Goal: Task Accomplishment & Management: Manage account settings

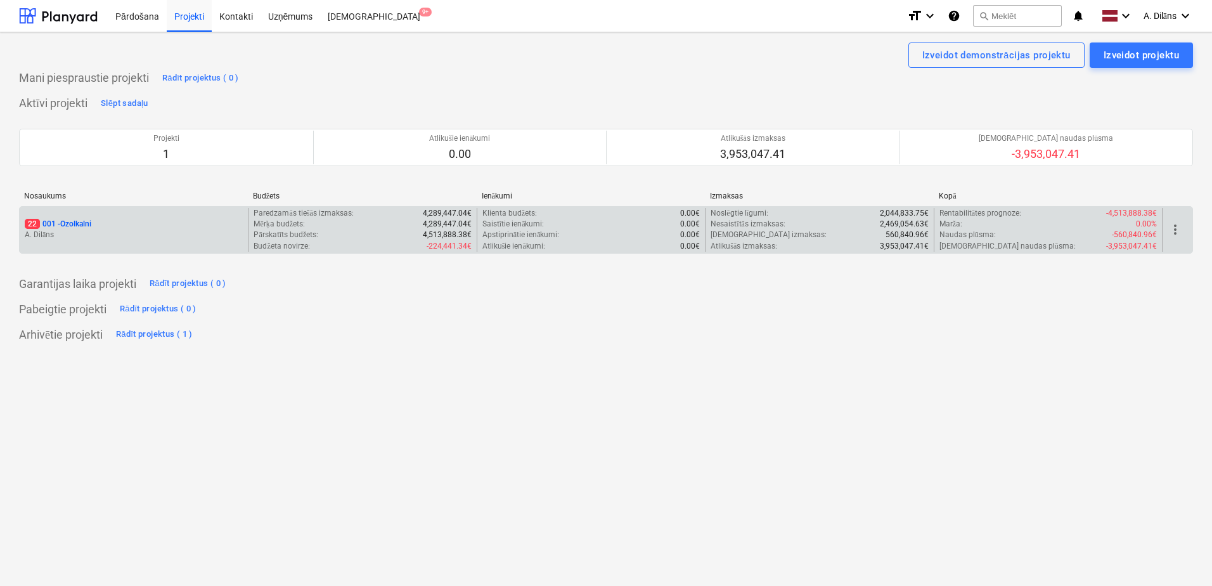
click at [168, 230] on p "A. Dilāns" at bounding box center [134, 234] width 218 height 11
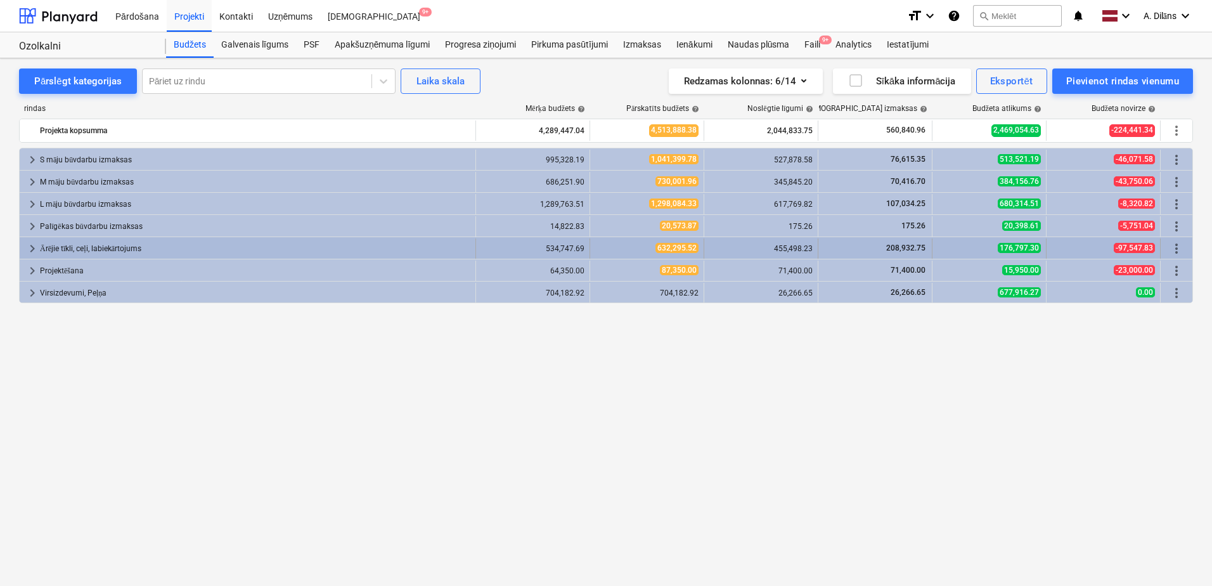
click at [39, 248] on span "keyboard_arrow_right" at bounding box center [32, 248] width 15 height 15
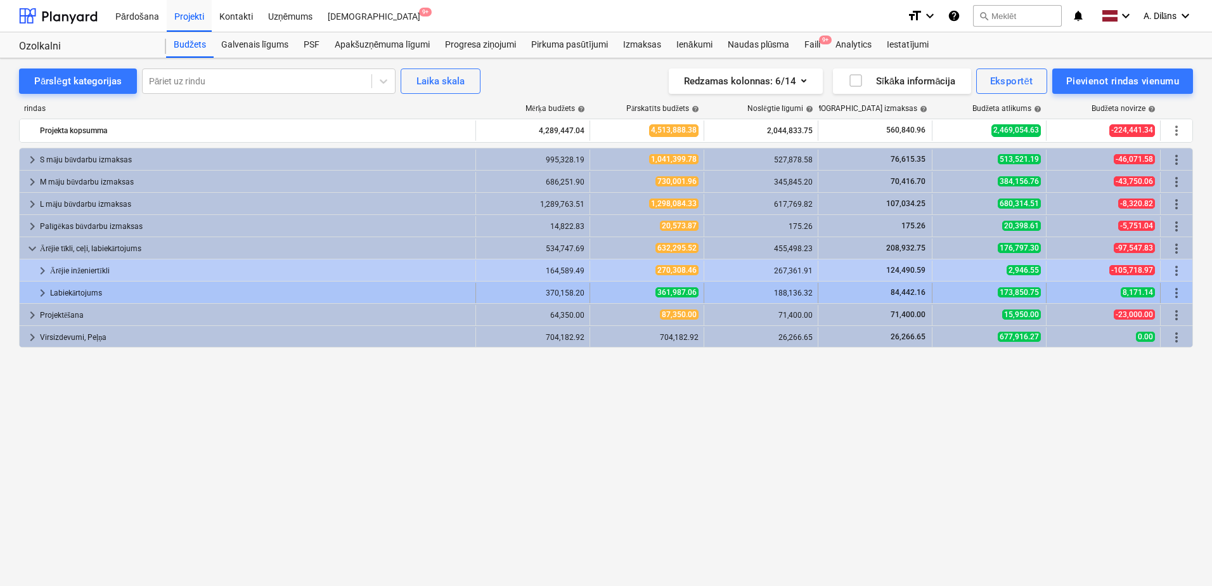
click at [44, 290] on span "keyboard_arrow_right" at bounding box center [42, 292] width 15 height 15
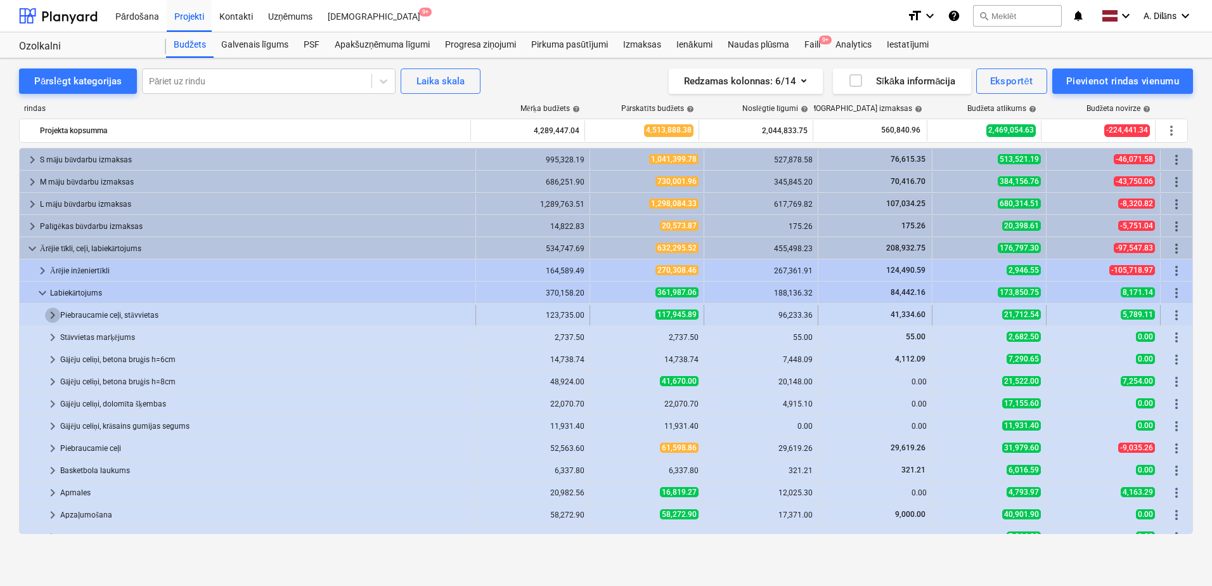
click at [50, 317] on span "keyboard_arrow_right" at bounding box center [52, 314] width 15 height 15
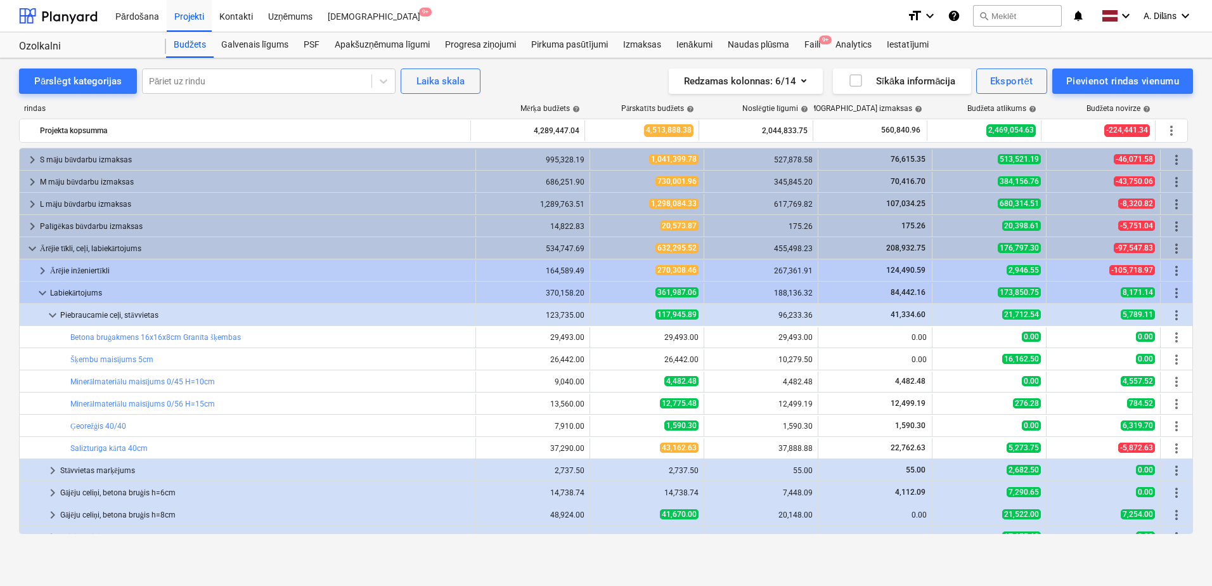
click at [50, 317] on span "keyboard_arrow_down" at bounding box center [52, 314] width 15 height 15
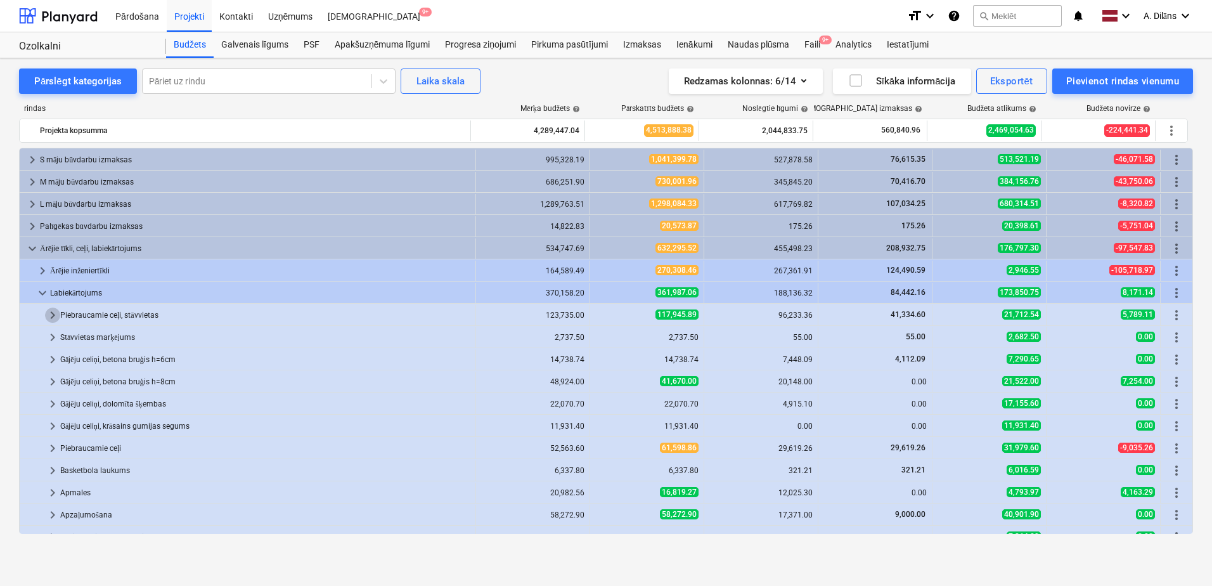
click at [50, 317] on span "keyboard_arrow_right" at bounding box center [52, 314] width 15 height 15
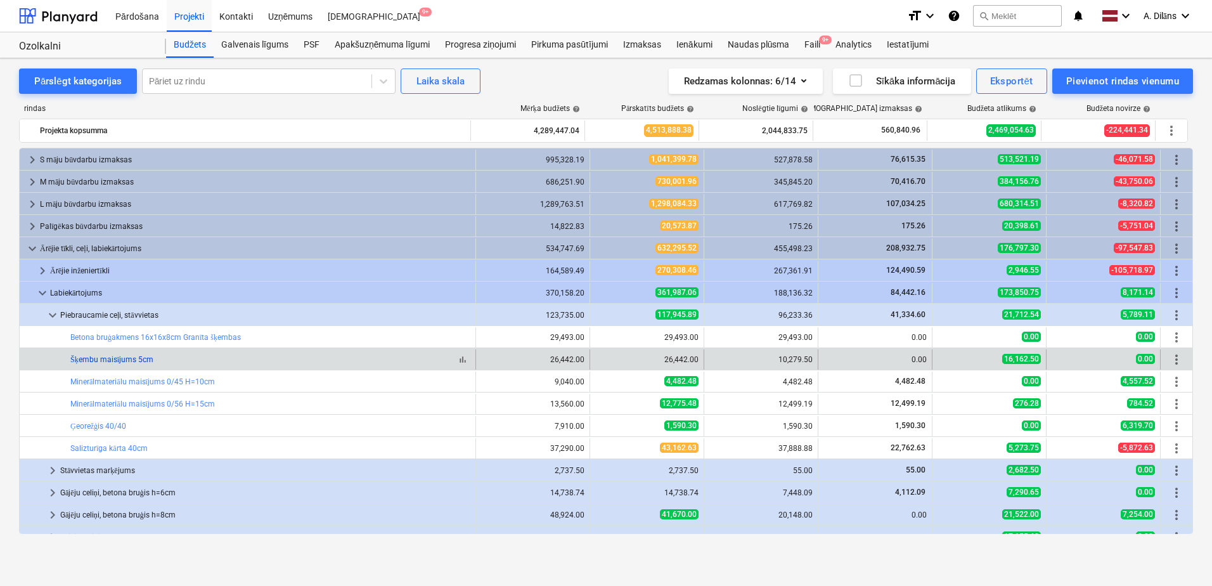
click at [122, 357] on link "Šķembu maisījums 5cm" at bounding box center [111, 359] width 83 height 9
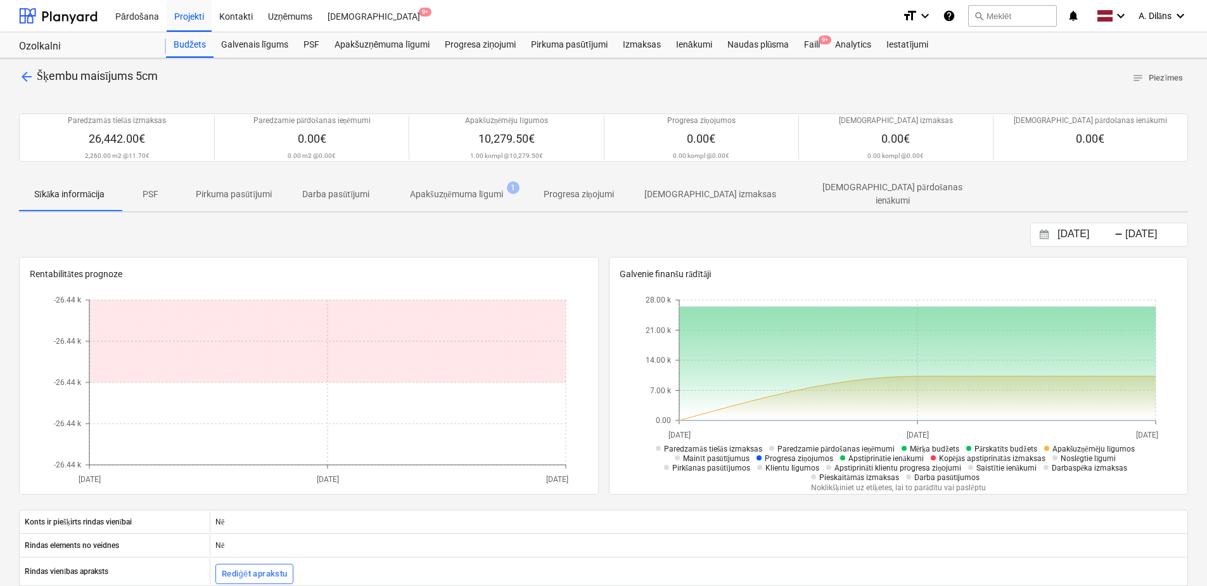
click at [466, 193] on p "Apakšuzņēmuma līgumi" at bounding box center [456, 194] width 93 height 13
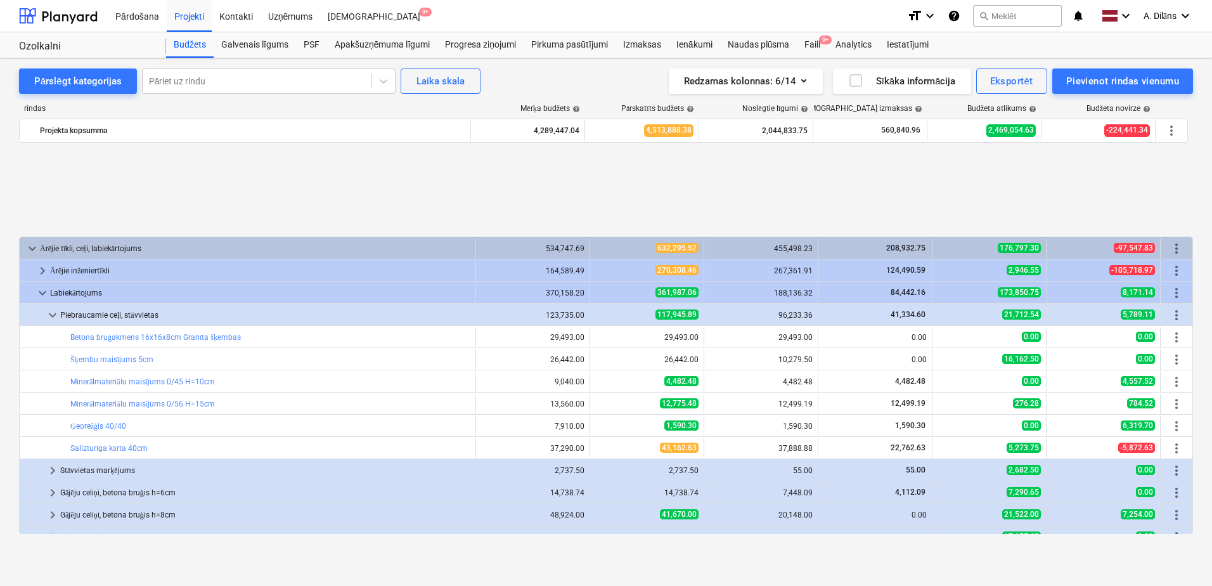
scroll to position [127, 0]
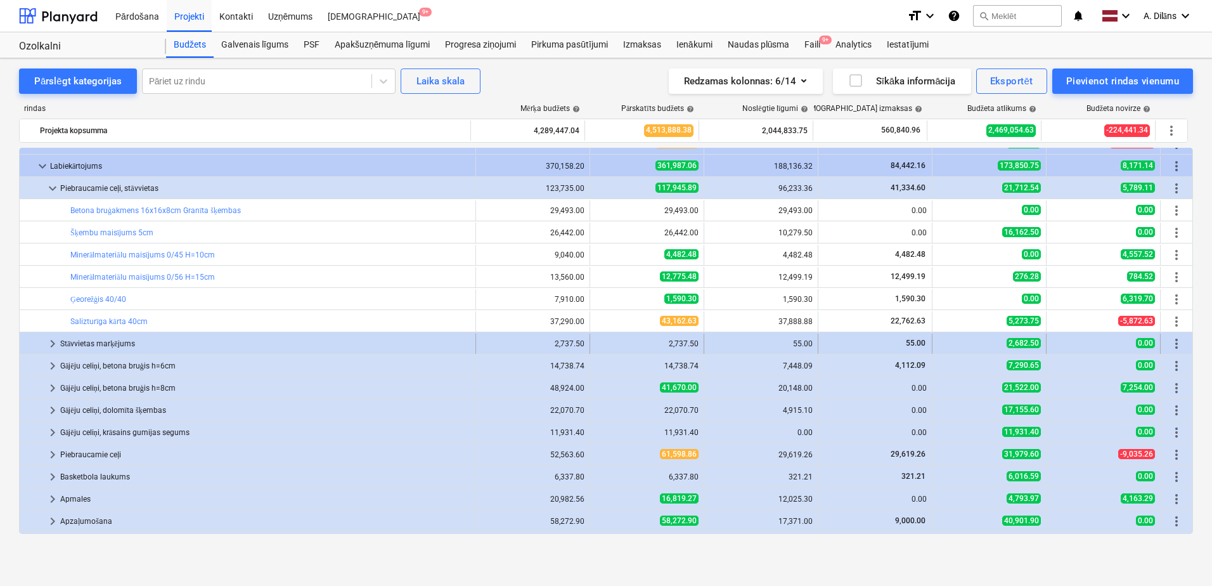
click at [56, 344] on span "keyboard_arrow_right" at bounding box center [52, 343] width 15 height 15
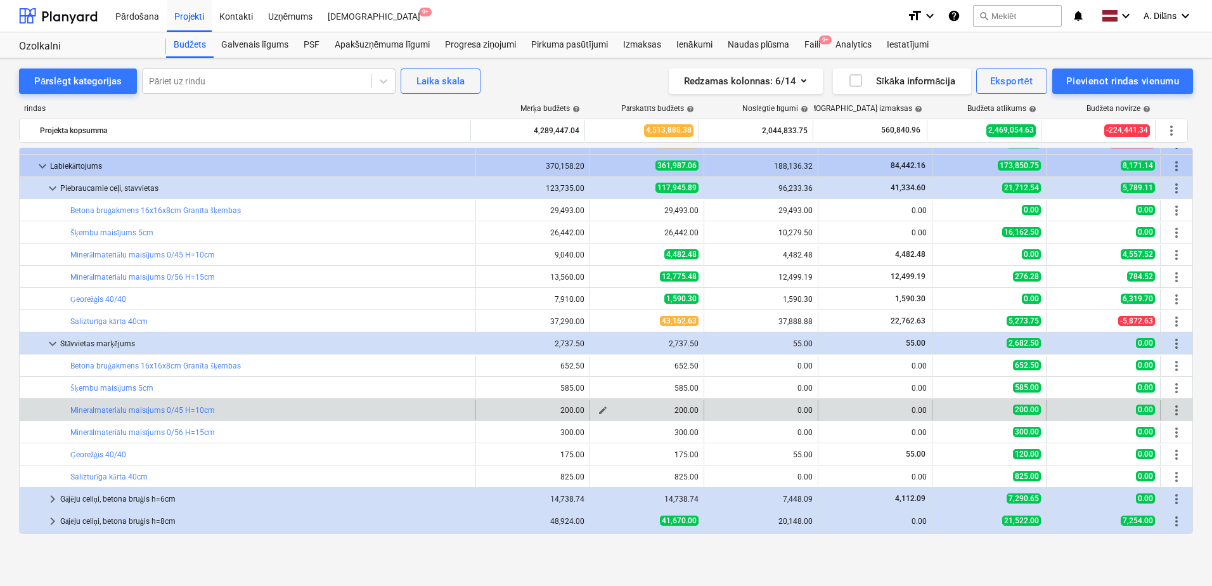
click at [599, 413] on span "edit" at bounding box center [603, 410] width 10 height 10
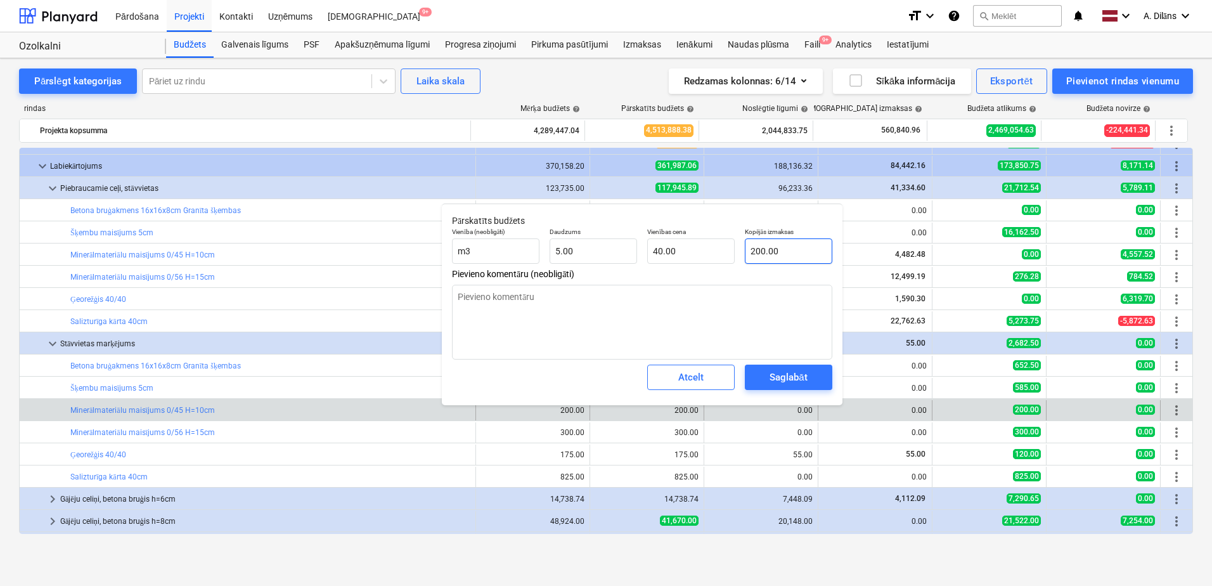
type input "200"
drag, startPoint x: 788, startPoint y: 252, endPoint x: 736, endPoint y: 263, distance: 52.5
click at [738, 259] on div "Vienība (neobligāti) m3 Daudzums 5.00 Vienības cena 40.00 Kopējās izmaksas 200" at bounding box center [642, 245] width 390 height 46
type input "5"
type input "200.00"
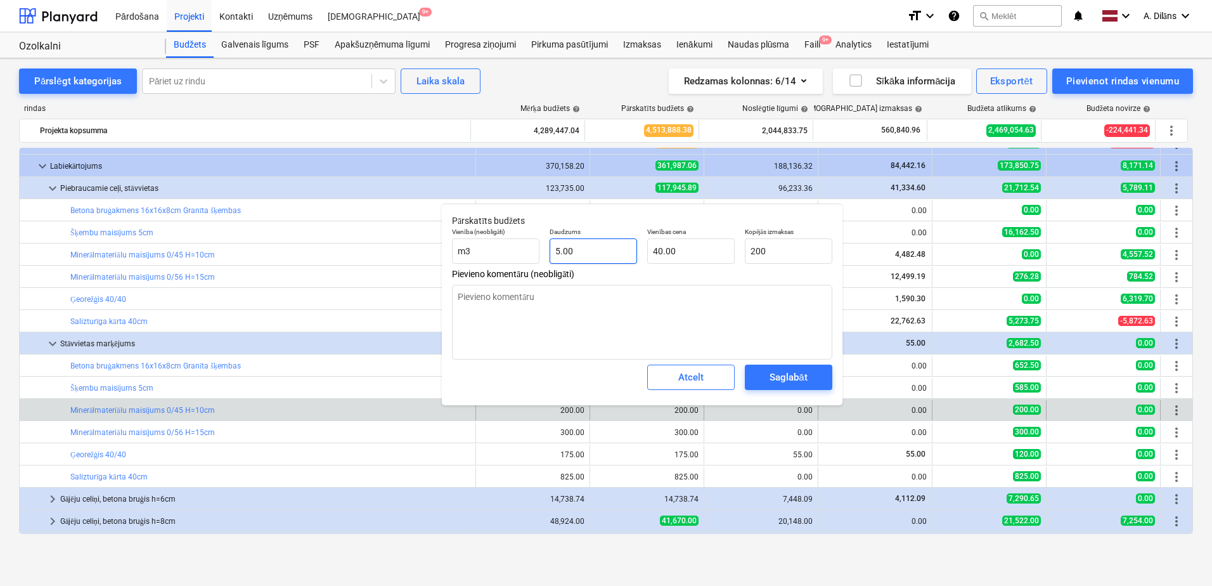
type textarea "x"
click at [595, 252] on input "5" at bounding box center [593, 250] width 87 height 25
drag, startPoint x: 586, startPoint y: 250, endPoint x: 535, endPoint y: 250, distance: 50.7
click at [535, 250] on div "Vienība (neobligāti) m3 Daudzums 5 Vienības cena 40.00 Kopējās izmaksas 200.00" at bounding box center [642, 245] width 390 height 46
type input "0"
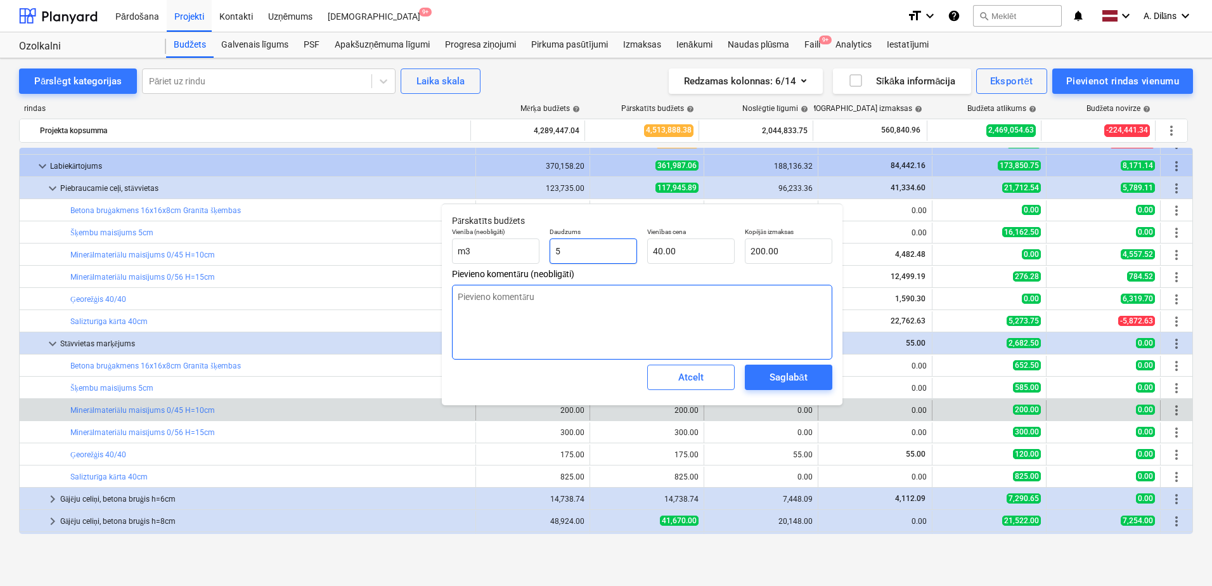
type textarea "x"
type input "0.00"
click at [617, 304] on textarea at bounding box center [642, 322] width 380 height 75
click at [773, 378] on div "Saglabāt" at bounding box center [787, 377] width 37 height 16
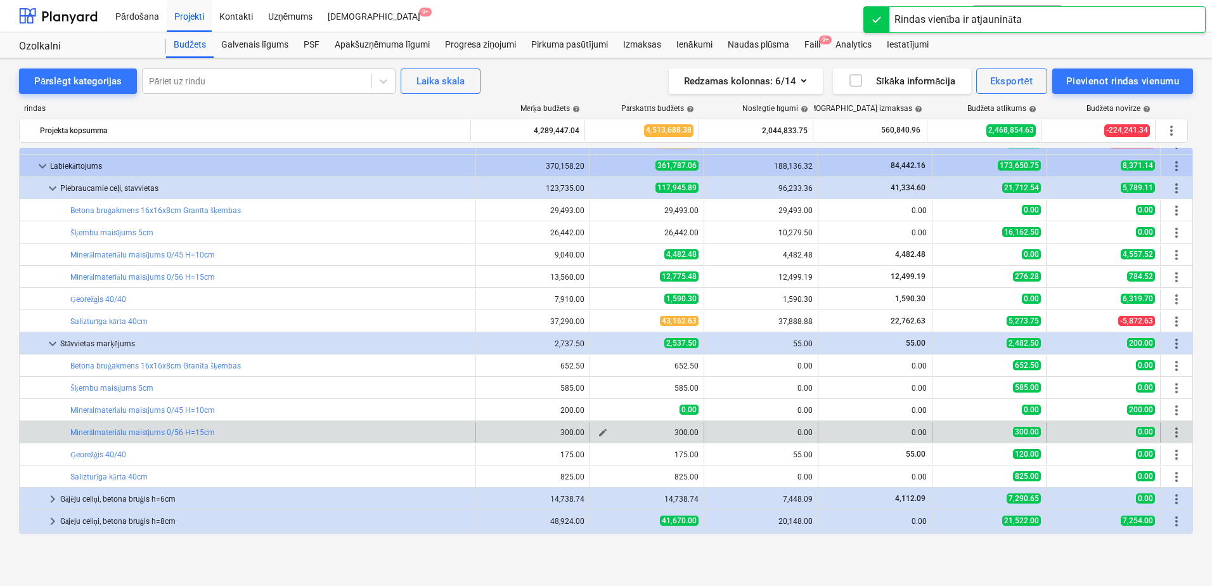
click at [599, 434] on span "edit" at bounding box center [603, 432] width 10 height 10
type textarea "x"
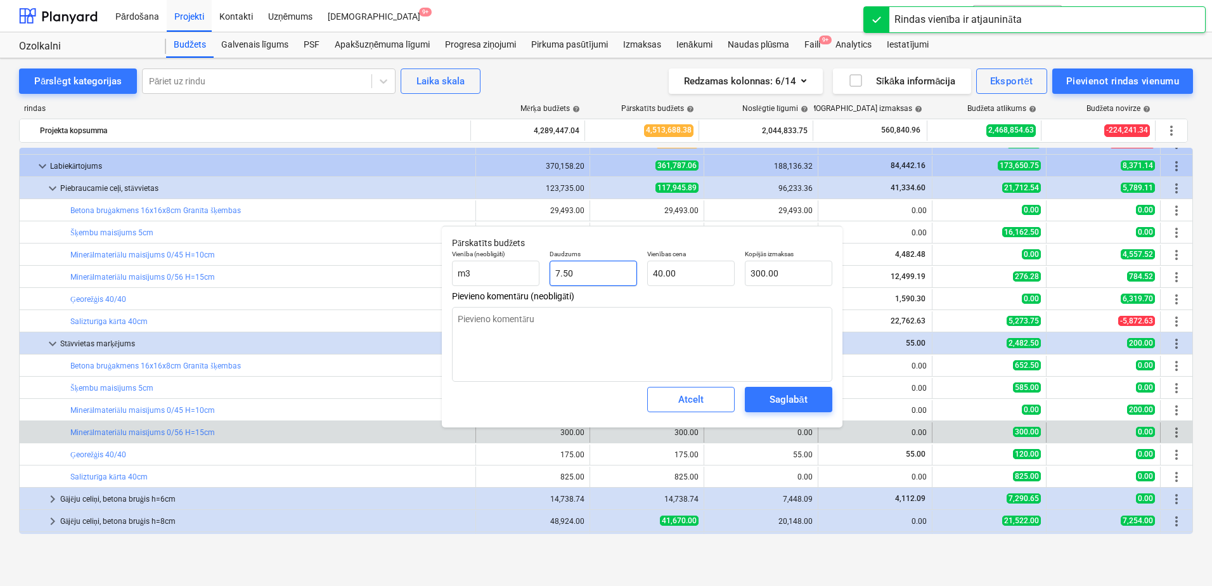
type input "7.5"
drag, startPoint x: 595, startPoint y: 271, endPoint x: 522, endPoint y: 271, distance: 72.3
click at [522, 271] on div "Vienība (neobligāti) m3 Daudzums 7.5 Vienības cena 40.00 Kopējās izmaksas 300.00" at bounding box center [642, 268] width 390 height 46
type textarea "x"
type input "0"
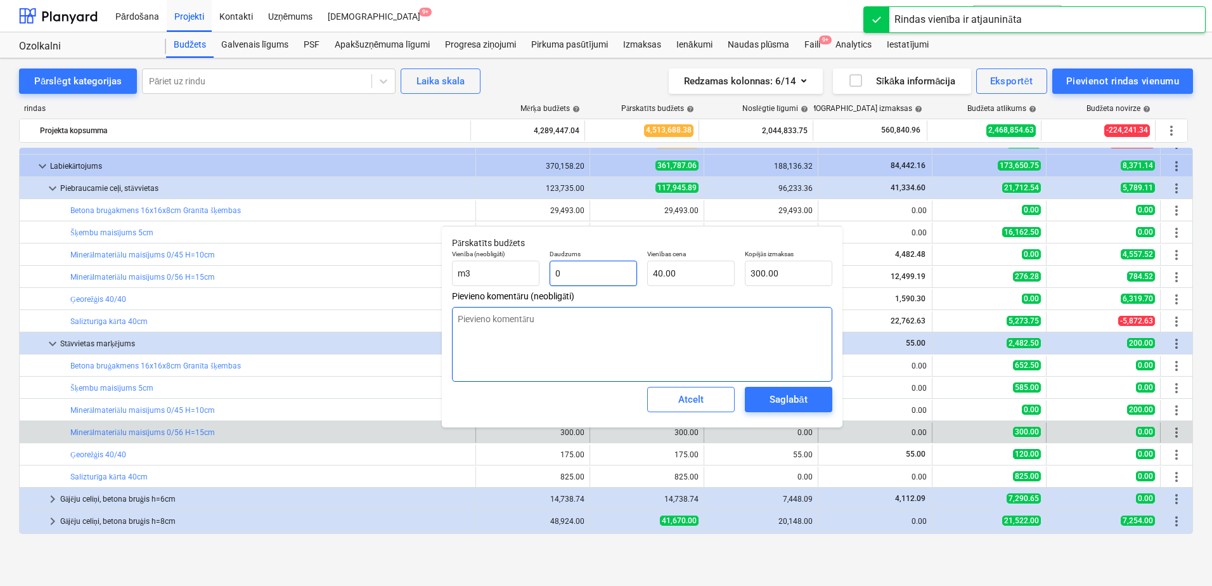
type input "0.00"
type input "0"
type textarea "x"
type input "0.00"
click at [785, 402] on div "Saglabāt" at bounding box center [787, 399] width 37 height 16
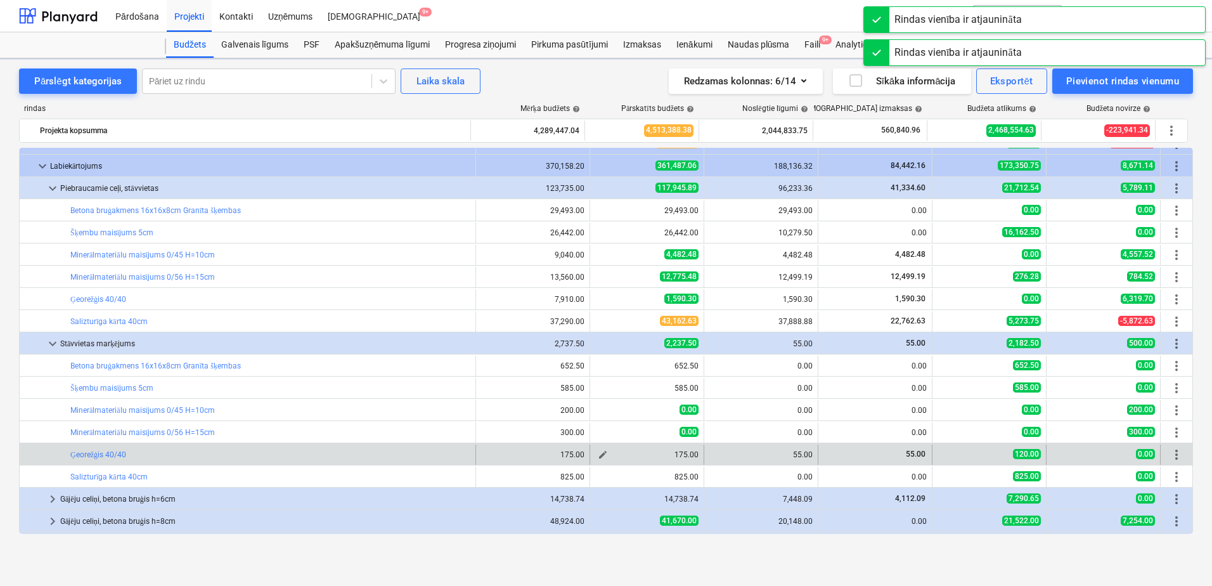
click at [600, 454] on span "edit" at bounding box center [603, 454] width 10 height 10
type textarea "x"
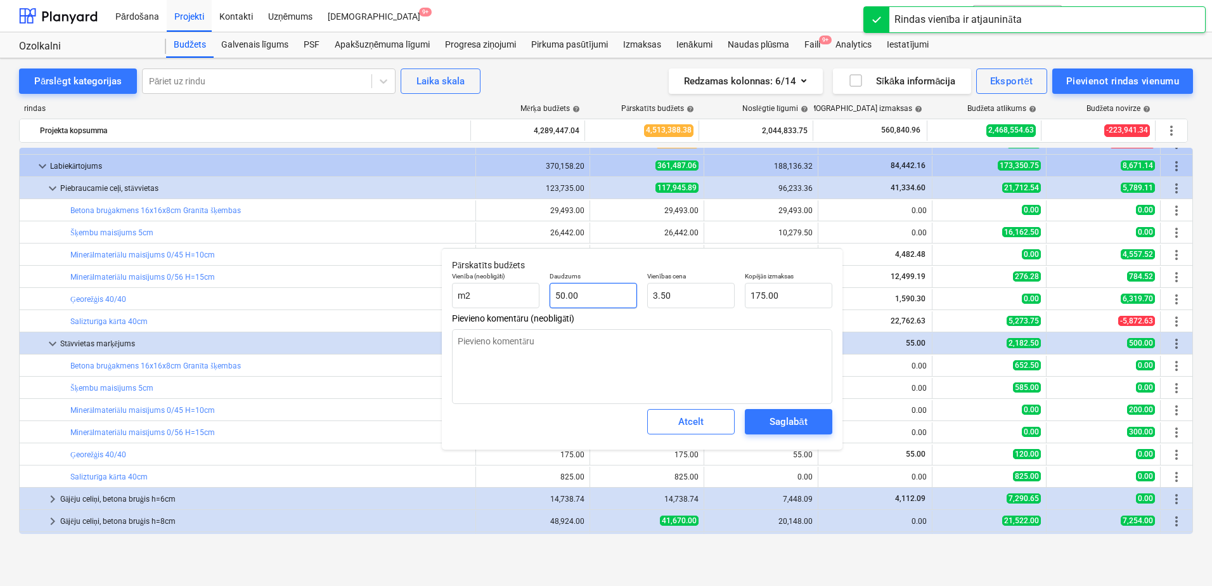
type input "50"
drag, startPoint x: 544, startPoint y: 295, endPoint x: 496, endPoint y: 295, distance: 47.5
click at [496, 295] on div "Vienība (neobligāti) m2 Daudzums 50 Vienības cena 3.50 Kopējās izmaksas 175.00" at bounding box center [642, 290] width 390 height 46
type textarea "x"
type input "0"
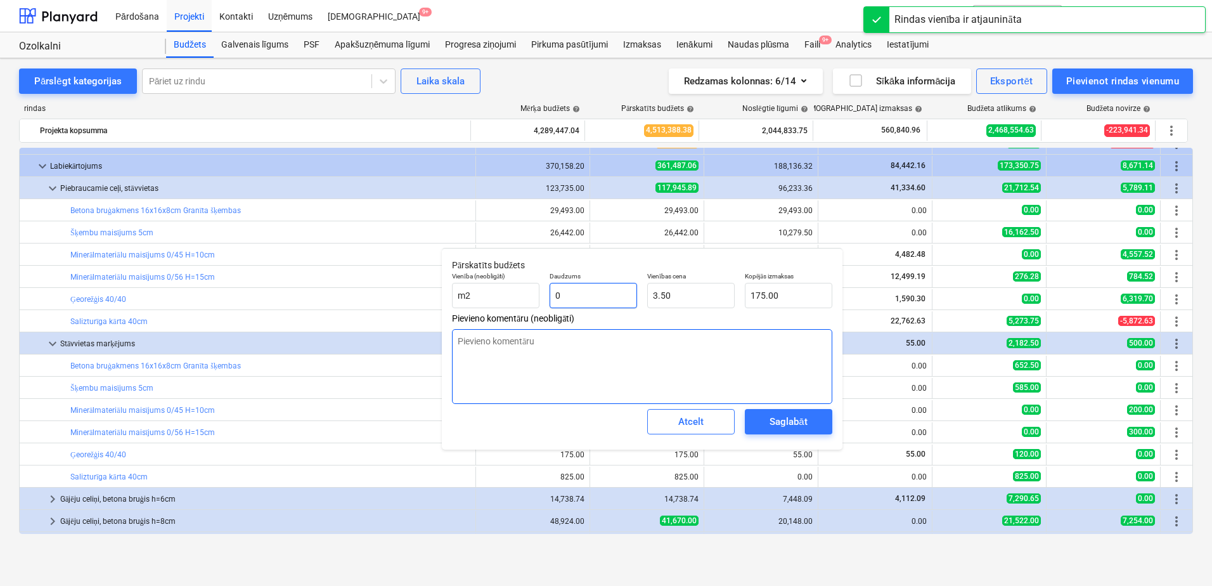
type input "0.00"
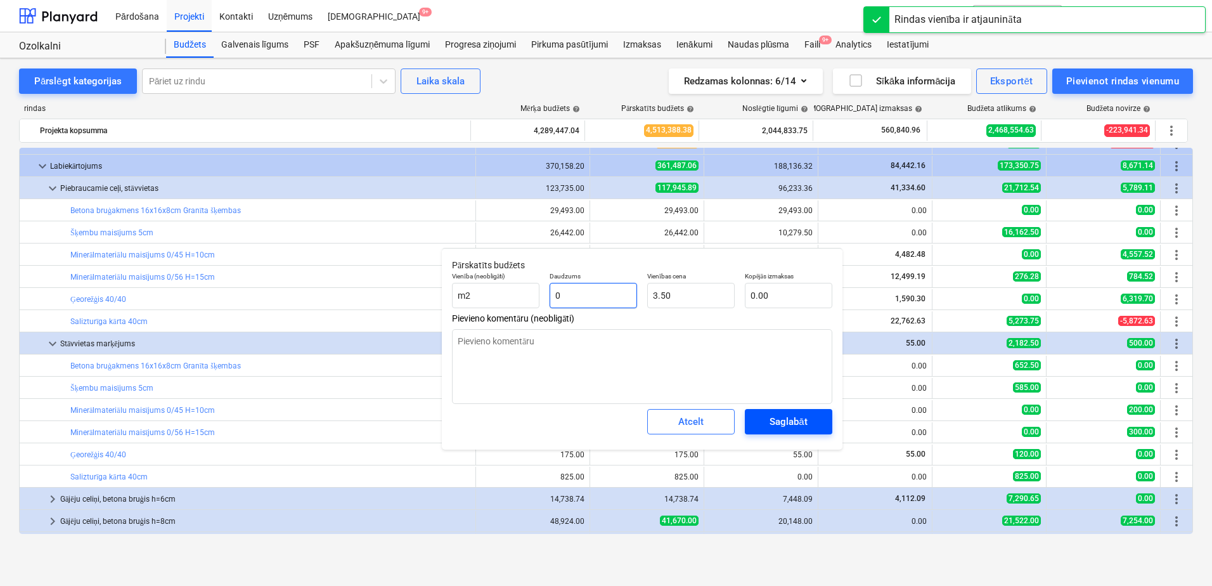
type input "0"
type textarea "x"
type input "0.00"
click at [782, 422] on div "Saglabāt" at bounding box center [787, 421] width 37 height 16
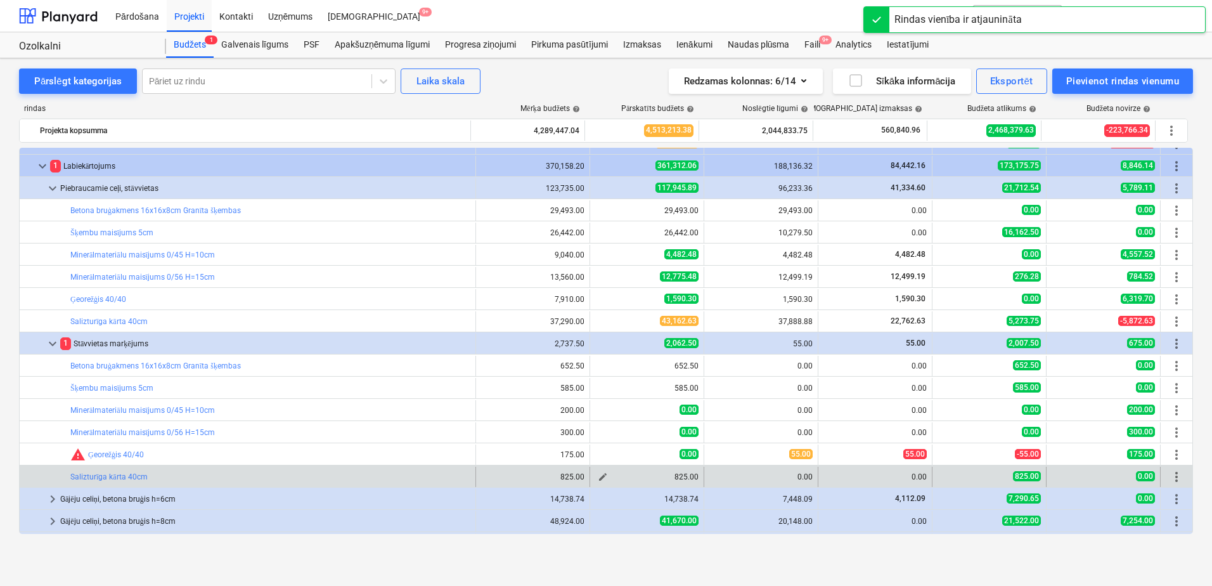
click at [601, 477] on span "edit" at bounding box center [603, 477] width 10 height 10
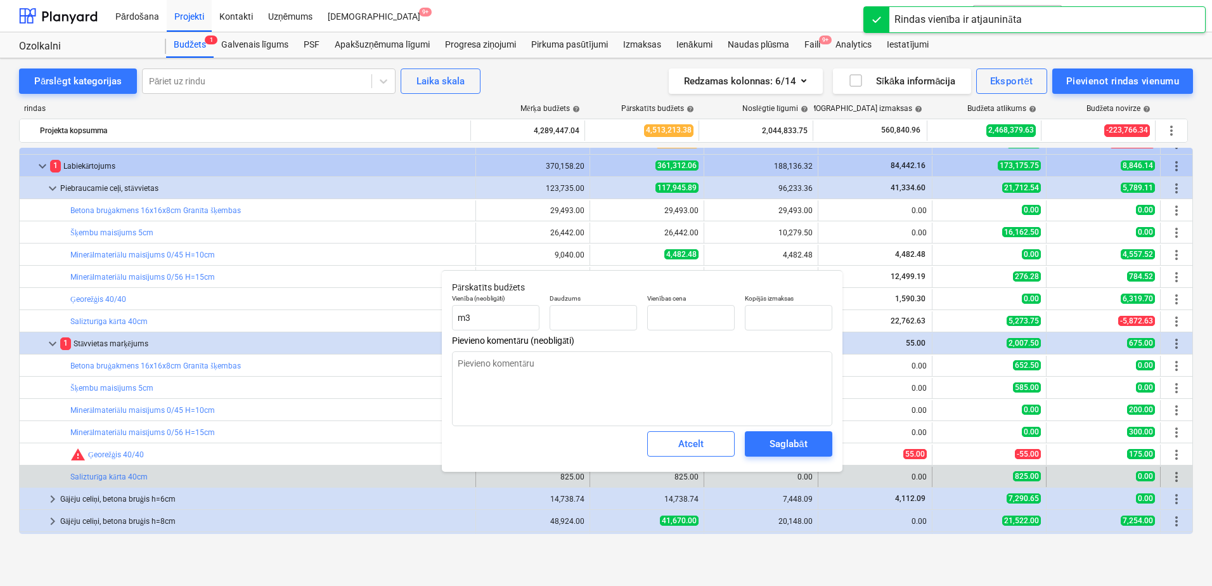
type textarea "x"
type input "50.00"
type input "16.50"
type input "825.00"
type input "50"
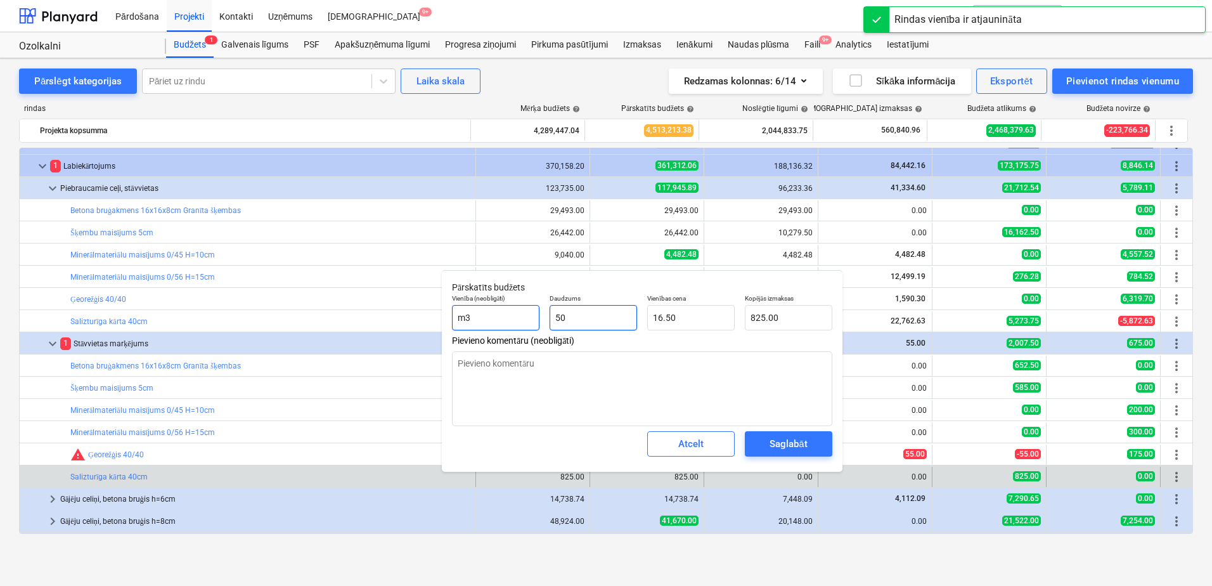
drag, startPoint x: 594, startPoint y: 321, endPoint x: 522, endPoint y: 321, distance: 72.3
click at [522, 321] on div "Vienība (neobligāti) m3 Daudzums 50 Vienības cena 16.50 Kopējās izmaksas 825.00" at bounding box center [642, 312] width 390 height 46
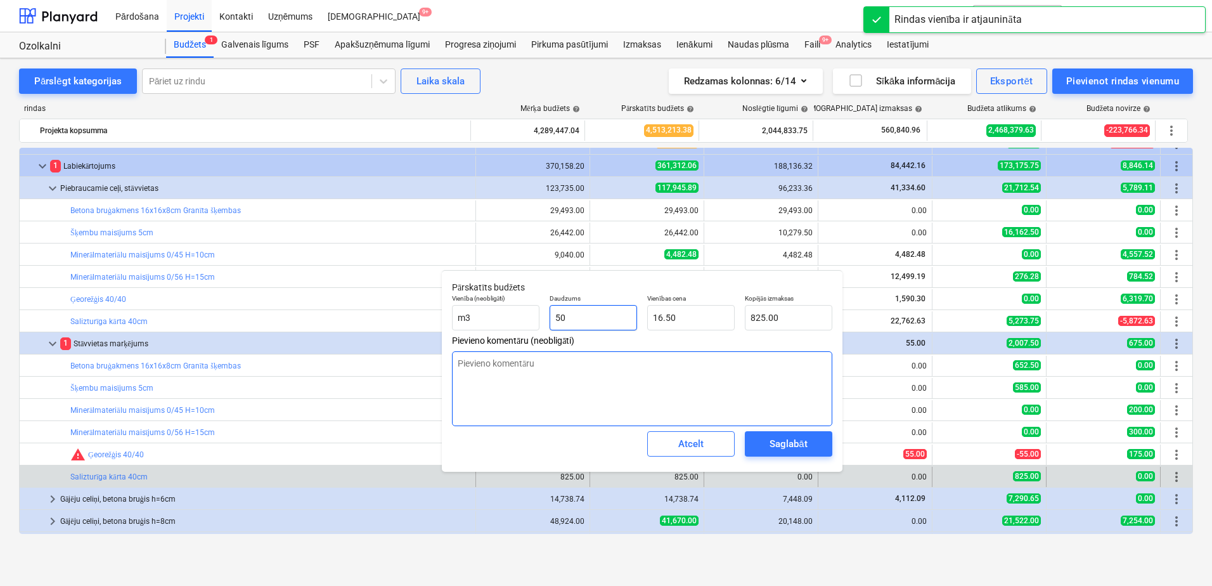
type textarea "x"
type input "0"
type input "0.00"
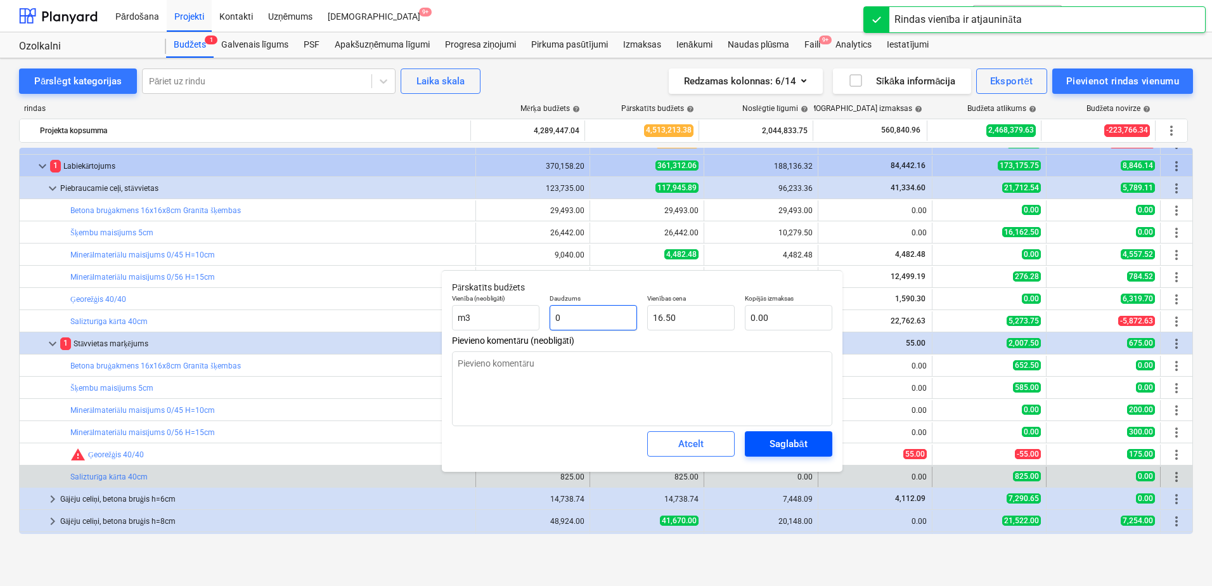
type input "0"
type textarea "x"
type input "0.00"
click at [790, 448] on div "Saglabāt" at bounding box center [787, 443] width 37 height 16
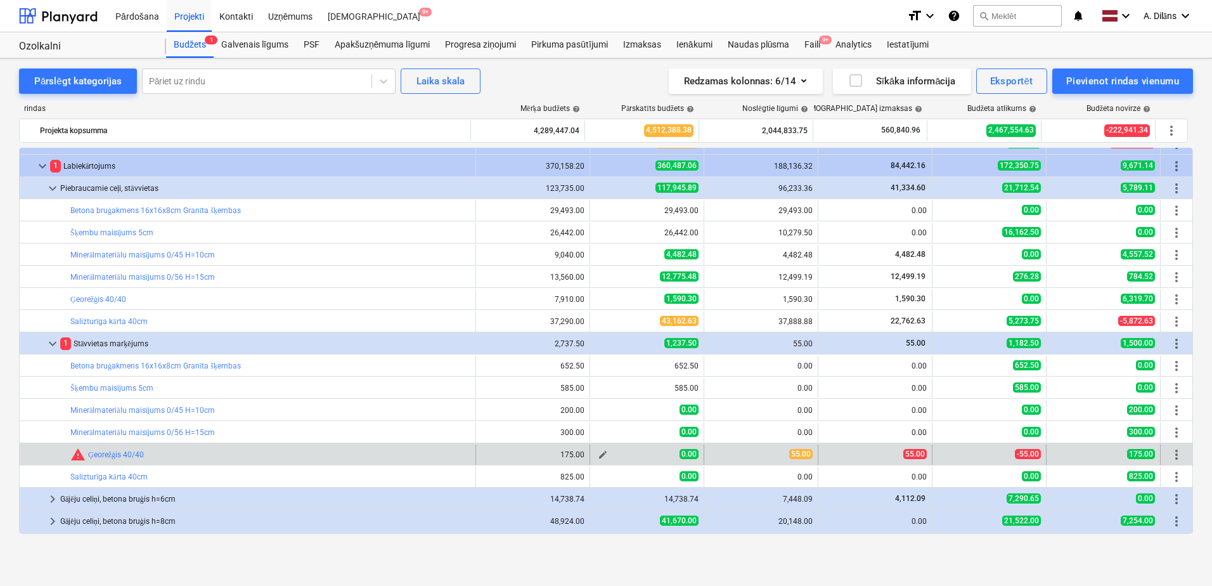
click at [601, 455] on span "edit" at bounding box center [603, 454] width 10 height 10
type textarea "x"
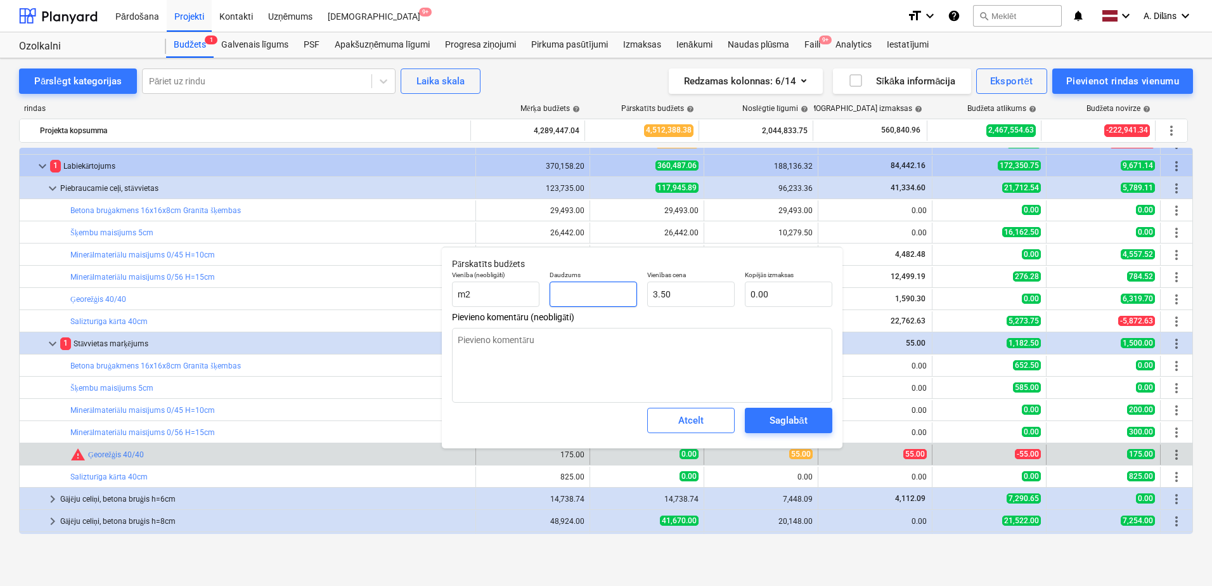
drag, startPoint x: 576, startPoint y: 298, endPoint x: 554, endPoint y: 298, distance: 22.2
click at [554, 298] on input "text" at bounding box center [593, 293] width 87 height 25
type textarea "x"
type input "1"
type input "3.50"
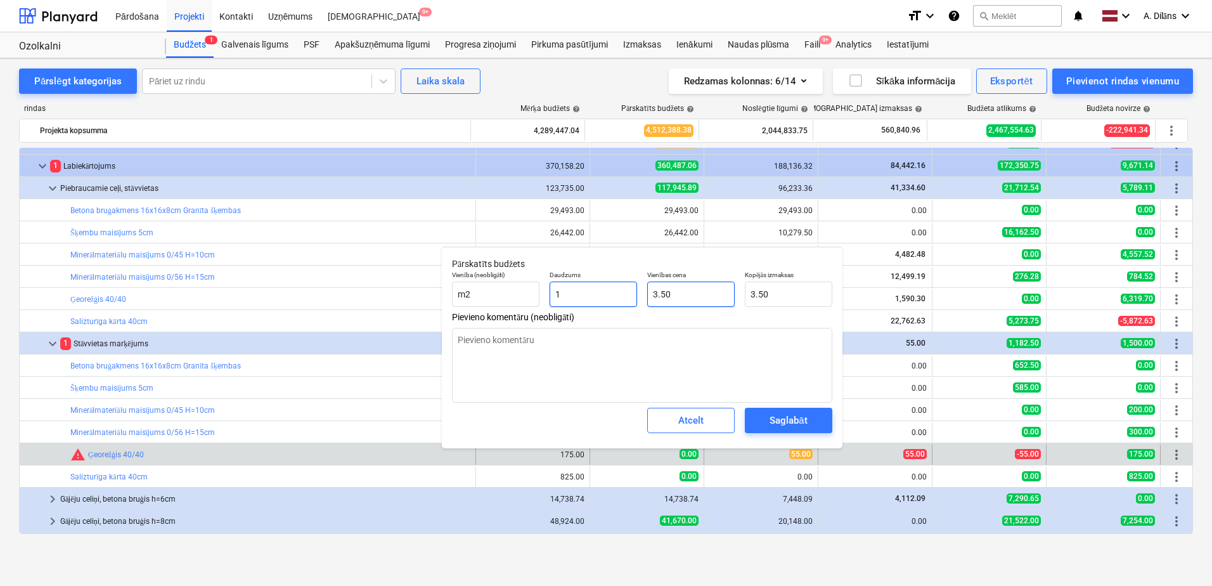
type input "1"
type textarea "x"
type input "1.00"
type input "3.5"
drag, startPoint x: 685, startPoint y: 294, endPoint x: 637, endPoint y: 294, distance: 47.5
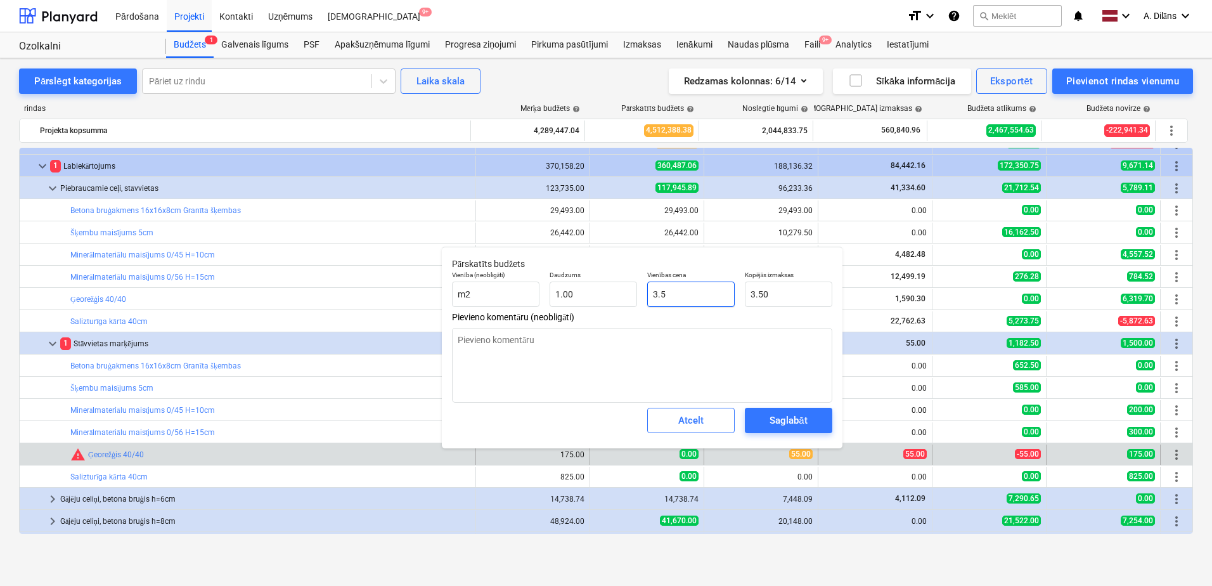
click at [637, 294] on div "Vienība (neobligāti) m2 Daudzums 1.00 Vienības cena 3.5 Kopējās izmaksas 3.50" at bounding box center [642, 289] width 390 height 46
type textarea "x"
type input "5"
type input "5.00"
type textarea "x"
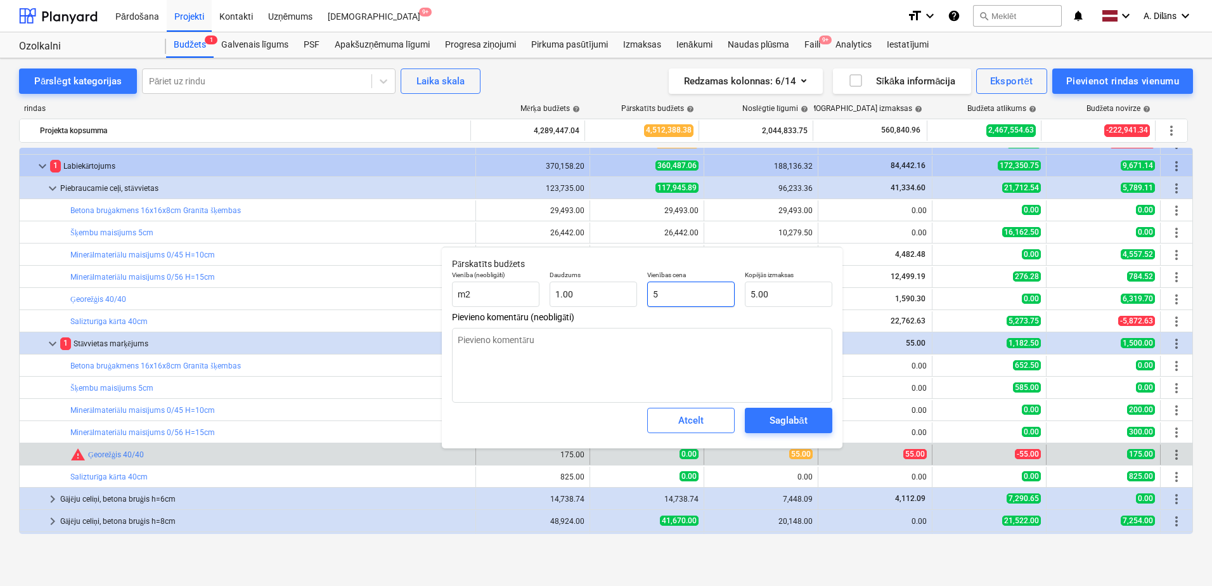
type input "50"
type input "50.00"
type input "50"
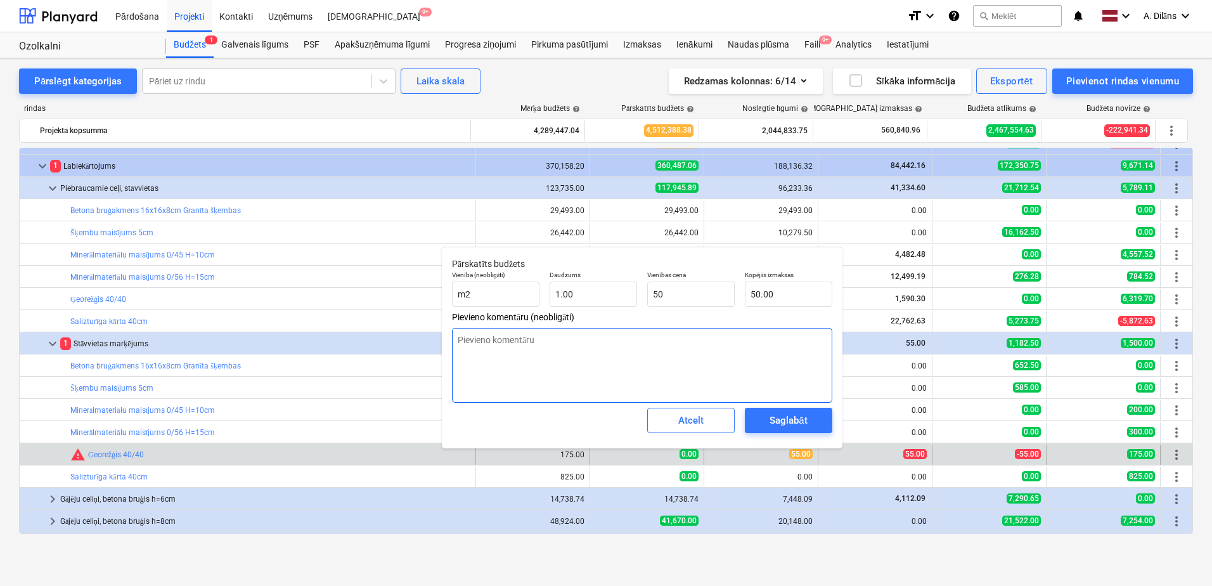
type textarea "x"
type input "50.00"
click at [699, 344] on textarea at bounding box center [642, 365] width 380 height 75
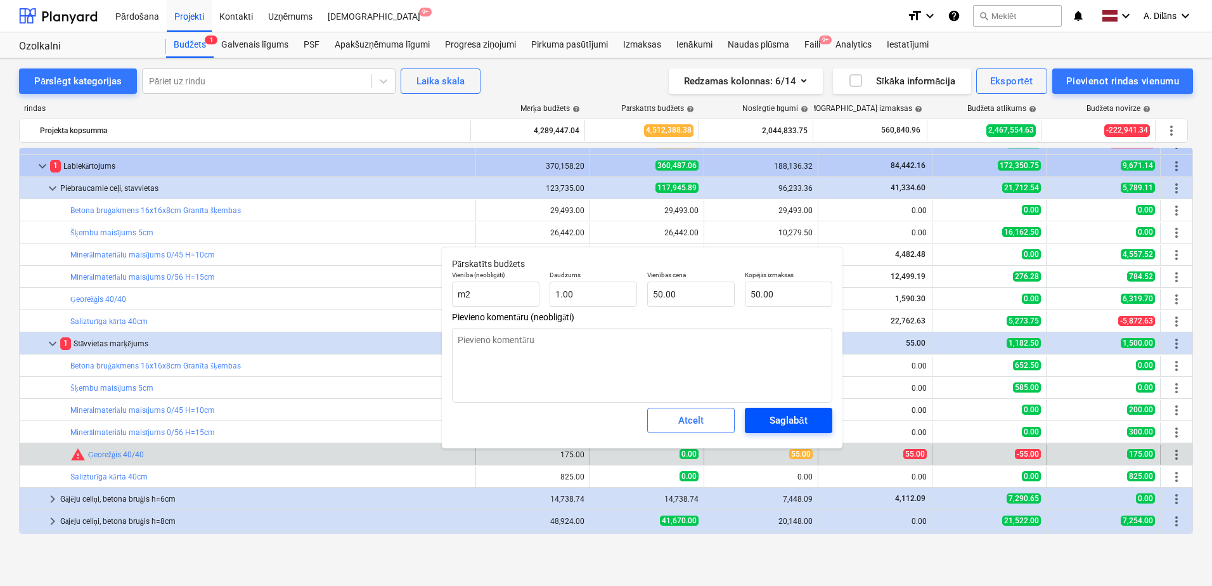
click at [784, 415] on div "Saglabāt" at bounding box center [787, 420] width 37 height 16
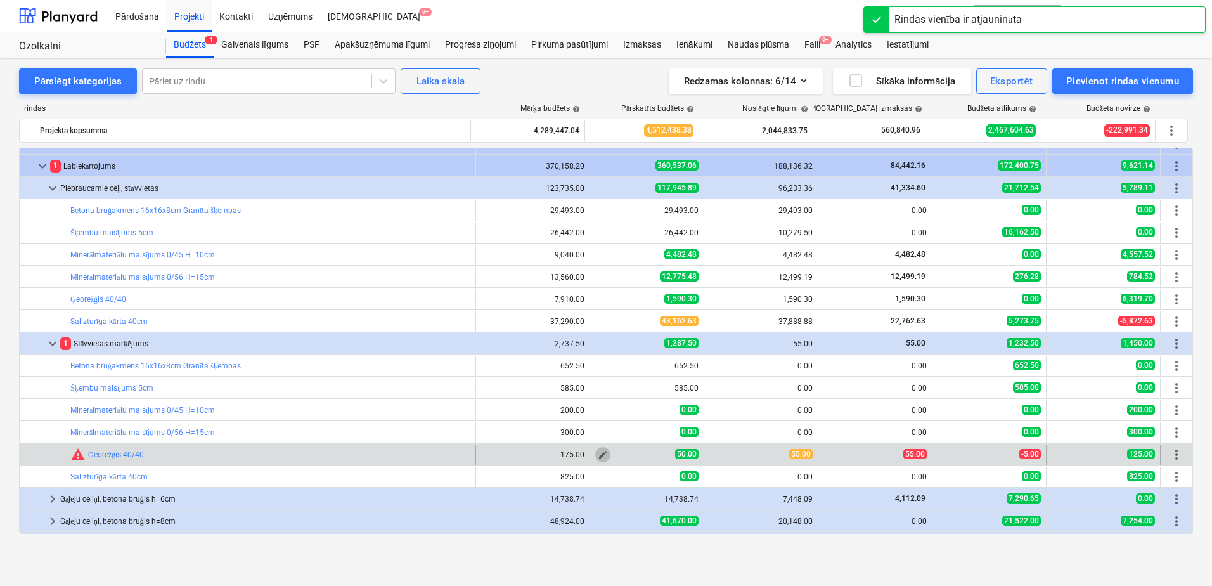
click at [600, 453] on span "edit" at bounding box center [603, 454] width 10 height 10
type textarea "x"
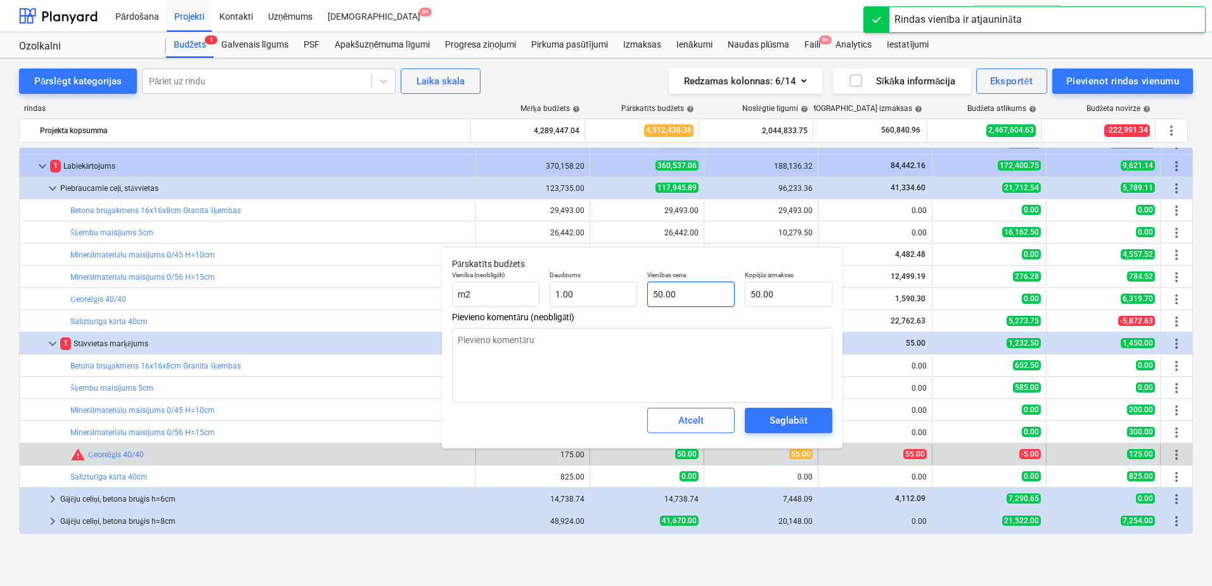
type input "50"
drag, startPoint x: 688, startPoint y: 293, endPoint x: 644, endPoint y: 298, distance: 44.0
click at [644, 298] on div "Vienības cena 50" at bounding box center [691, 289] width 98 height 46
type textarea "x"
type input "5"
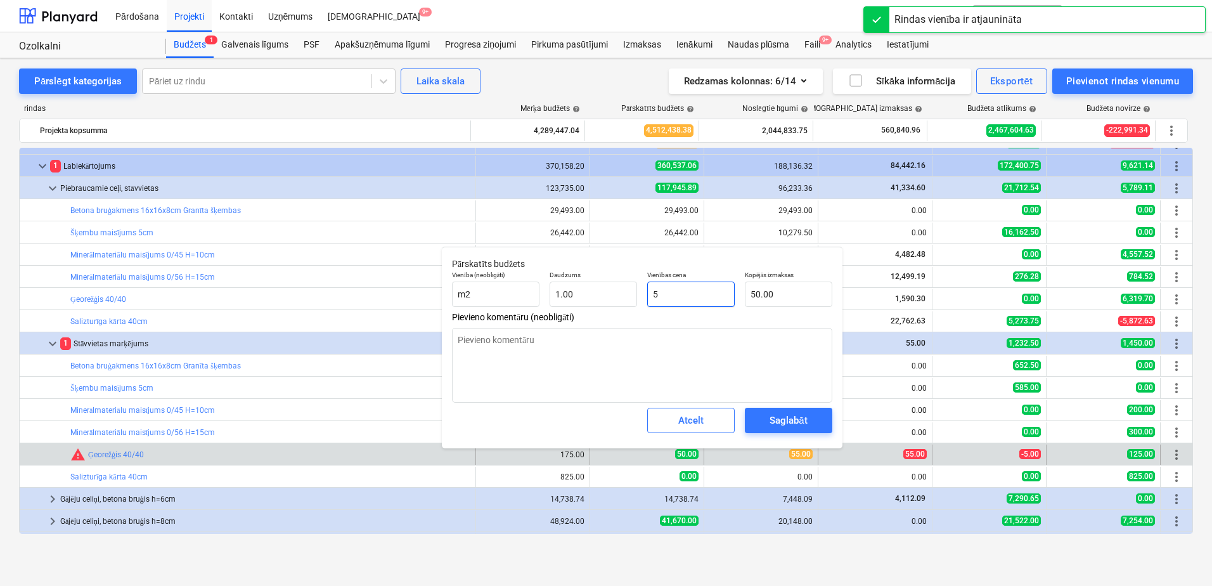
type input "5.00"
type textarea "x"
type input "55"
type input "55.00"
type input "55"
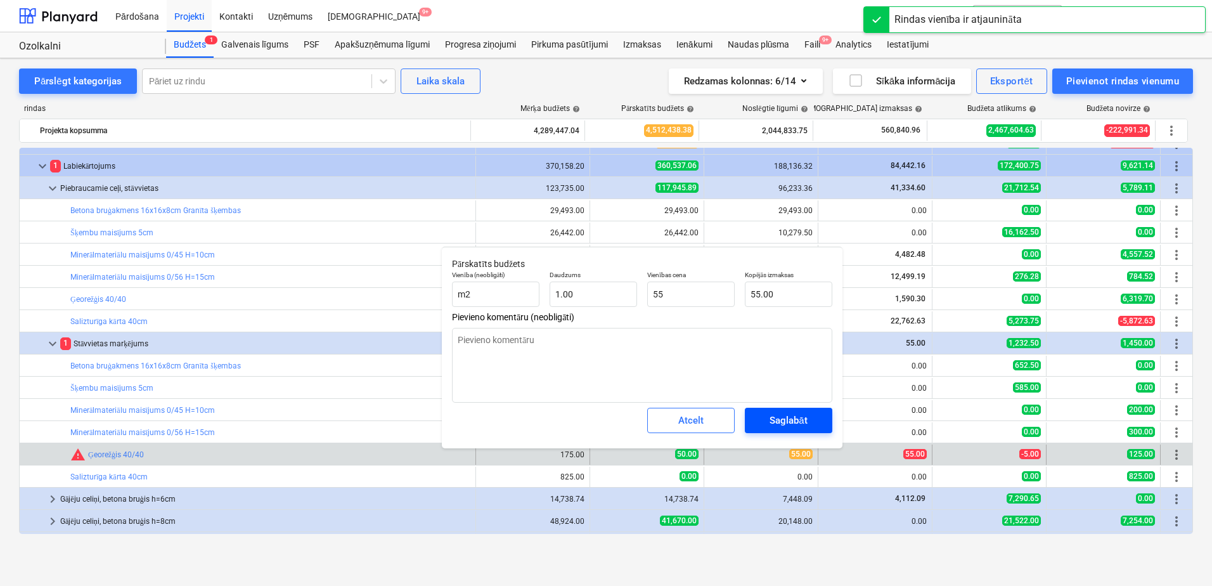
type textarea "x"
type input "55.00"
click at [793, 423] on div "Saglabāt" at bounding box center [787, 420] width 37 height 16
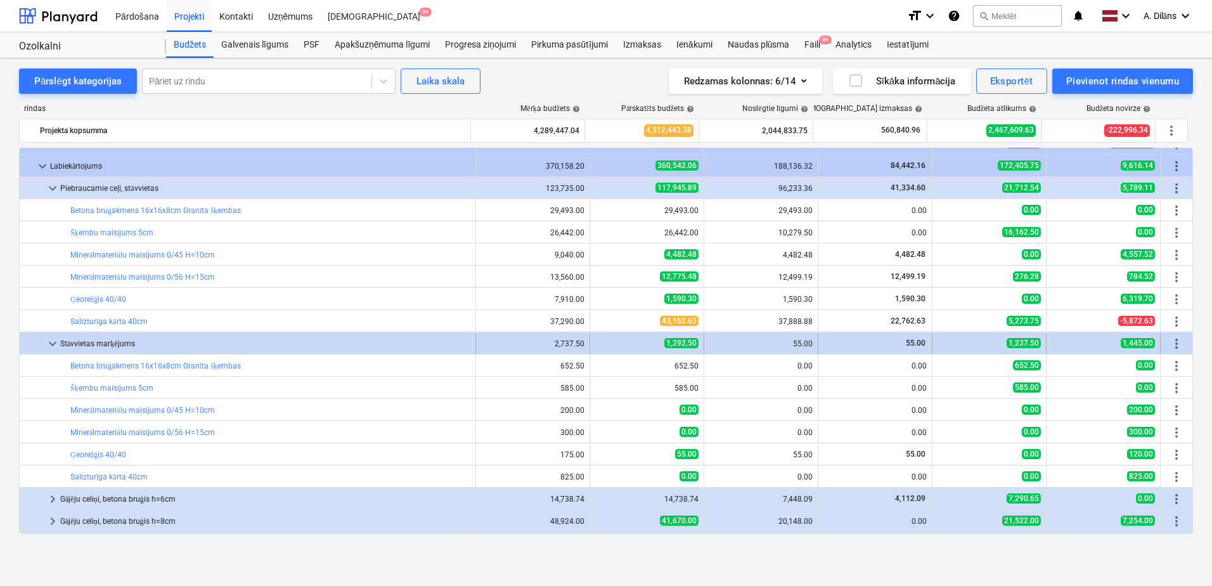
click at [52, 342] on span "keyboard_arrow_down" at bounding box center [52, 343] width 15 height 15
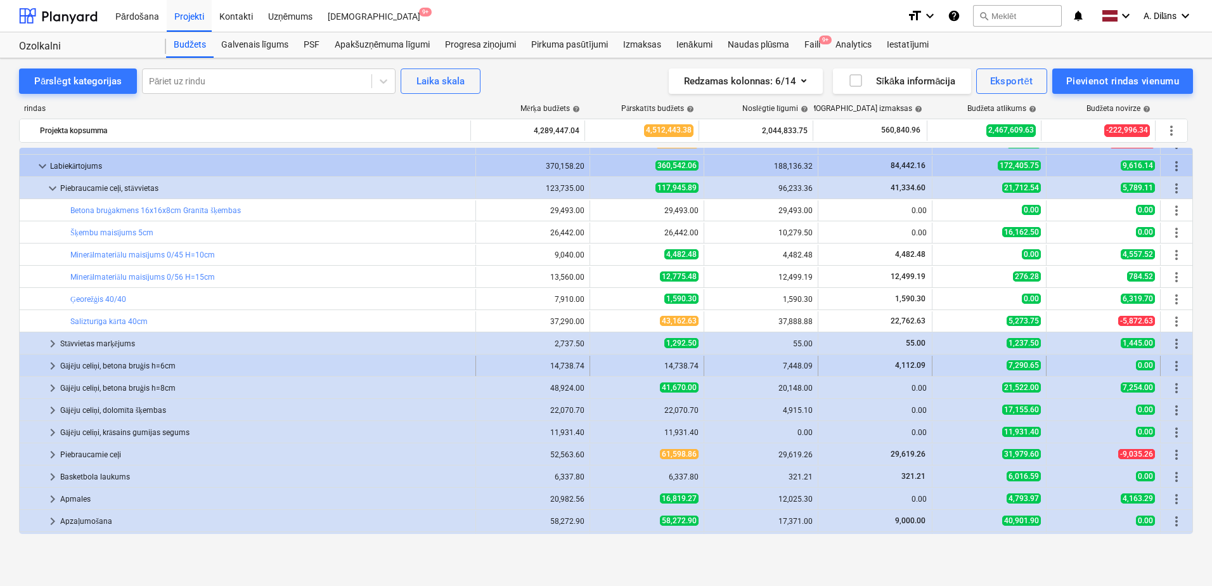
click at [51, 362] on span "keyboard_arrow_right" at bounding box center [52, 365] width 15 height 15
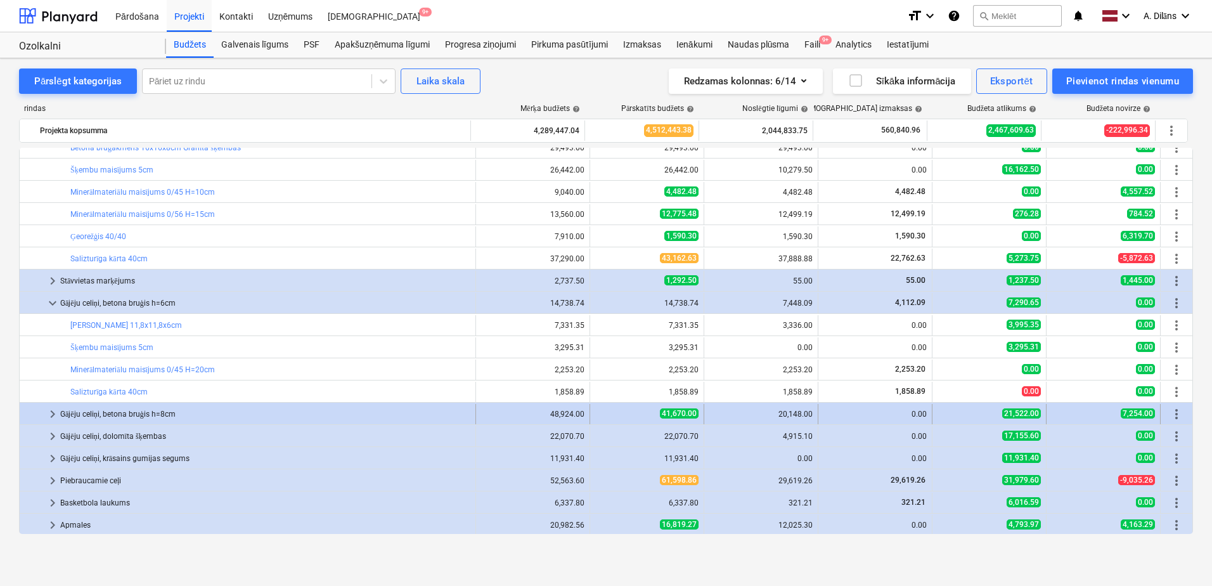
scroll to position [190, 0]
click at [51, 411] on span "keyboard_arrow_right" at bounding box center [52, 413] width 15 height 15
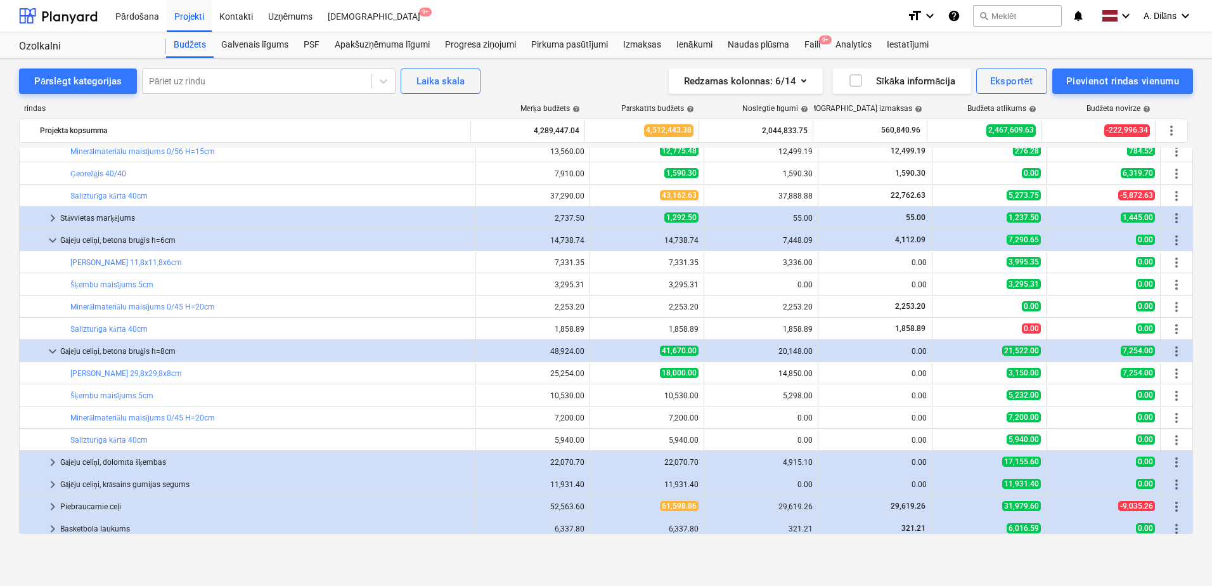
scroll to position [254, 0]
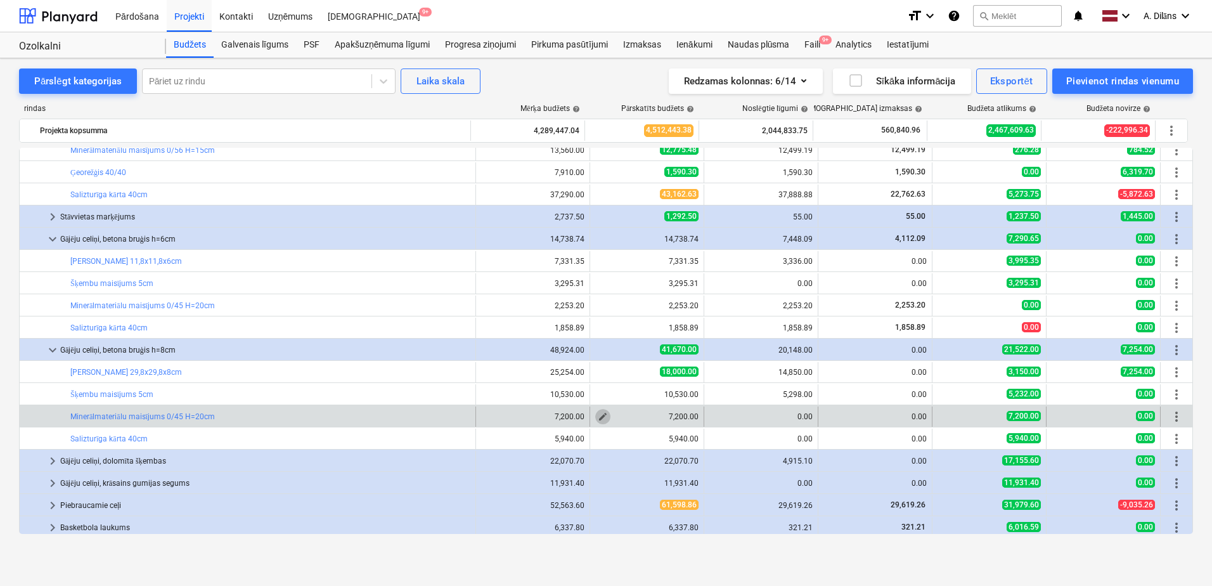
click at [601, 415] on span "edit" at bounding box center [603, 416] width 10 height 10
type textarea "x"
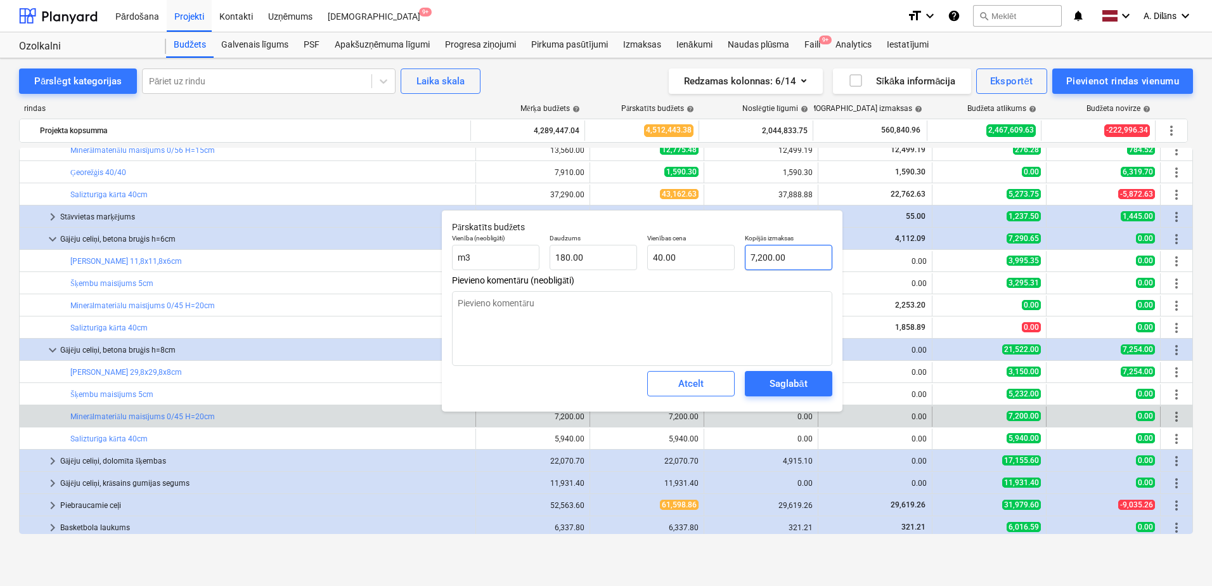
type input "7200"
drag, startPoint x: 799, startPoint y: 261, endPoint x: 737, endPoint y: 261, distance: 61.5
click at [737, 261] on div "Vienība (neobligāti) m3 Daudzums 180.00 Vienības cena 40.00 Kopējās izmaksas 72…" at bounding box center [642, 252] width 390 height 46
type textarea "x"
type input "7,200.00"
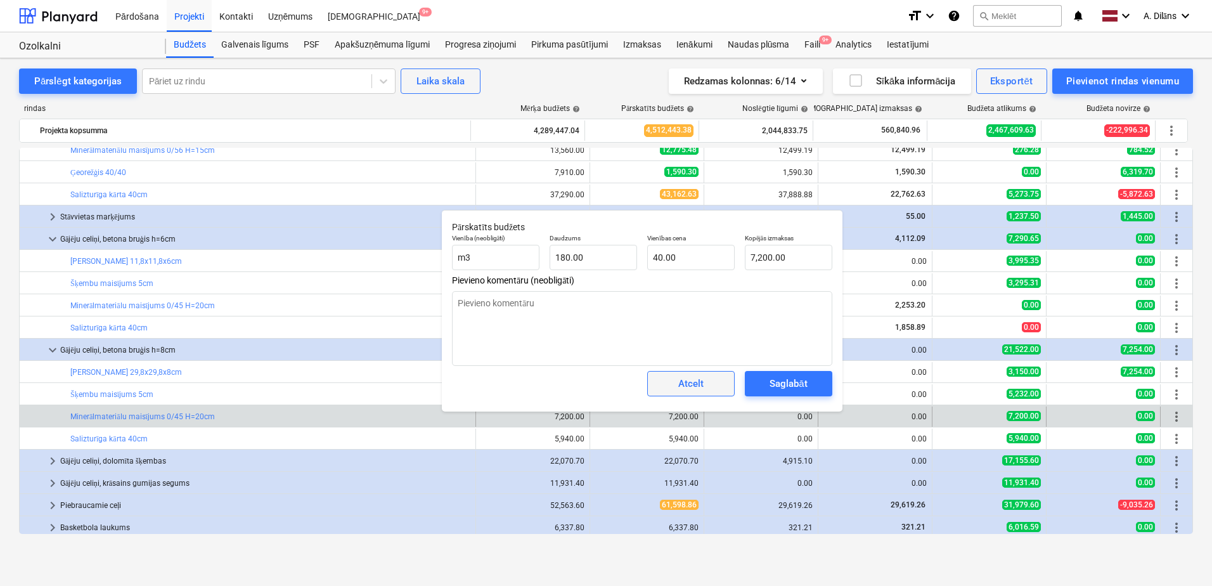
click at [704, 383] on span "Atcelt" at bounding box center [691, 383] width 56 height 16
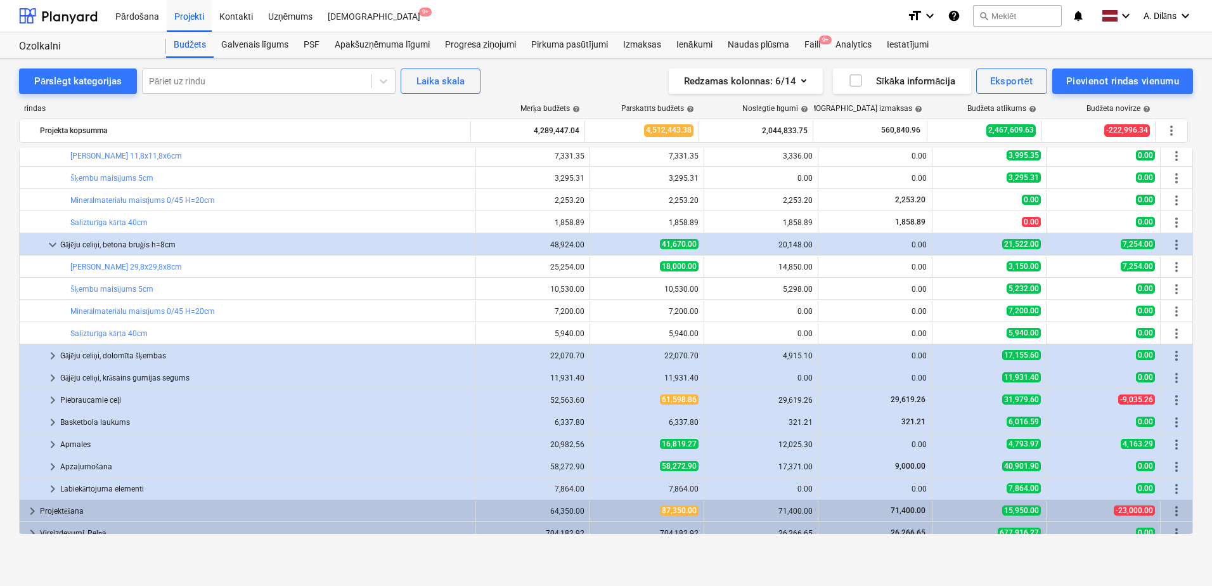
scroll to position [368, 0]
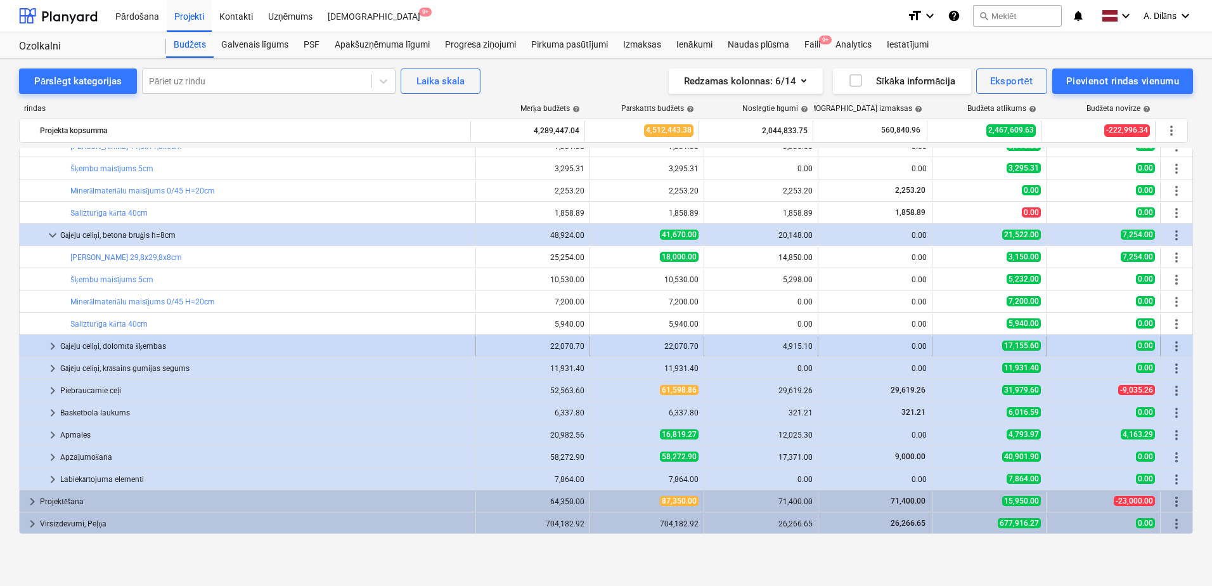
click at [53, 347] on span "keyboard_arrow_right" at bounding box center [52, 345] width 15 height 15
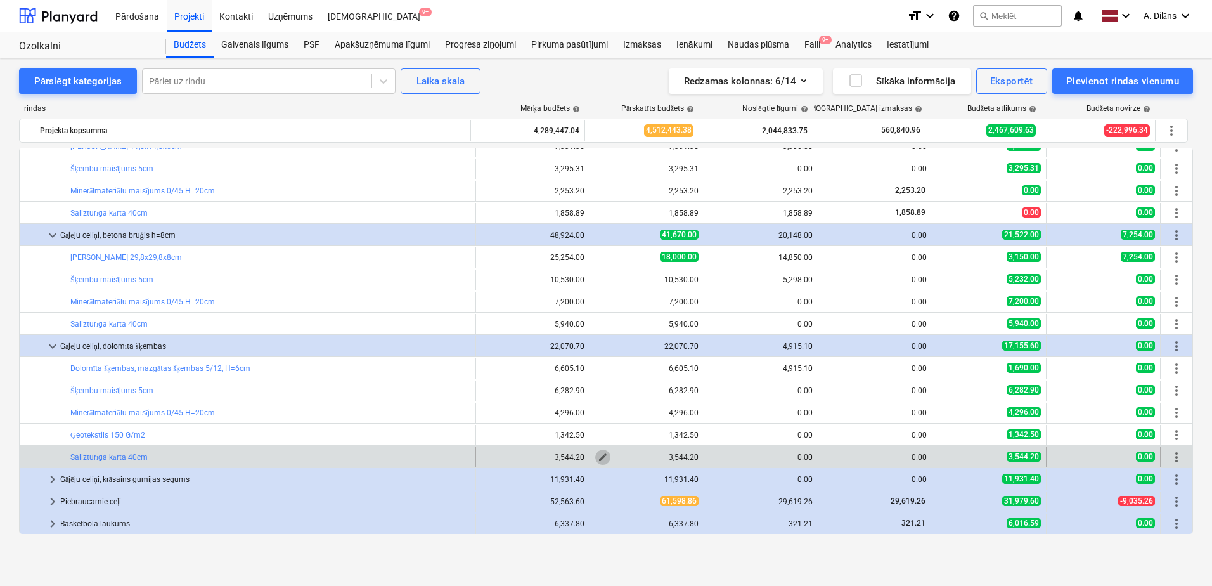
click at [598, 455] on span "edit" at bounding box center [603, 457] width 10 height 10
type textarea "x"
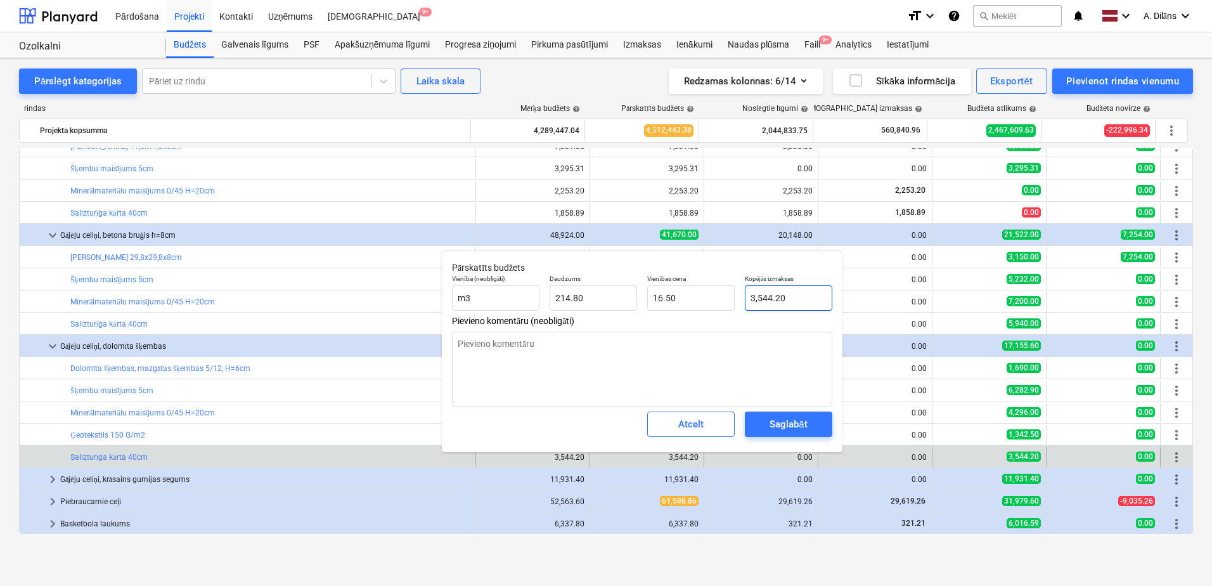
type input "3544.2"
drag, startPoint x: 788, startPoint y: 299, endPoint x: 731, endPoint y: 302, distance: 57.1
click at [731, 302] on div "Vienība (neobligāti) m3 Daudzums 214.80 Vienības cena 16.50 Kopējās izmaksas 35…" at bounding box center [642, 292] width 390 height 46
type textarea "x"
type input "0"
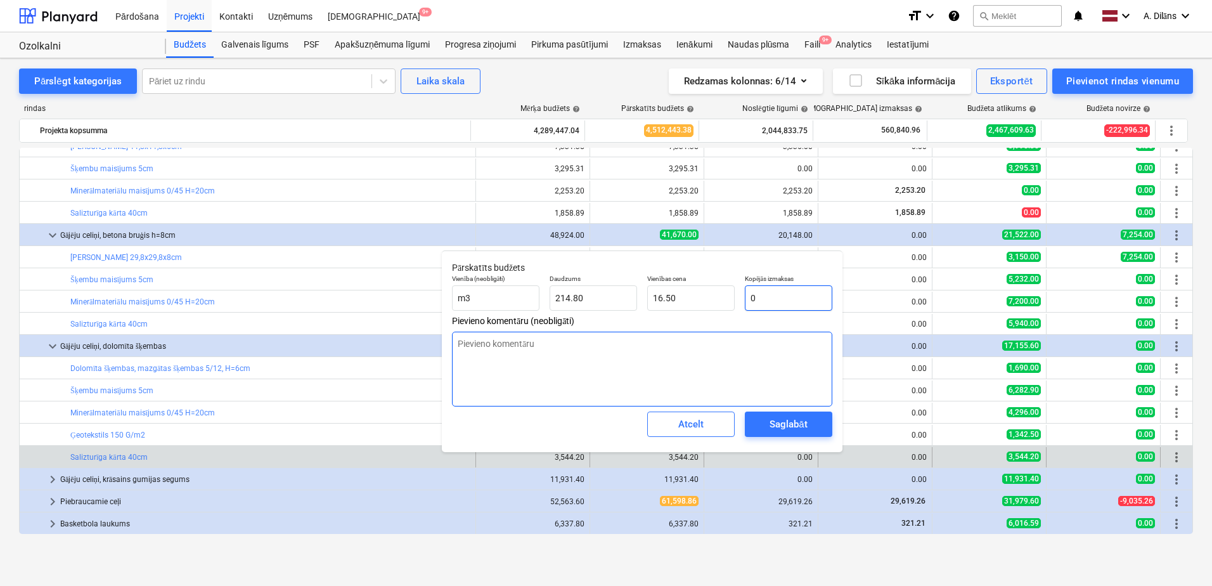
type input "0.00"
type input "0"
type textarea "x"
type input "0.00"
click at [707, 359] on textarea at bounding box center [642, 368] width 380 height 75
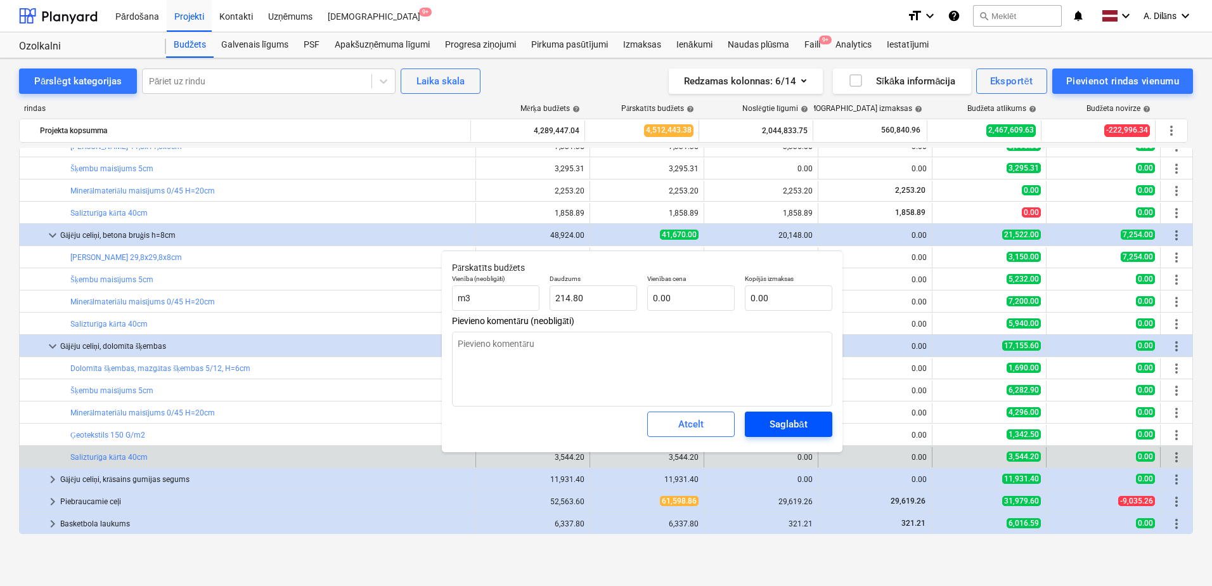
click at [787, 427] on div "Saglabāt" at bounding box center [787, 424] width 37 height 16
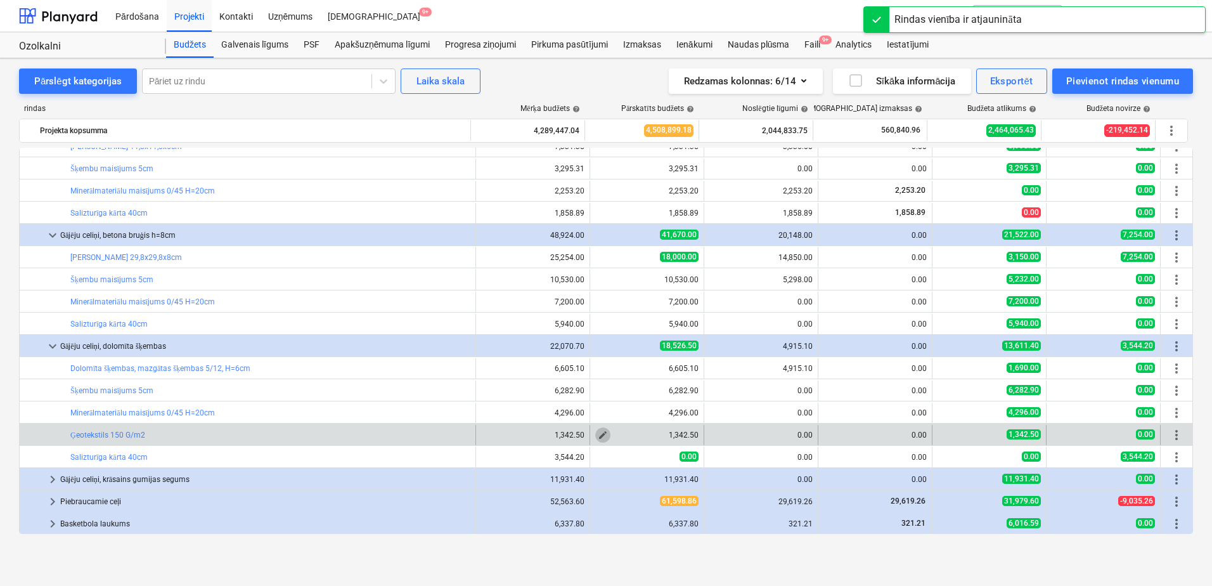
click at [603, 435] on button "edit" at bounding box center [602, 434] width 15 height 15
type textarea "x"
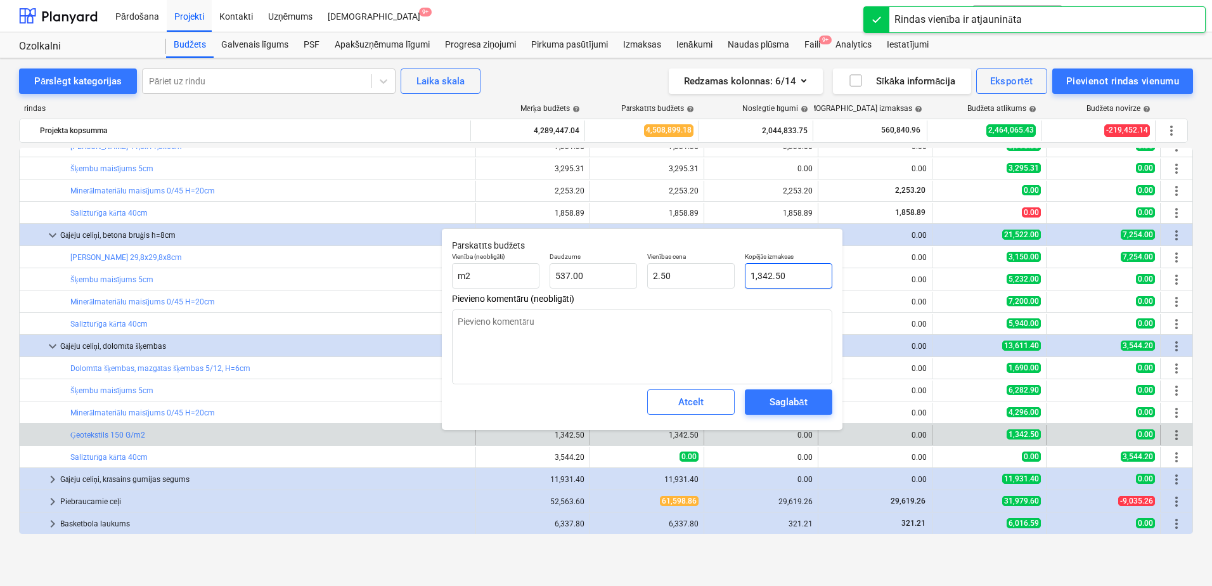
type input "1342.5"
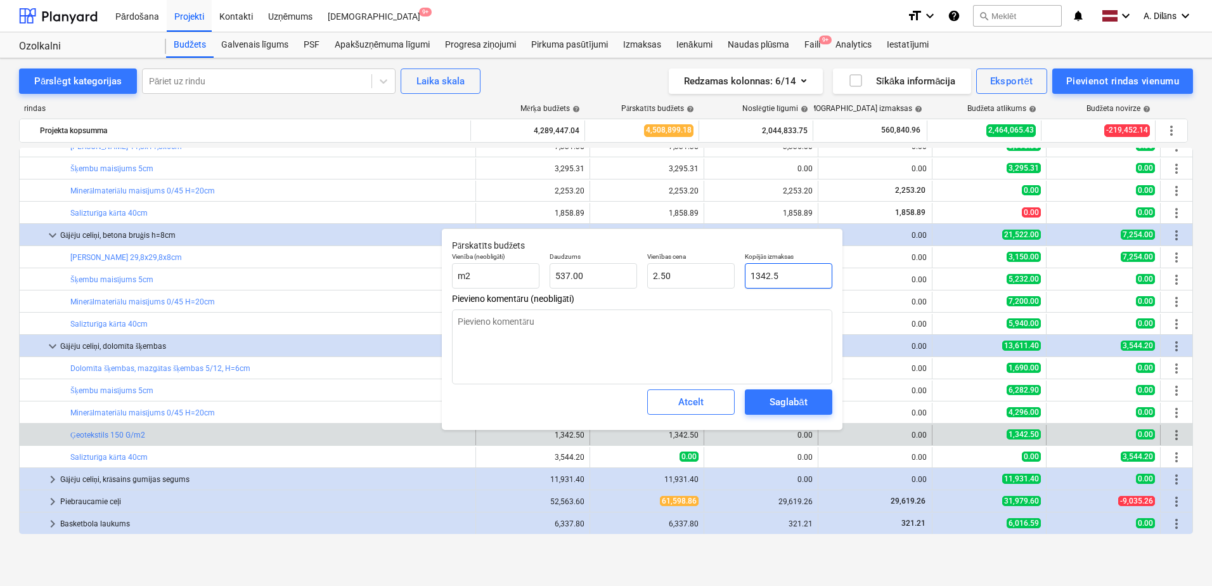
drag, startPoint x: 787, startPoint y: 276, endPoint x: 739, endPoint y: 276, distance: 48.2
click at [739, 276] on div "Vienība (neobligāti) m2 Daudzums 537.00 Vienības cena 2.50 Kopējās izmaksas 134…" at bounding box center [642, 270] width 390 height 46
type textarea "x"
type input "0"
type input "0.00"
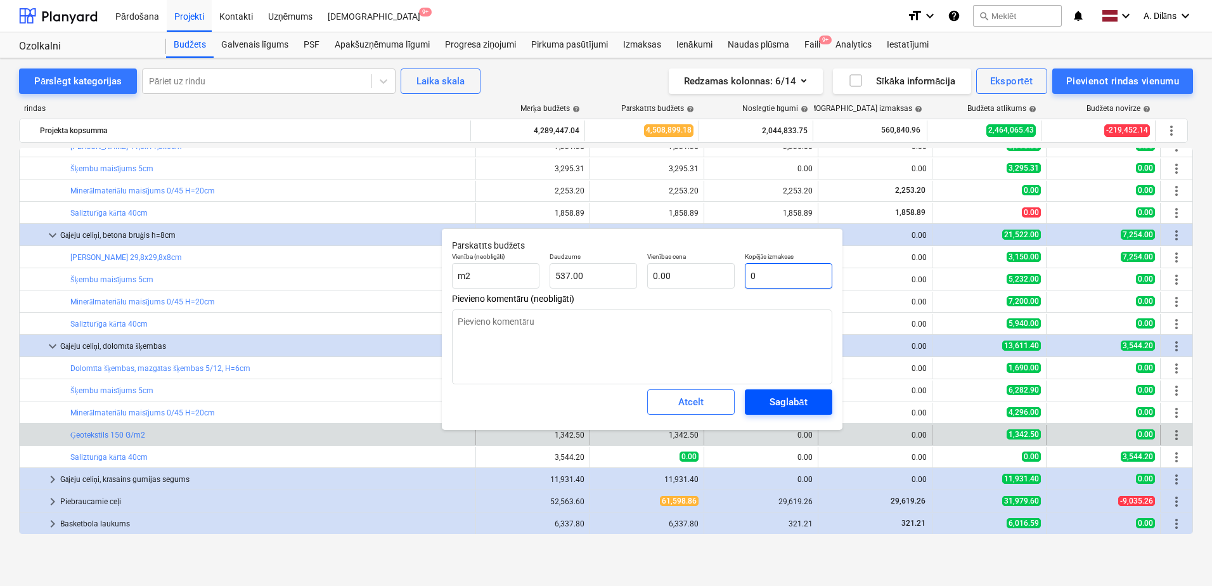
type input "0"
type textarea "x"
type input "0.00"
click at [782, 404] on div "Saglabāt" at bounding box center [787, 402] width 37 height 16
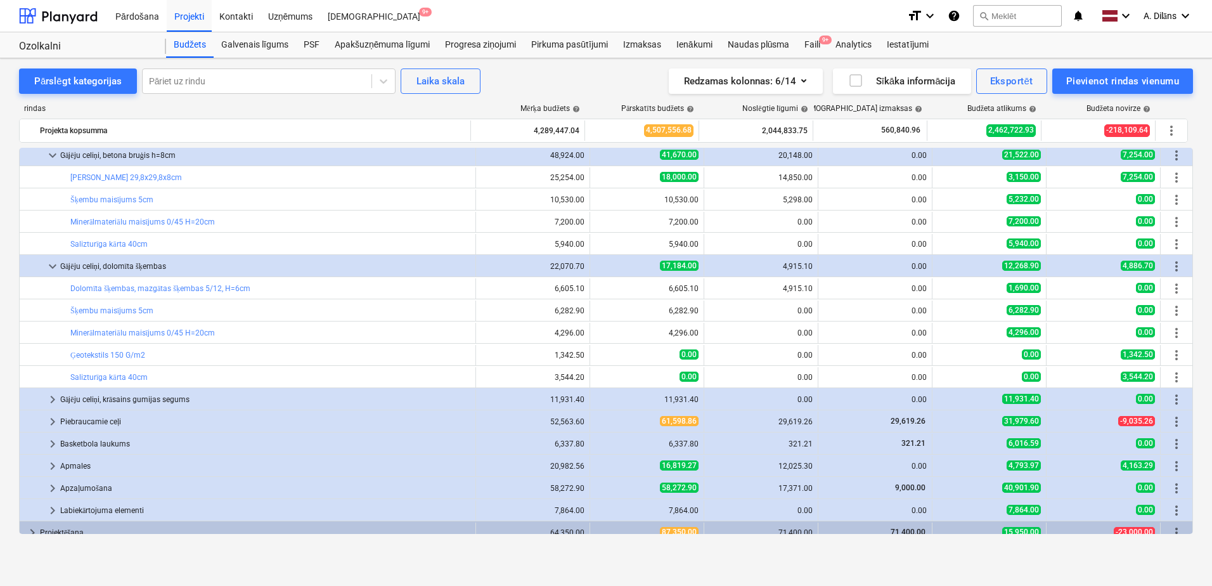
scroll to position [479, 0]
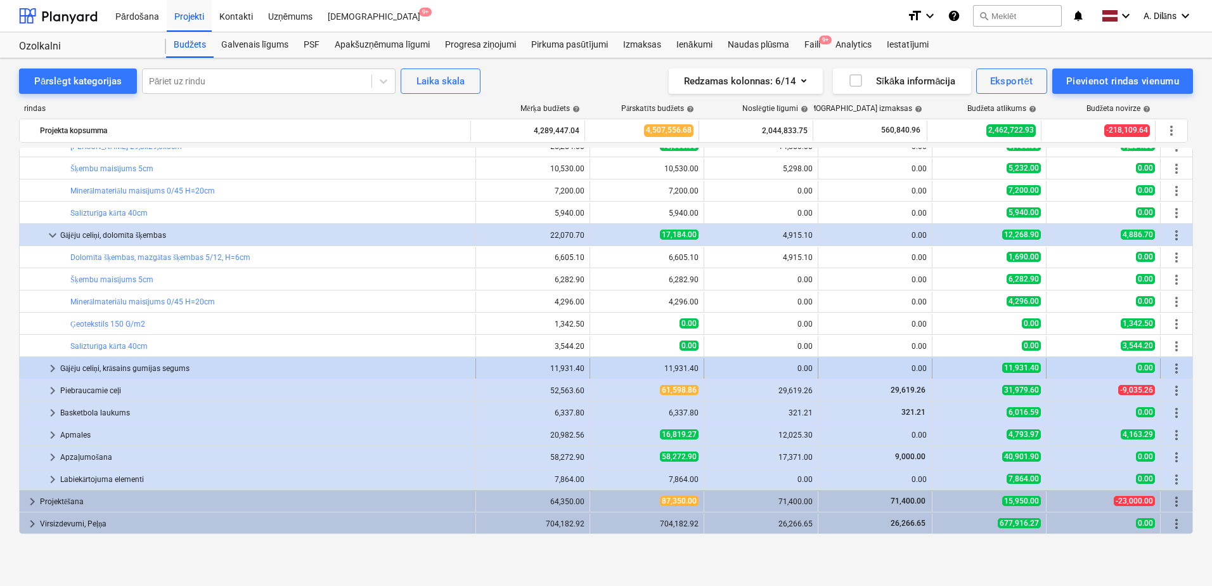
click at [49, 370] on span "keyboard_arrow_right" at bounding box center [52, 368] width 15 height 15
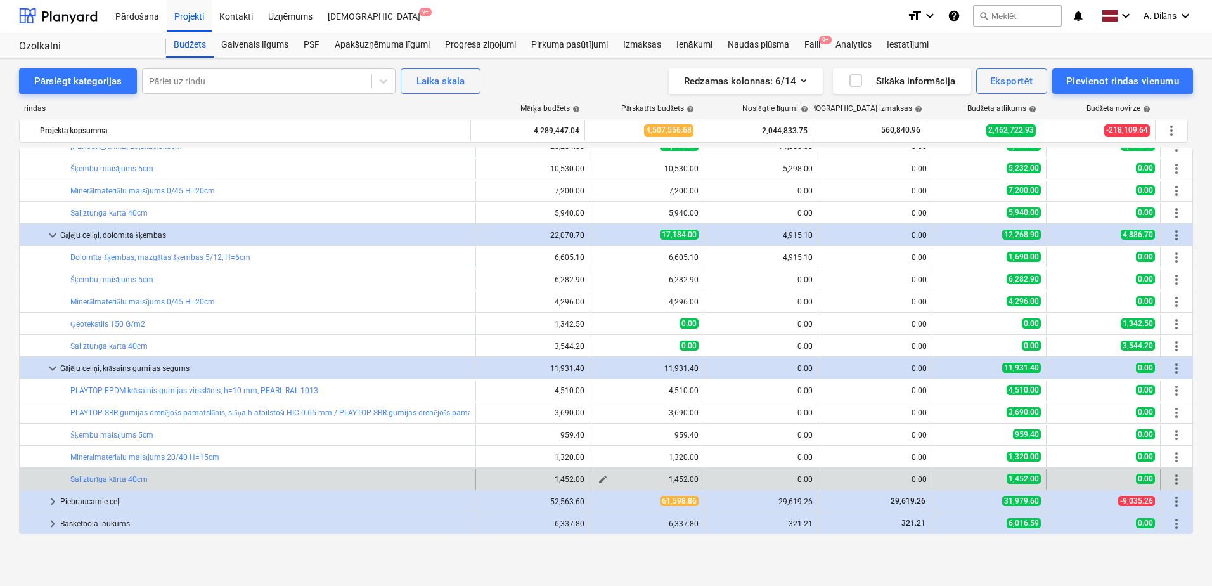
click at [604, 477] on button "edit" at bounding box center [602, 479] width 15 height 15
type textarea "x"
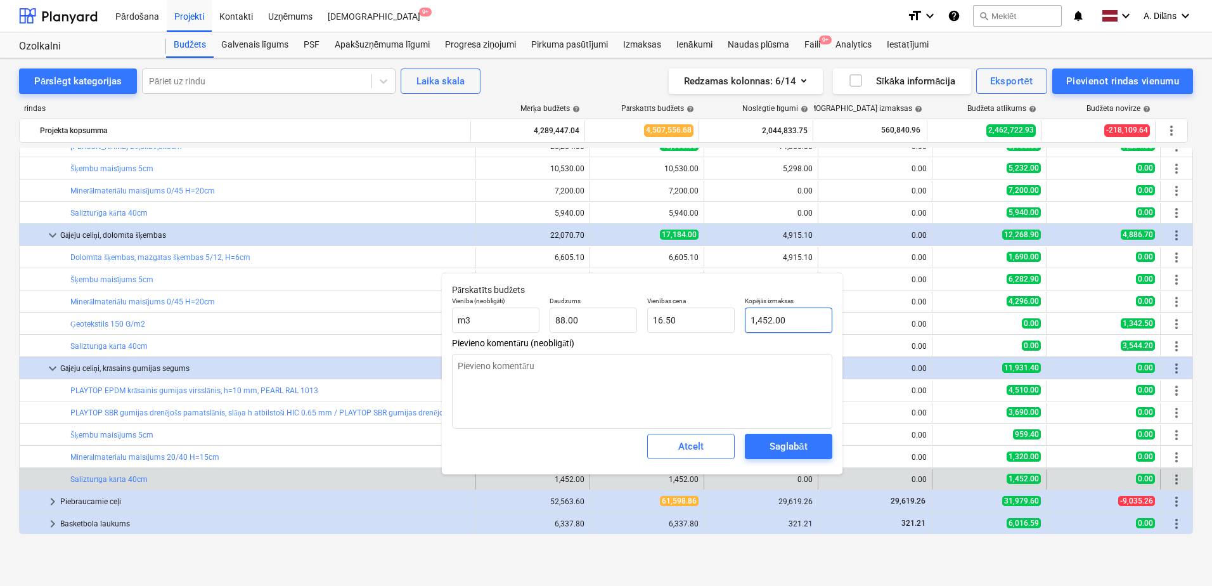
type input "1452"
drag, startPoint x: 796, startPoint y: 319, endPoint x: 728, endPoint y: 319, distance: 67.8
click at [728, 319] on div "Vienība (neobligāti) m3 Daudzums 88.00 Vienības cena 16.50 Kopējās izmaksas 1452" at bounding box center [642, 315] width 390 height 46
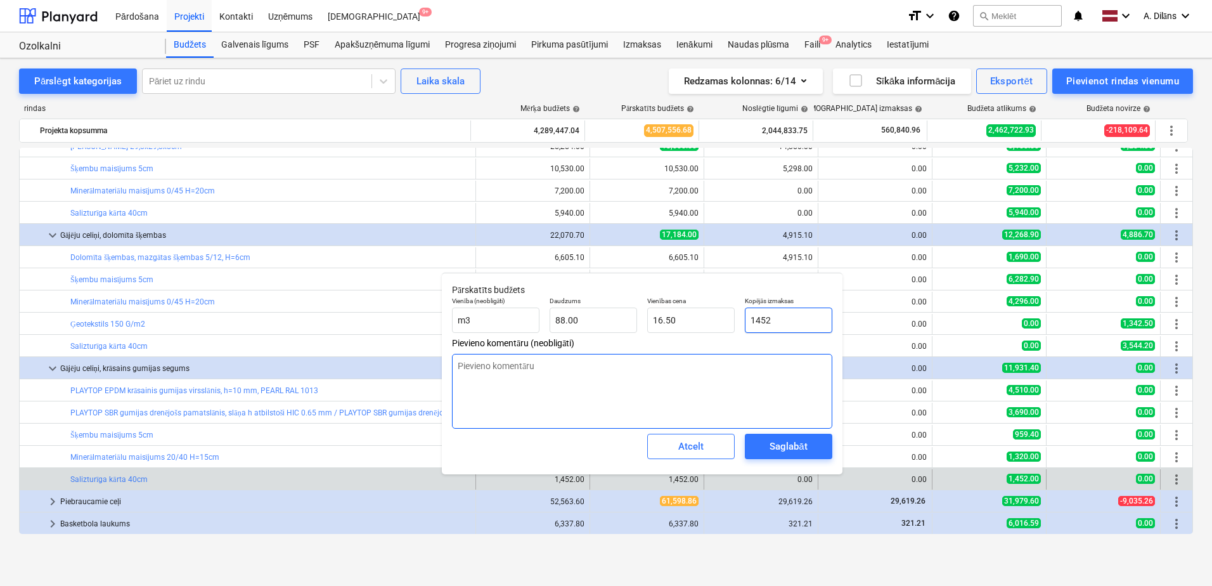
type textarea "x"
type input "0"
type input "0.00"
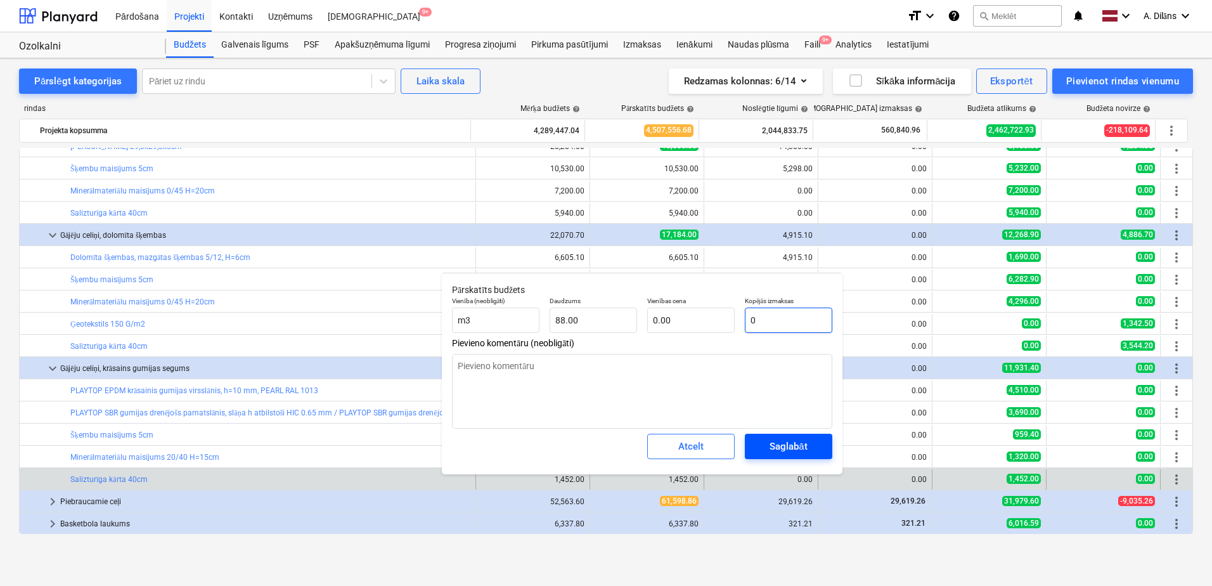
type input "0"
type textarea "x"
type input "0.00"
click at [764, 446] on span "Saglabāt" at bounding box center [788, 446] width 57 height 16
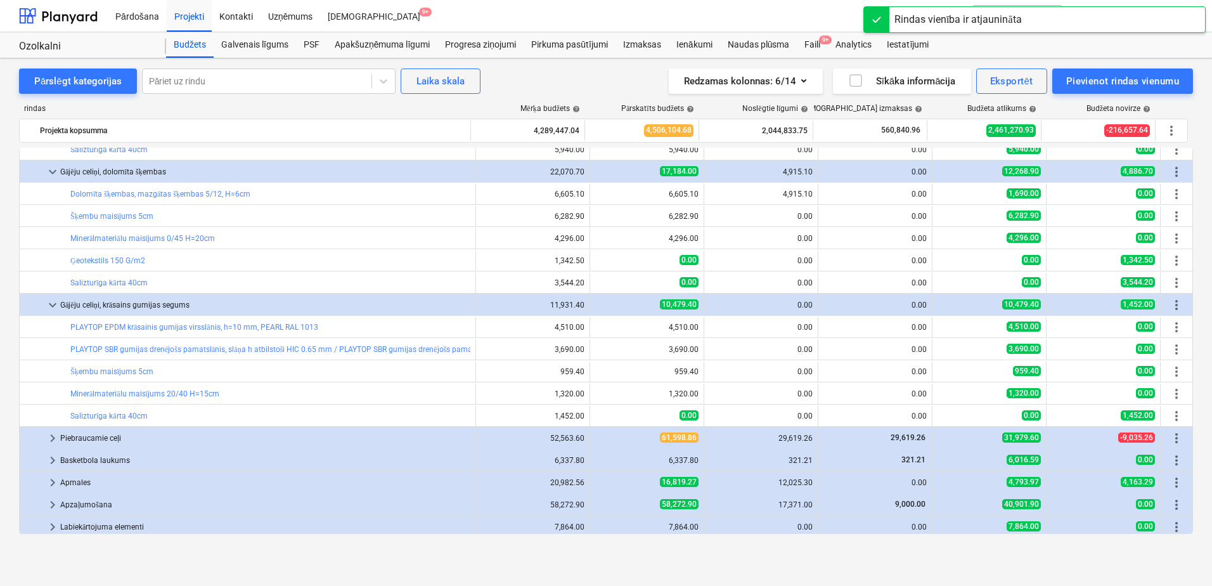
scroll to position [590, 0]
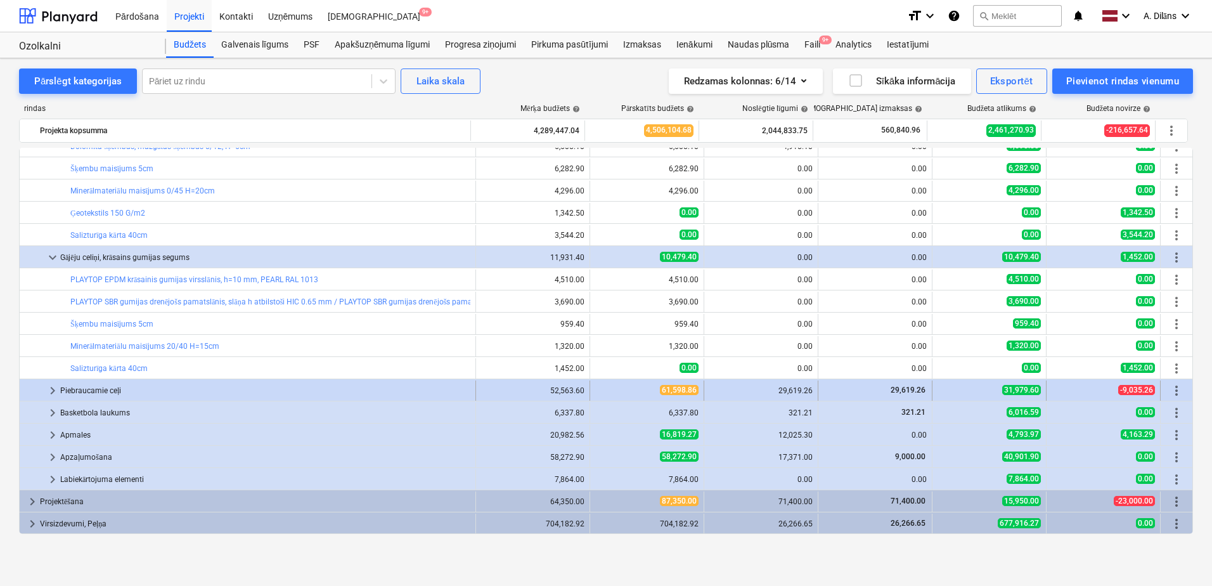
click at [52, 388] on span "keyboard_arrow_right" at bounding box center [52, 390] width 15 height 15
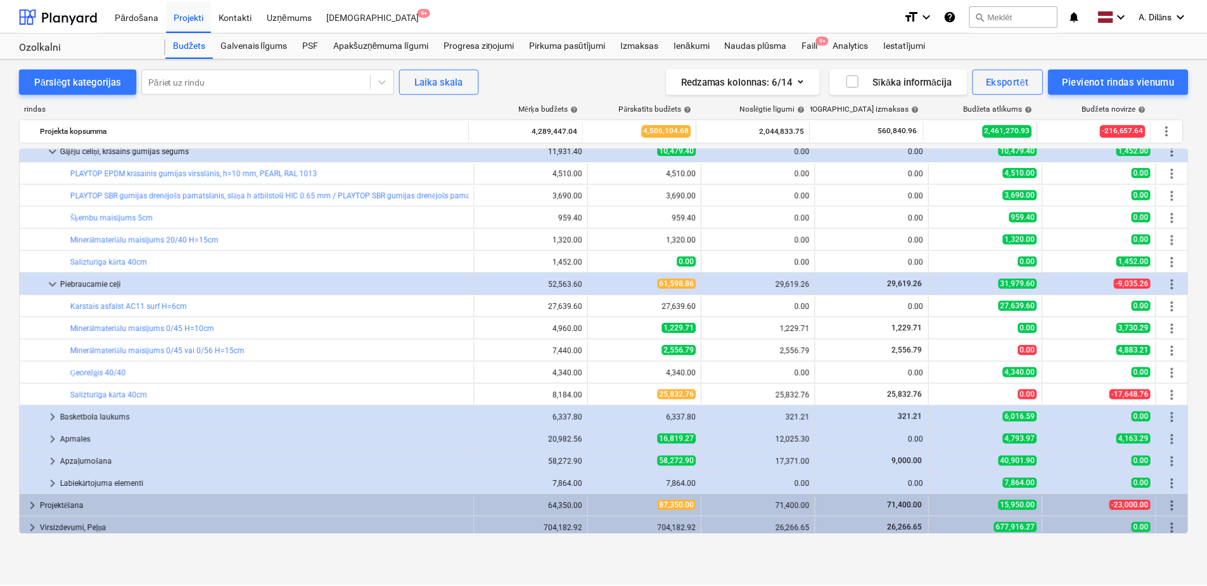
scroll to position [701, 0]
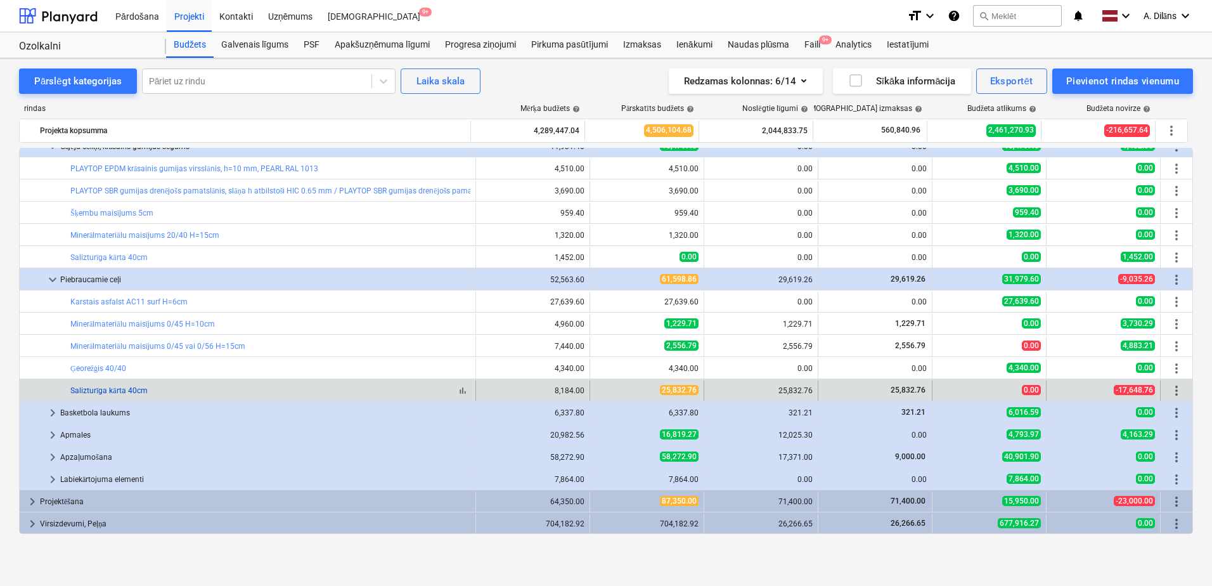
click at [128, 390] on link "Salizturīga kārta 40cm" at bounding box center [108, 390] width 77 height 9
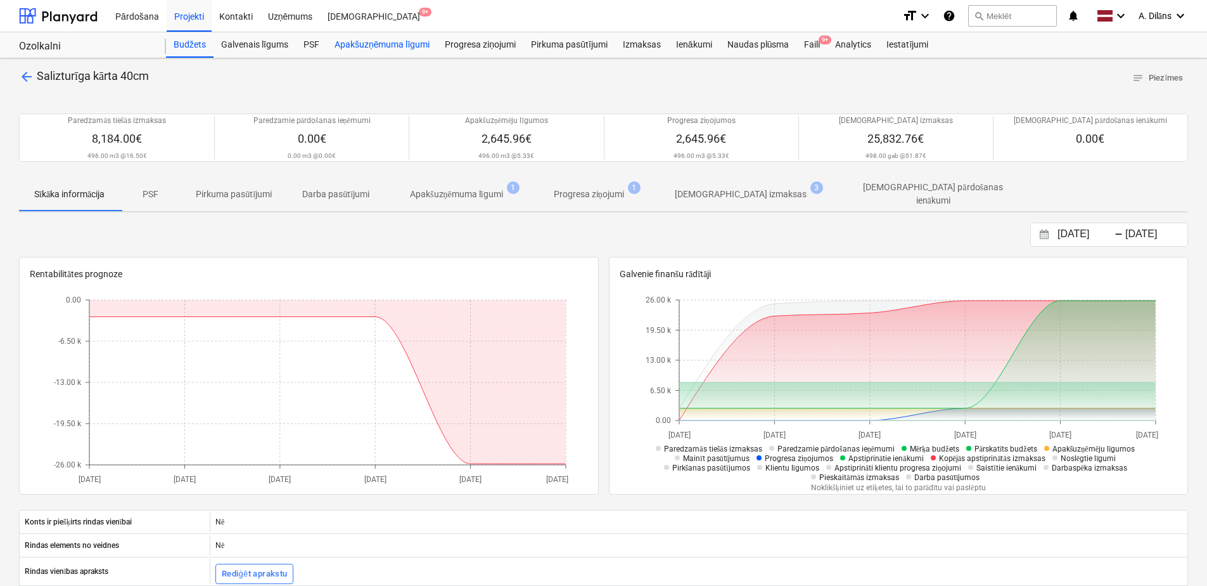
click at [382, 44] on div "Apakšuzņēmuma līgumi" at bounding box center [382, 44] width 110 height 25
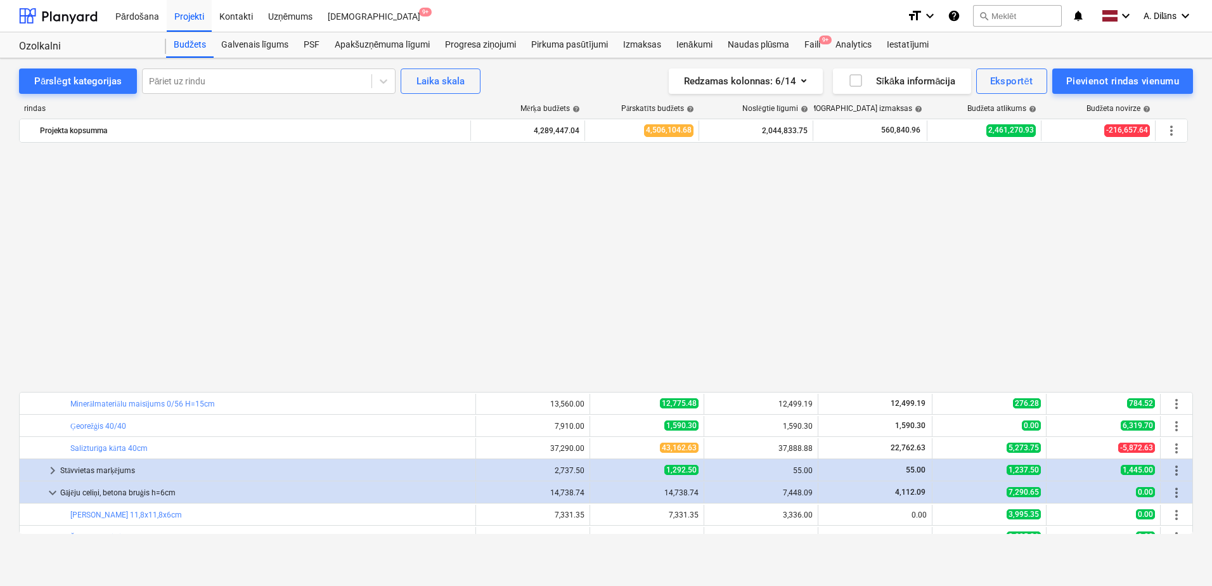
scroll to position [701, 0]
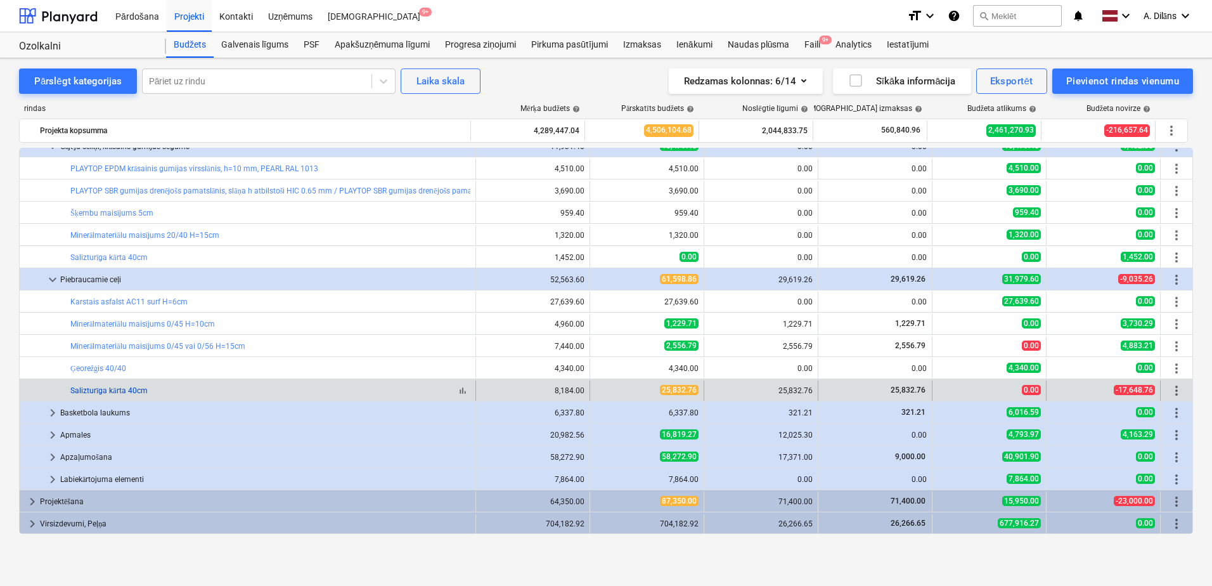
click at [115, 387] on link "Salizturīga kārta 40cm" at bounding box center [108, 390] width 77 height 9
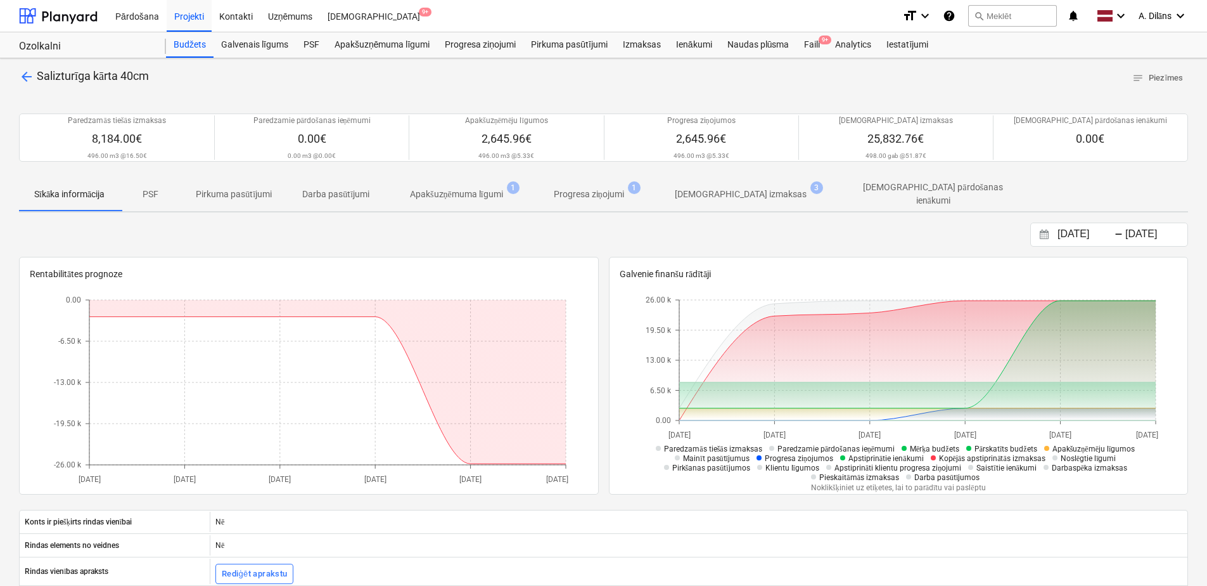
click at [461, 196] on p "Apakšuzņēmuma līgumi" at bounding box center [456, 194] width 93 height 13
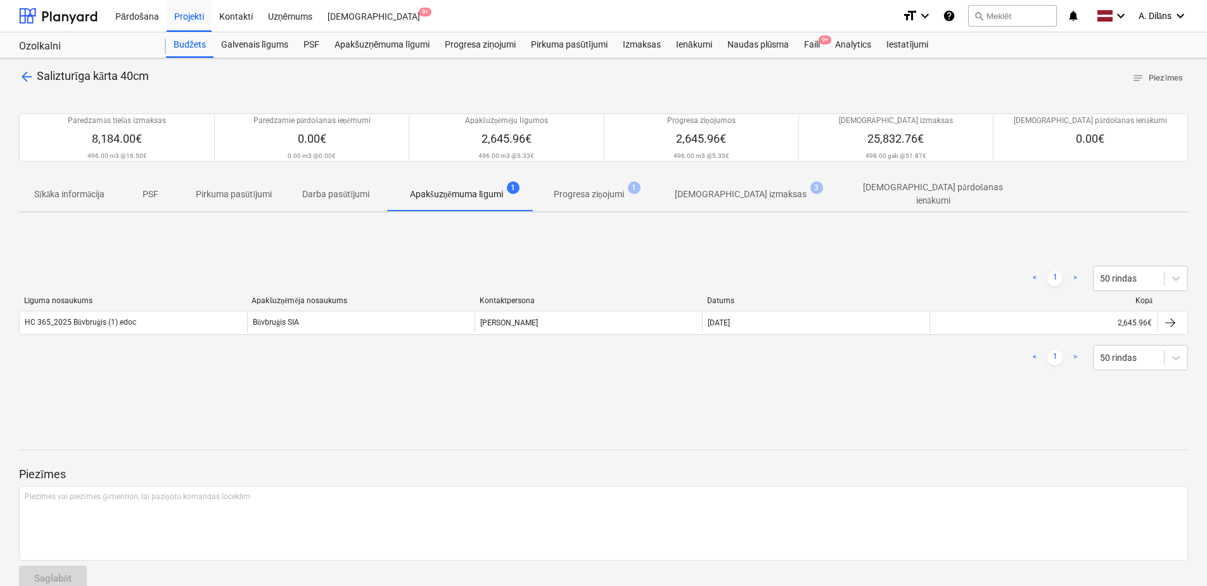
click at [80, 190] on p "Sīkāka informācija" at bounding box center [69, 194] width 70 height 13
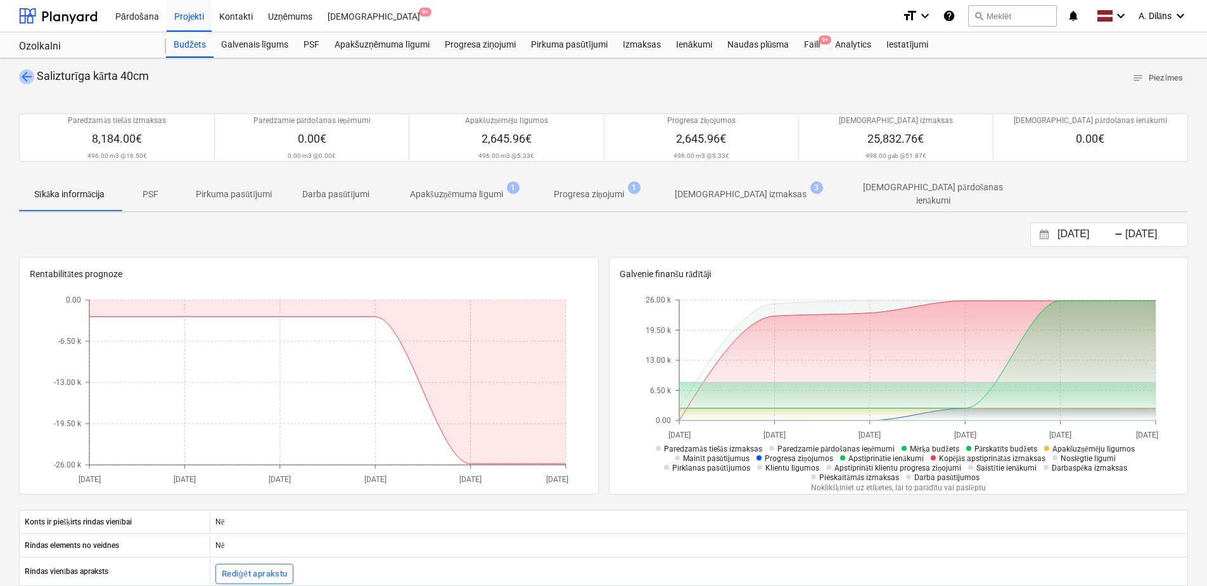
click at [21, 80] on span "arrow_back" at bounding box center [26, 76] width 15 height 15
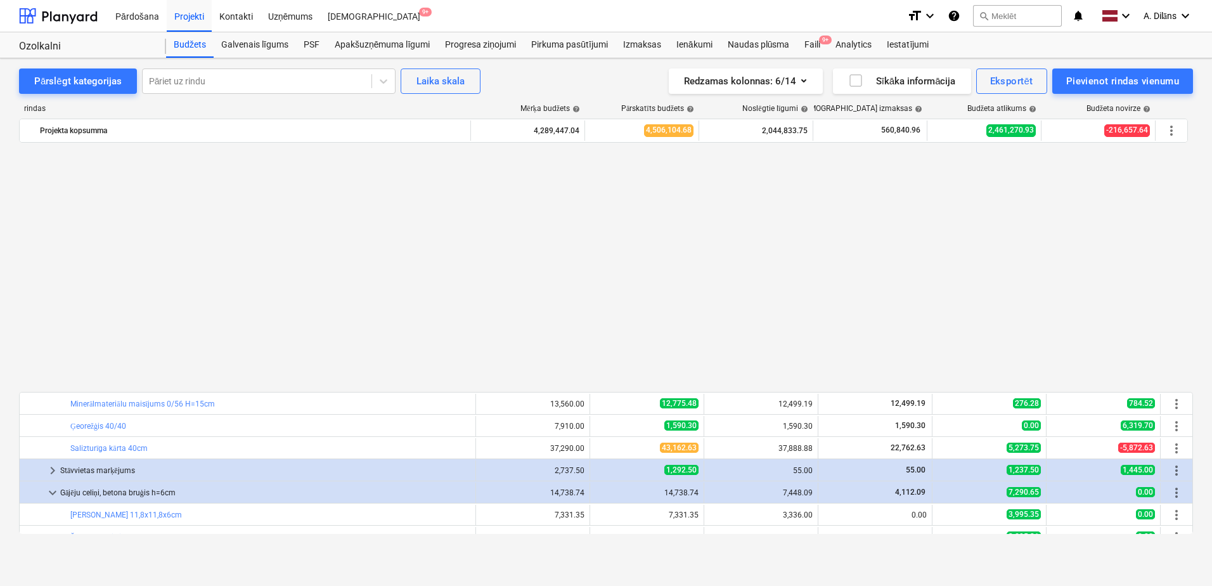
scroll to position [701, 0]
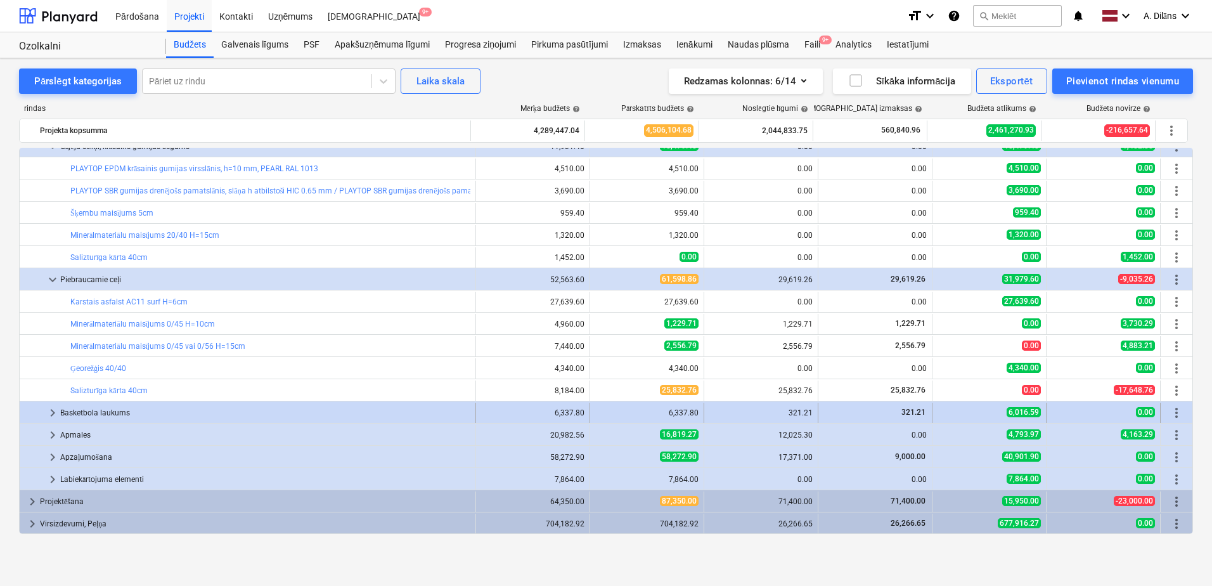
click at [53, 411] on span "keyboard_arrow_right" at bounding box center [52, 412] width 15 height 15
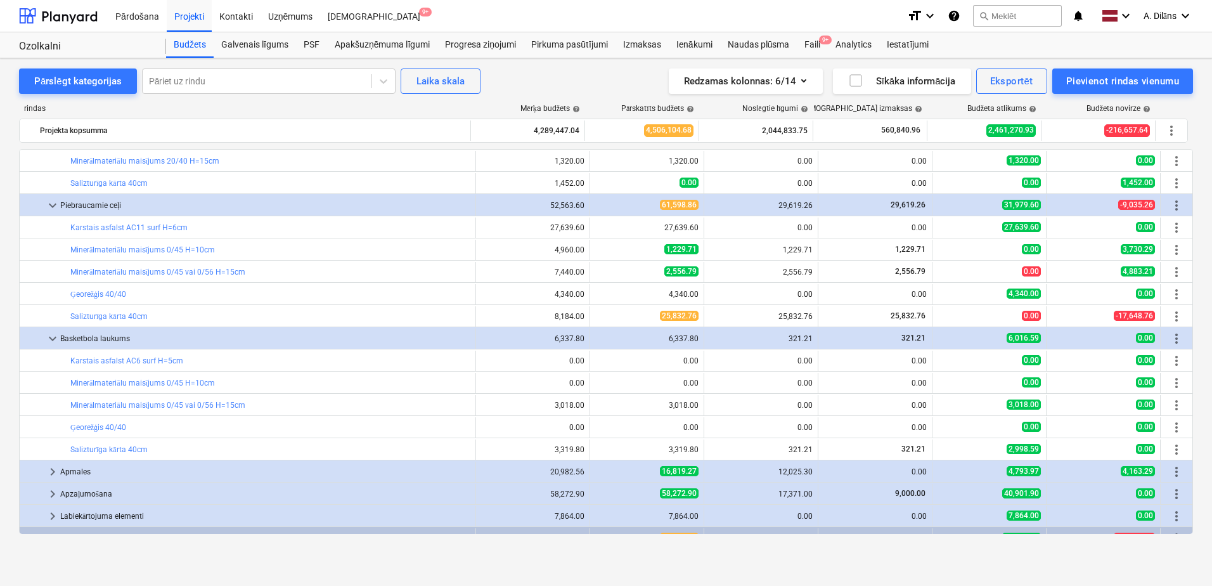
scroll to position [812, 0]
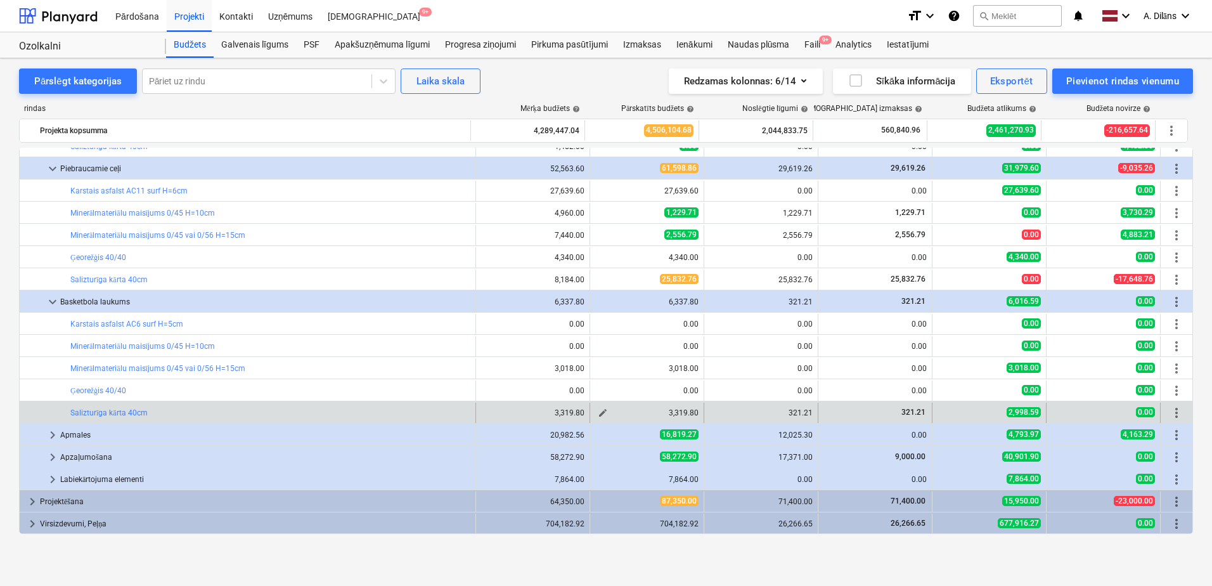
click at [601, 409] on span "edit" at bounding box center [603, 413] width 10 height 10
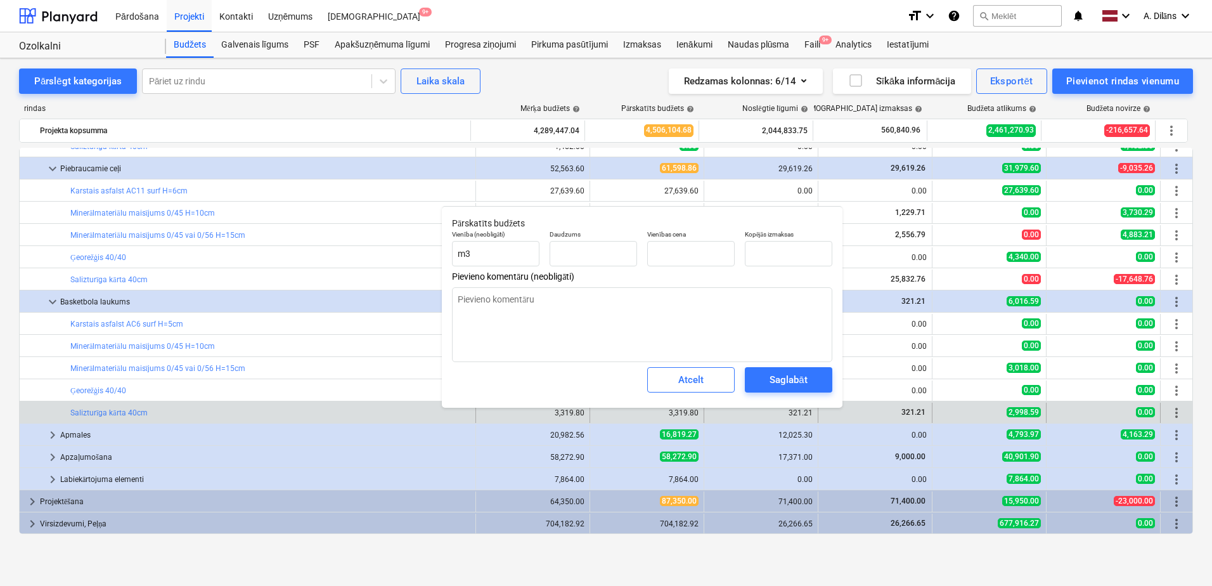
type textarea "x"
type input "201.20"
type input "16.50"
drag, startPoint x: 807, startPoint y: 250, endPoint x: 737, endPoint y: 247, distance: 69.8
click at [737, 247] on div "Vienība (neobligāti) m3 Daudzums 201.20 Vienības cena 16.50 Kopējās izmaksas 33…" at bounding box center [642, 248] width 390 height 46
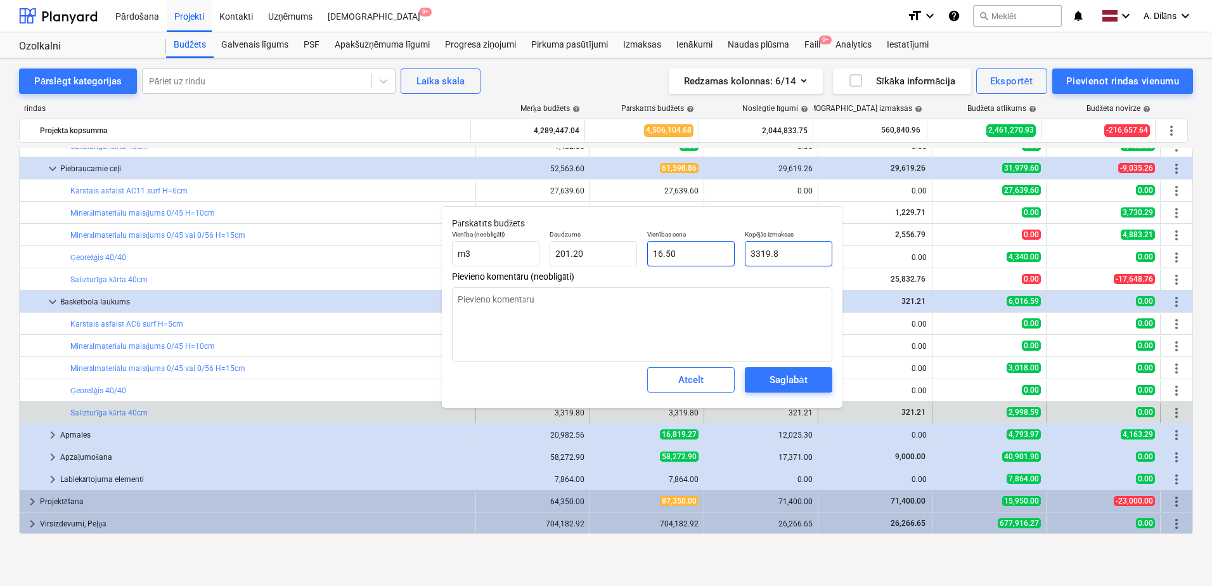
type input "3"
type textarea "x"
type input "0.01"
type textarea "x"
type input "32"
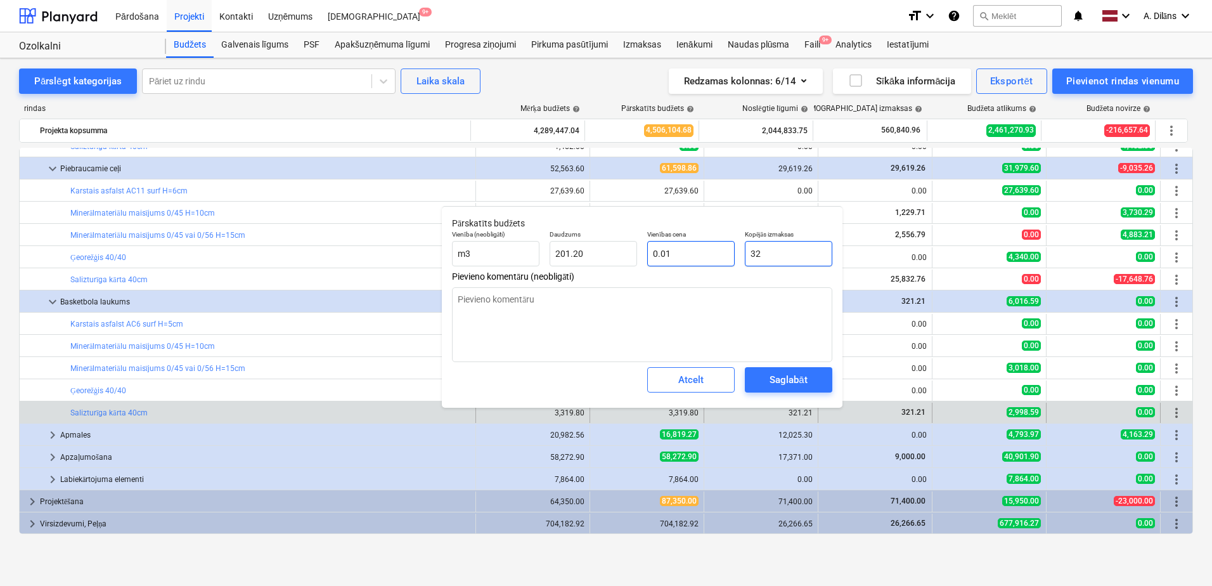
type input "0.16"
type textarea "x"
type input "321"
type input "1.60"
type textarea "x"
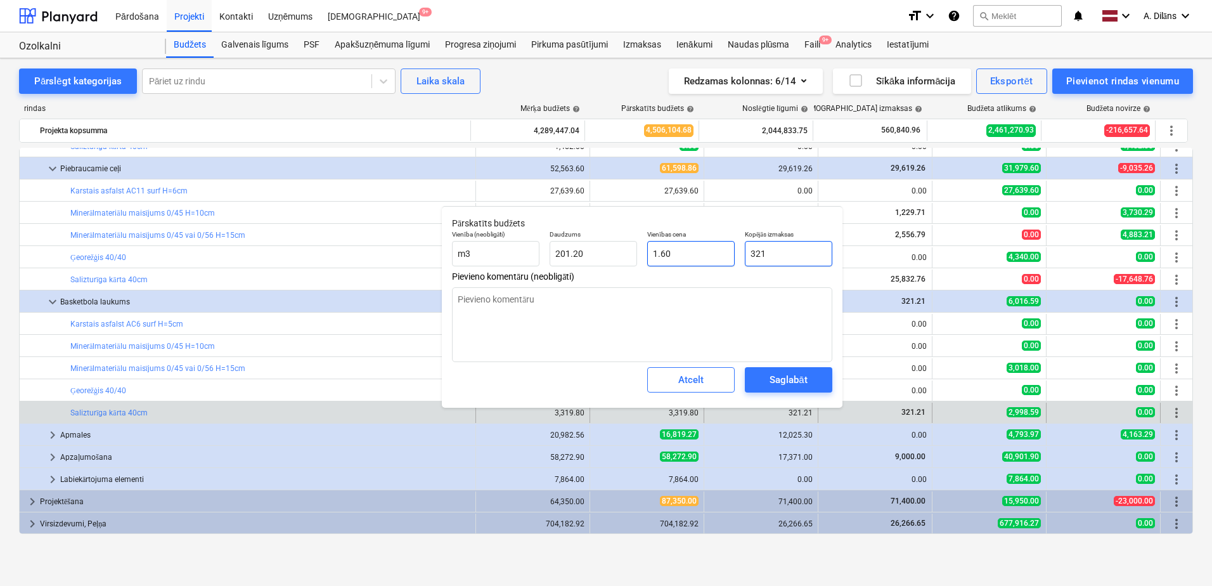
type input "321."
type textarea "x"
type input "321.2"
type textarea "x"
type input "321.21"
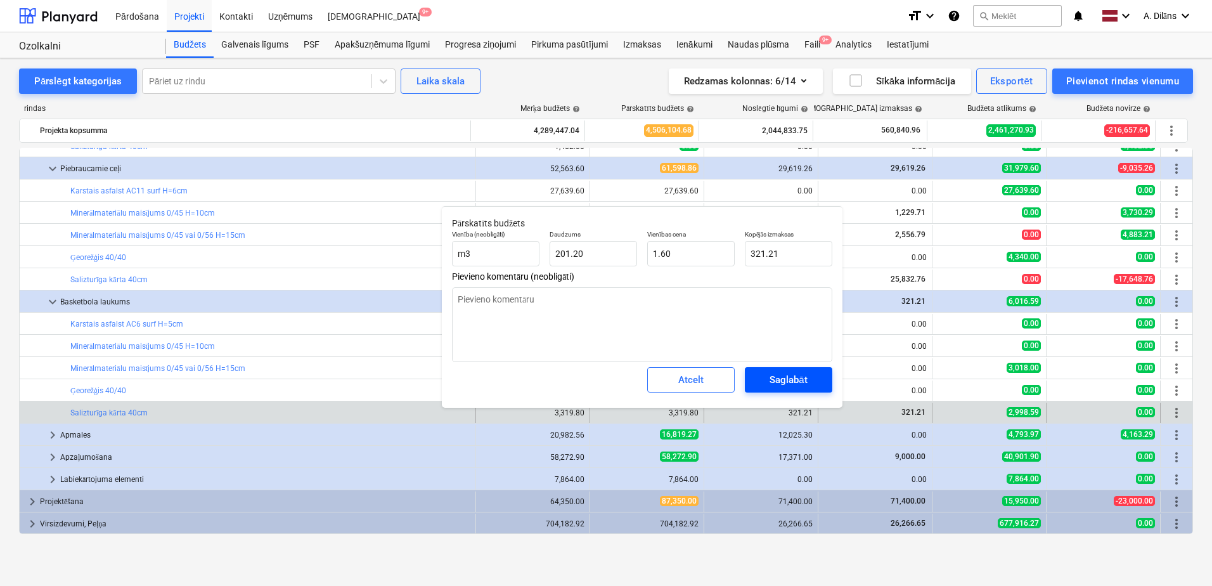
click at [793, 387] on div "Saglabāt" at bounding box center [787, 379] width 37 height 16
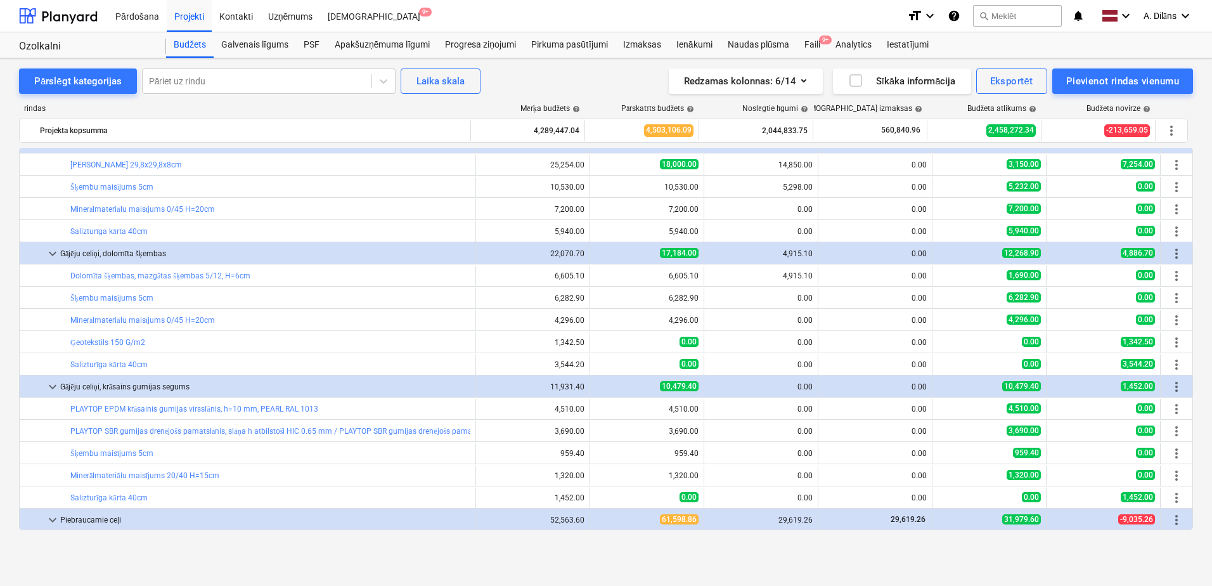
scroll to position [432, 0]
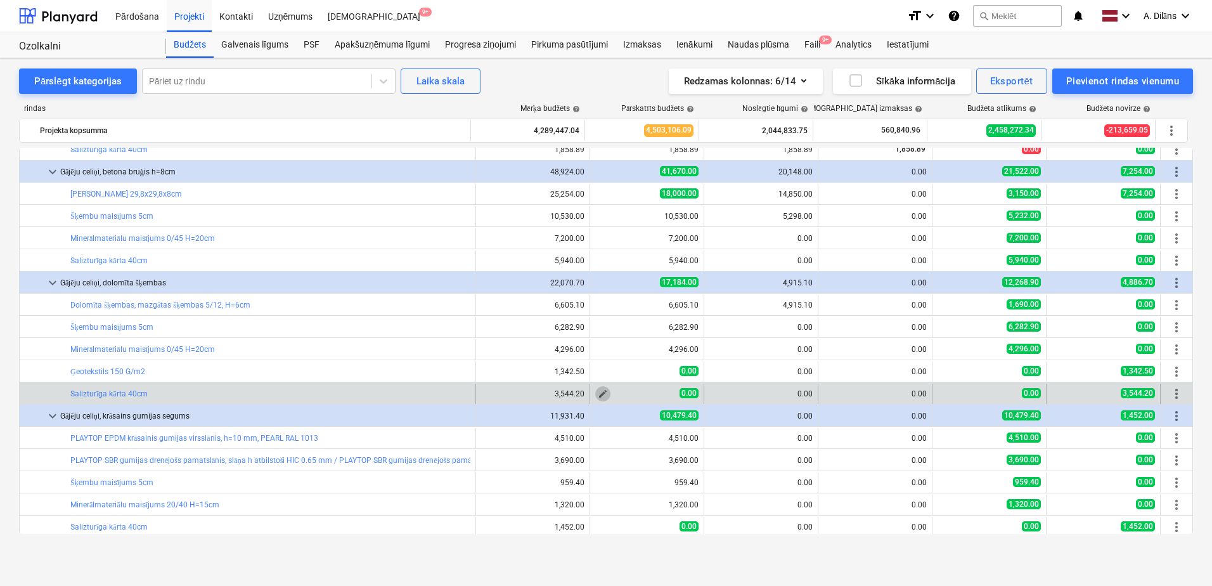
click at [598, 394] on span "edit" at bounding box center [603, 394] width 10 height 10
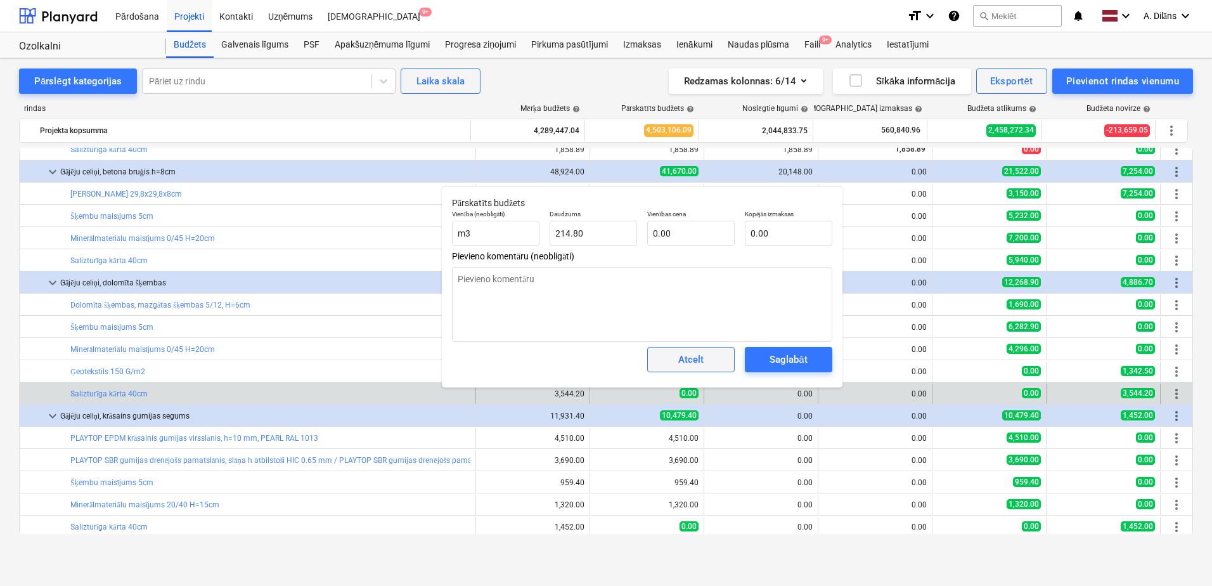
click at [692, 366] on div "Atcelt" at bounding box center [690, 359] width 25 height 16
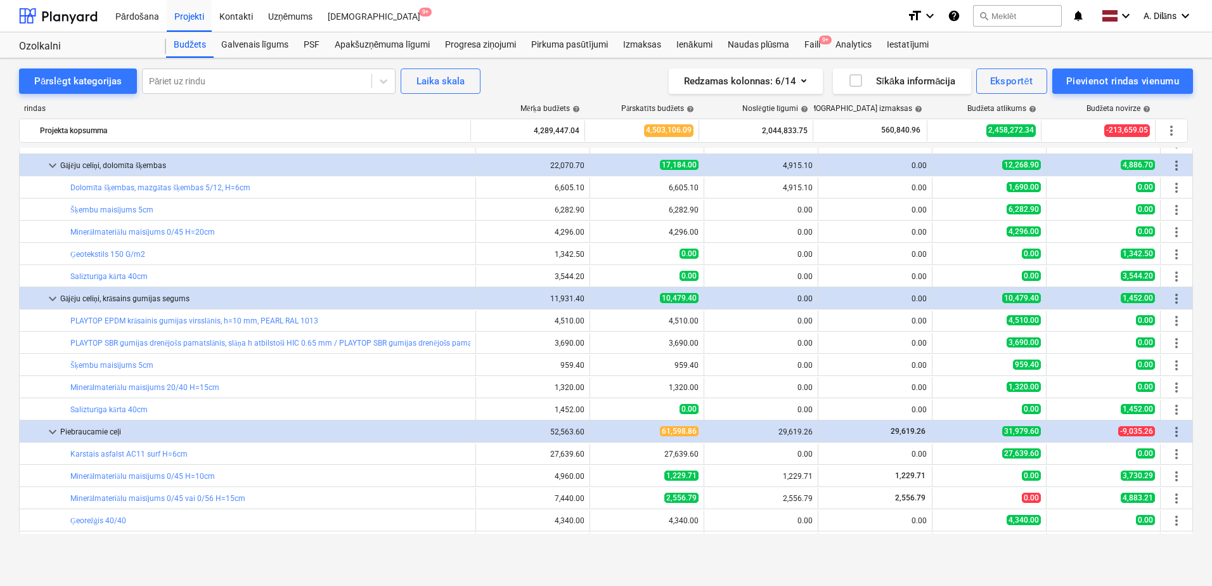
scroll to position [558, 0]
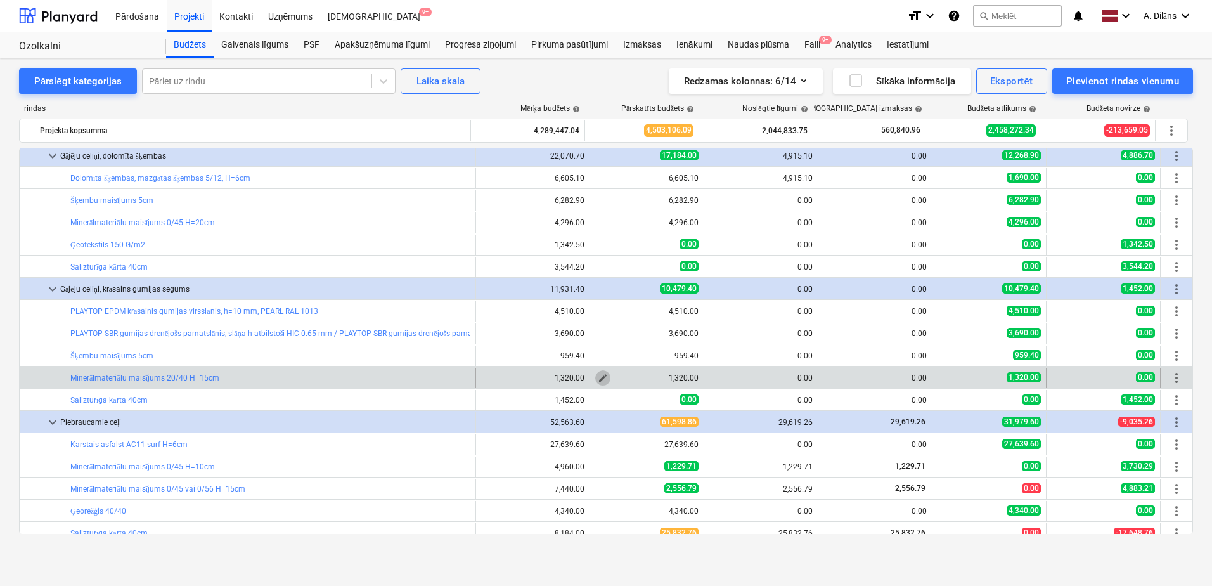
click at [595, 375] on button "edit" at bounding box center [602, 377] width 15 height 15
type textarea "x"
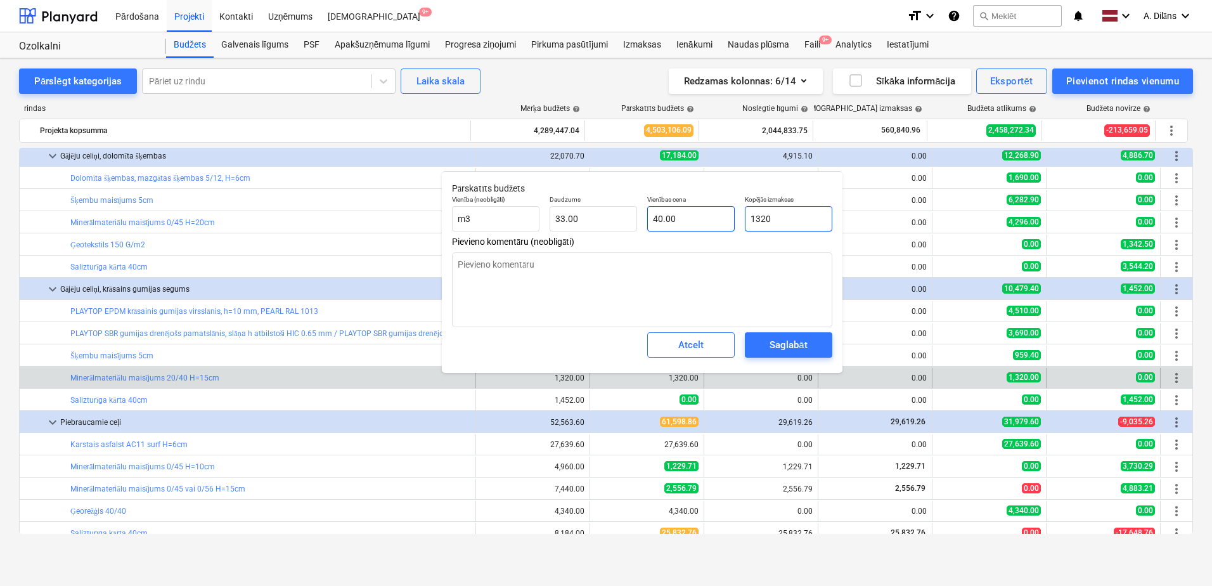
drag, startPoint x: 790, startPoint y: 221, endPoint x: 717, endPoint y: 222, distance: 72.9
click at [717, 222] on div "Vienība (neobligāti) m3 Daudzums 33.00 Vienības cena 40.00 Kopējās izmaksas 1320" at bounding box center [642, 213] width 390 height 46
type input "0"
type textarea "x"
type input "0.00"
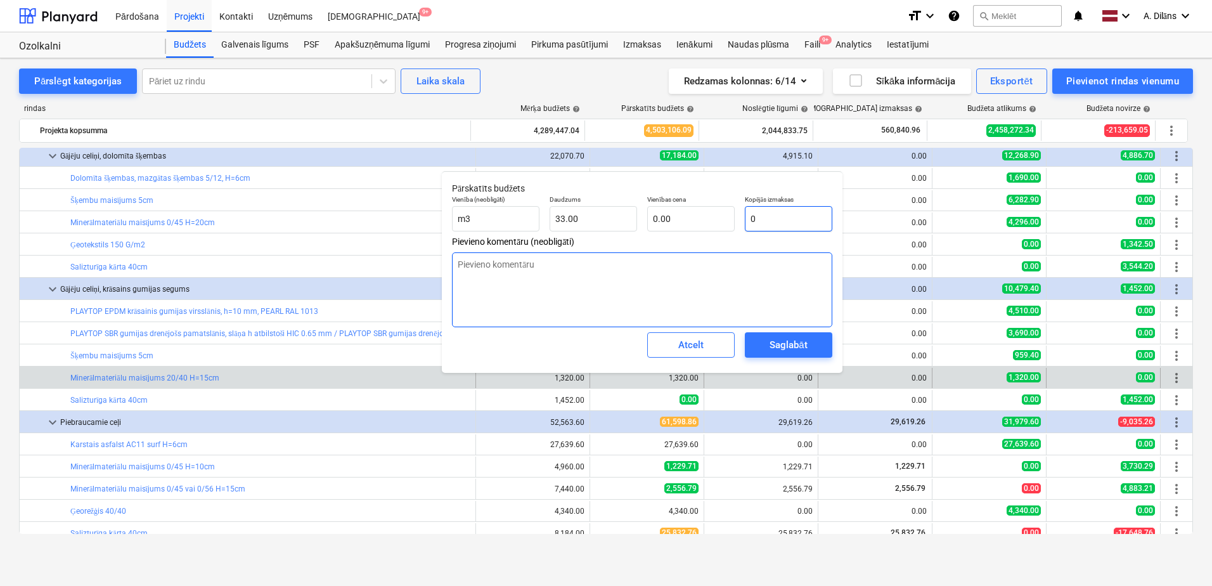
type input "0"
type textarea "x"
type input "0.00"
click at [724, 296] on textarea at bounding box center [642, 289] width 380 height 75
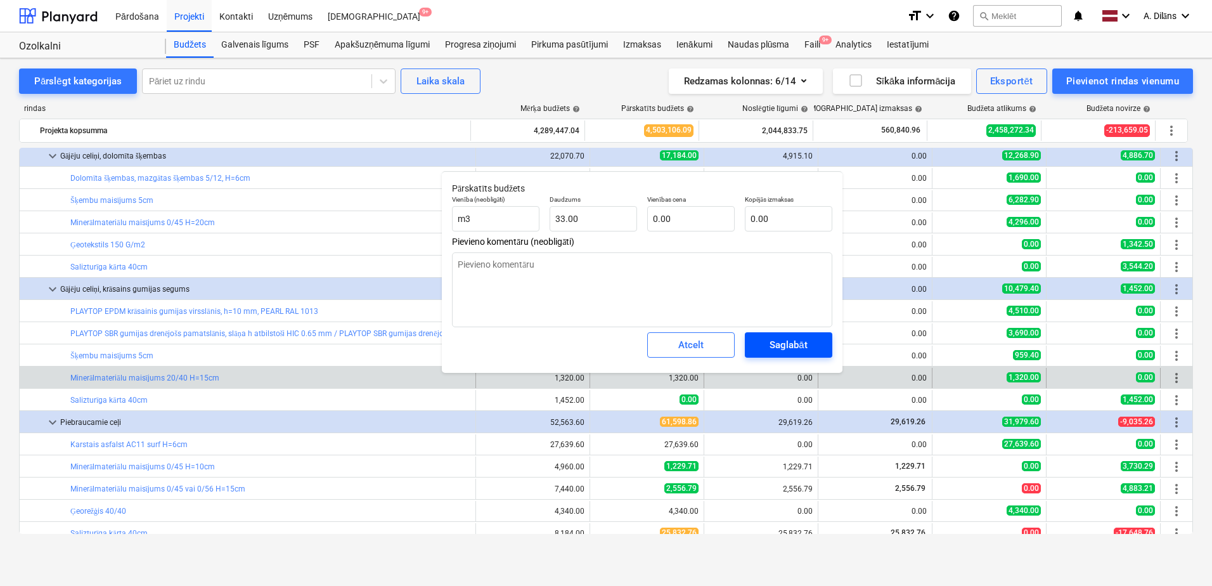
click at [766, 345] on span "Saglabāt" at bounding box center [788, 345] width 57 height 16
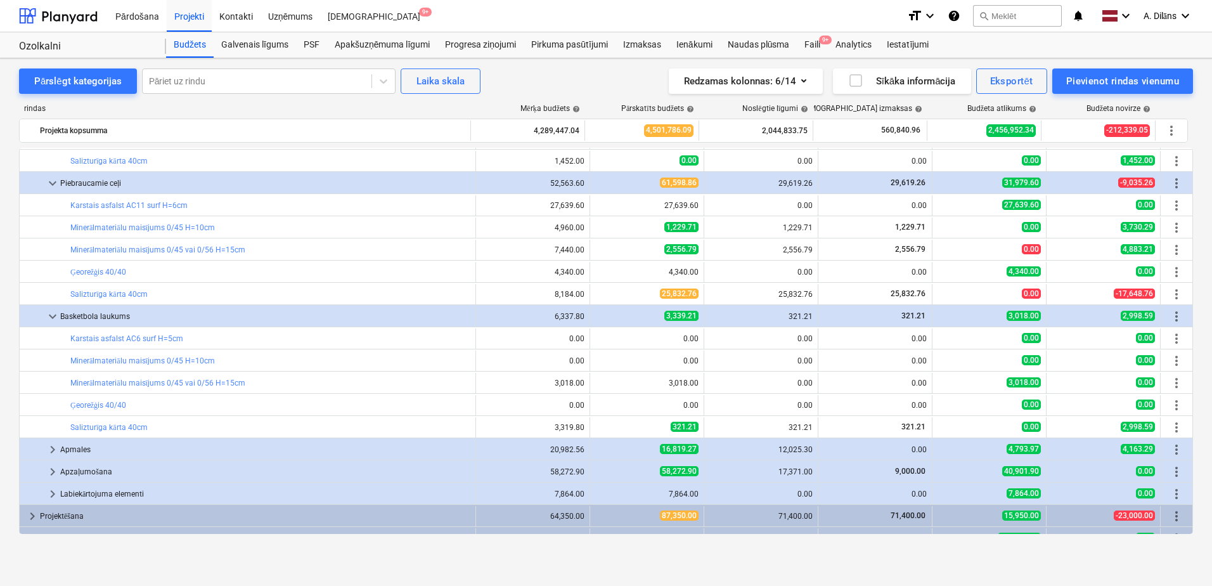
scroll to position [812, 0]
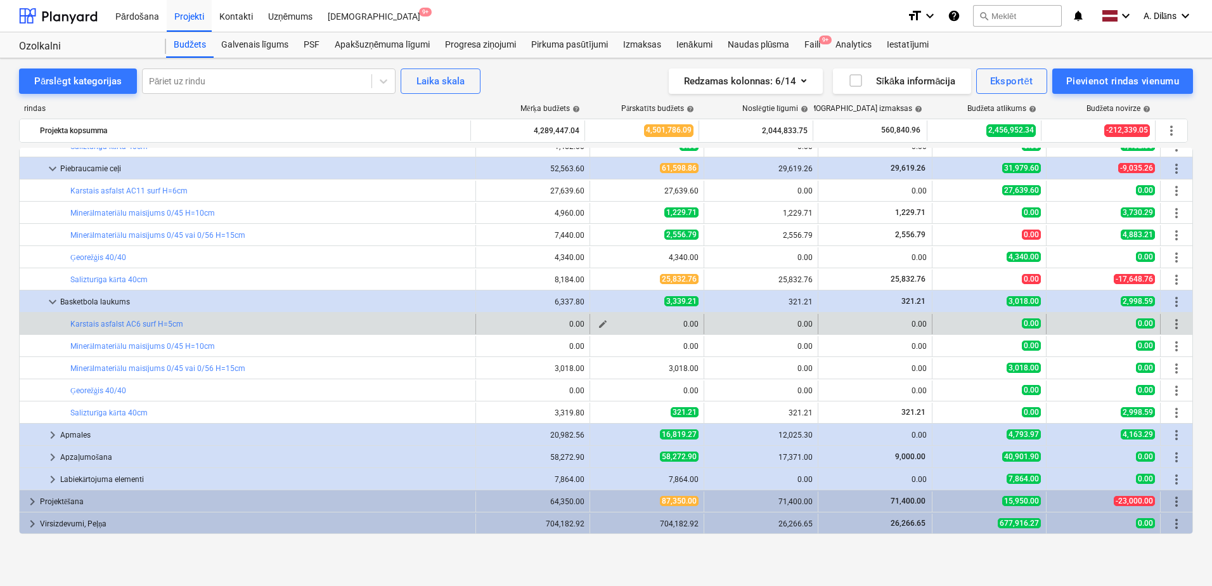
click at [598, 325] on span "edit" at bounding box center [603, 324] width 10 height 10
type textarea "x"
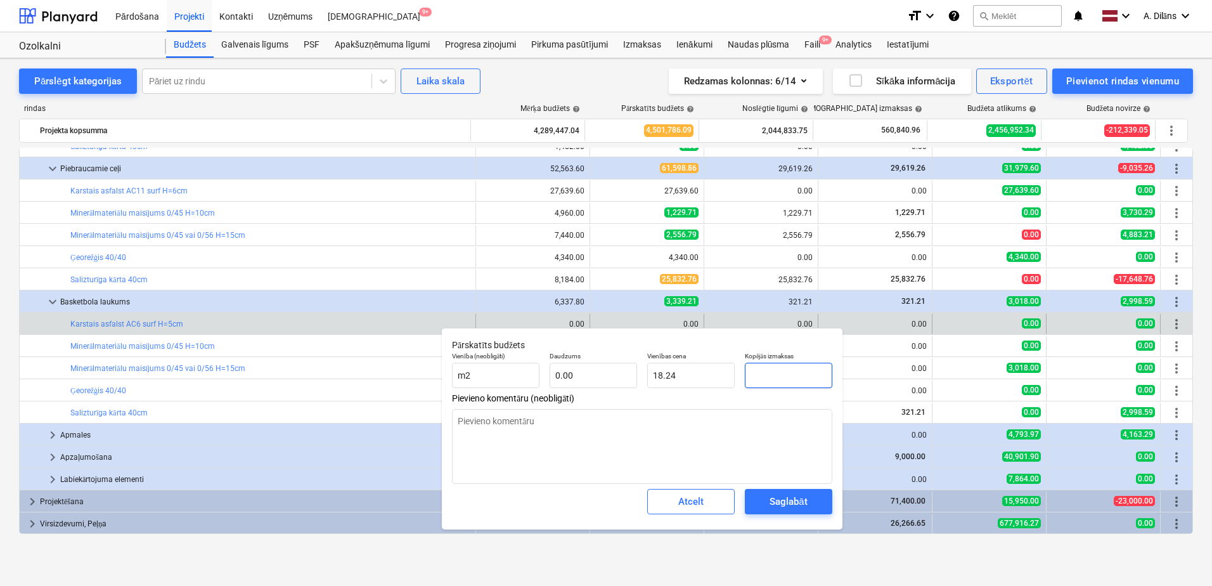
drag, startPoint x: 781, startPoint y: 377, endPoint x: 740, endPoint y: 377, distance: 41.8
click at [740, 377] on div "Kopējās izmaksas" at bounding box center [789, 370] width 98 height 46
type input "2"
type textarea "x"
type input "0.00"
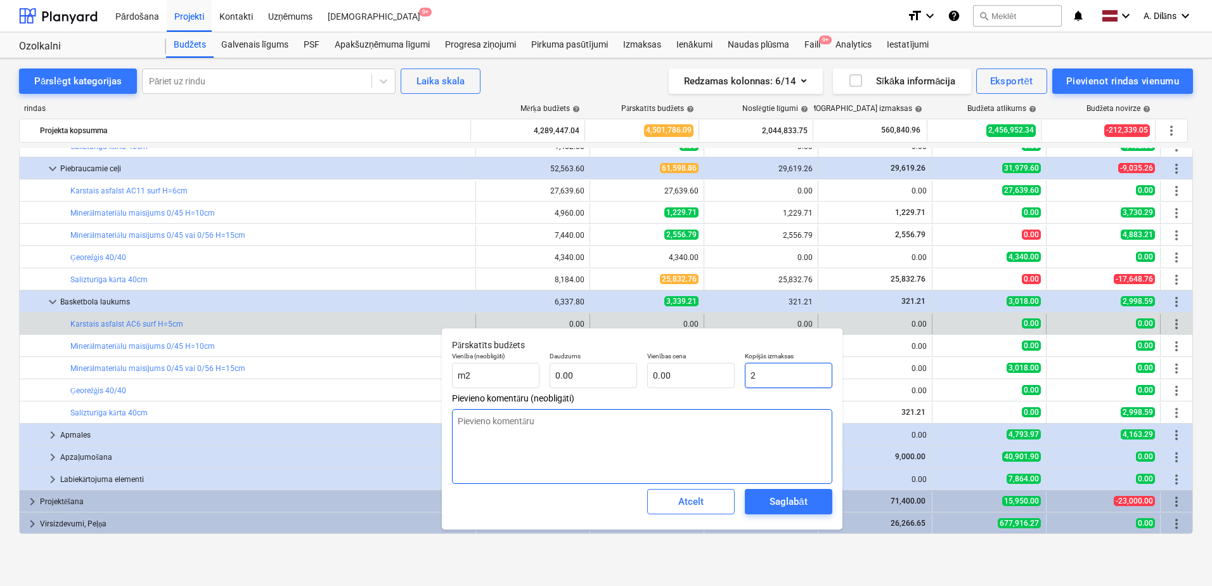
type textarea "x"
type input "26"
type textarea "x"
type input "260"
type textarea "x"
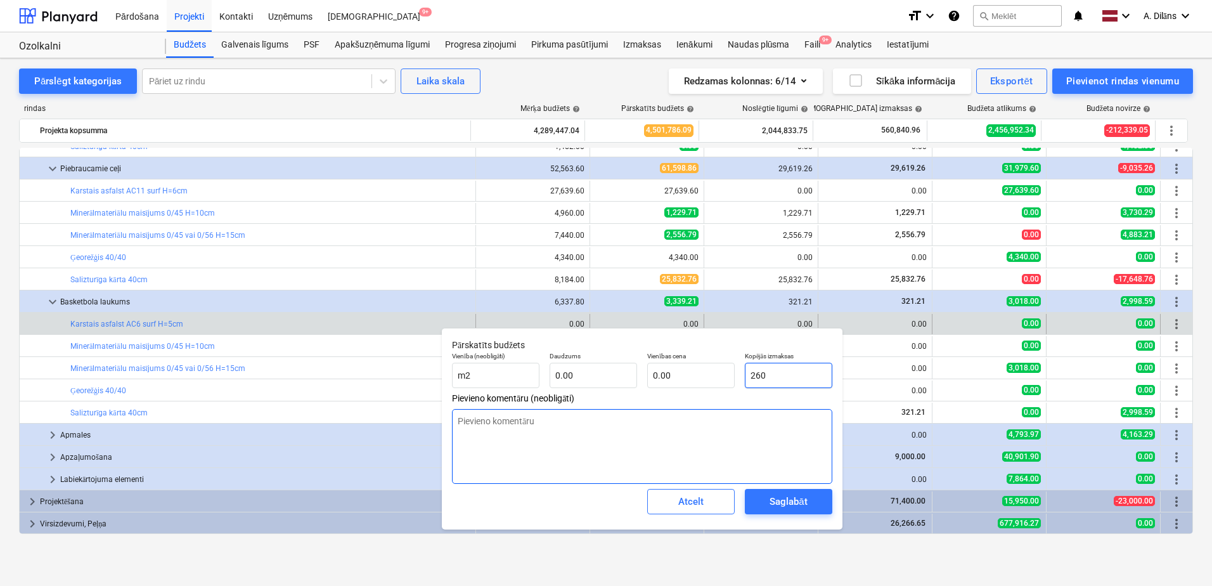
type input "2600"
type textarea "x"
type input "26000"
type textarea "x"
type input "26,000.00"
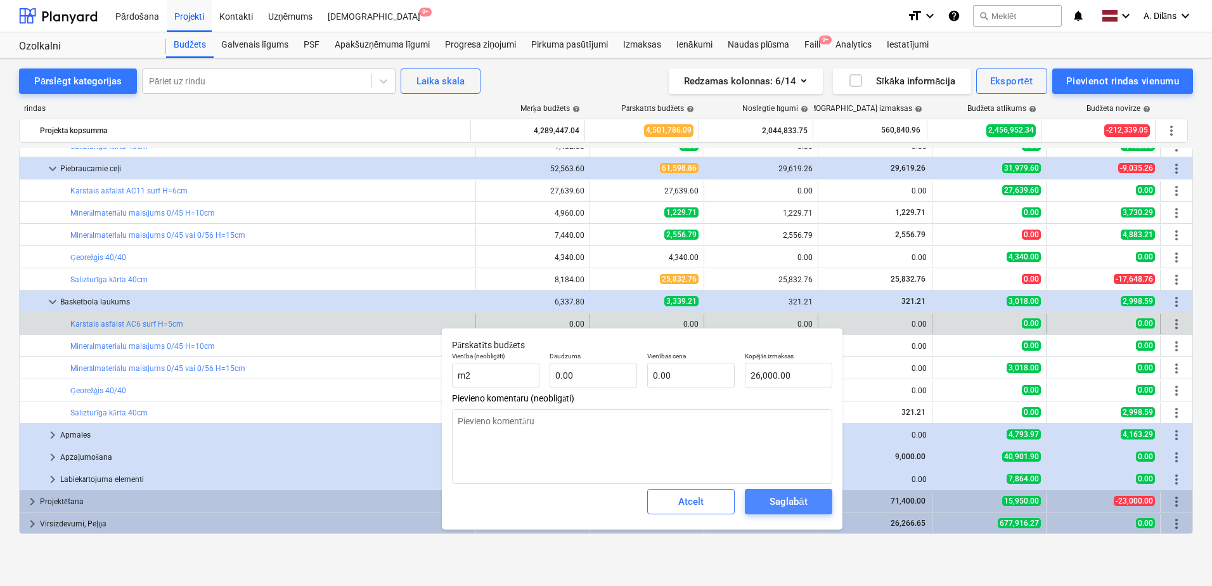
click at [773, 498] on div "Saglabāt" at bounding box center [787, 501] width 37 height 16
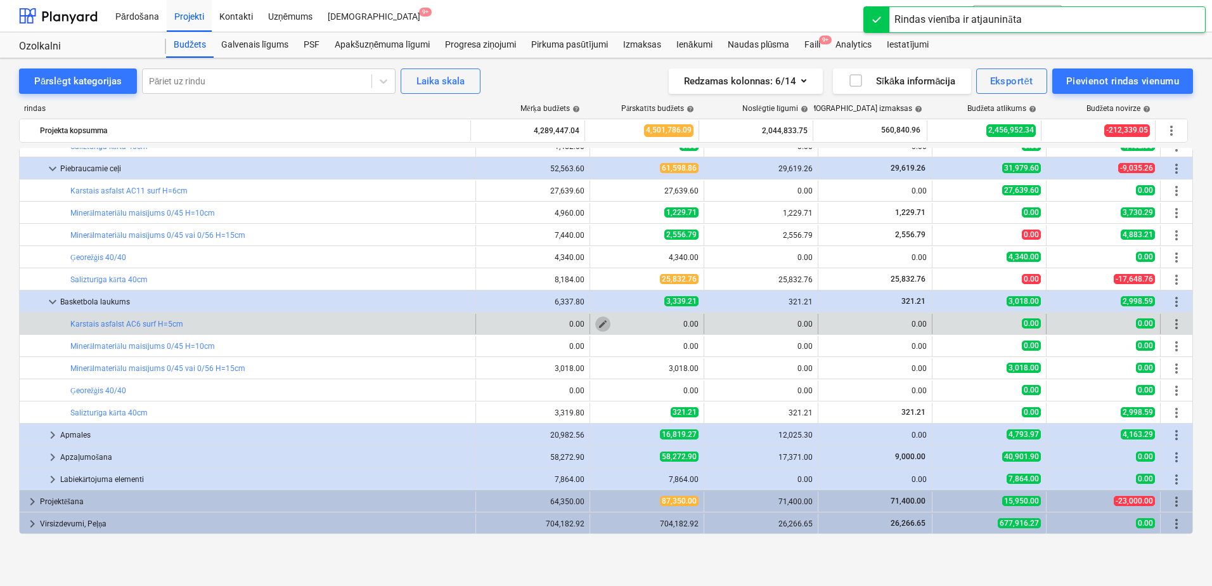
click at [603, 321] on span "edit" at bounding box center [603, 324] width 10 height 10
type textarea "x"
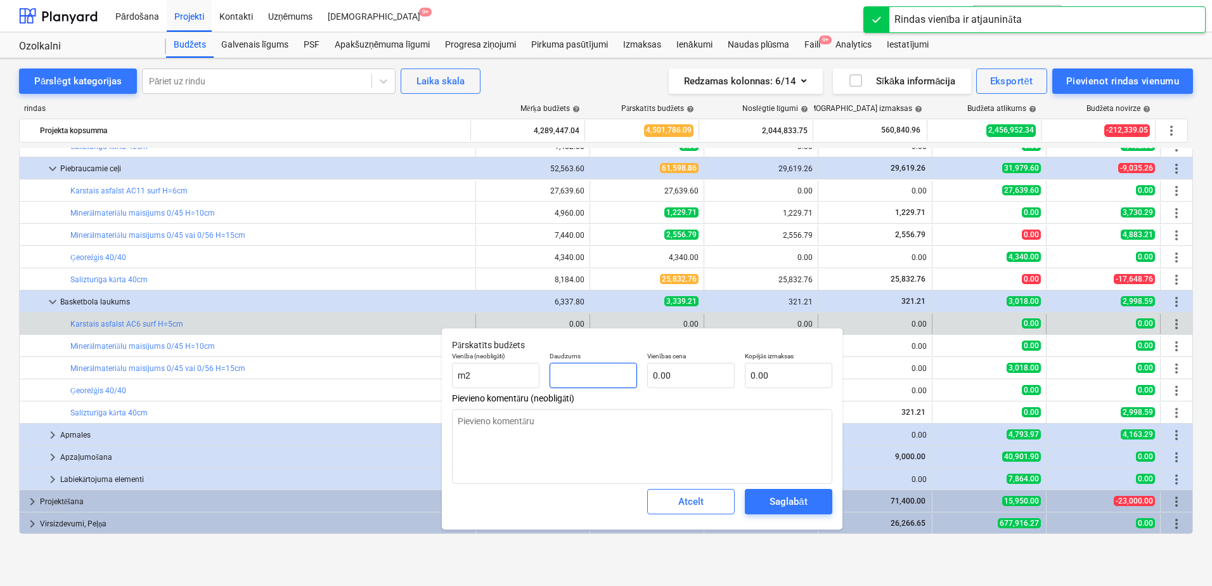
click at [591, 374] on input "text" at bounding box center [593, 375] width 87 height 25
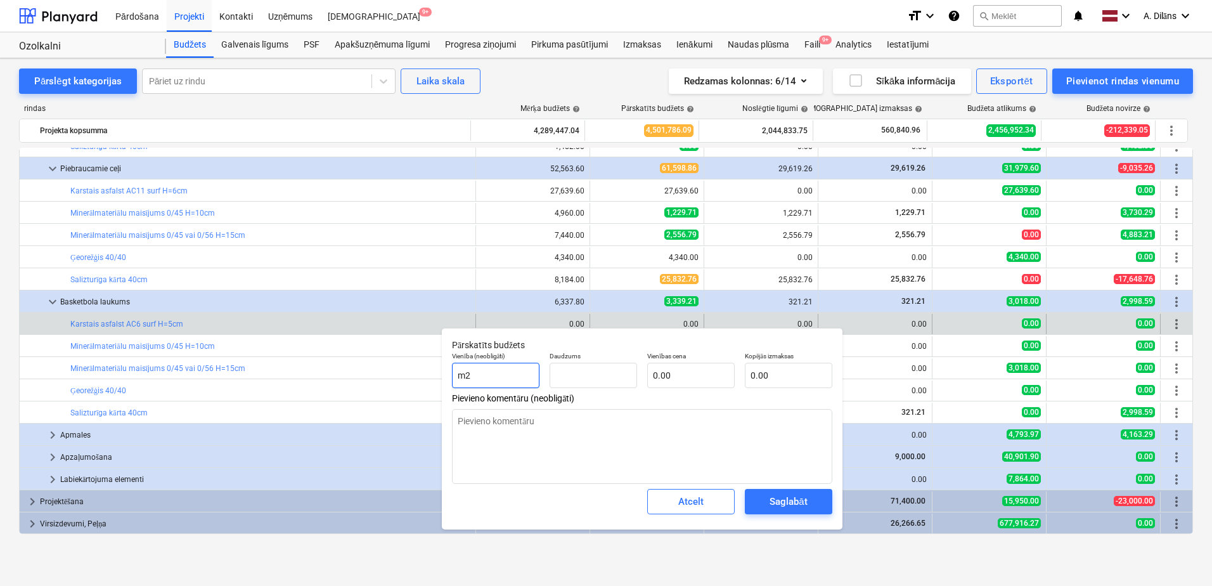
type textarea "x"
type input "0.00"
click at [491, 368] on input "m2" at bounding box center [495, 375] width 87 height 25
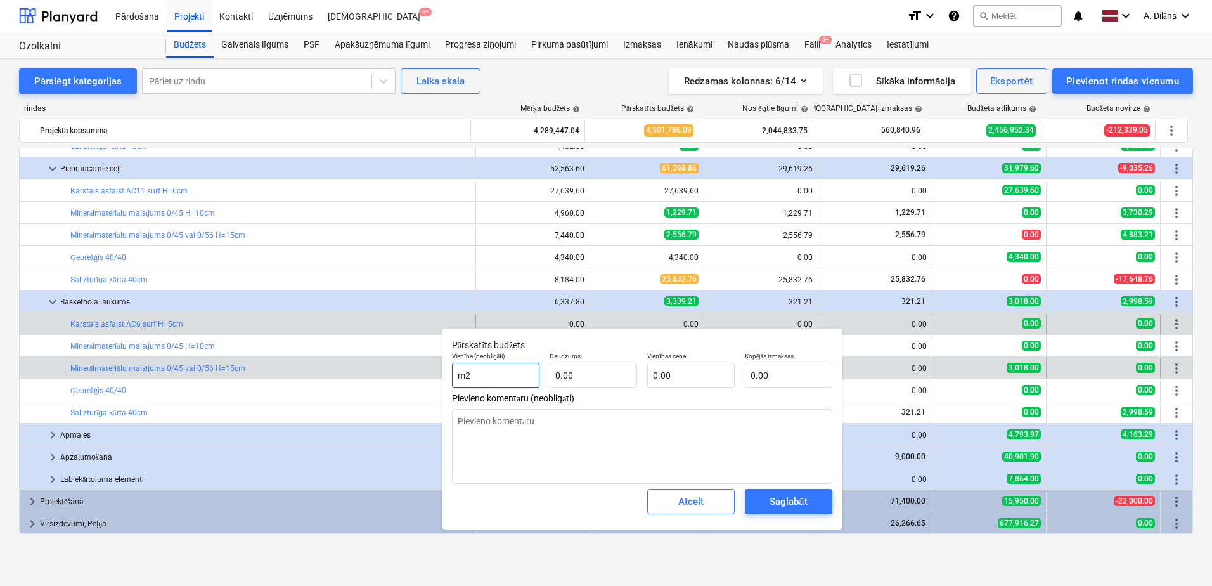
drag, startPoint x: 491, startPoint y: 371, endPoint x: 427, endPoint y: 371, distance: 64.0
click at [427, 371] on body "Pārdošana Projekti Kontakti Uzņēmums Iesūtne 9+ format_size keyboard_arrow_down…" at bounding box center [606, 293] width 1212 height 586
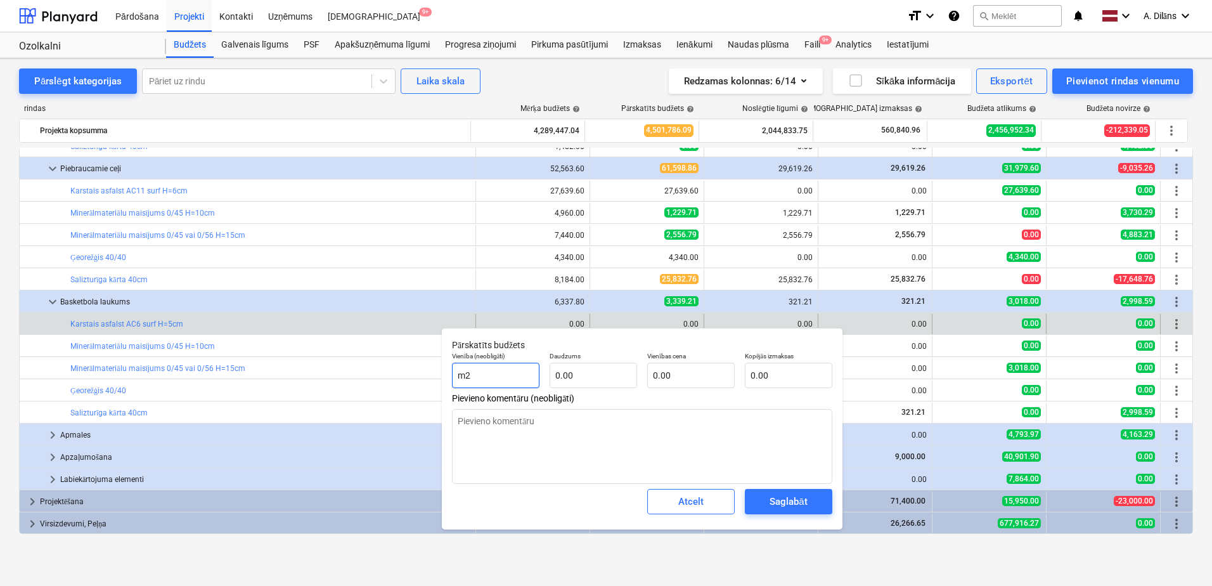
drag, startPoint x: 485, startPoint y: 378, endPoint x: 452, endPoint y: 375, distance: 33.7
click at [452, 375] on input "m2" at bounding box center [495, 375] width 87 height 25
type textarea "x"
type input "K"
type textarea "x"
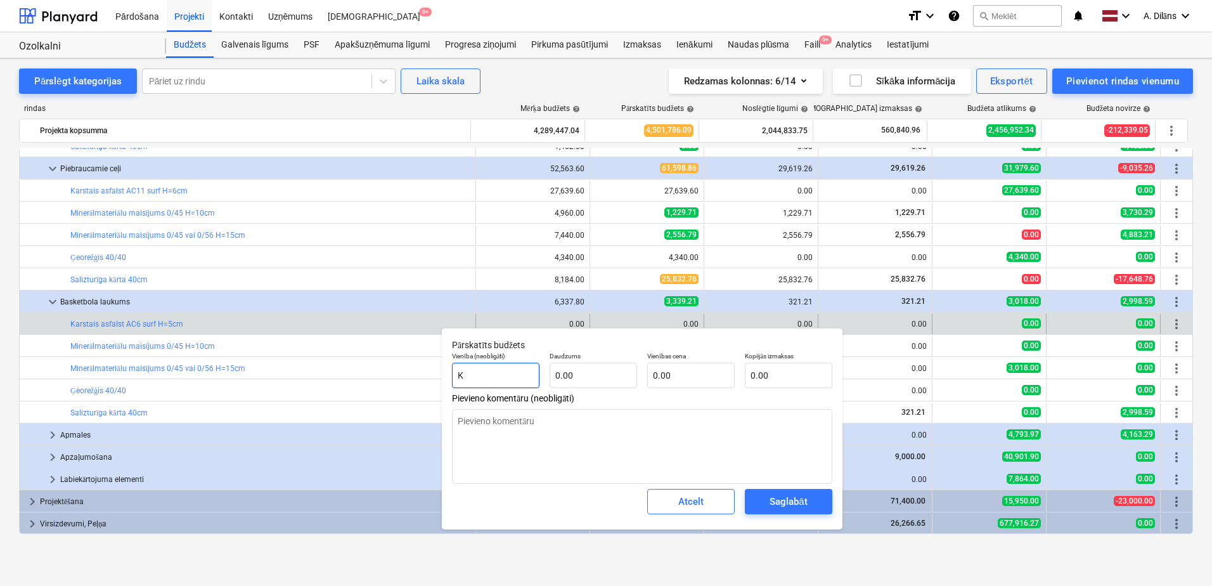
type input "KP"
type textarea "x"
type input "KPL"
type textarea "x"
type input "KPL."
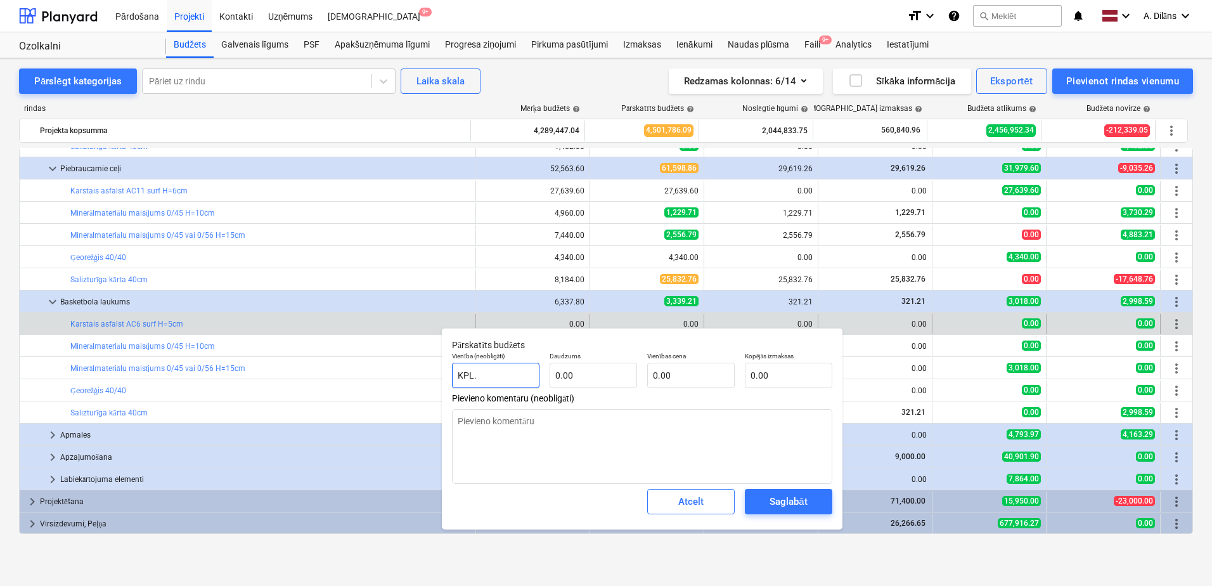
type textarea "x"
type input "KPL"
type textarea "x"
type input "KP"
type textarea "x"
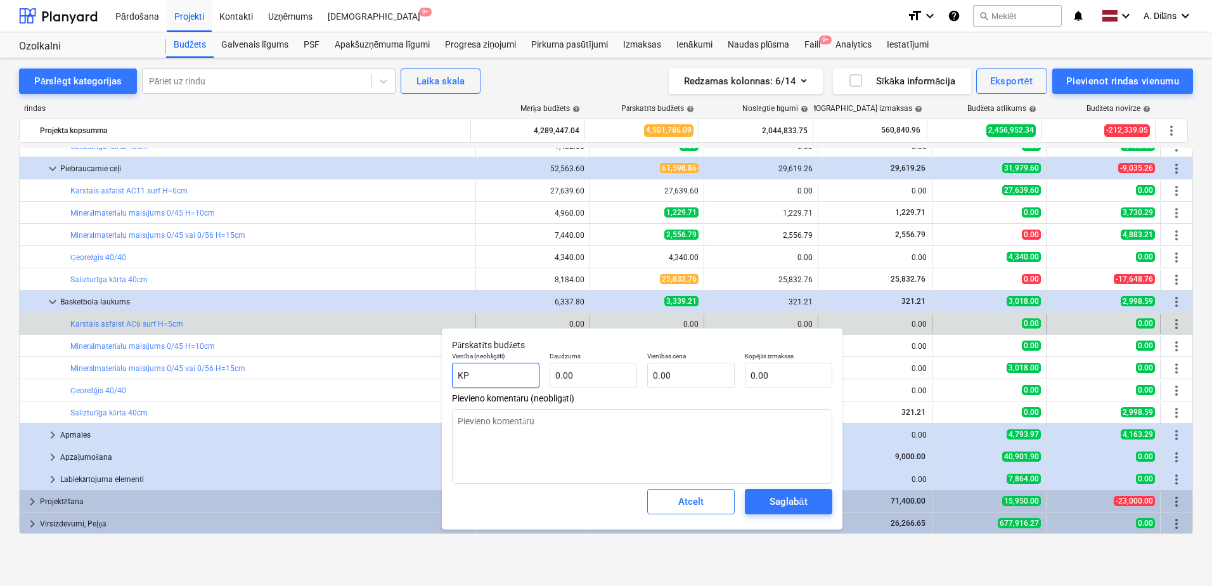
type input "K"
type textarea "x"
type input "Kp"
type textarea "x"
type input "Kpl"
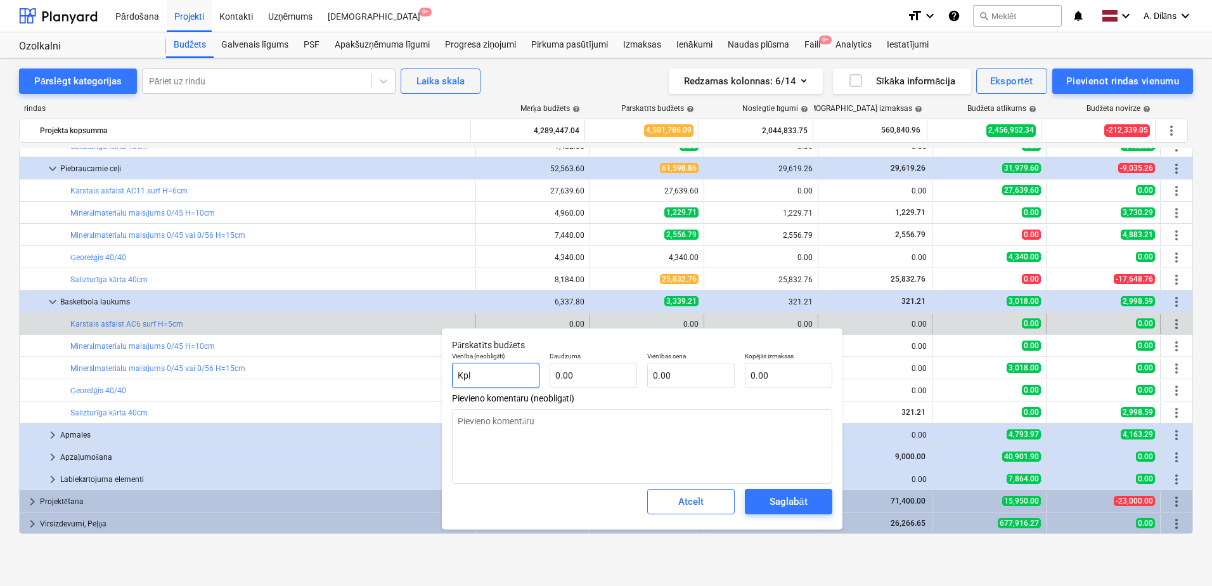
type textarea "x"
type input "Kpl."
type textarea "x"
click at [586, 371] on input "text" at bounding box center [593, 375] width 87 height 25
type textarea "x"
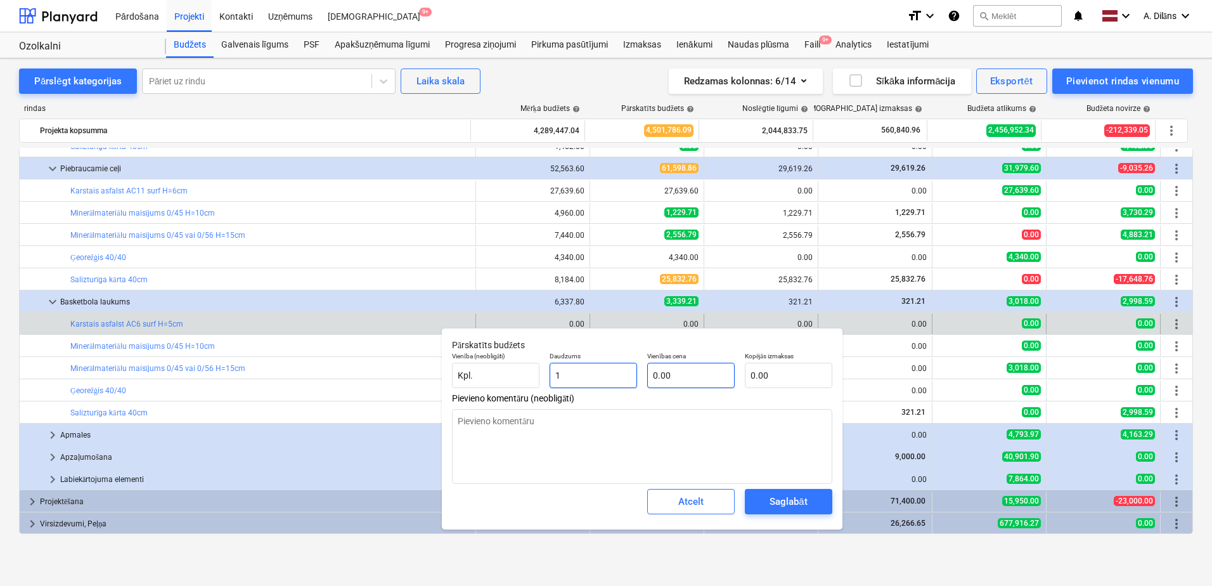
type input "1"
type textarea "x"
type input "1.00"
click at [693, 372] on input "text" at bounding box center [690, 375] width 87 height 25
type textarea "x"
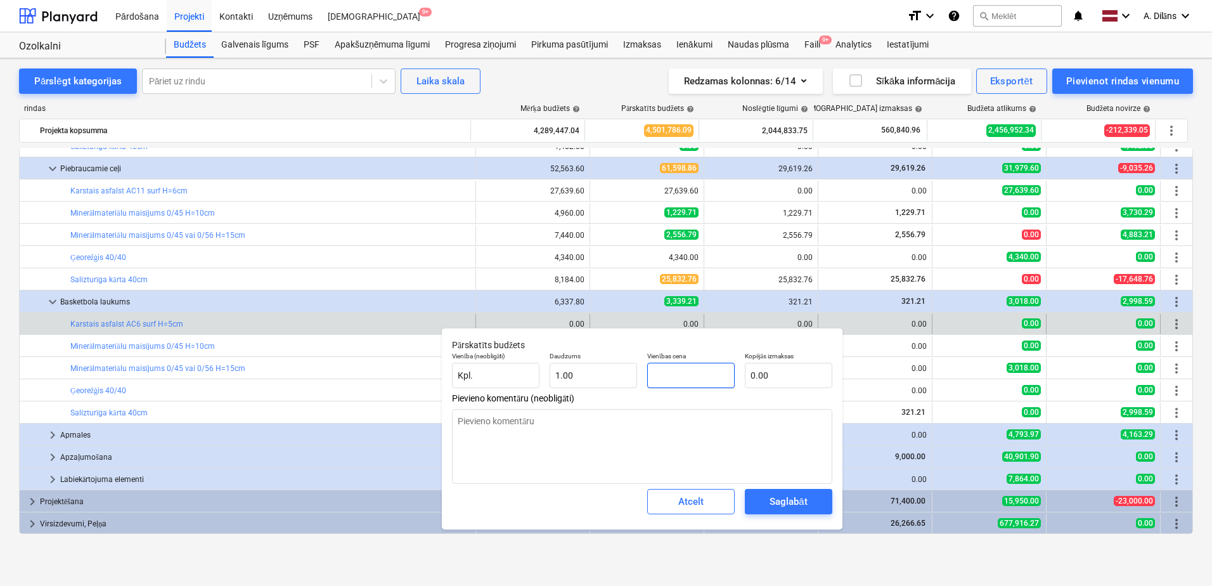
type input "2"
type input "2.00"
type textarea "x"
type input "26"
type input "26.00"
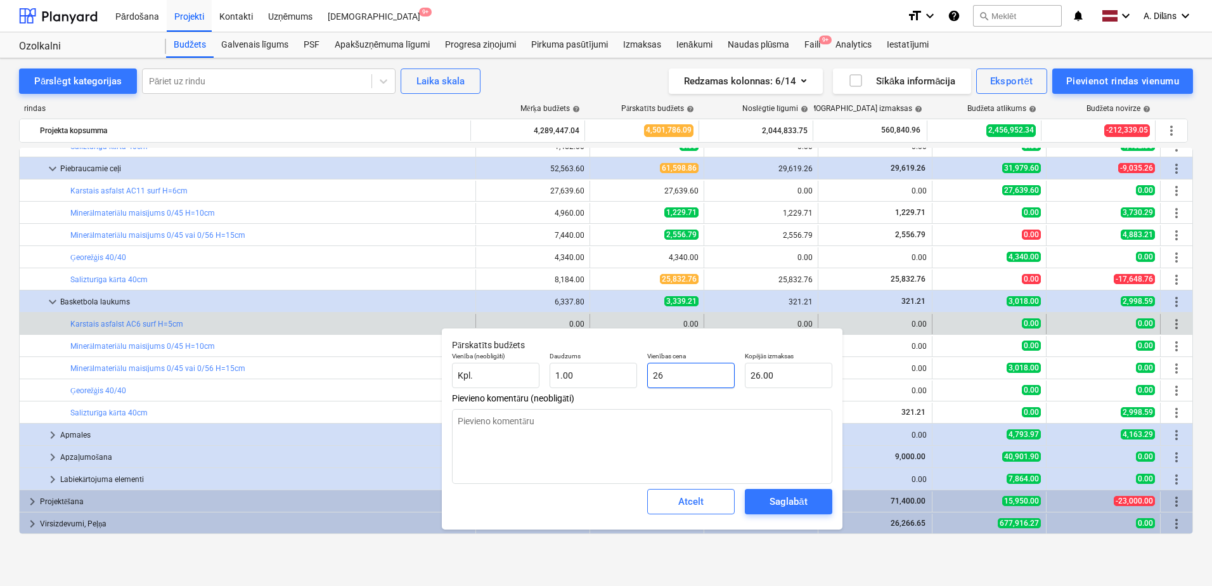
type textarea "x"
type input "260"
type input "260.00"
type textarea "x"
type input "2600"
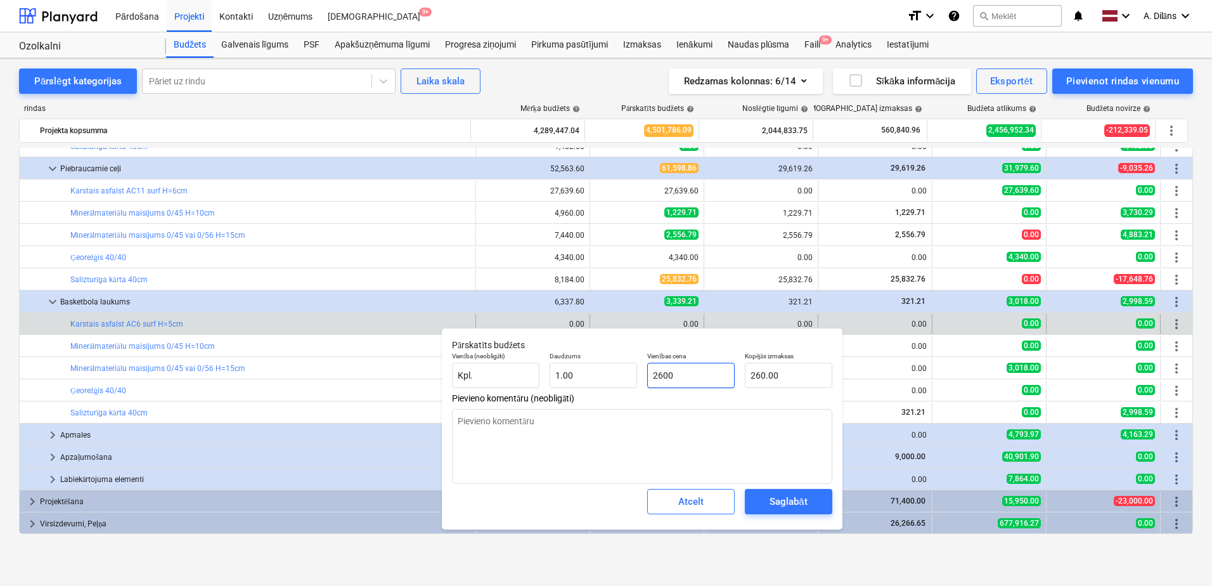
type input "2,600.00"
type textarea "x"
type input "26000"
type input "26,000.00"
type input "26000"
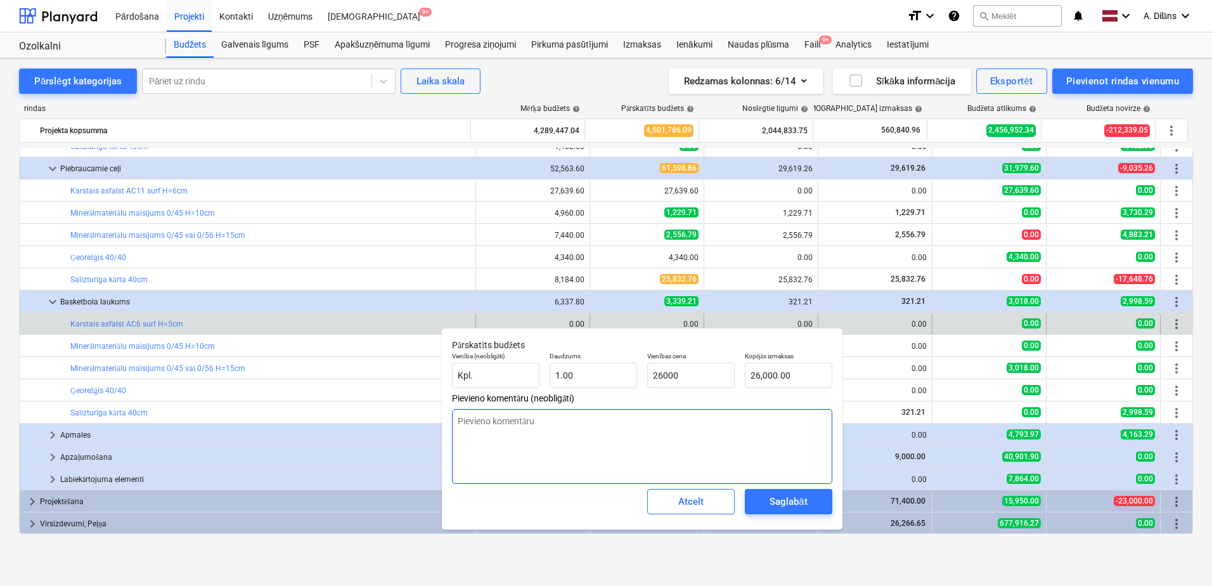
type textarea "x"
type input "26,000.00"
click at [685, 432] on textarea at bounding box center [642, 446] width 380 height 75
type textarea "S"
type textarea "x"
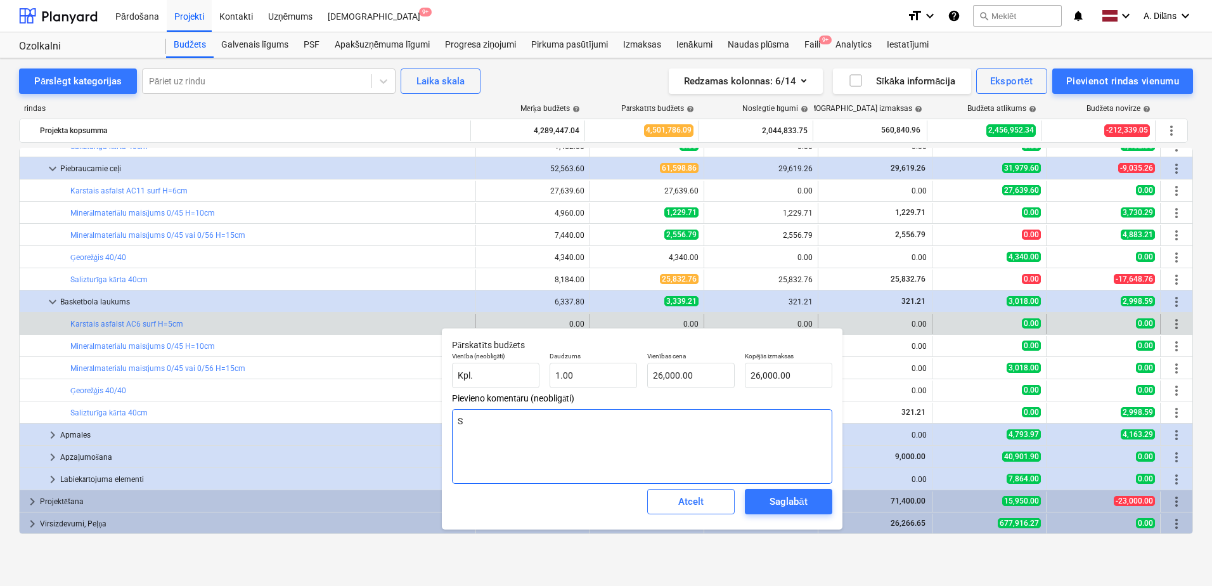
type textarea "Sa"
type textarea "x"
type textarea "Sas"
type textarea "x"
type textarea "Sask"
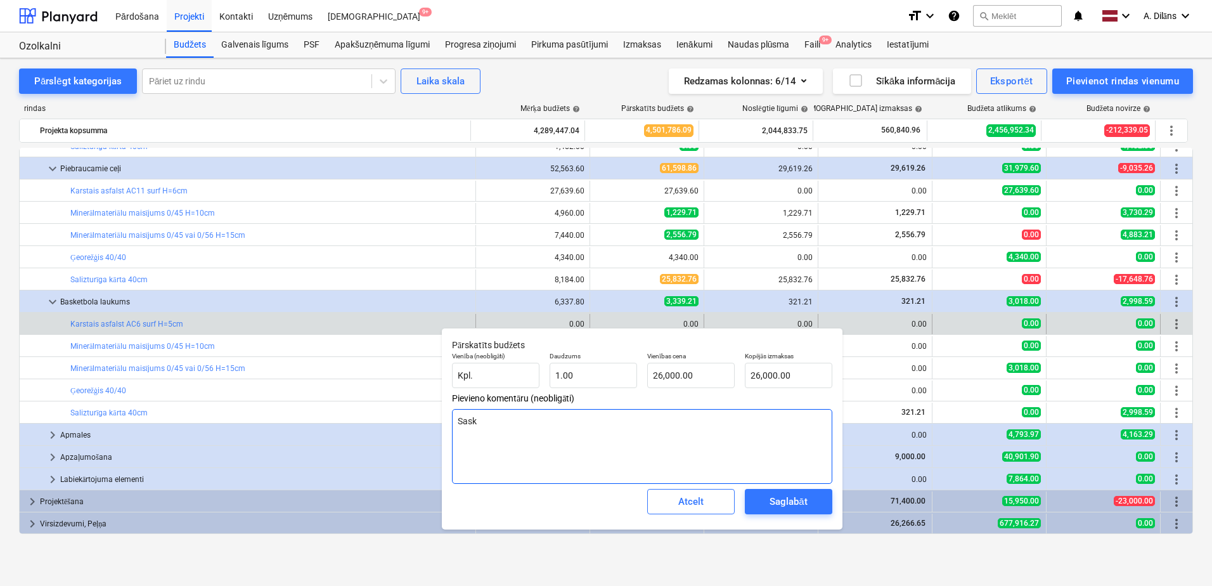
type textarea "x"
type textarea "Saska"
type textarea "x"
type textarea "Saskaņ"
type textarea "x"
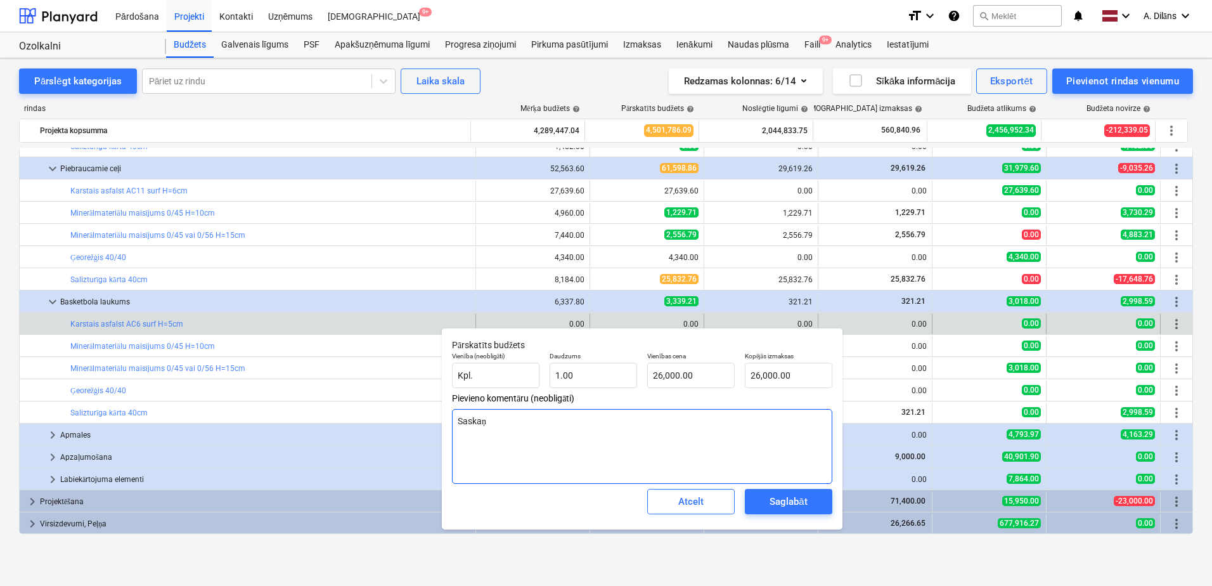
type textarea "Saskaņo"
type textarea "x"
type textarea "Saskaņot"
type textarea "x"
type textarea "Saskaņotā"
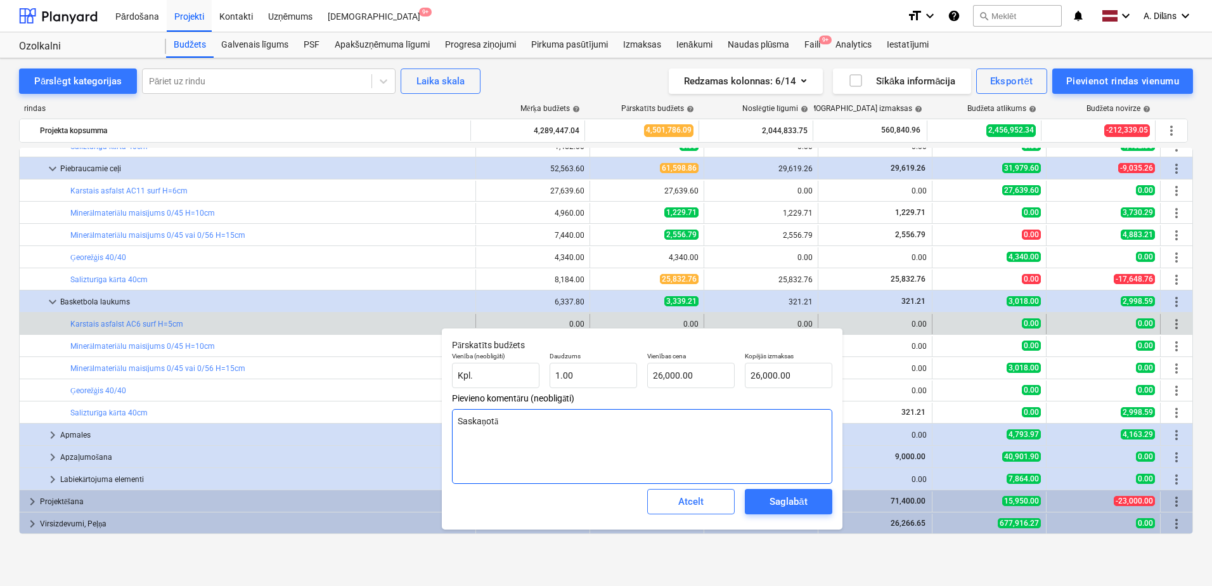
type textarea "x"
type textarea "Saskaņotā"
type textarea "x"
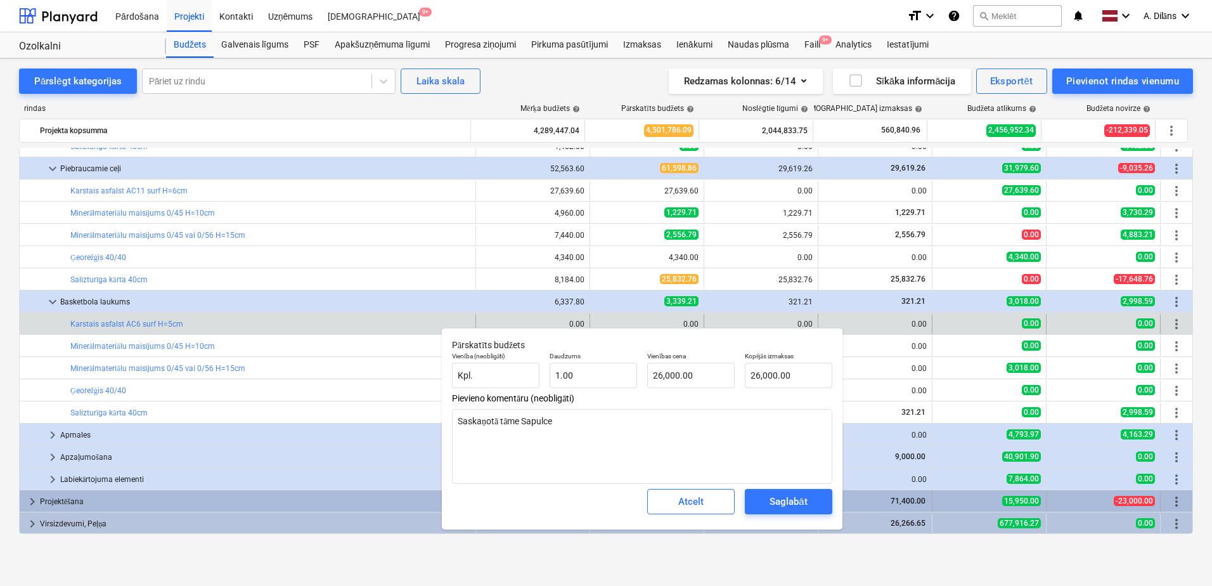
click at [729, 494] on button "Atcelt" at bounding box center [690, 501] width 87 height 25
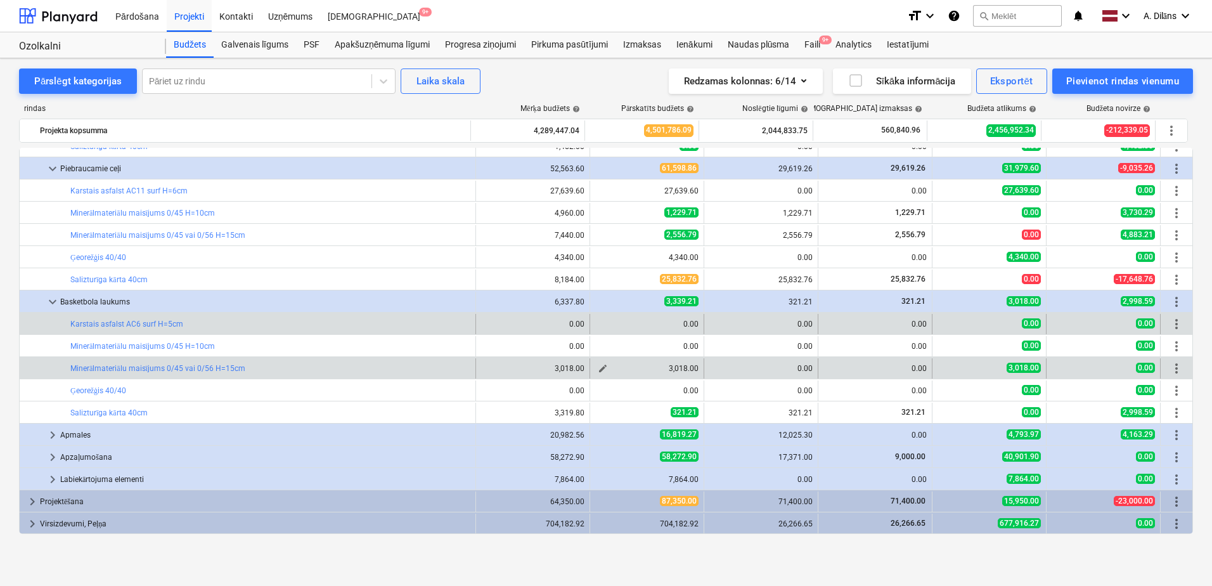
click at [600, 367] on span "edit" at bounding box center [603, 368] width 10 height 10
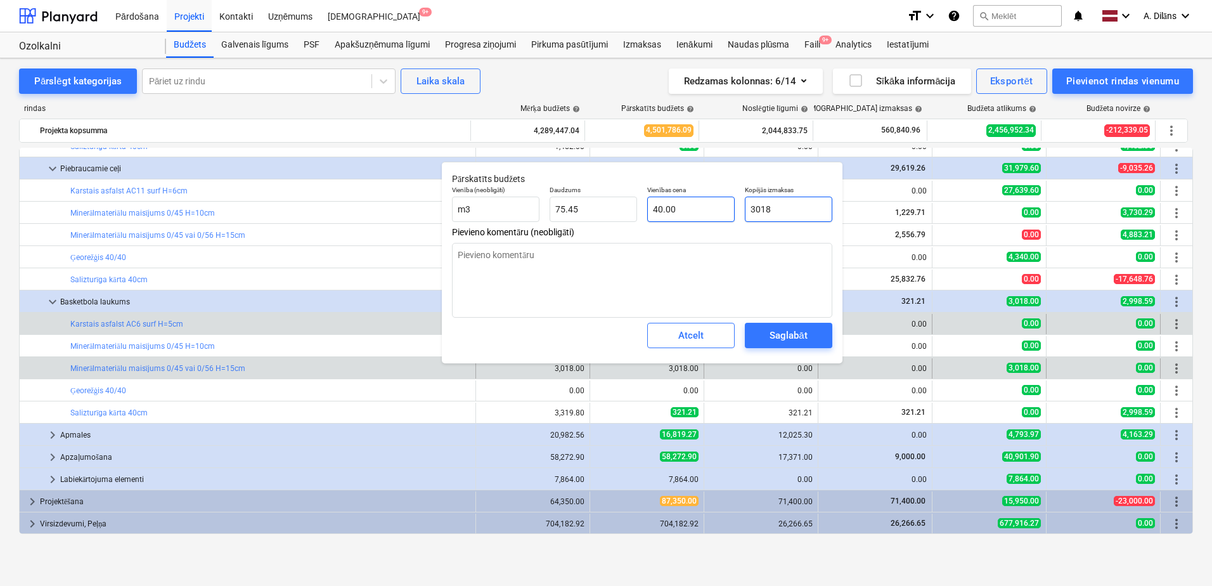
drag, startPoint x: 799, startPoint y: 205, endPoint x: 712, endPoint y: 205, distance: 86.2
click at [712, 205] on div "Vienība (neobligāti) m3 Daudzums 75.45 Vienības cena 40.00 Kopējās izmaksas 3018" at bounding box center [642, 204] width 390 height 46
click at [731, 269] on textarea at bounding box center [642, 280] width 380 height 75
click at [786, 331] on div "Saglabāt" at bounding box center [787, 335] width 37 height 16
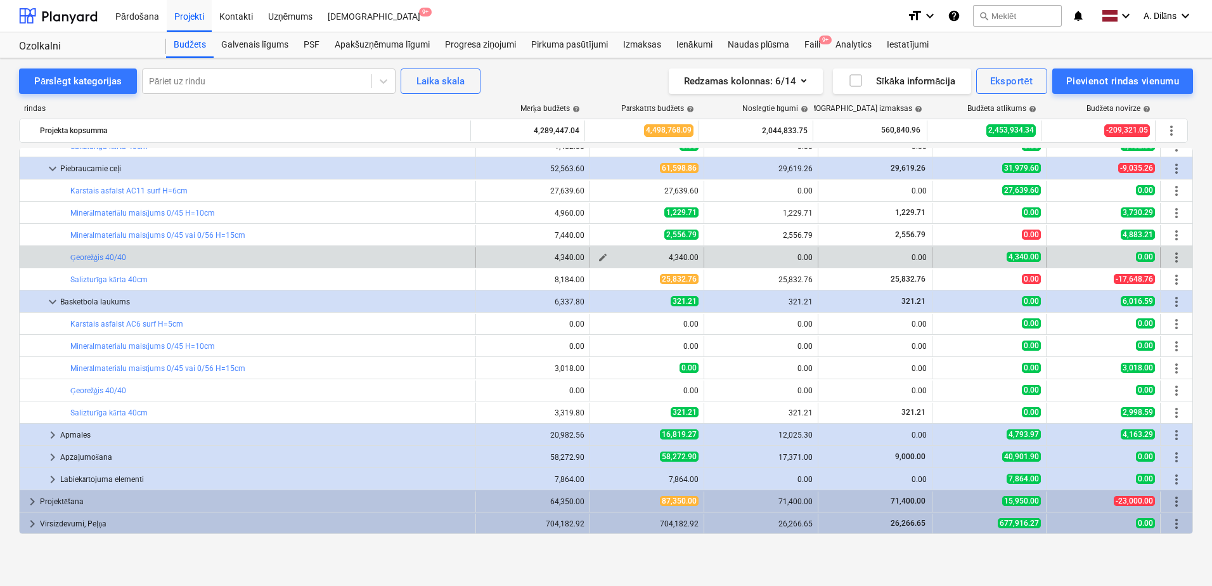
click at [602, 255] on span "edit" at bounding box center [603, 257] width 10 height 10
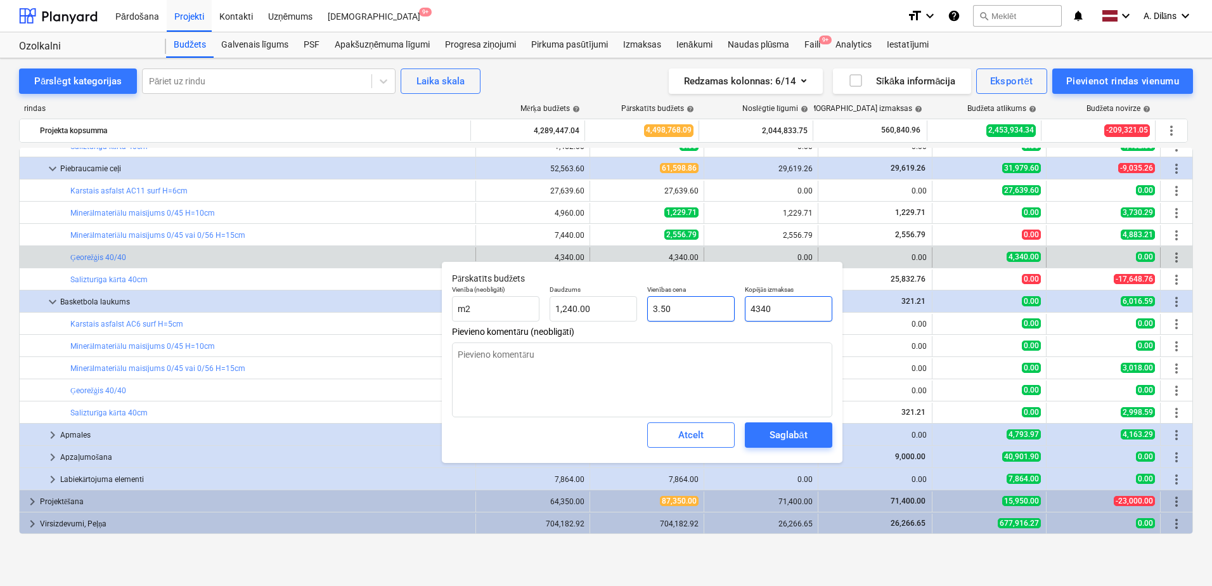
click at [719, 303] on div "Vienība (neobligāti) m2 Daudzums 1,240.00 Vienības cena 3.50 Kopējās izmaksas 4…" at bounding box center [642, 303] width 390 height 46
click at [704, 387] on textarea at bounding box center [642, 379] width 380 height 75
click at [798, 435] on div "Saglabāt" at bounding box center [787, 435] width 37 height 16
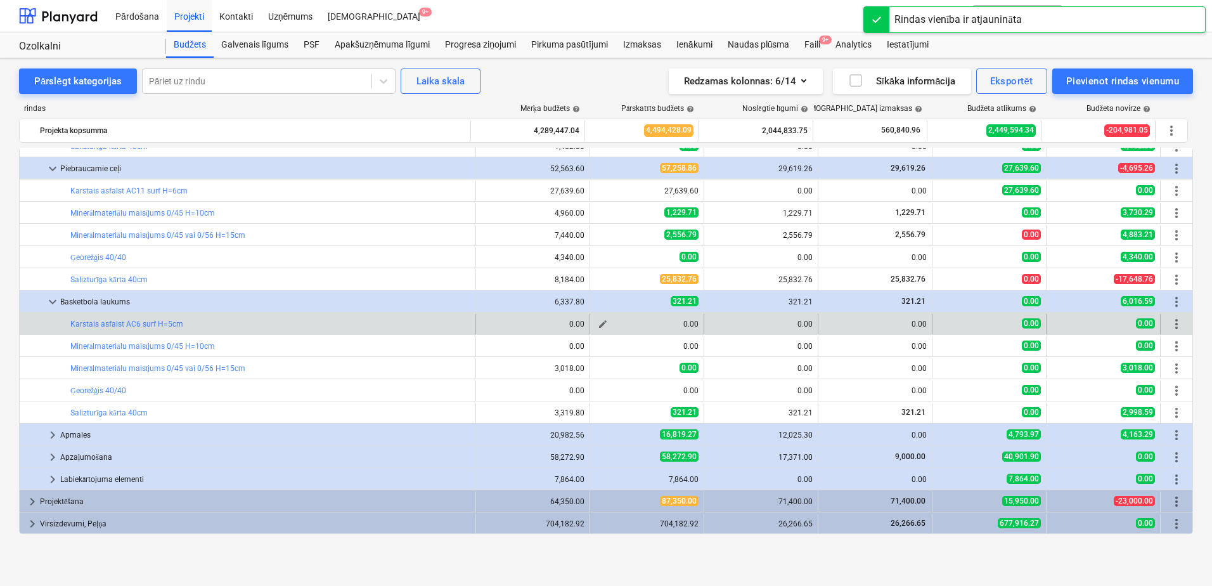
click at [600, 323] on span "edit" at bounding box center [603, 324] width 10 height 10
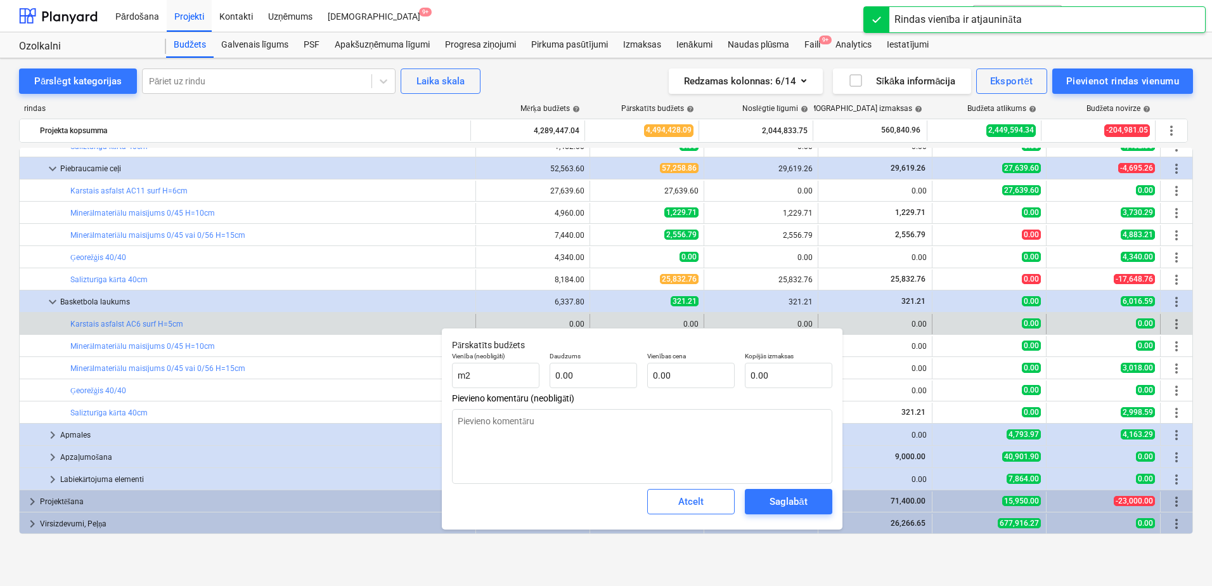
click at [622, 321] on div "0.00" at bounding box center [646, 323] width 103 height 9
click at [740, 317] on div "0.00" at bounding box center [760, 324] width 103 height 20
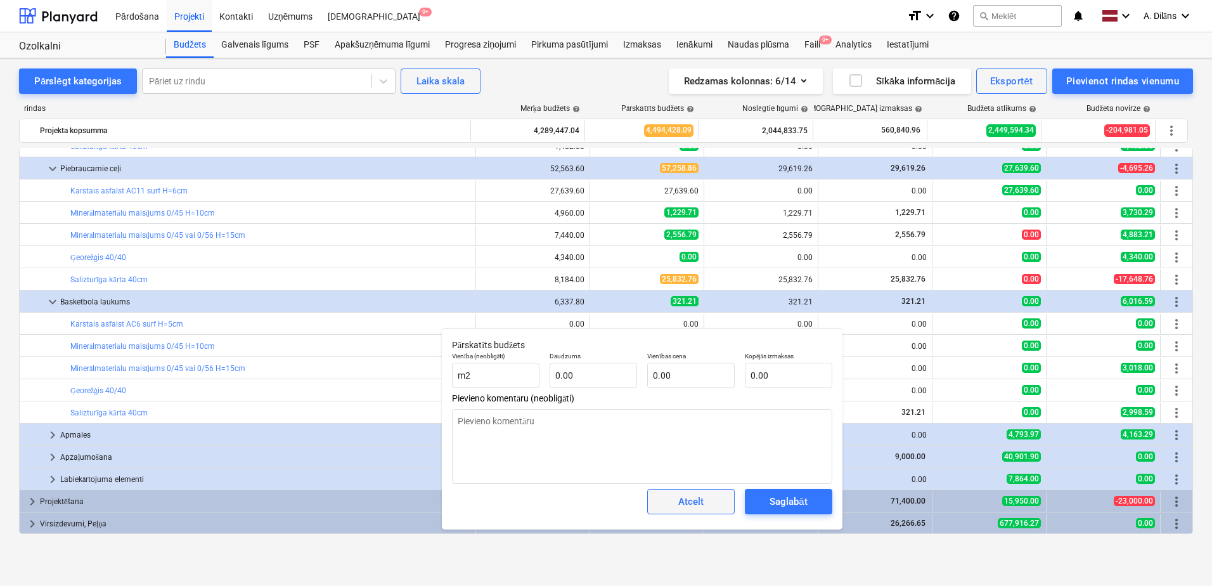
click at [699, 498] on div "Atcelt" at bounding box center [690, 501] width 25 height 16
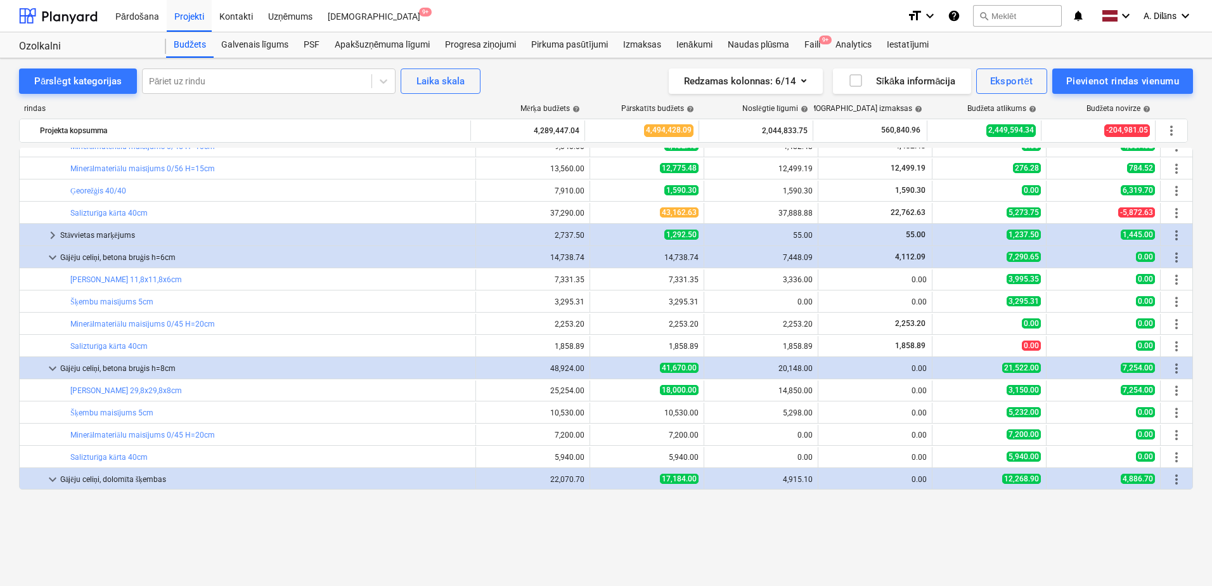
scroll to position [115, 0]
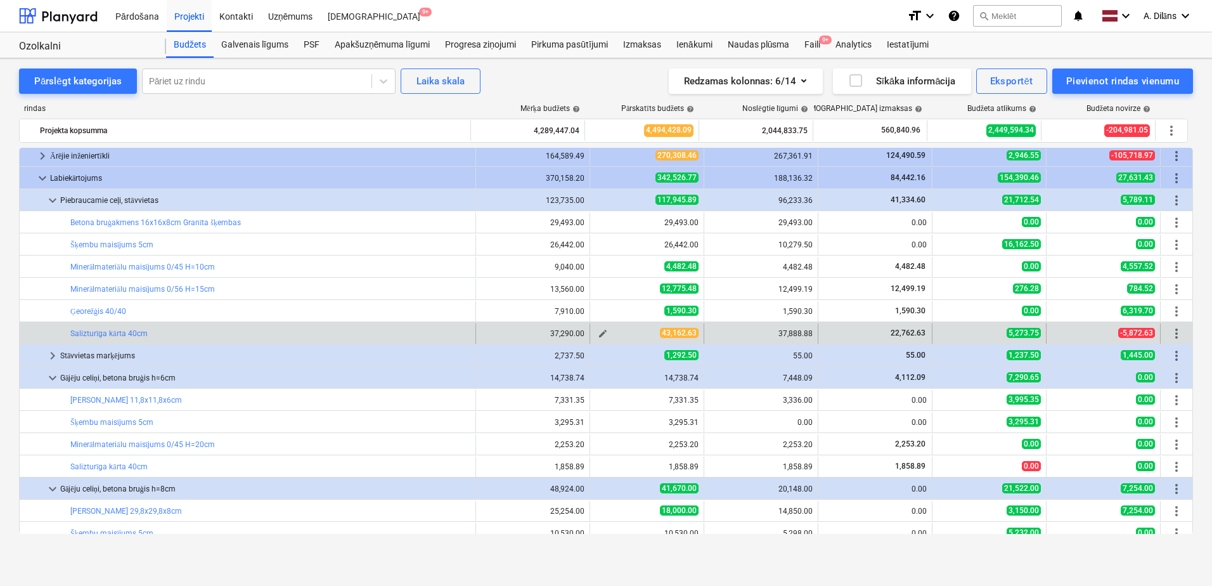
click at [599, 331] on span "edit" at bounding box center [603, 333] width 10 height 10
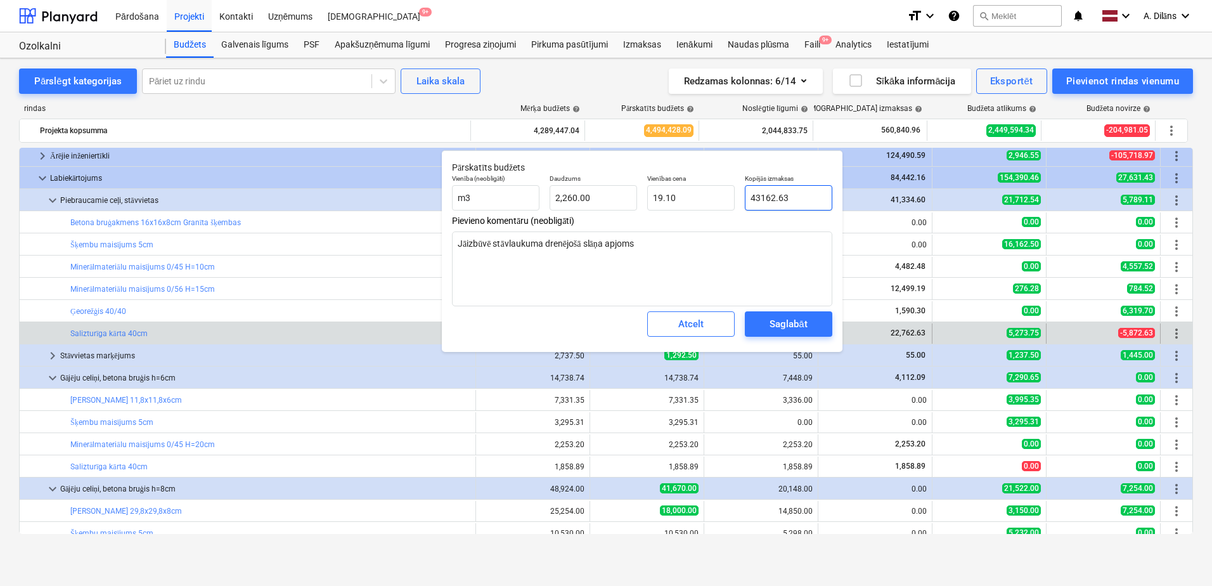
click at [755, 198] on input "43162.63" at bounding box center [788, 197] width 87 height 25
click at [794, 326] on div "Saglabāt" at bounding box center [787, 324] width 37 height 16
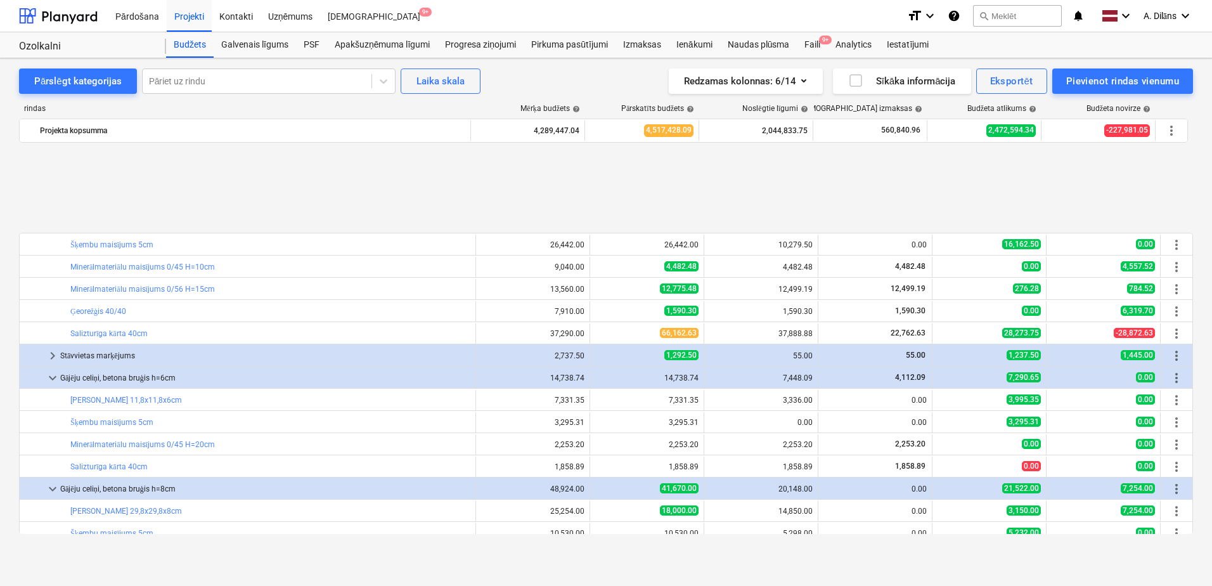
scroll to position [241, 0]
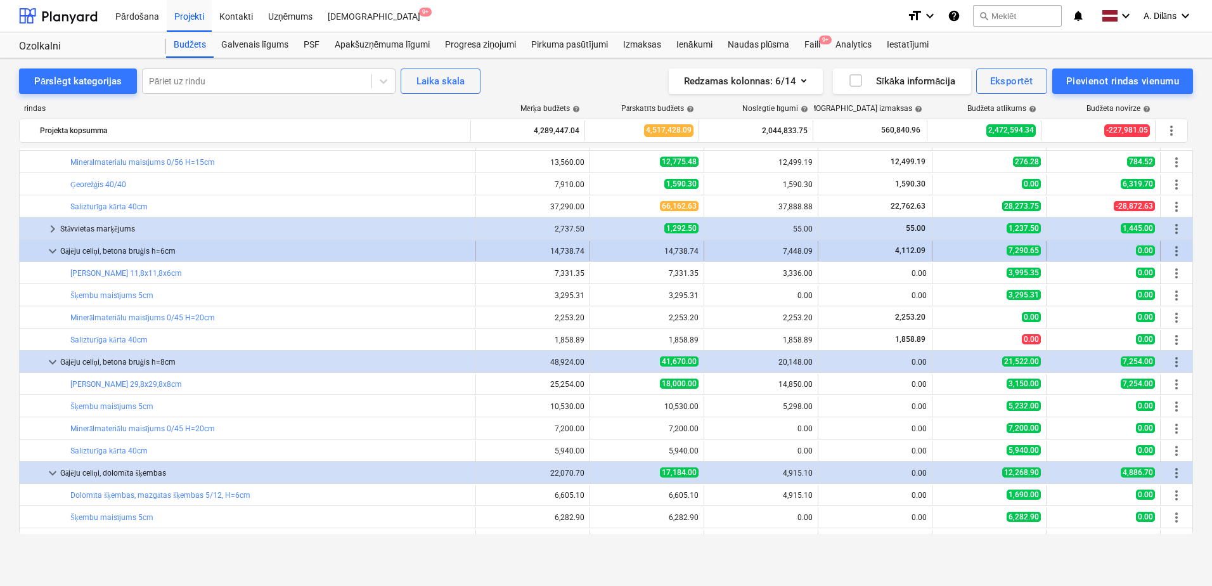
click at [48, 250] on span "keyboard_arrow_down" at bounding box center [52, 250] width 15 height 15
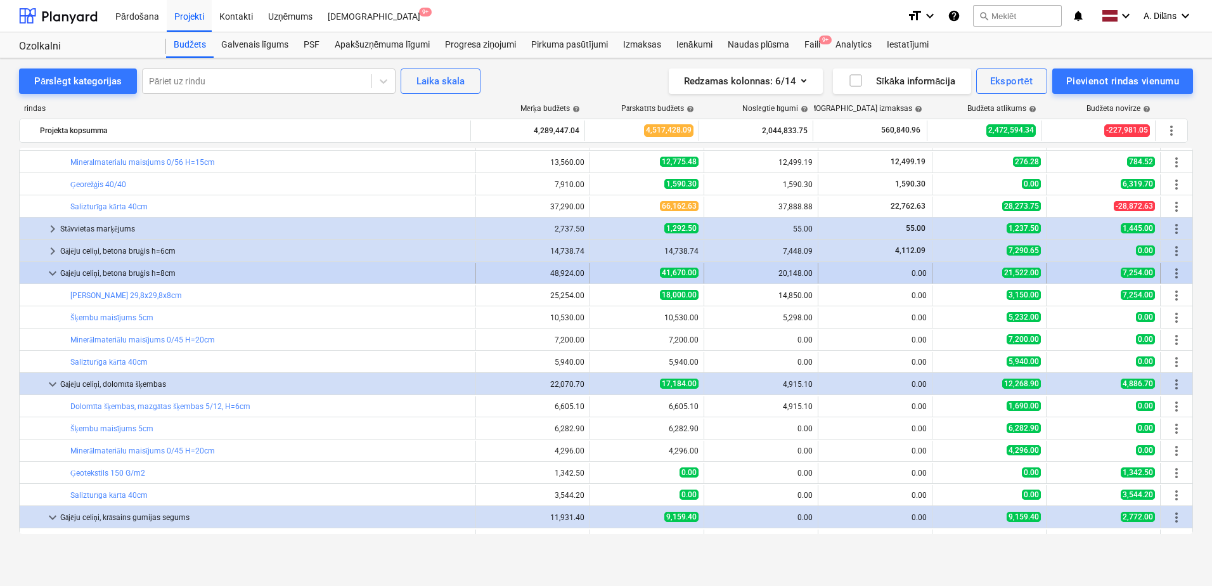
click at [53, 273] on span "keyboard_arrow_down" at bounding box center [52, 273] width 15 height 15
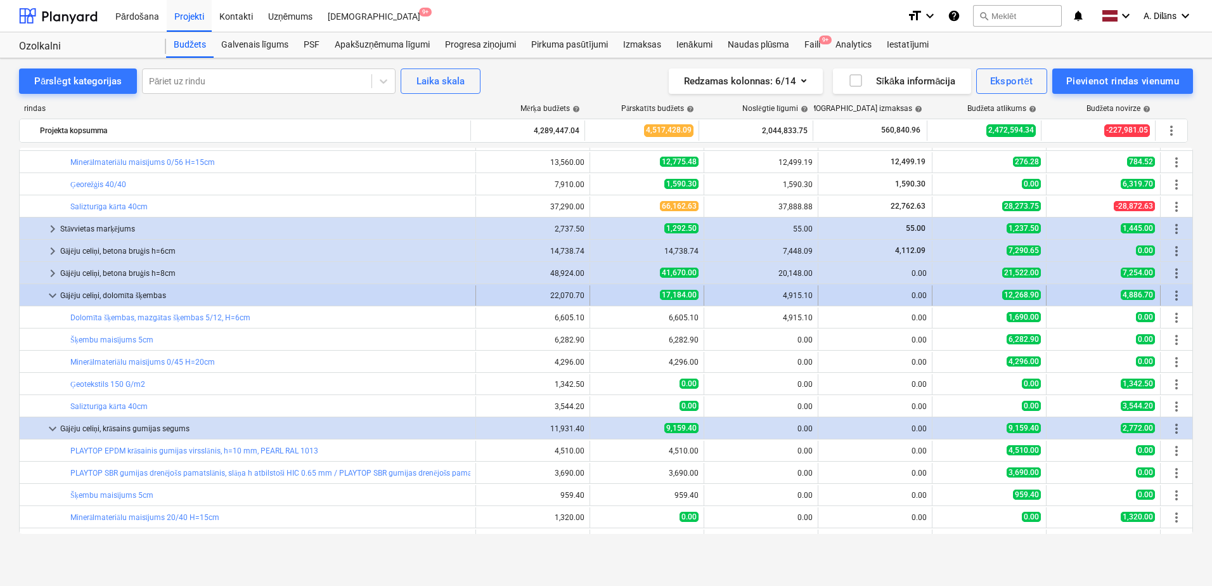
click at [49, 296] on span "keyboard_arrow_down" at bounding box center [52, 295] width 15 height 15
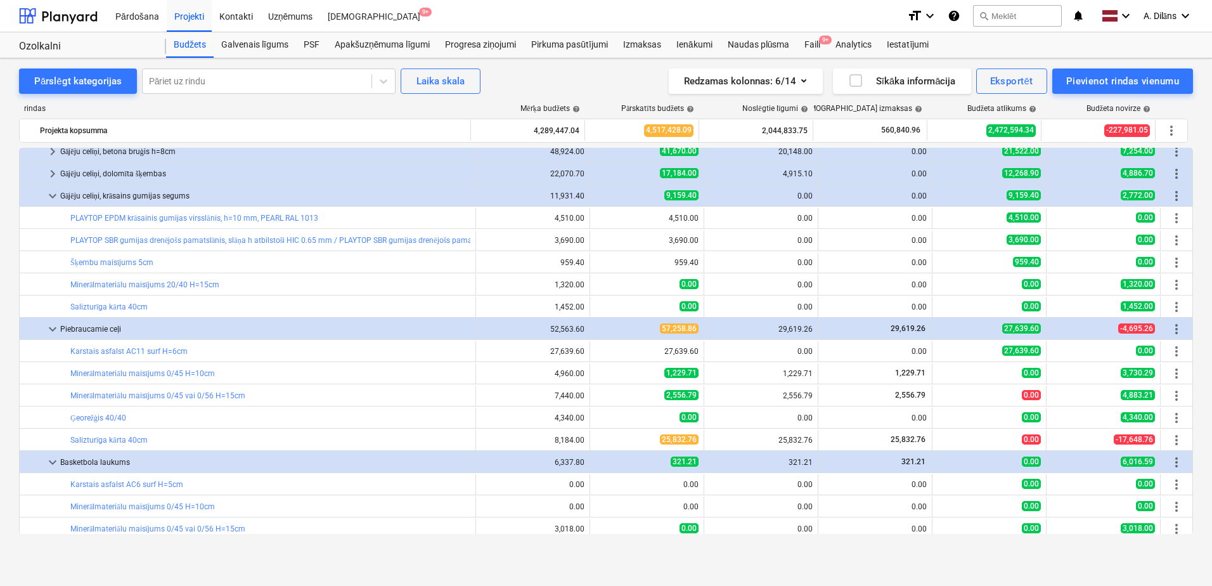
scroll to position [368, 0]
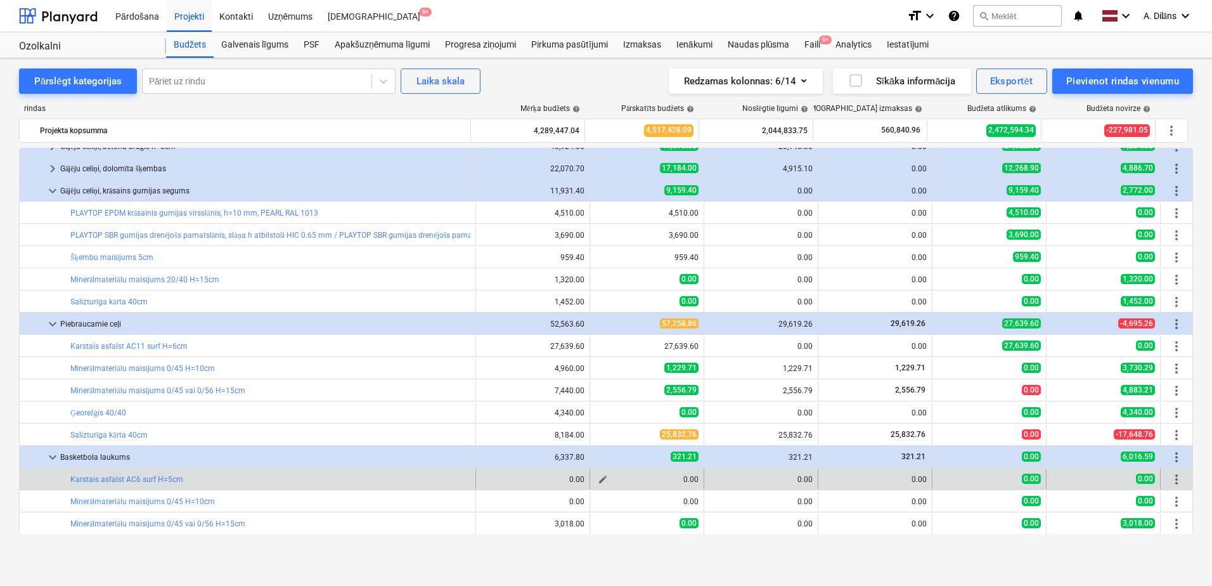
click at [598, 476] on span "edit" at bounding box center [603, 479] width 10 height 10
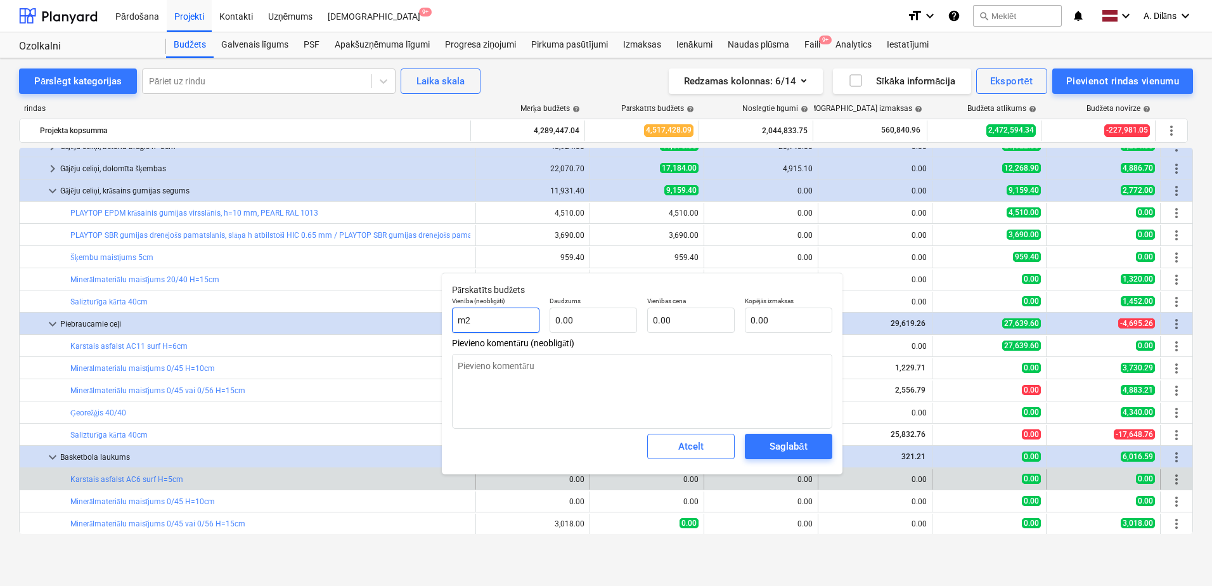
click at [528, 322] on input "m2" at bounding box center [495, 319] width 87 height 25
click at [603, 317] on input "text" at bounding box center [593, 319] width 87 height 25
click at [678, 314] on input "text" at bounding box center [690, 319] width 87 height 25
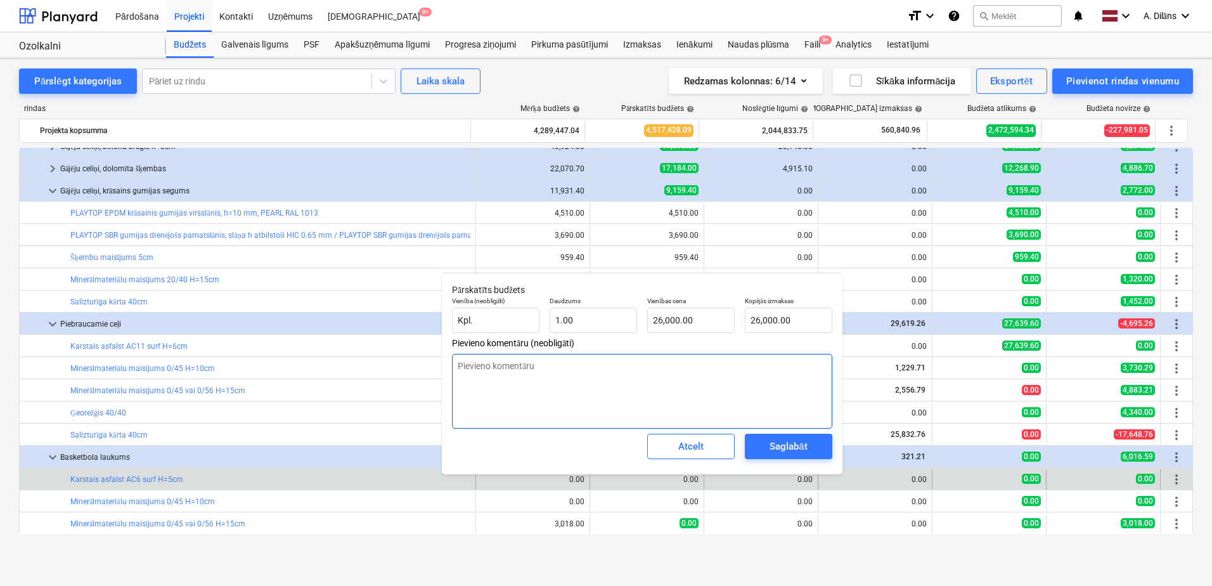
click at [682, 387] on textarea at bounding box center [642, 391] width 380 height 75
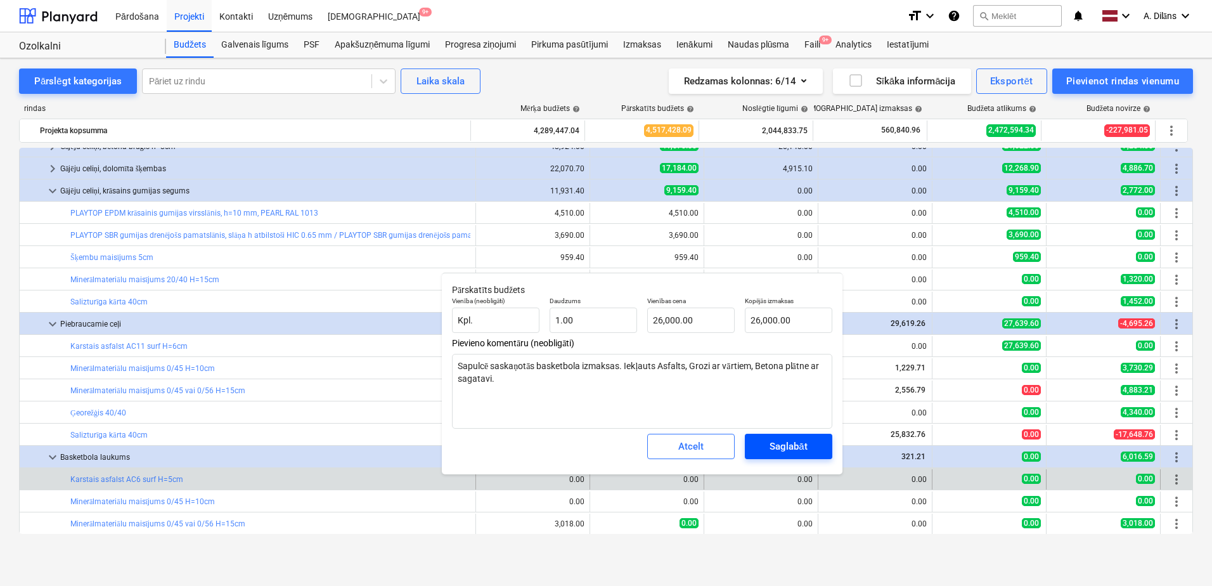
click at [794, 447] on div "Saglabāt" at bounding box center [787, 446] width 37 height 16
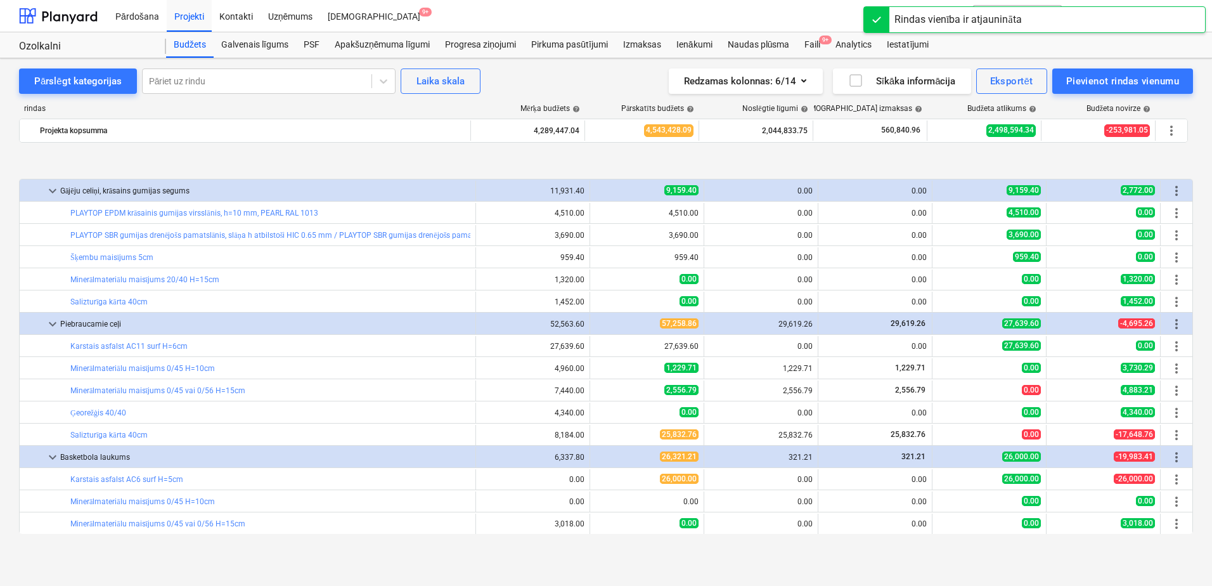
scroll to position [432, 0]
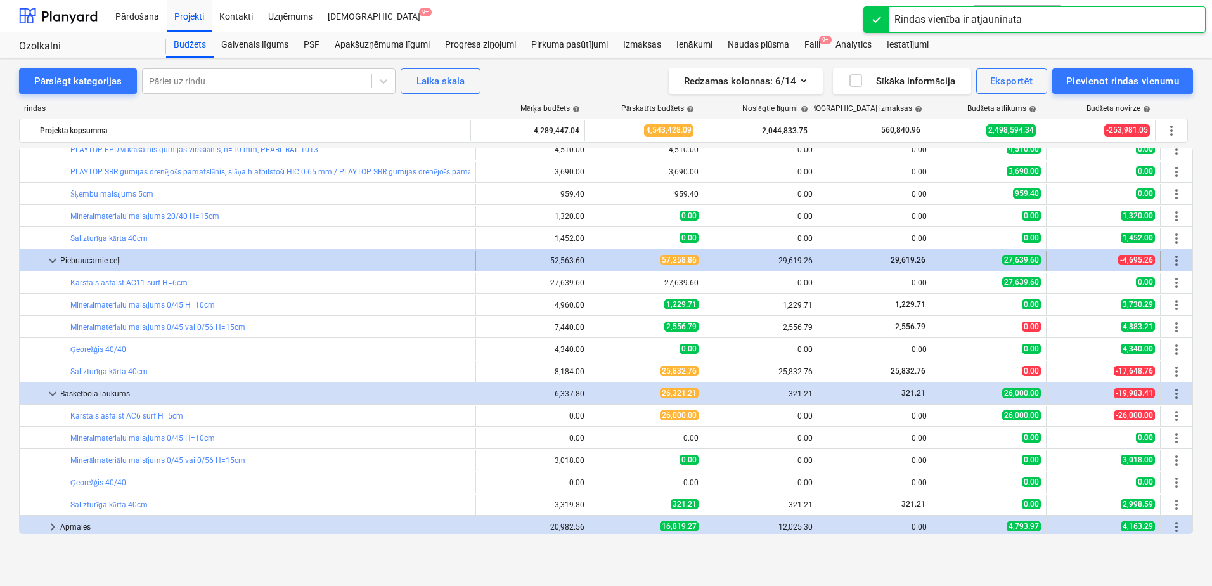
click at [48, 261] on span "keyboard_arrow_down" at bounding box center [52, 260] width 15 height 15
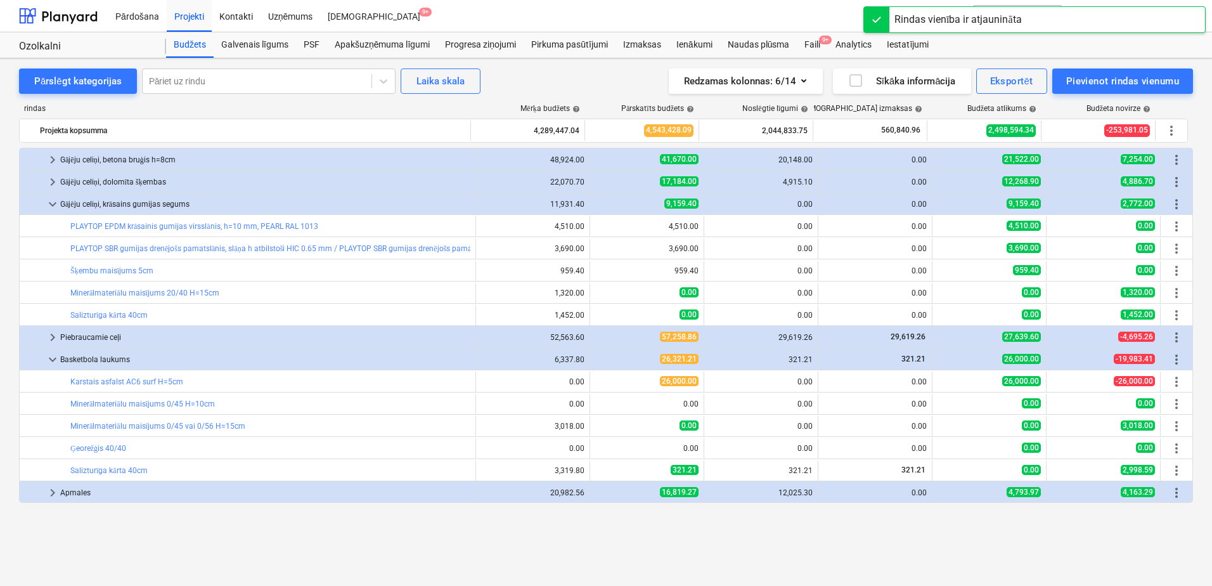
scroll to position [222, 0]
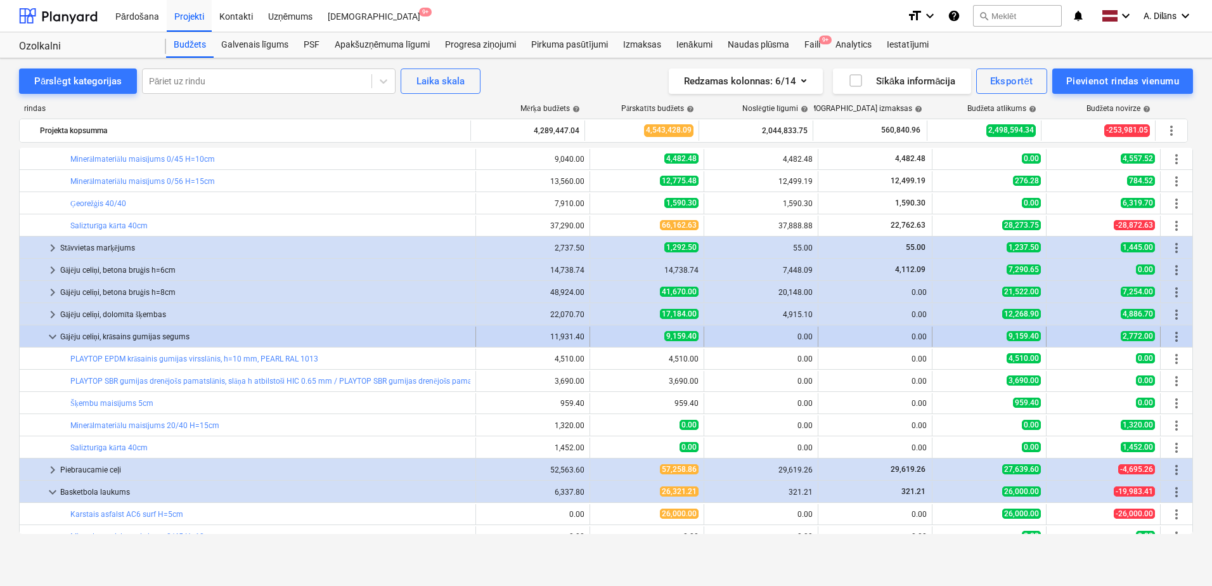
click at [51, 338] on span "keyboard_arrow_down" at bounding box center [52, 336] width 15 height 15
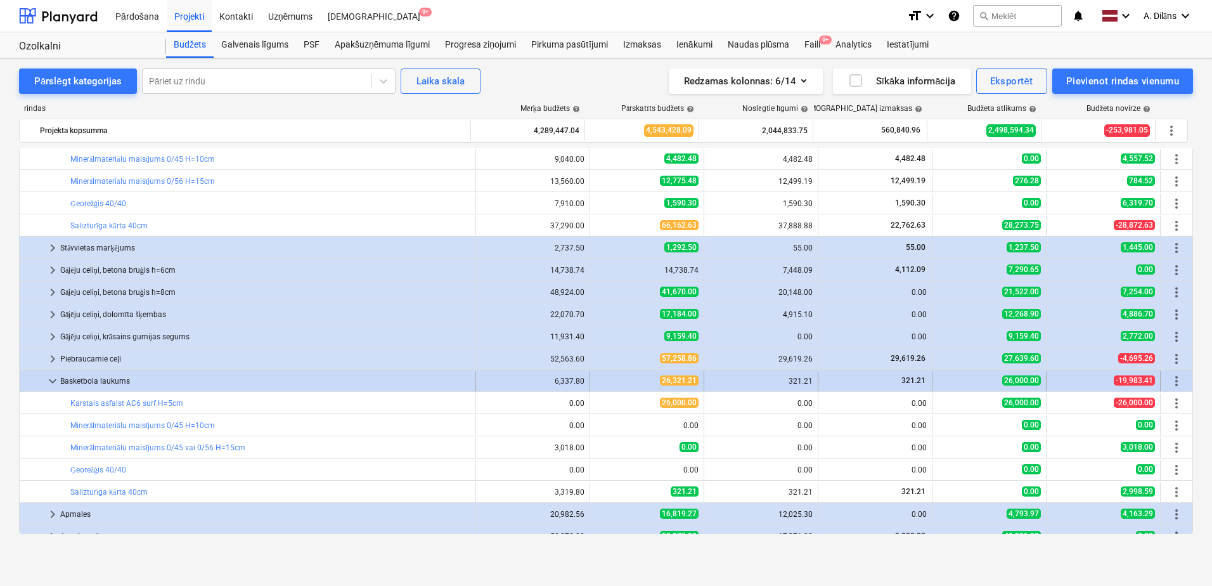
click at [52, 376] on span "keyboard_arrow_down" at bounding box center [52, 380] width 15 height 15
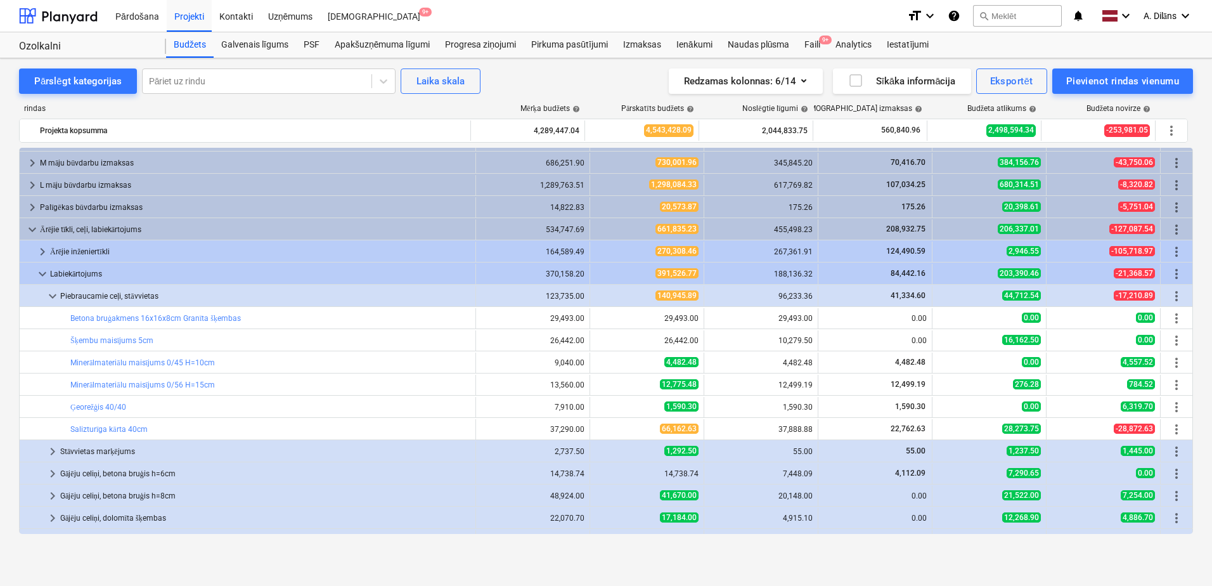
scroll to position [1, 0]
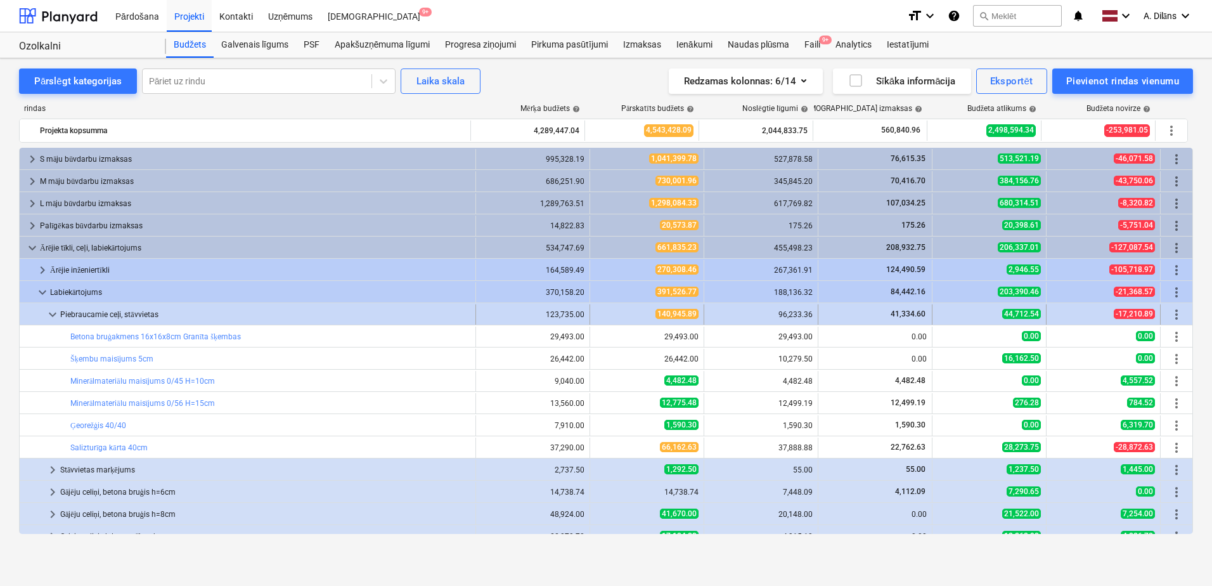
click at [49, 312] on span "keyboard_arrow_down" at bounding box center [52, 314] width 15 height 15
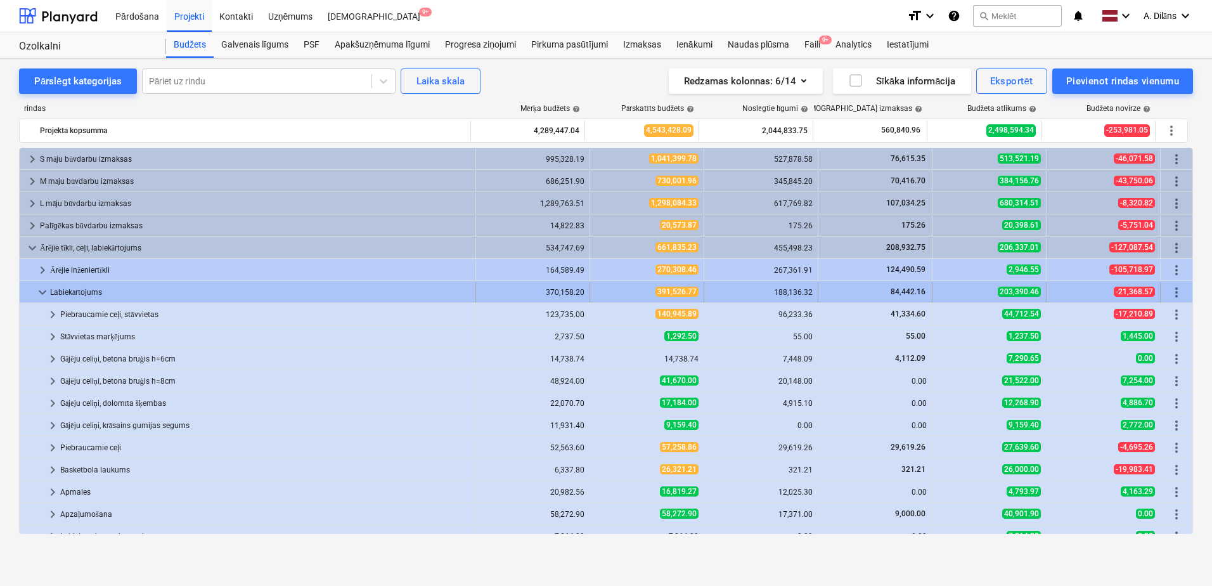
click at [37, 293] on span "keyboard_arrow_down" at bounding box center [42, 292] width 15 height 15
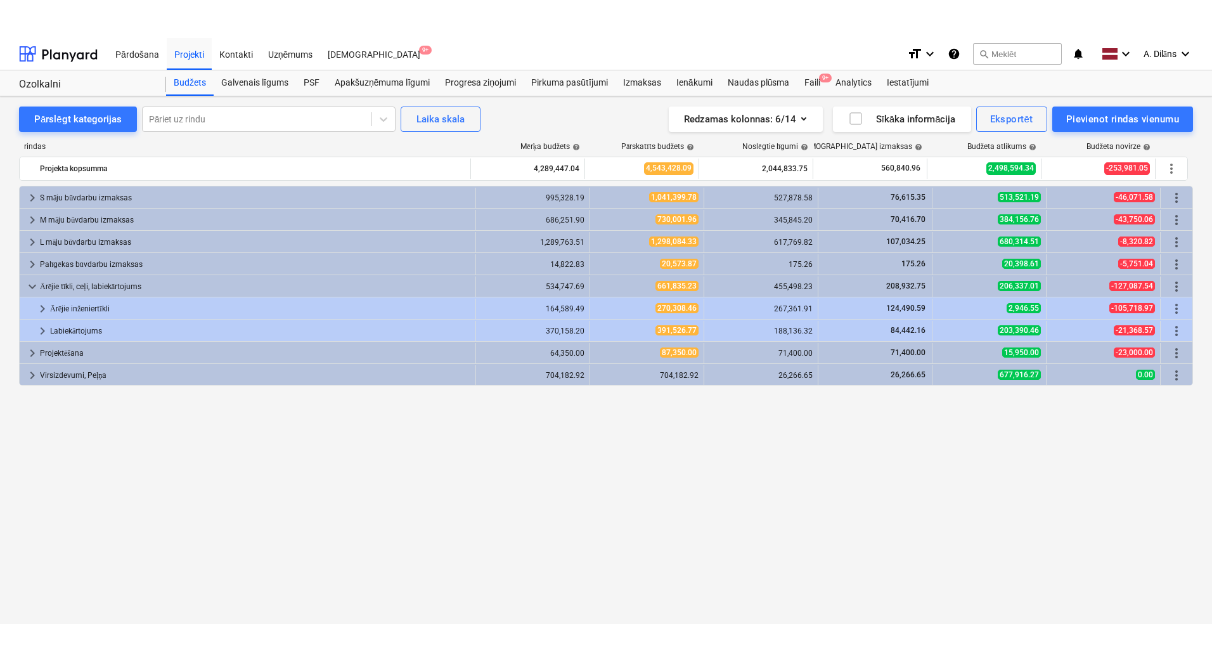
scroll to position [0, 0]
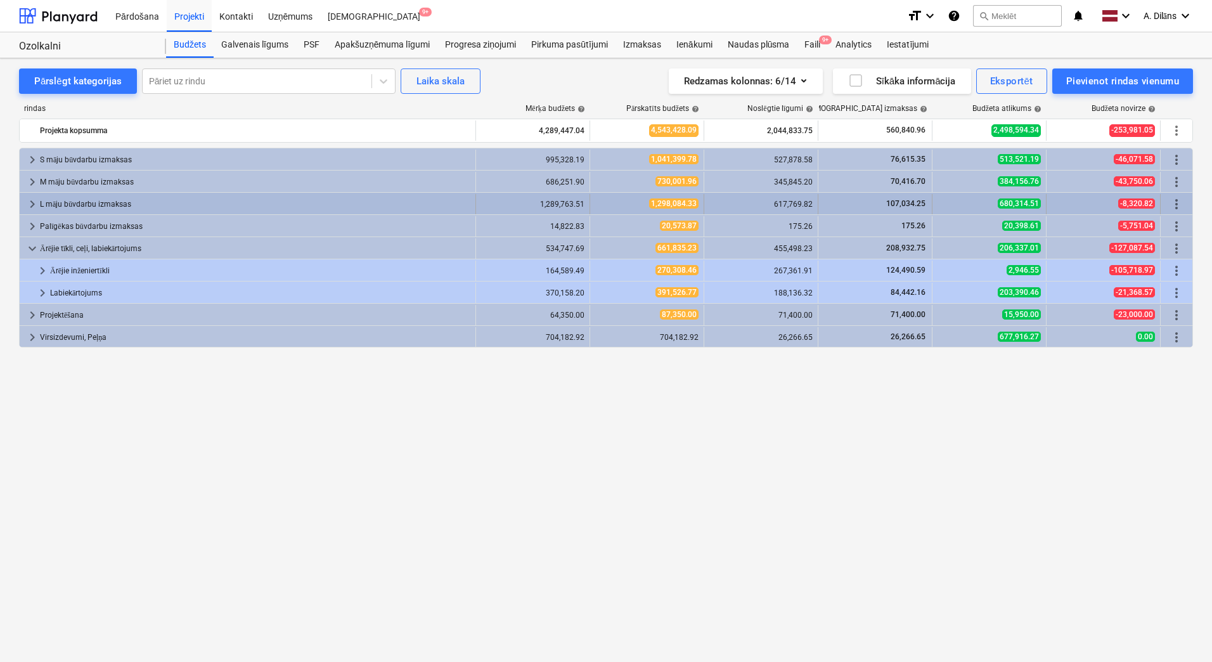
click at [34, 203] on span "keyboard_arrow_right" at bounding box center [32, 203] width 15 height 15
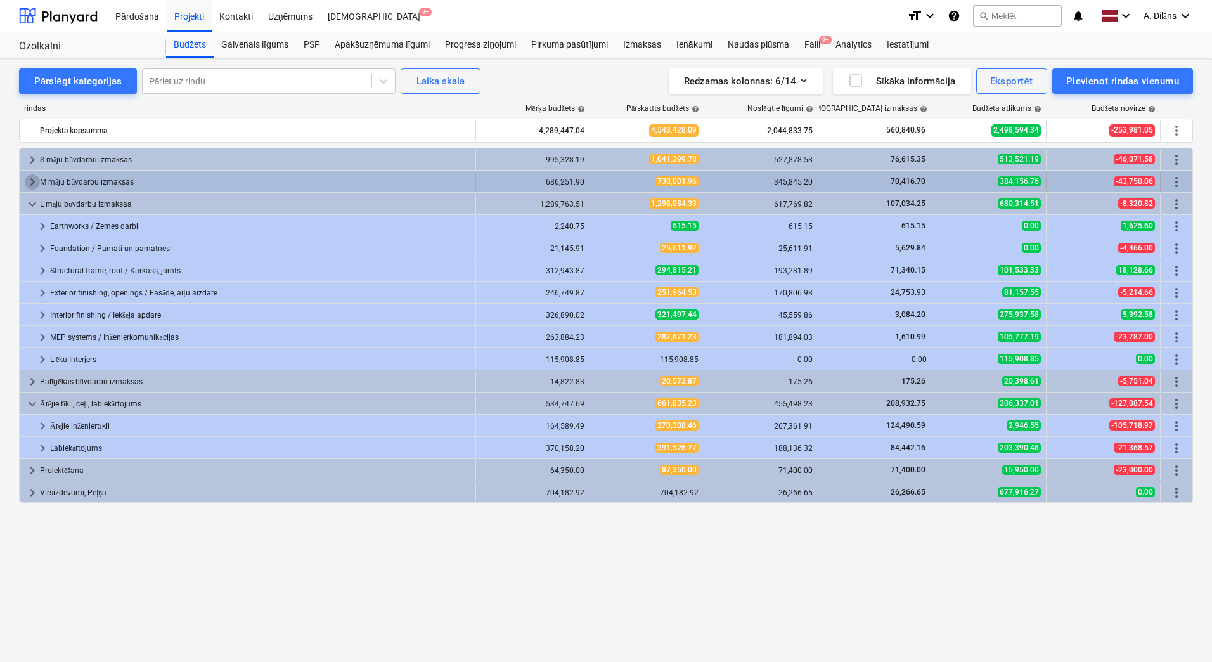
click at [30, 183] on span "keyboard_arrow_right" at bounding box center [32, 181] width 15 height 15
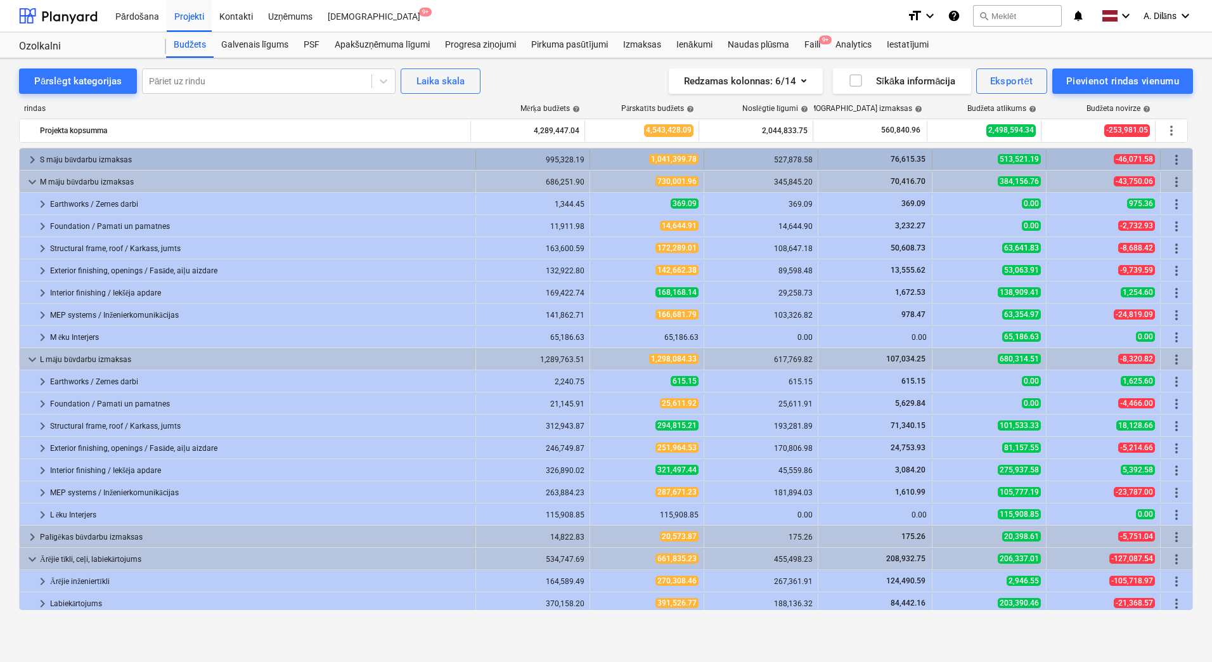
click at [34, 153] on span "keyboard_arrow_right" at bounding box center [32, 159] width 15 height 15
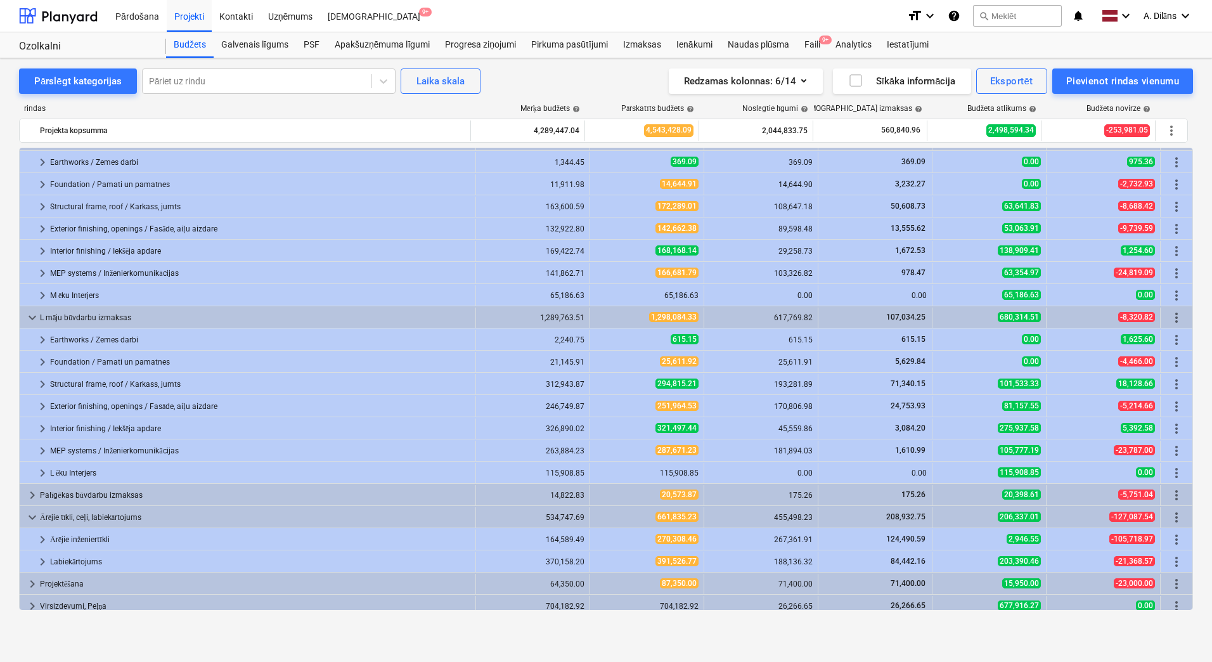
scroll to position [203, 0]
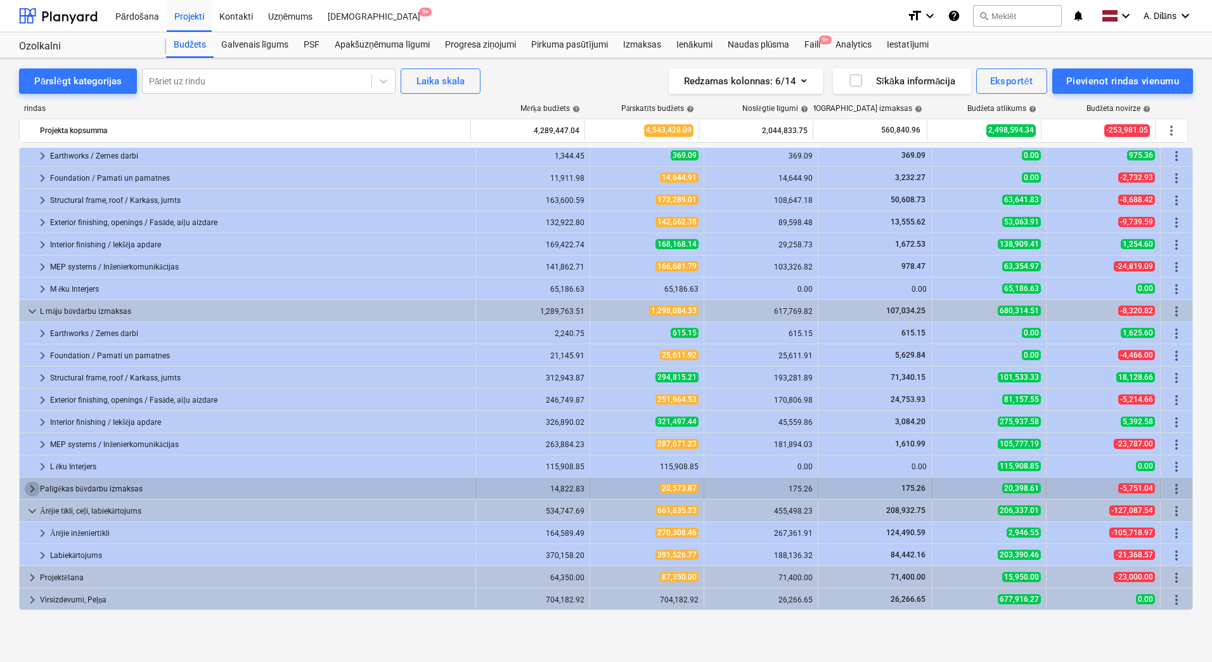
click at [35, 487] on span "keyboard_arrow_right" at bounding box center [32, 488] width 15 height 15
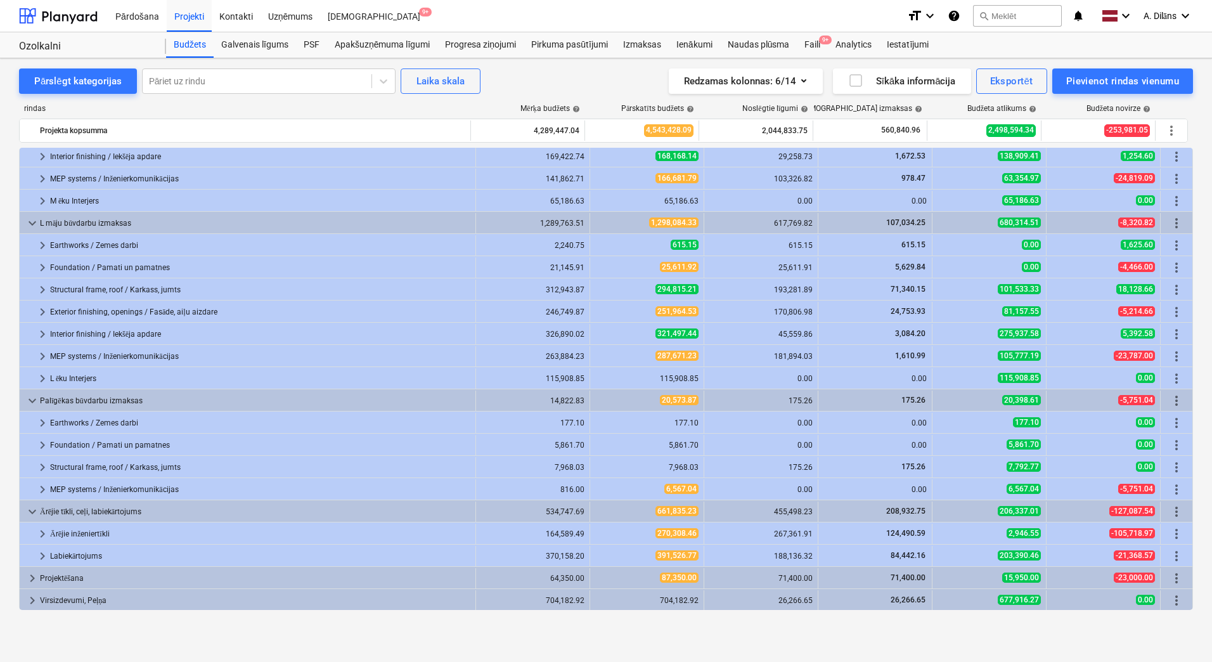
scroll to position [292, 0]
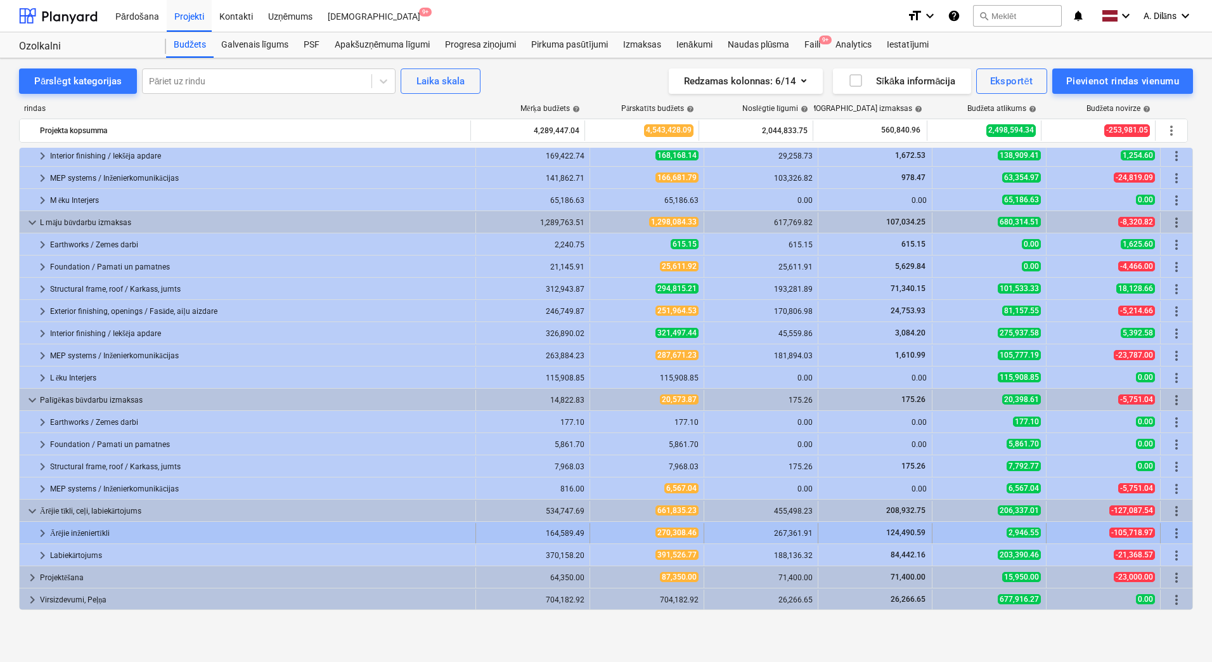
click at [45, 532] on span "keyboard_arrow_right" at bounding box center [42, 532] width 15 height 15
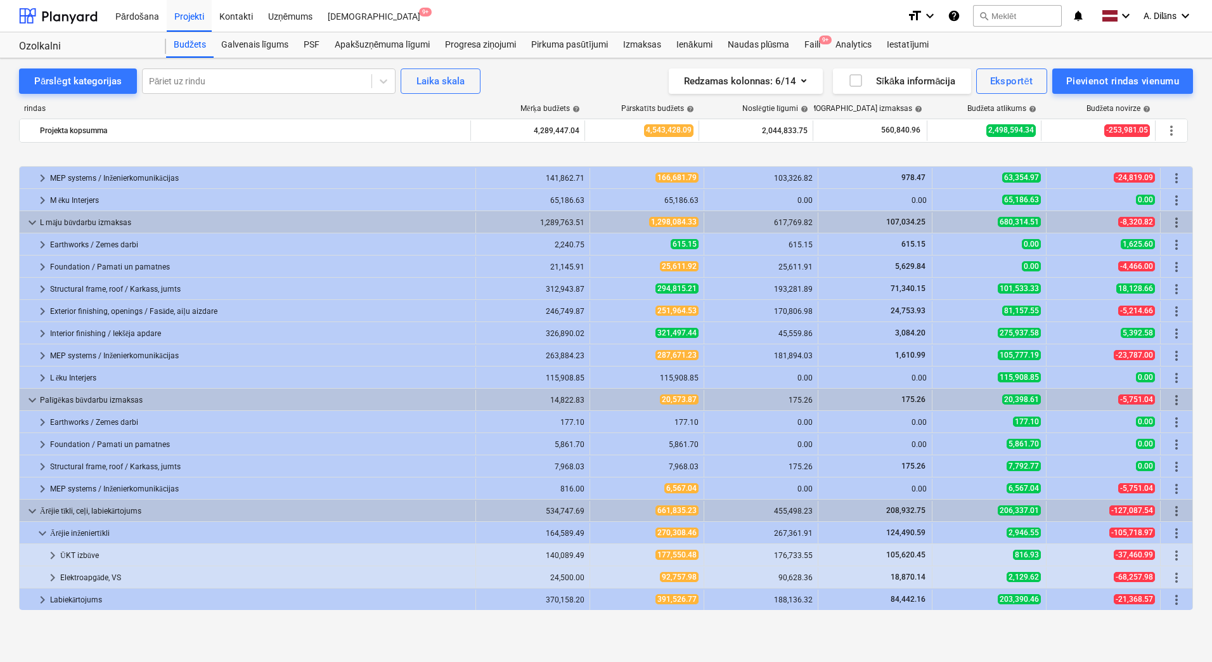
scroll to position [337, 0]
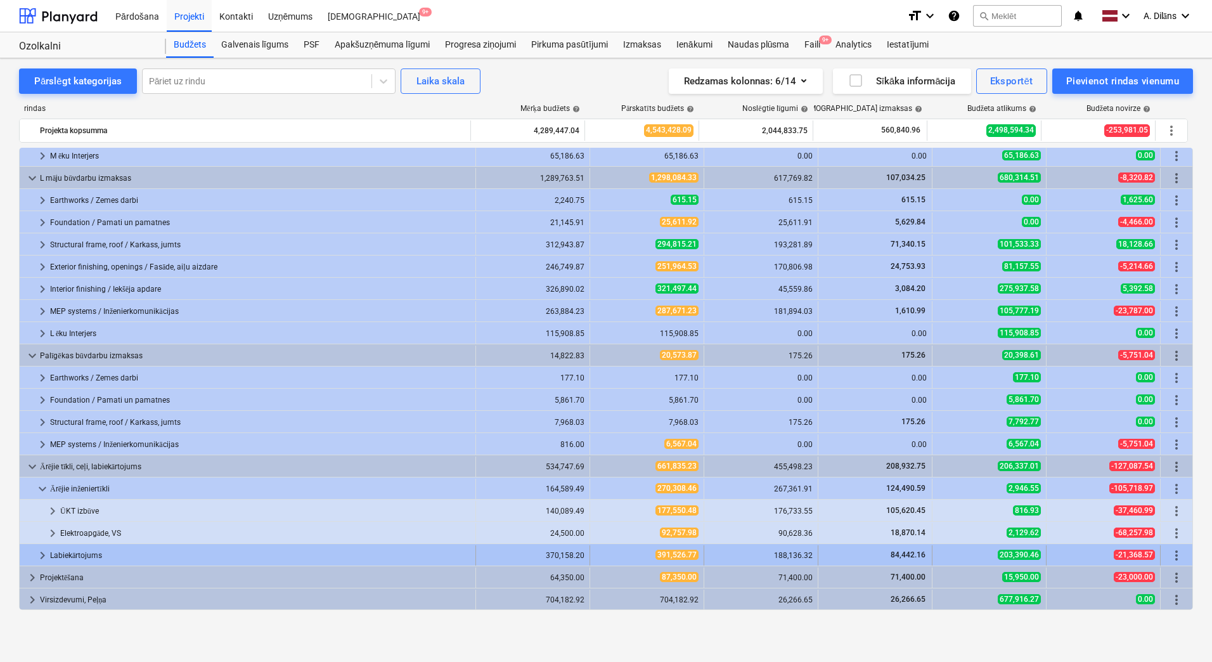
click at [45, 556] on span "keyboard_arrow_right" at bounding box center [42, 555] width 15 height 15
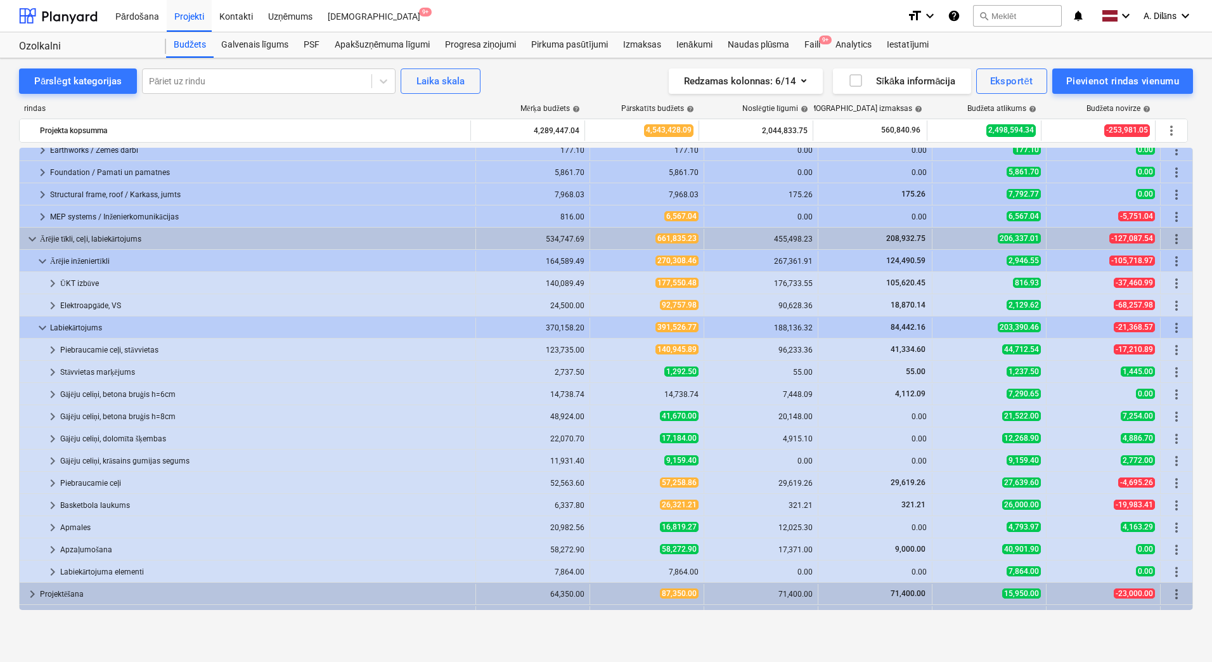
scroll to position [581, 0]
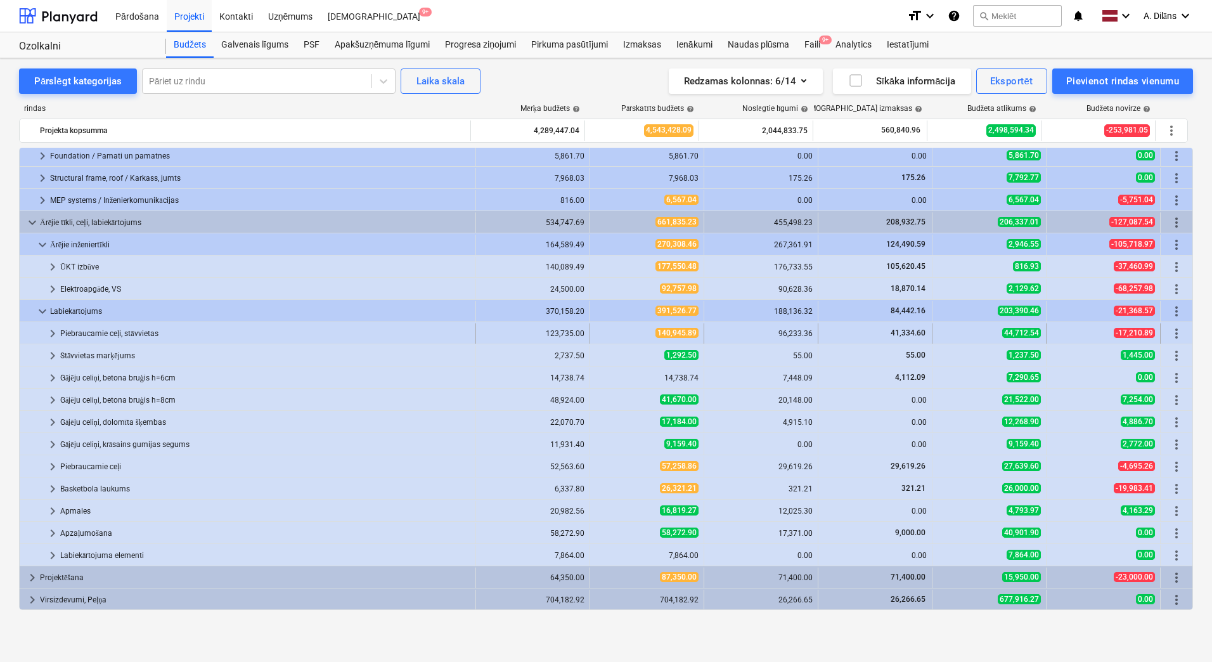
click at [52, 333] on span "keyboard_arrow_right" at bounding box center [52, 333] width 15 height 15
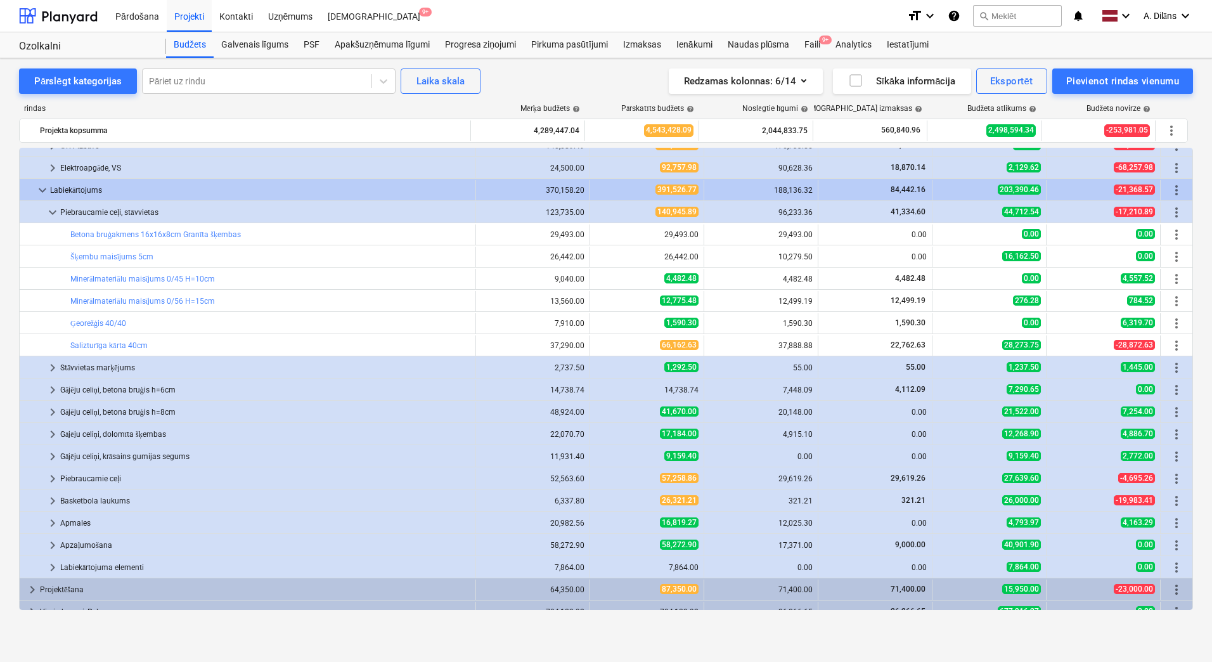
scroll to position [707, 0]
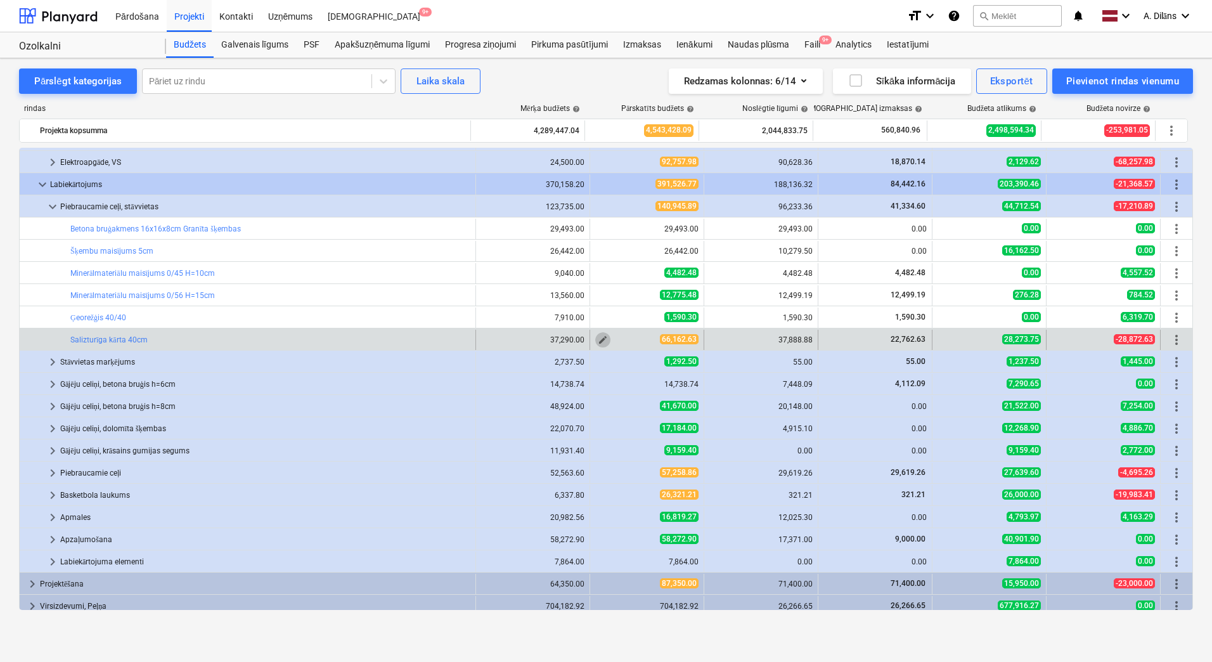
click at [598, 339] on span "edit" at bounding box center [603, 340] width 10 height 10
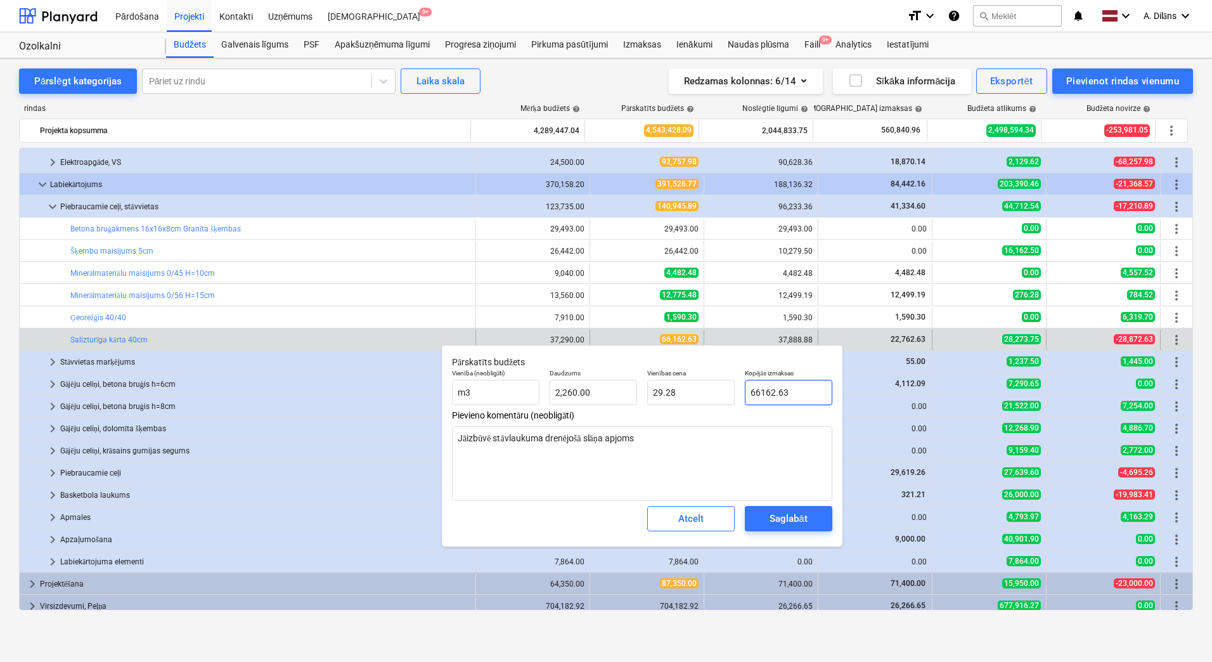
click at [758, 393] on input "66162.63" at bounding box center [788, 392] width 87 height 25
click at [797, 524] on div "Saglabāt" at bounding box center [787, 518] width 37 height 16
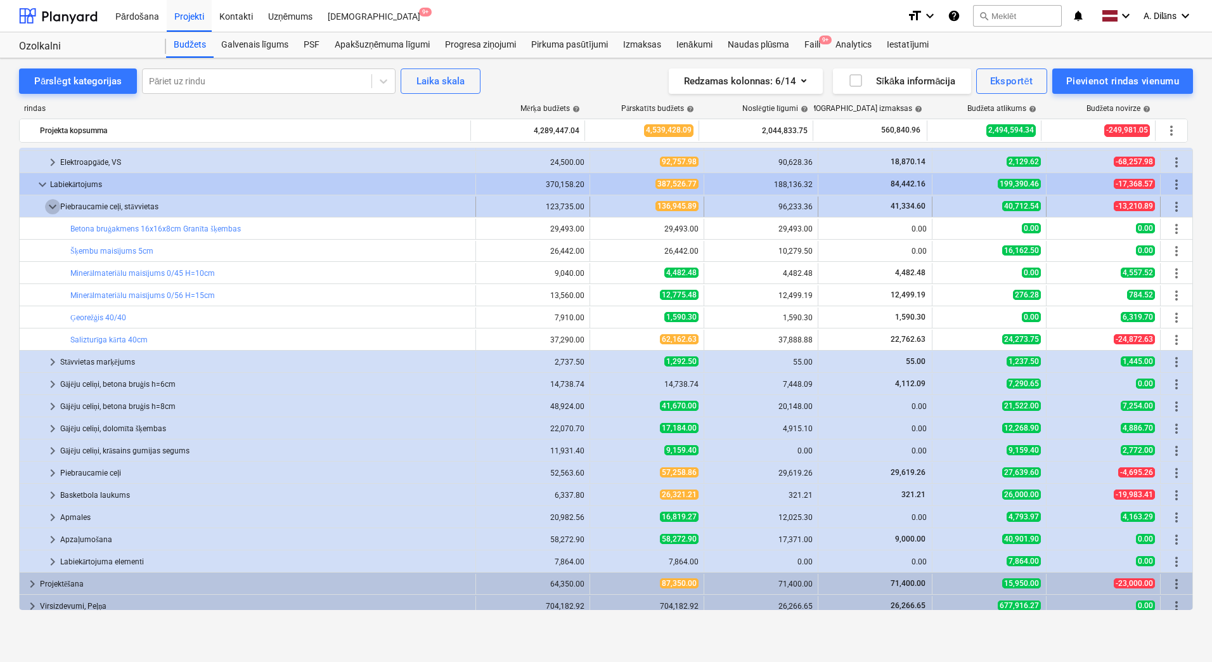
click at [53, 203] on span "keyboard_arrow_down" at bounding box center [52, 206] width 15 height 15
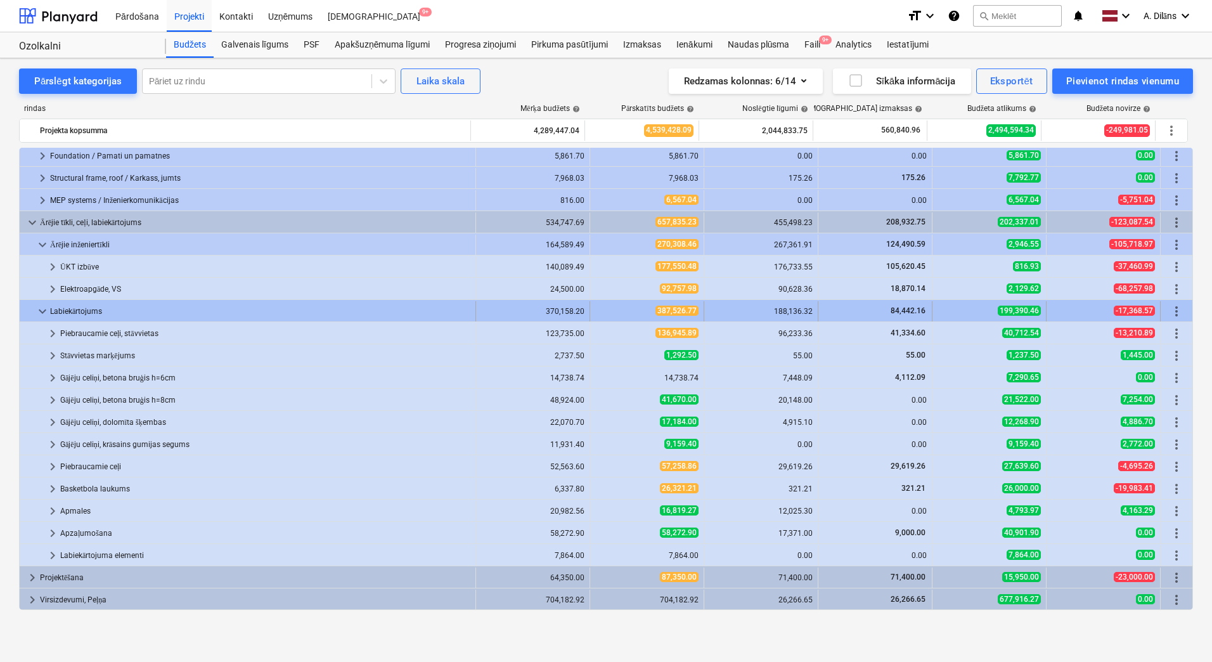
click at [39, 305] on span "keyboard_arrow_down" at bounding box center [42, 311] width 15 height 15
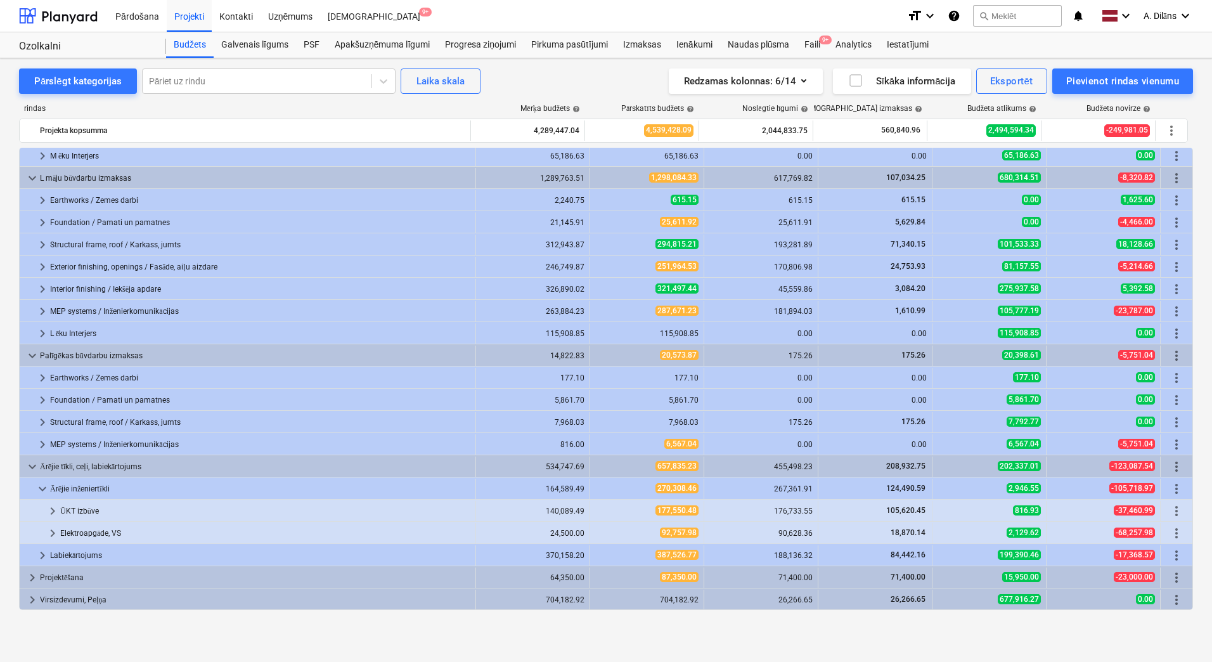
scroll to position [337, 0]
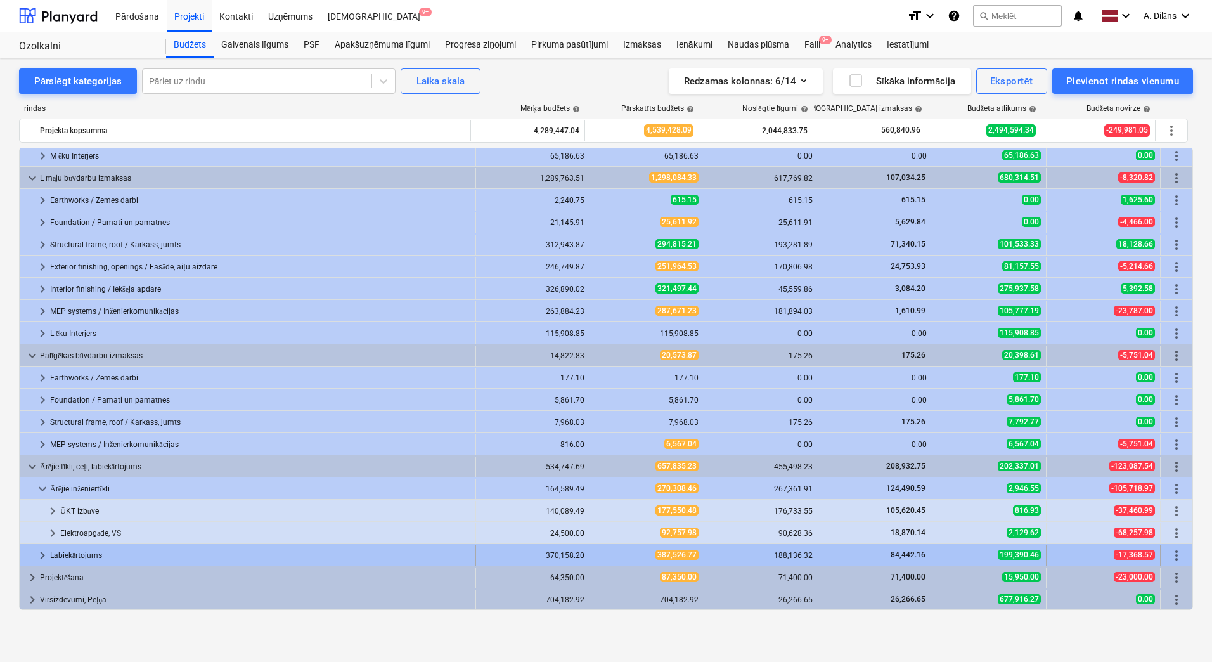
click at [43, 555] on span "keyboard_arrow_right" at bounding box center [42, 555] width 15 height 15
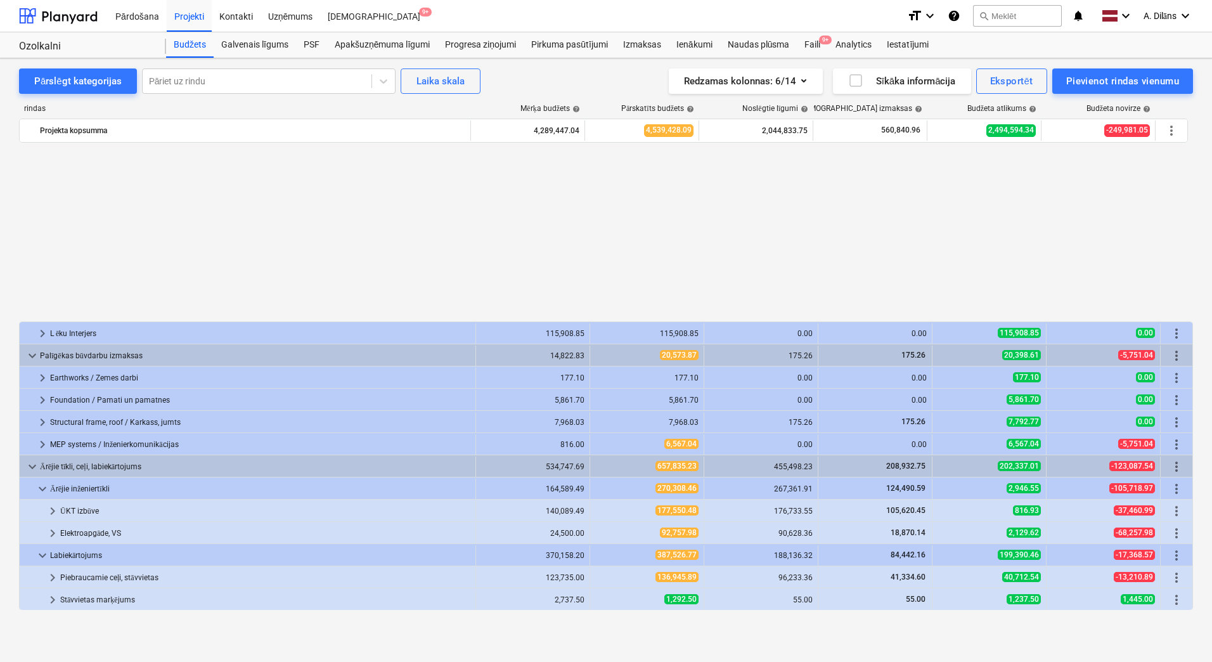
scroll to position [581, 0]
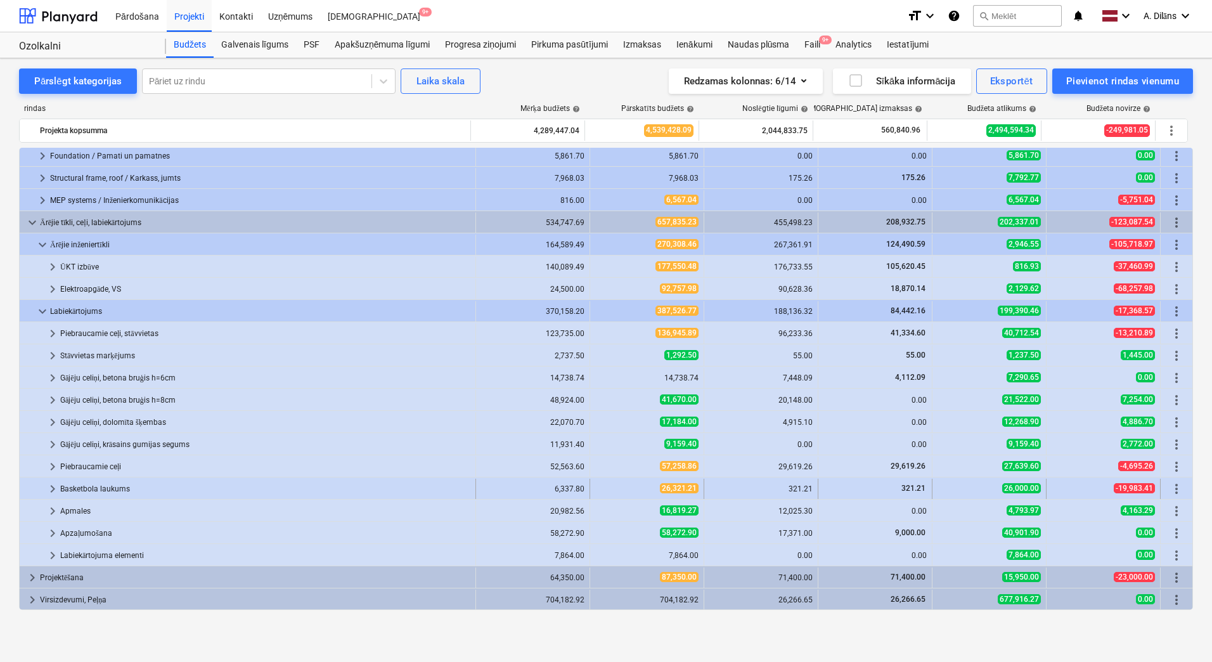
click at [54, 489] on span "keyboard_arrow_right" at bounding box center [52, 488] width 15 height 15
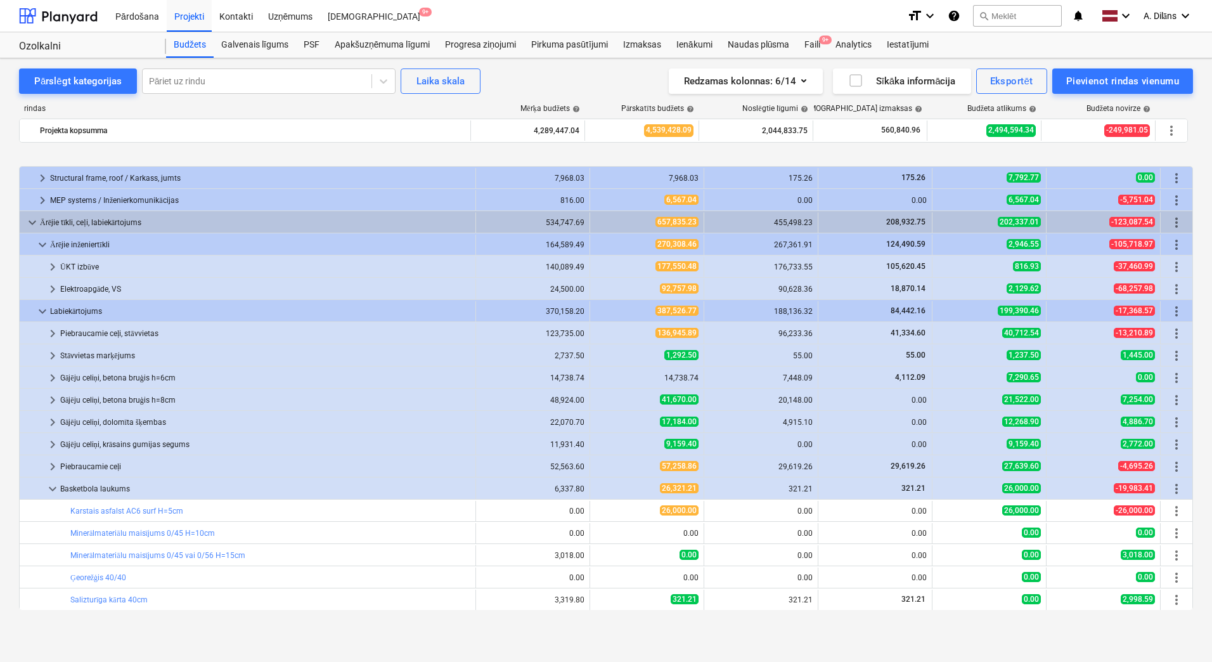
scroll to position [691, 0]
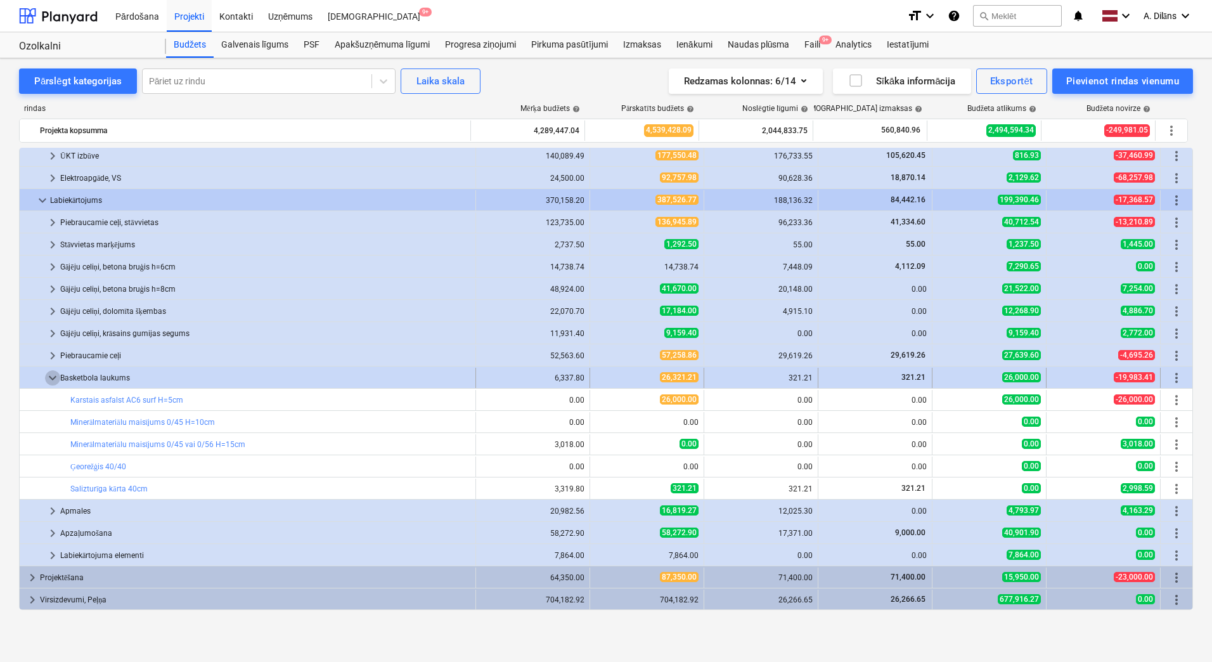
click at [55, 378] on span "keyboard_arrow_down" at bounding box center [52, 377] width 15 height 15
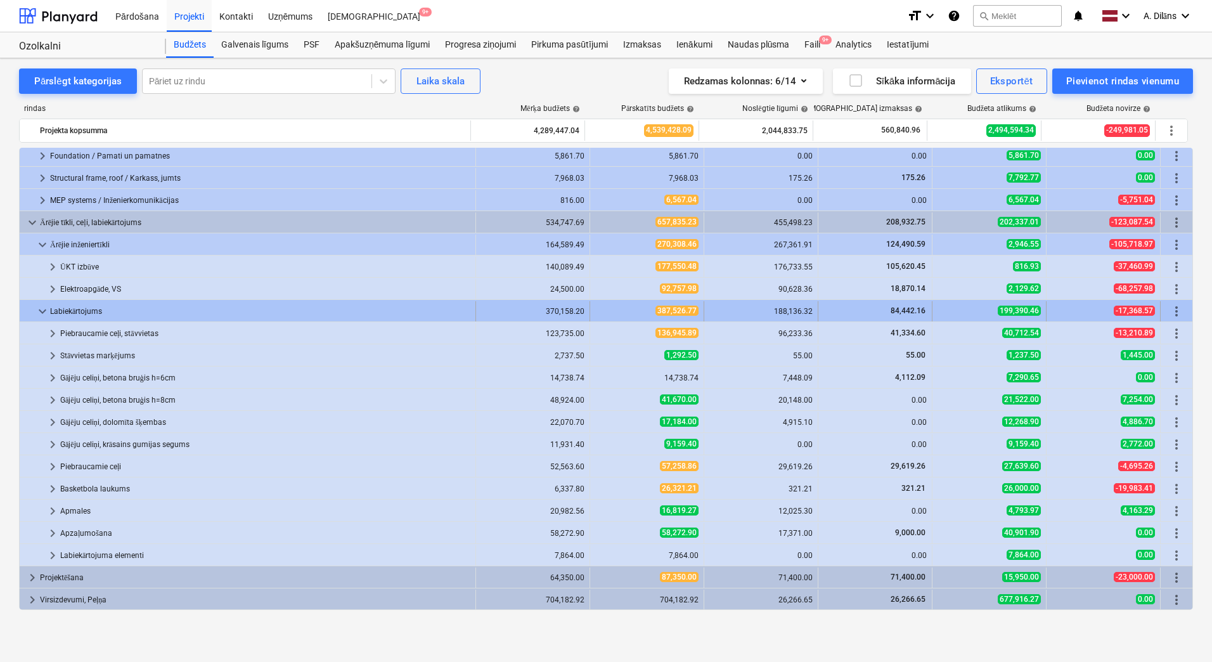
click at [44, 309] on span "keyboard_arrow_down" at bounding box center [42, 311] width 15 height 15
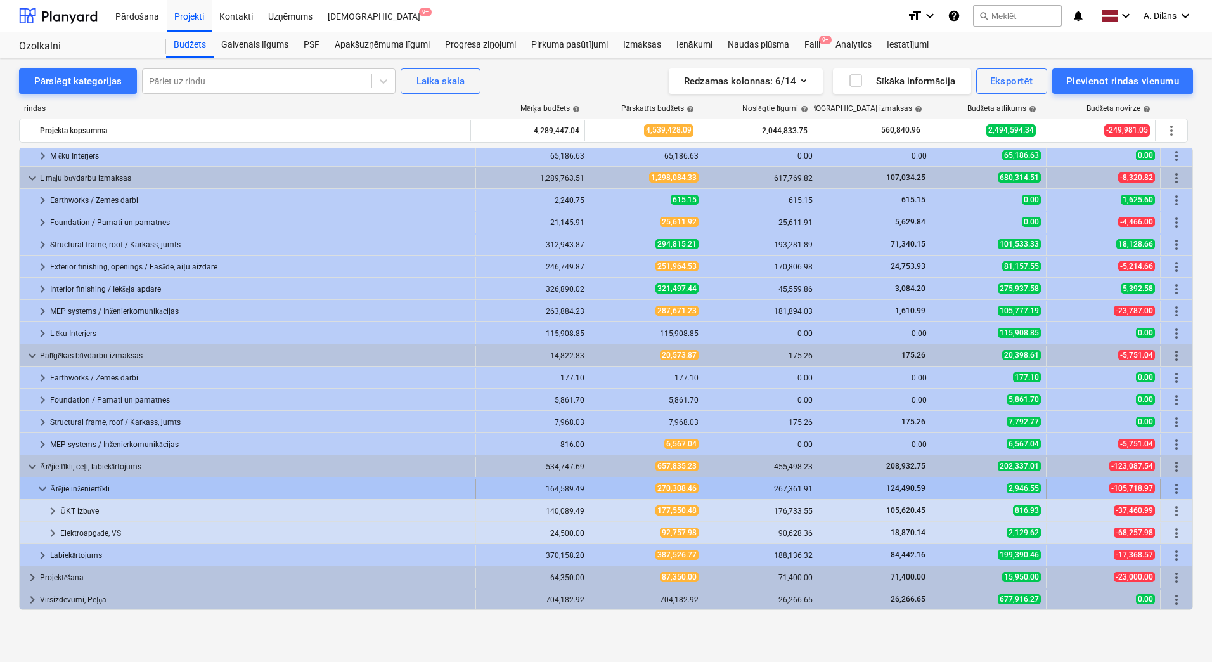
click at [42, 489] on span "keyboard_arrow_down" at bounding box center [42, 488] width 15 height 15
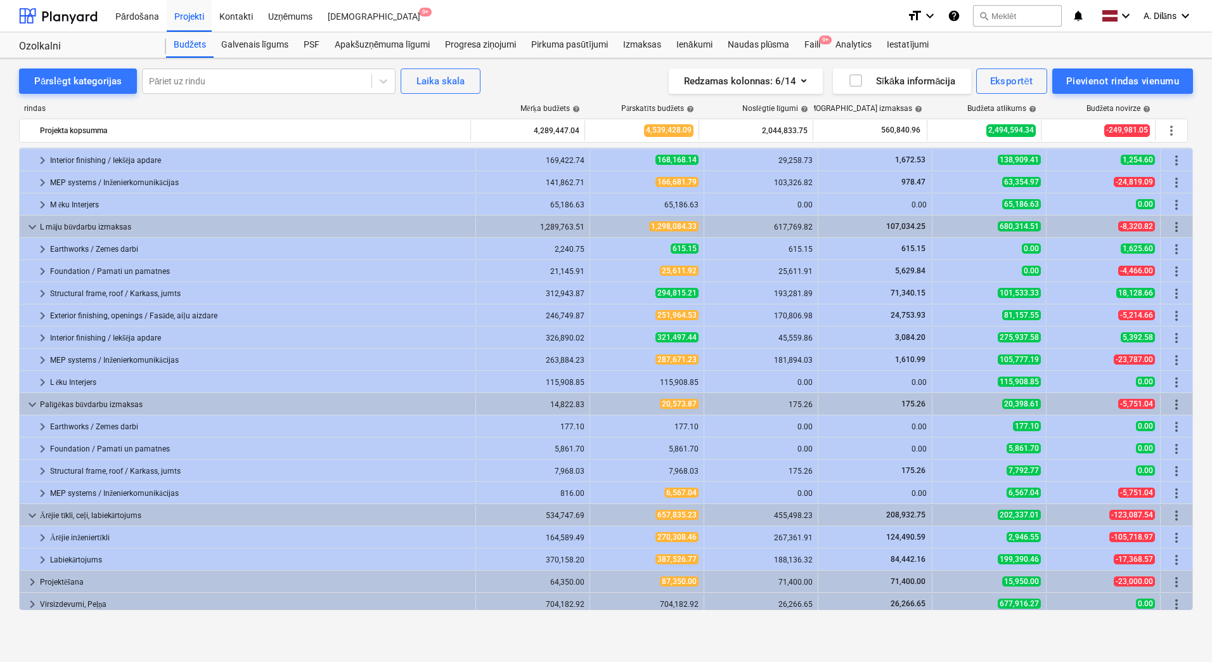
scroll to position [292, 0]
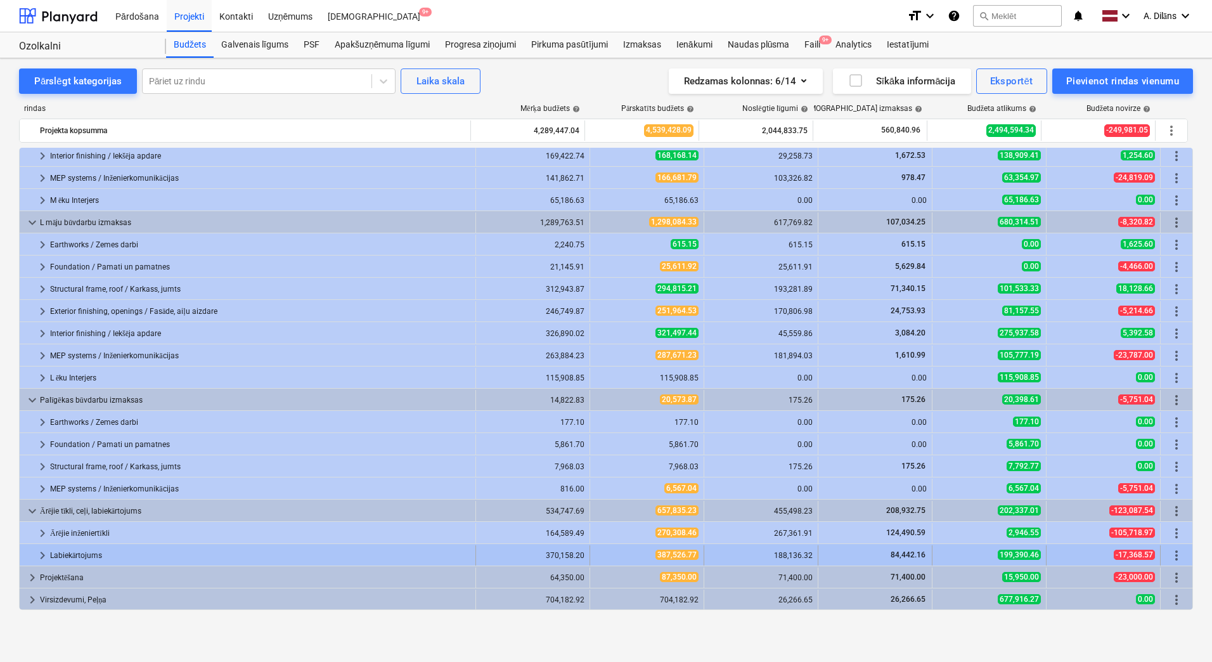
click at [42, 555] on span "keyboard_arrow_right" at bounding box center [42, 555] width 15 height 15
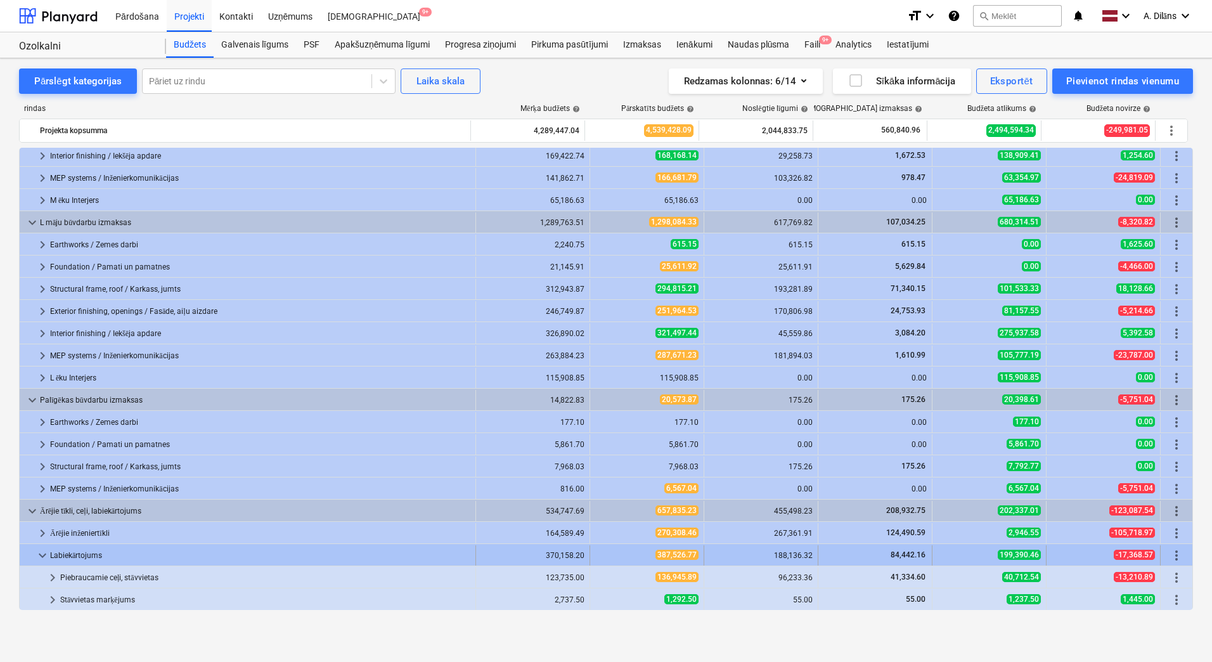
click at [43, 555] on span "keyboard_arrow_down" at bounding box center [42, 555] width 15 height 15
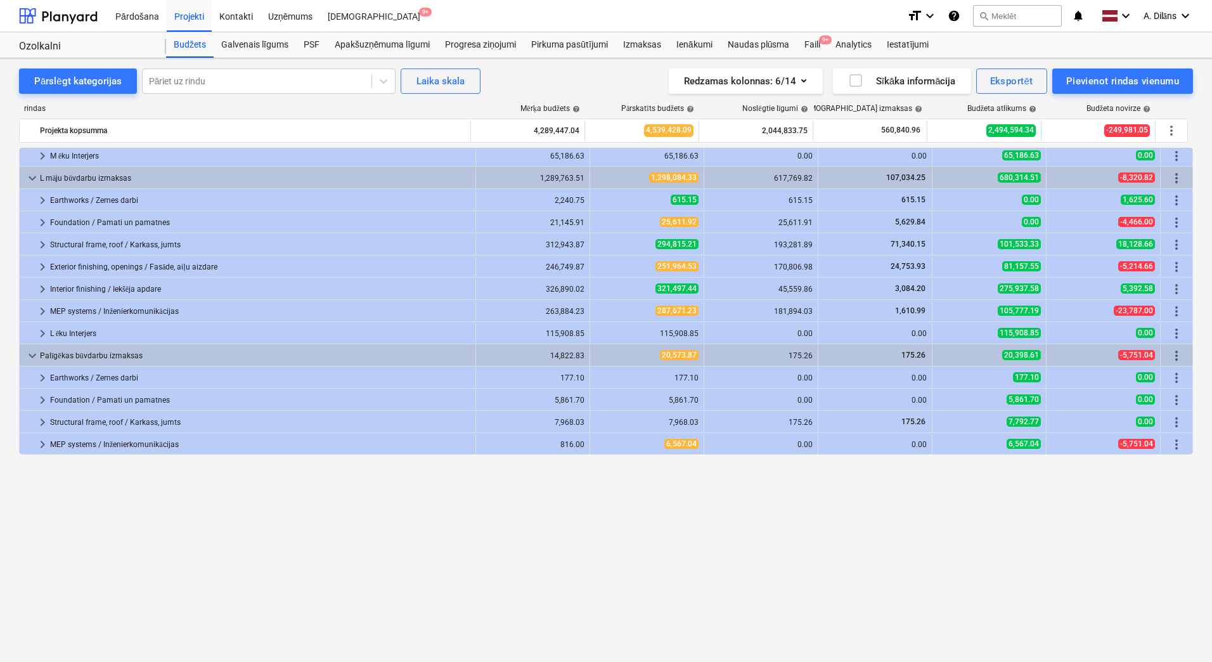
scroll to position [146, 0]
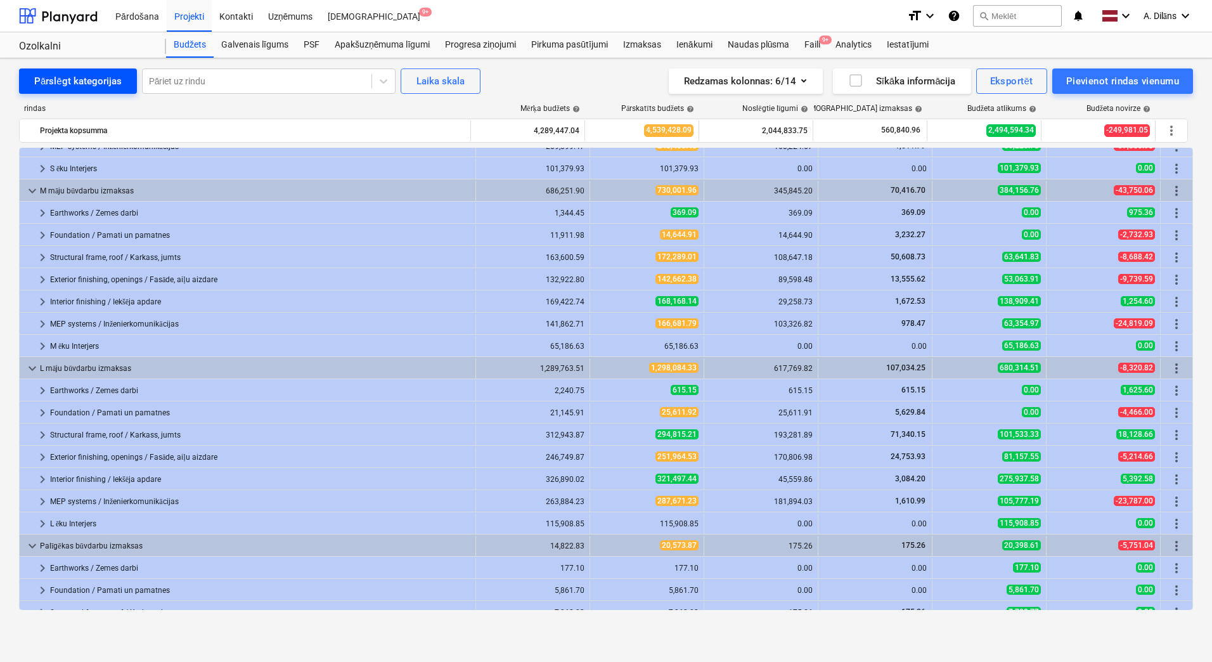
click at [42, 79] on div "Pārslēgt kategorijas" at bounding box center [77, 81] width 87 height 16
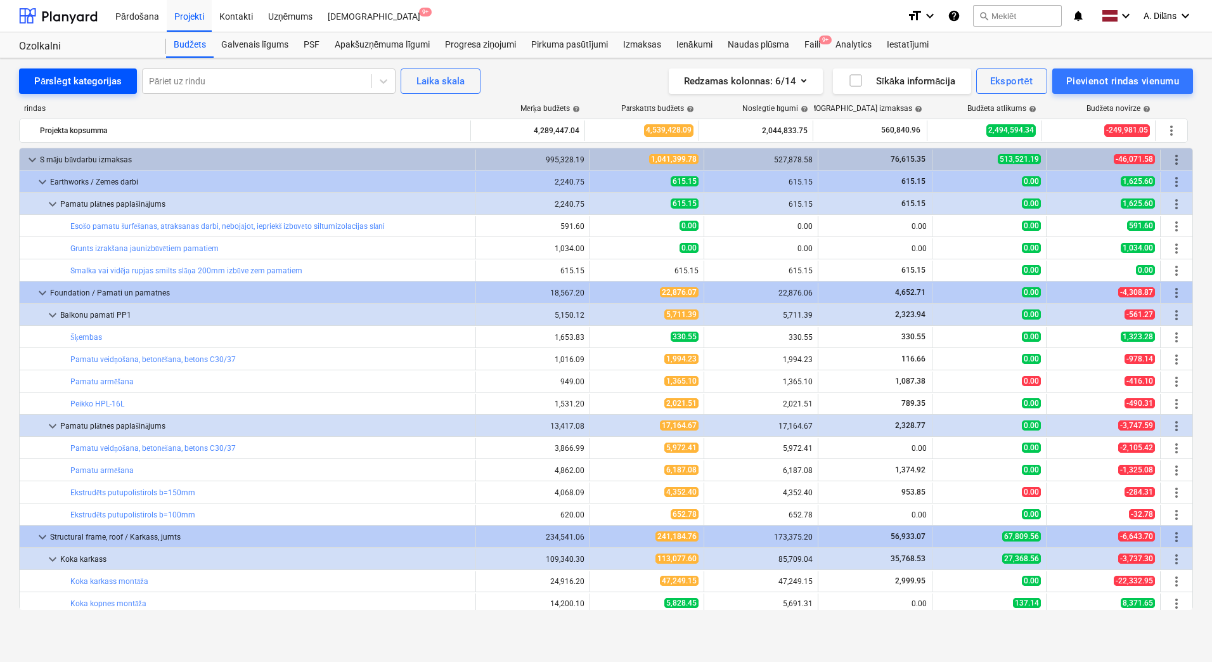
click at [42, 79] on div "Pārslēgt kategorijas" at bounding box center [77, 81] width 87 height 16
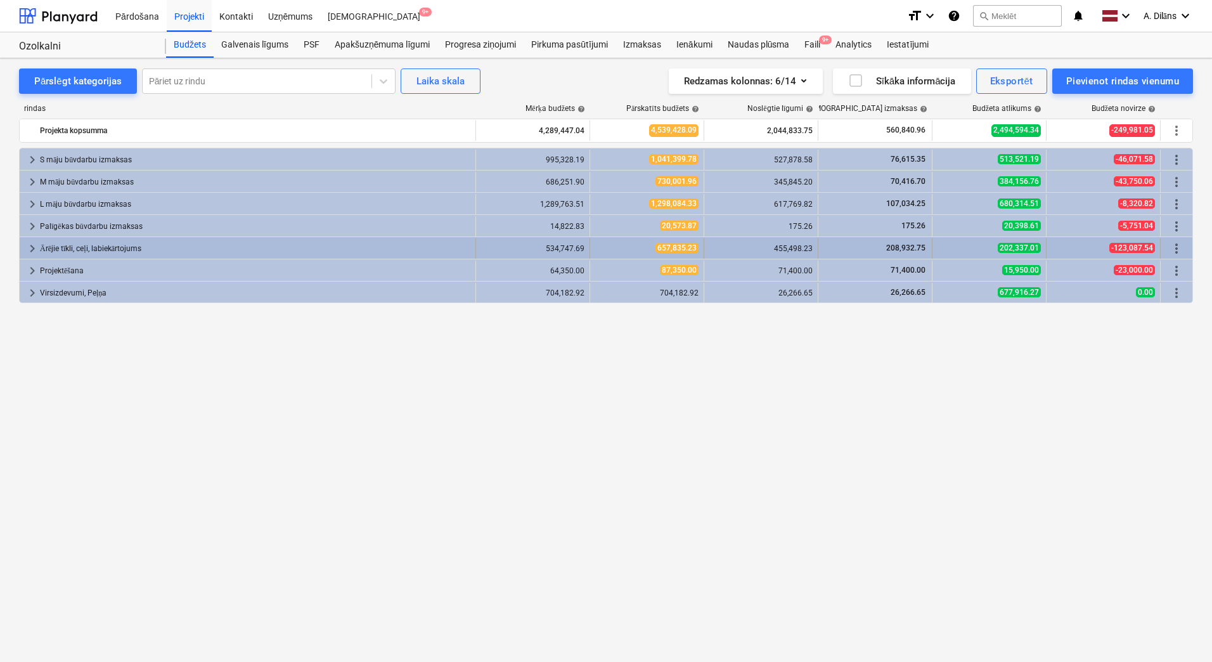
click at [30, 245] on span "keyboard_arrow_right" at bounding box center [32, 248] width 15 height 15
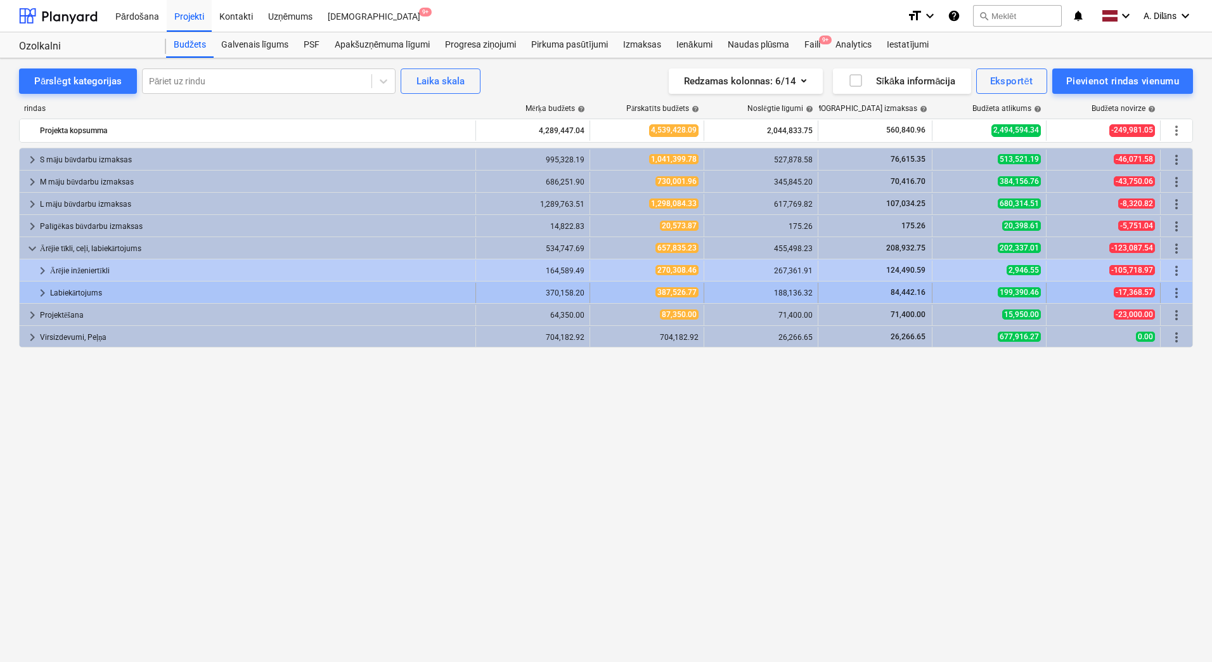
click at [39, 290] on span "keyboard_arrow_right" at bounding box center [42, 292] width 15 height 15
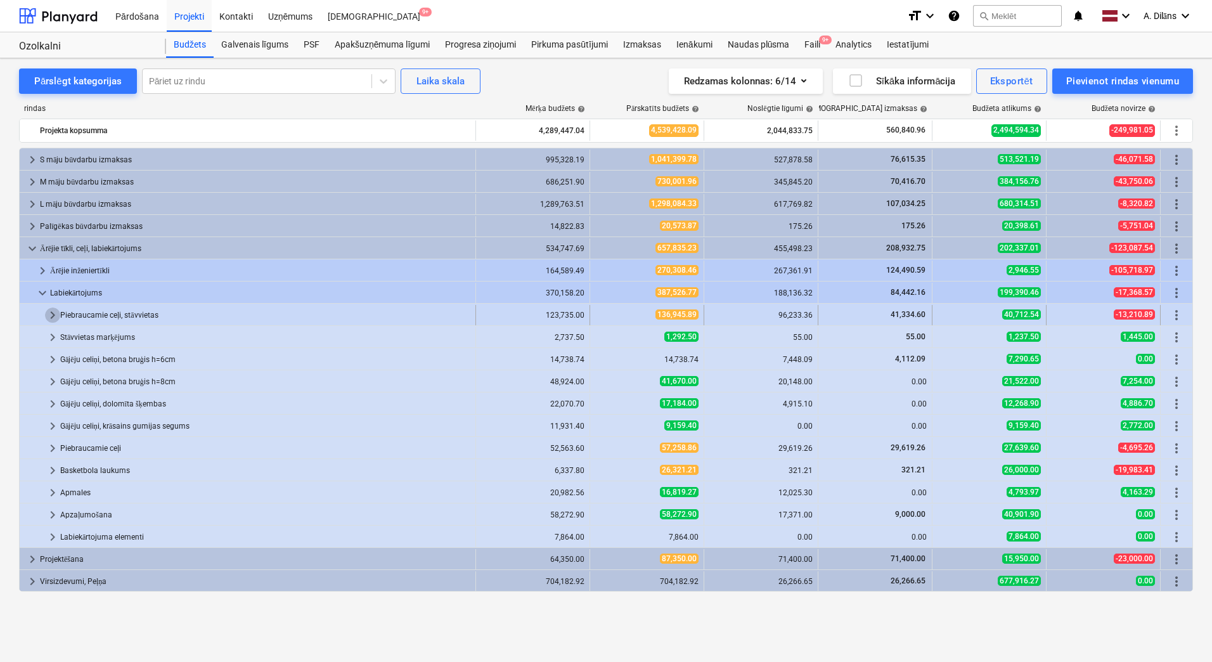
click at [55, 316] on span "keyboard_arrow_right" at bounding box center [52, 314] width 15 height 15
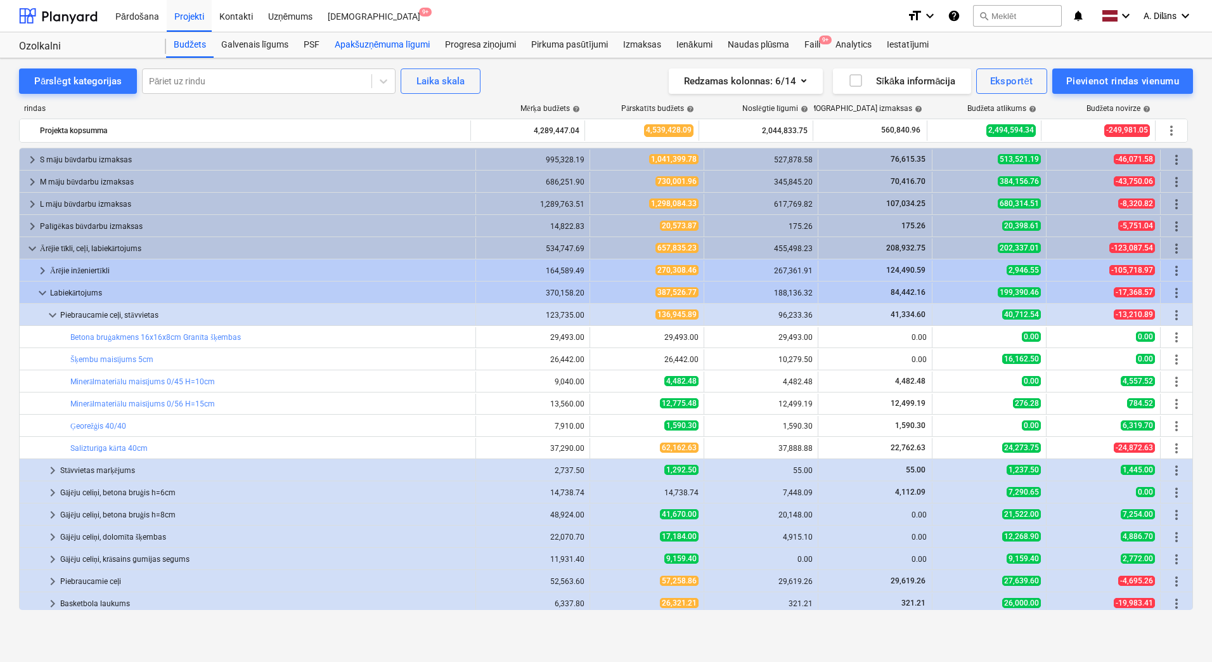
click at [359, 50] on div "Apakšuzņēmuma līgumi" at bounding box center [382, 44] width 110 height 25
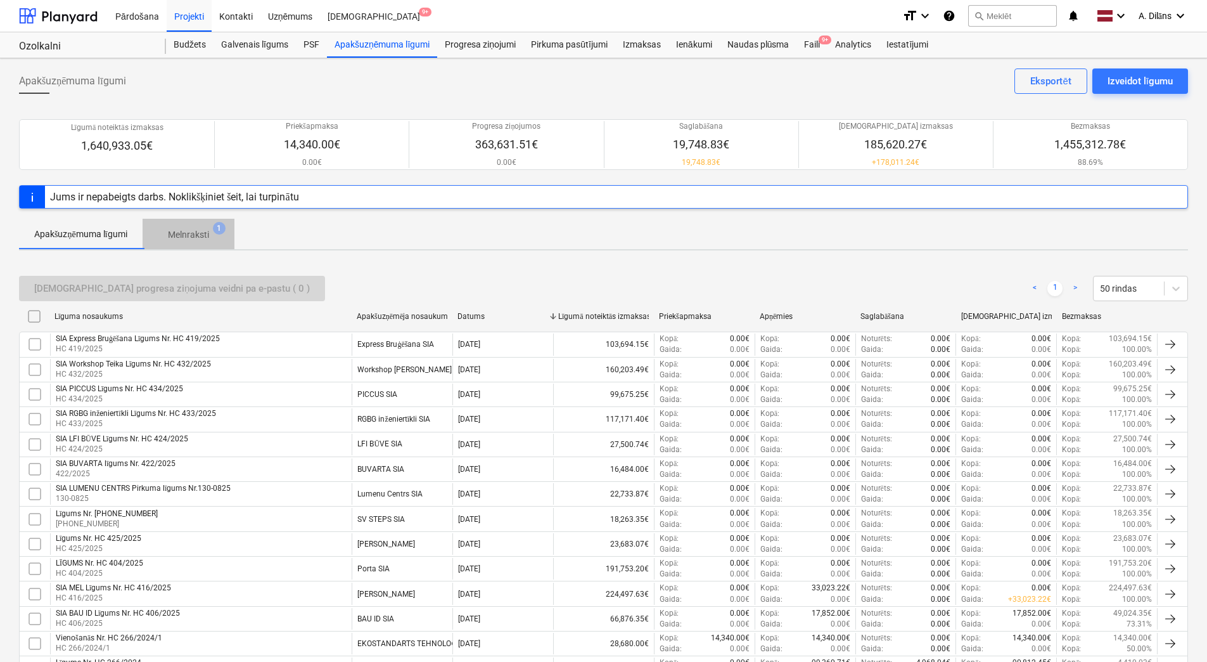
click at [195, 234] on p "Melnraksti" at bounding box center [188, 234] width 41 height 13
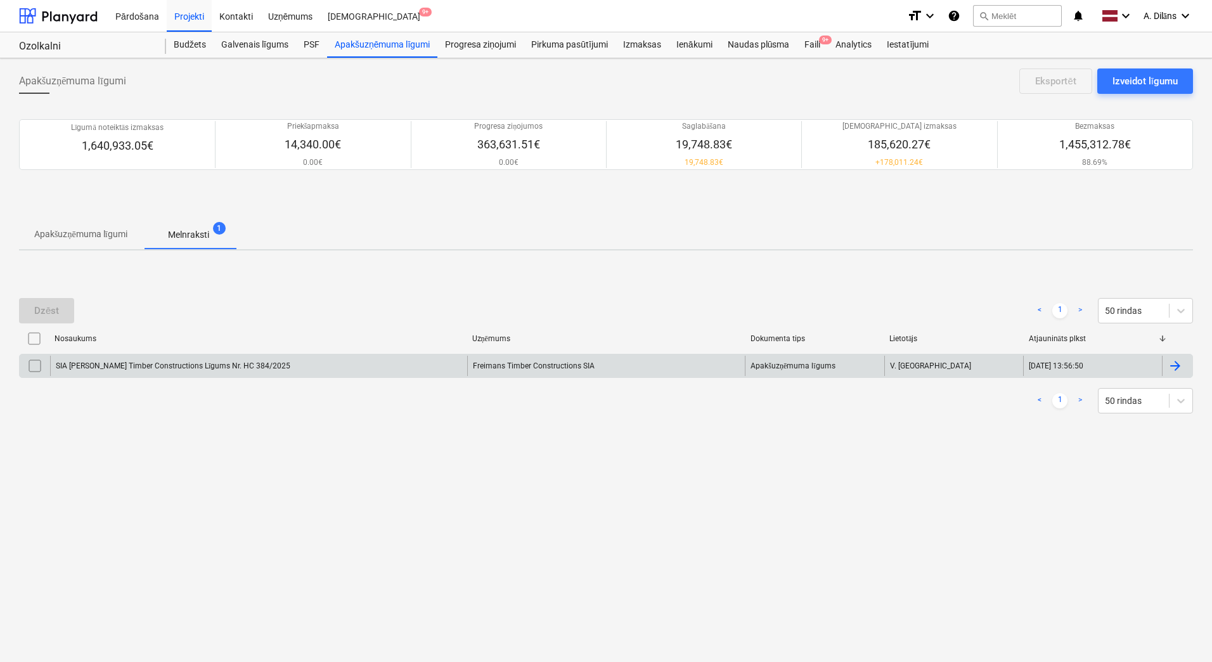
click at [286, 366] on div "SIA [PERSON_NAME] Timber Constructions Līgums Nr. HC 384/2025" at bounding box center [258, 366] width 417 height 20
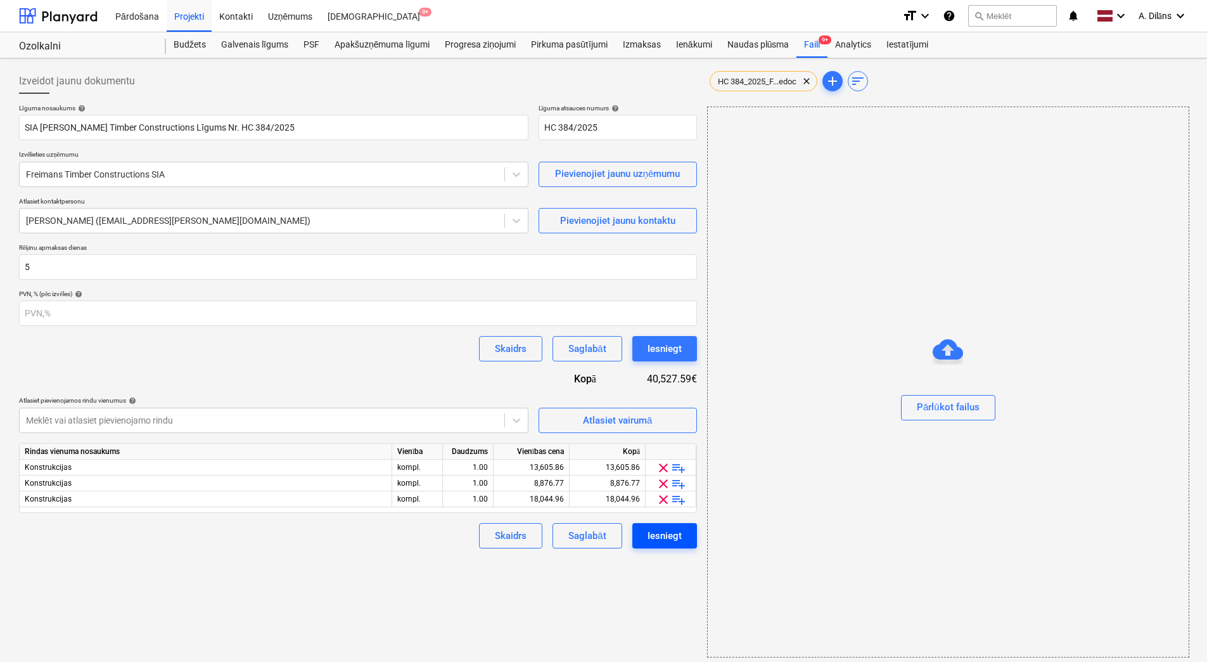
click at [663, 534] on div "Iesniegt" at bounding box center [665, 535] width 34 height 16
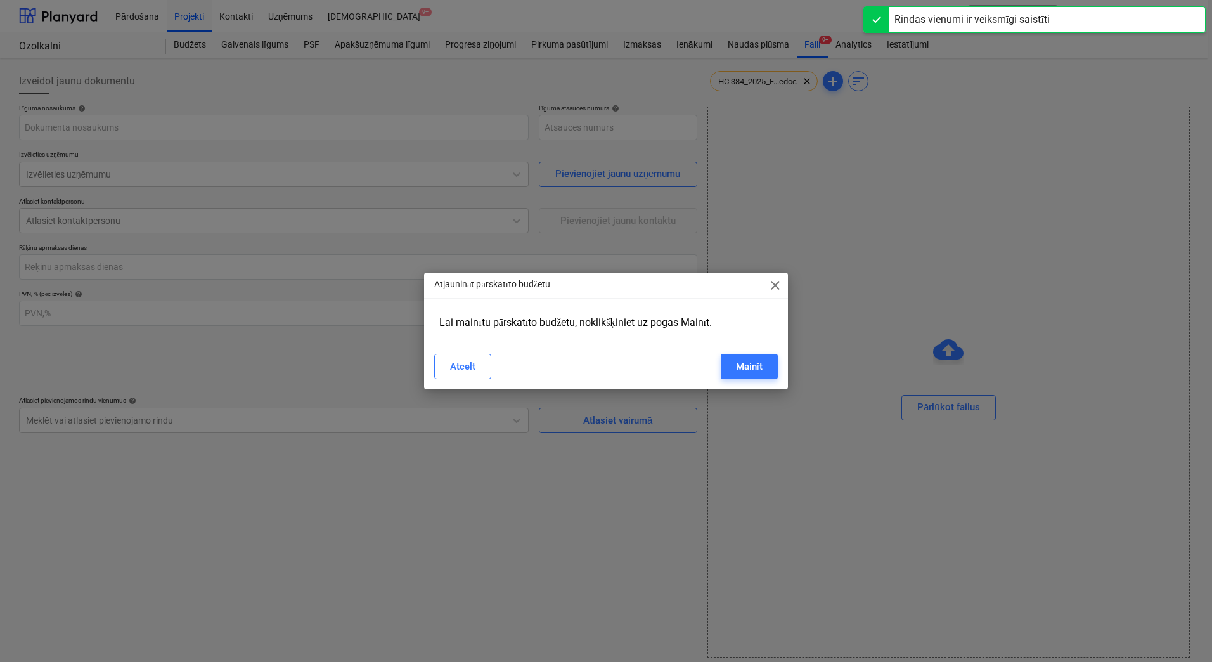
click at [778, 283] on span "close" at bounding box center [775, 285] width 15 height 15
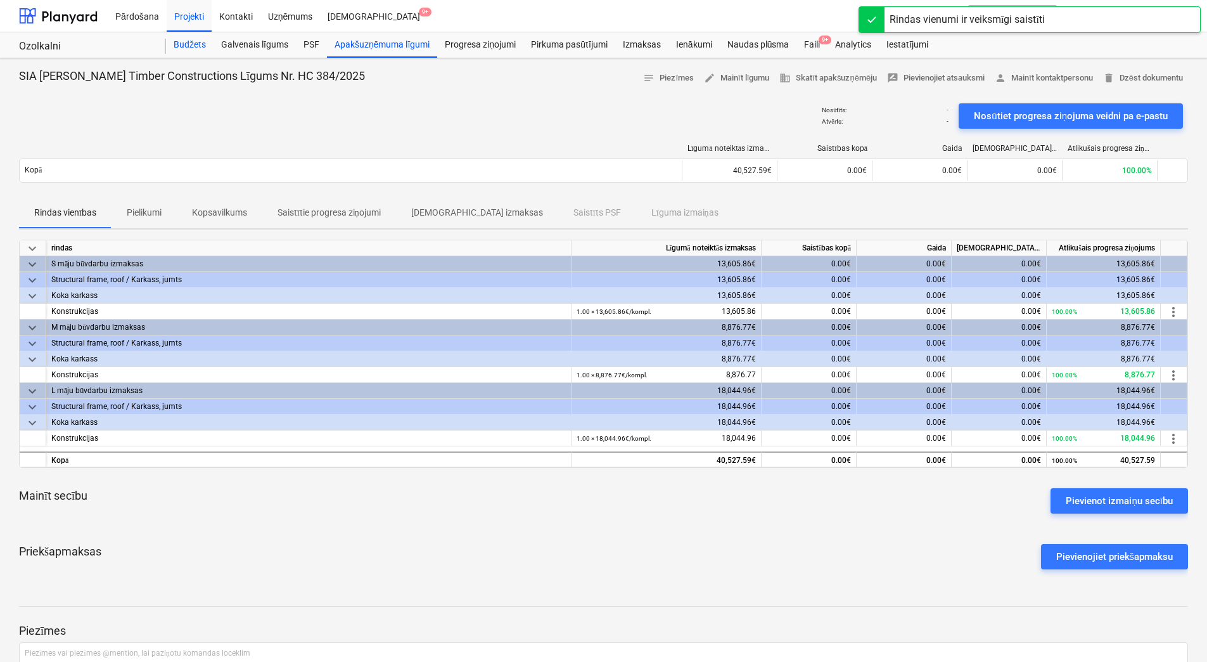
click at [186, 41] on div "Budžets" at bounding box center [190, 44] width 48 height 25
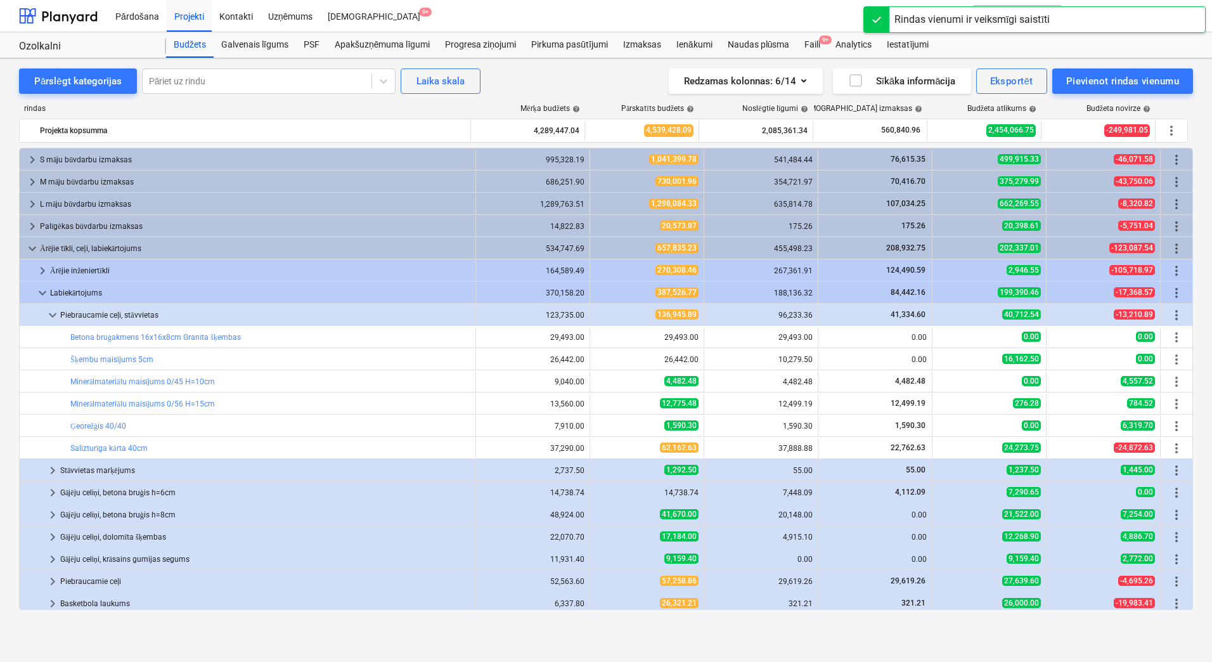
scroll to position [115, 0]
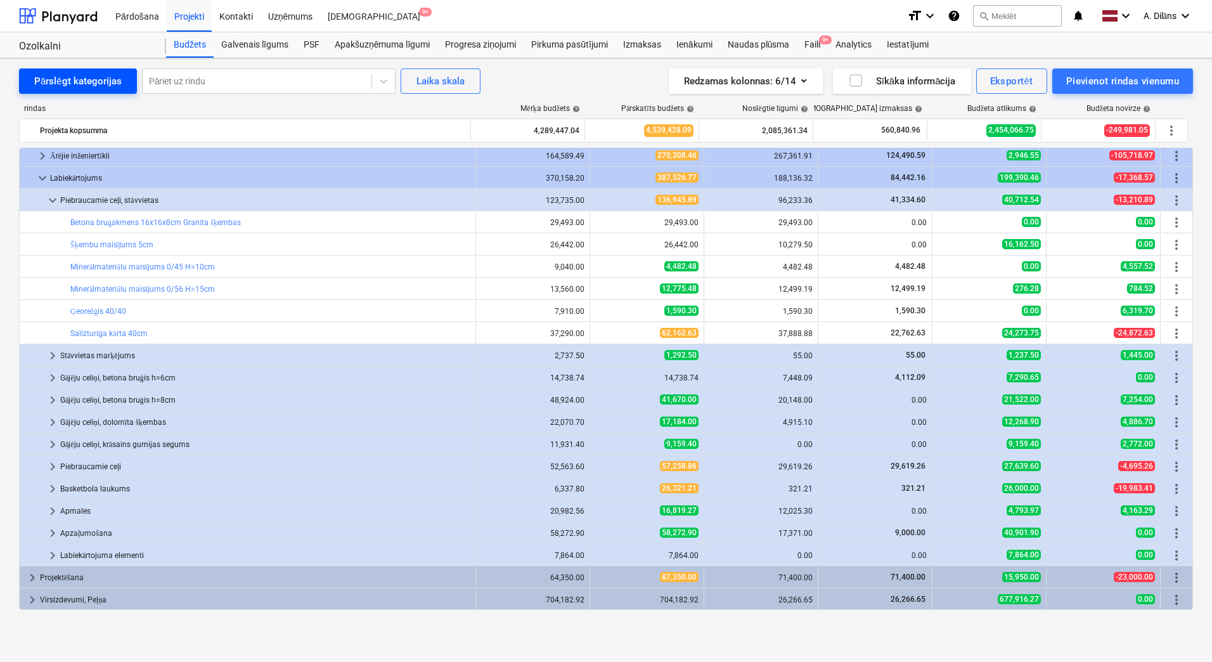
click at [81, 91] on button "Pārslēgt kategorijas" at bounding box center [78, 80] width 118 height 25
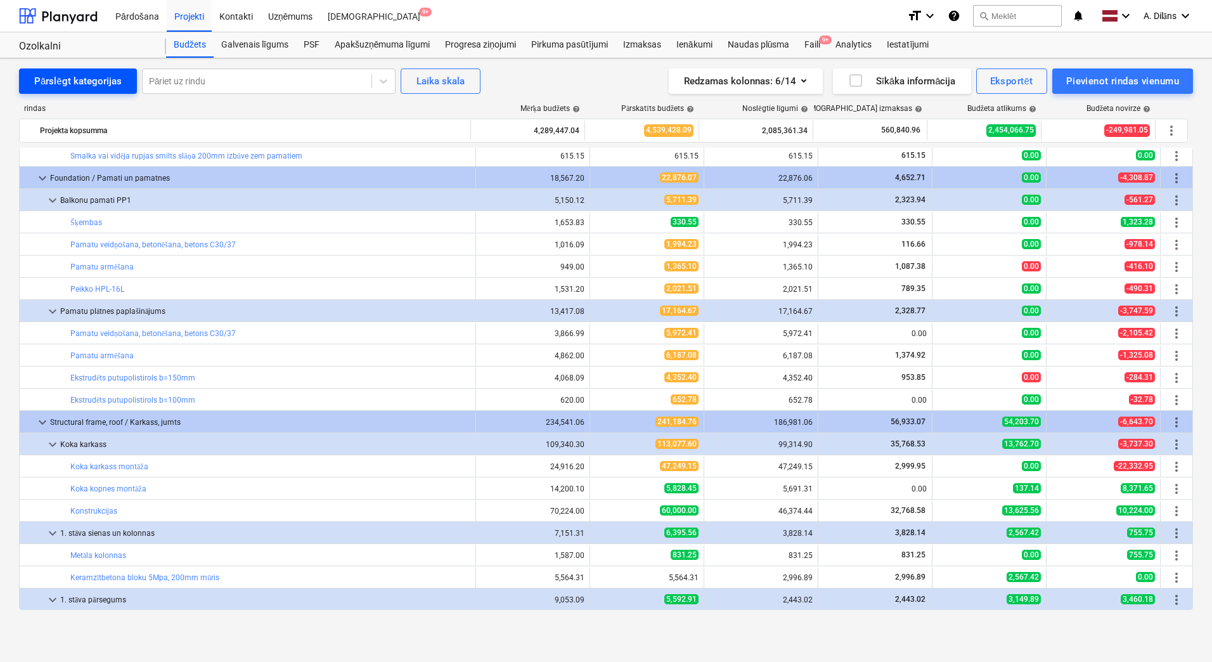
click at [82, 87] on div "Pārslēgt kategorijas" at bounding box center [77, 81] width 87 height 16
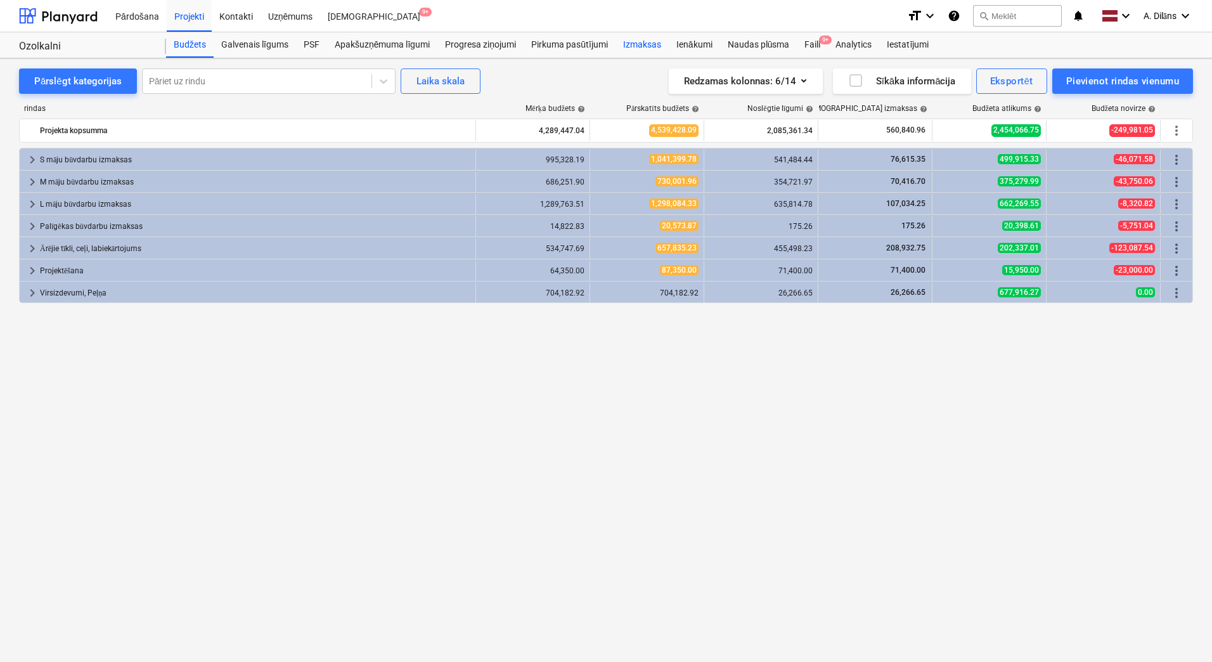
click at [639, 48] on div "Izmaksas" at bounding box center [641, 44] width 53 height 25
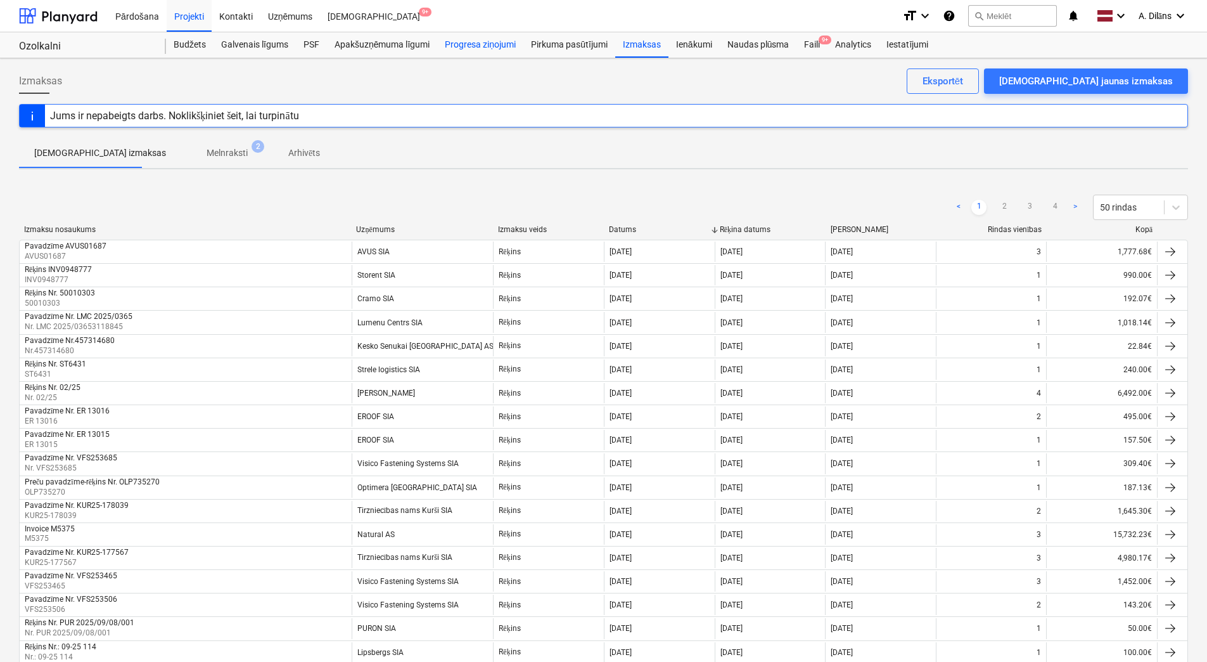
click at [487, 53] on div "Progresa ziņojumi" at bounding box center [480, 44] width 86 height 25
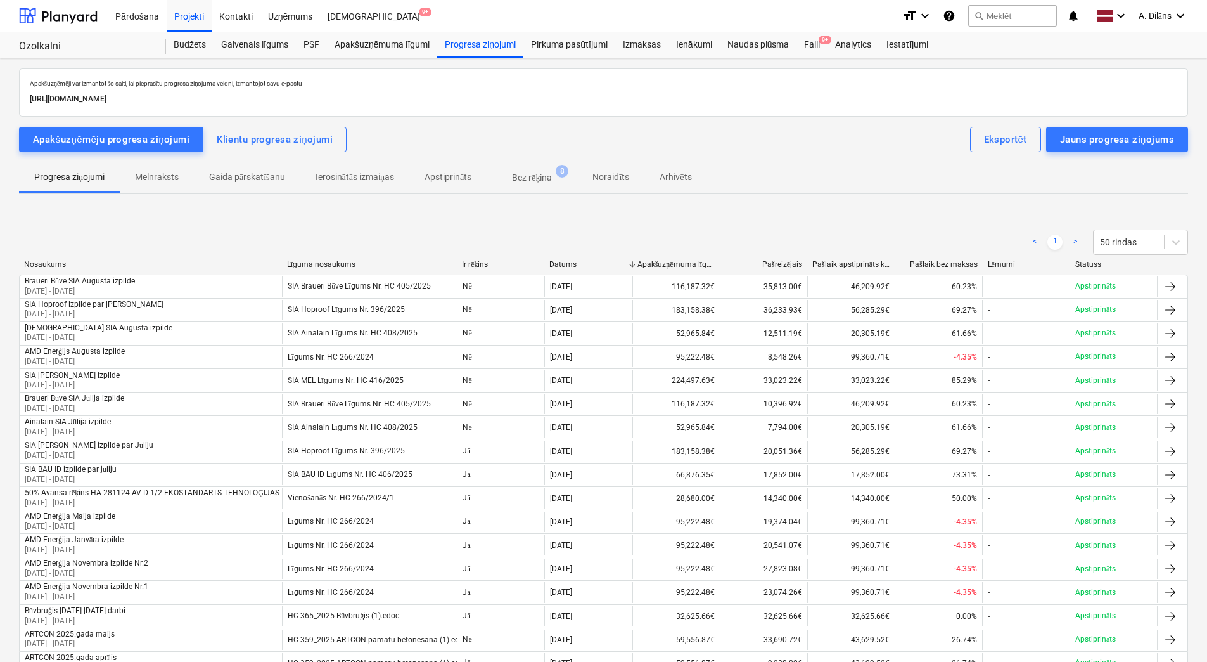
drag, startPoint x: 482, startPoint y: 224, endPoint x: 456, endPoint y: 226, distance: 26.1
drag, startPoint x: 456, startPoint y: 226, endPoint x: 434, endPoint y: 226, distance: 22.2
click at [434, 226] on div "< 1 > 50 rindas" at bounding box center [603, 241] width 1169 height 35
click at [637, 48] on div "Izmaksas" at bounding box center [641, 44] width 53 height 25
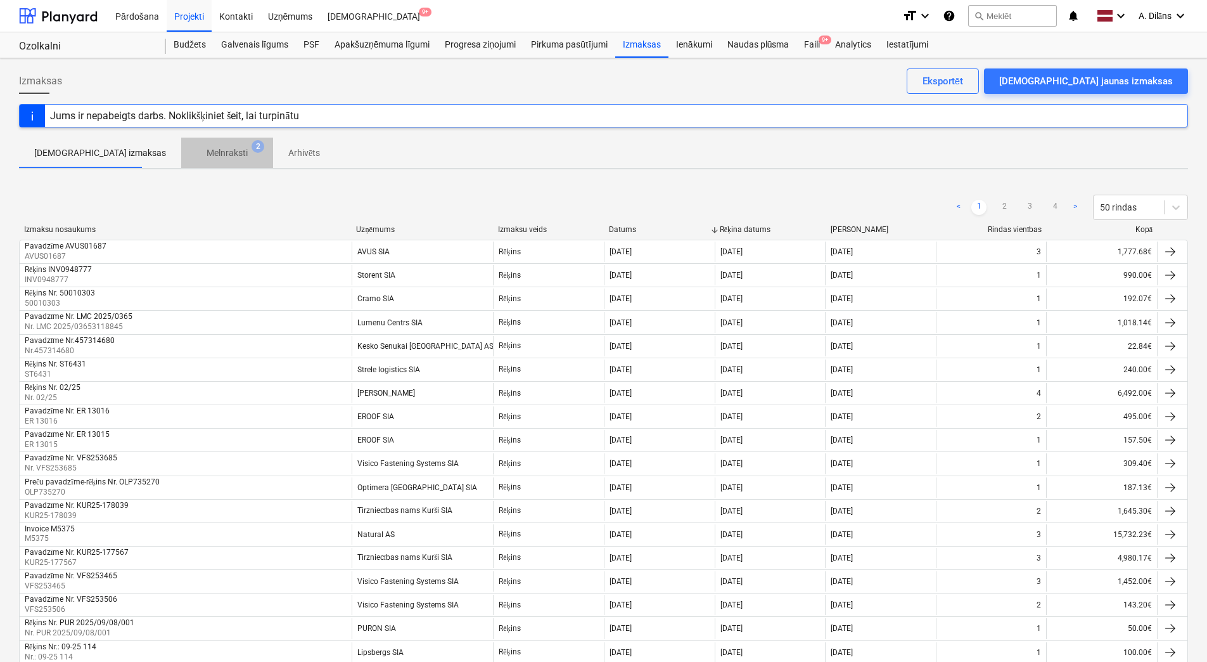
click at [207, 155] on p "Melnraksti" at bounding box center [227, 152] width 41 height 13
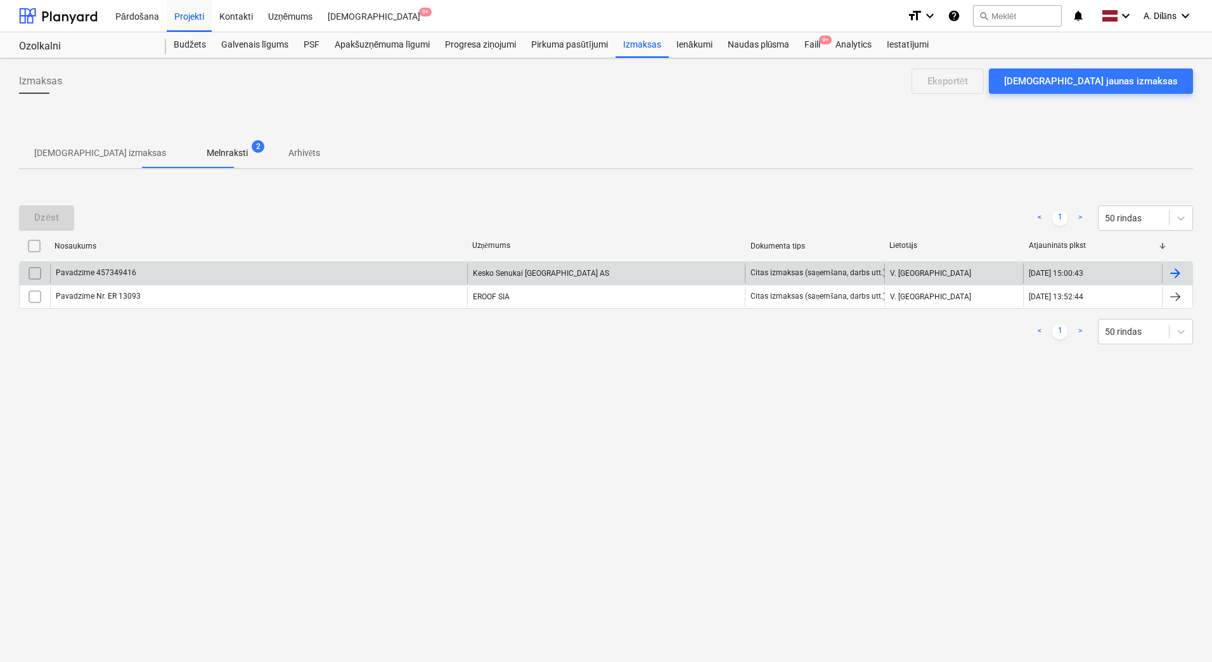
click at [330, 269] on div "Pavadzīme 457349416" at bounding box center [258, 273] width 417 height 20
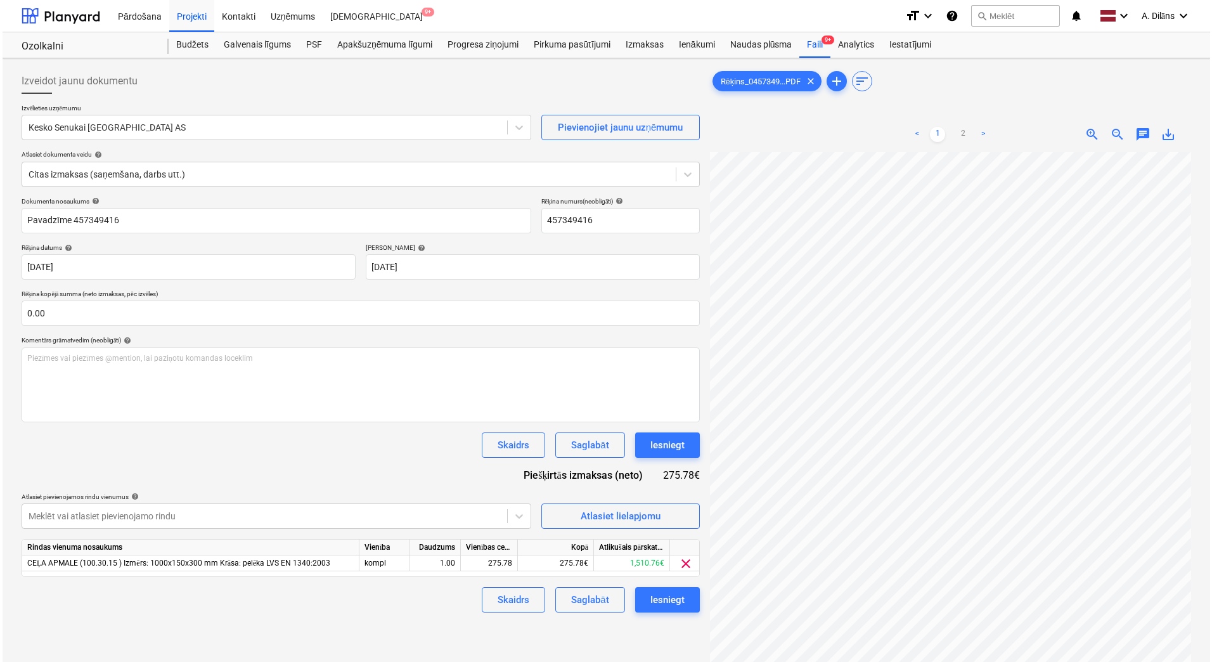
scroll to position [190, 0]
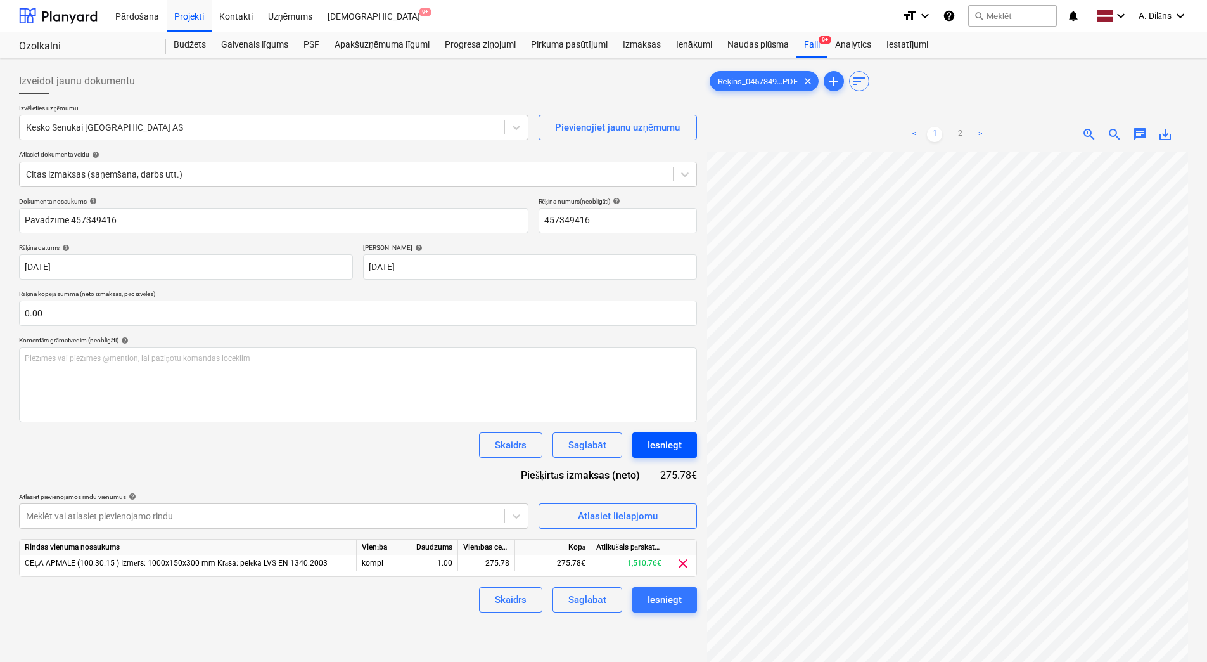
click at [669, 440] on div "Iesniegt" at bounding box center [665, 445] width 34 height 16
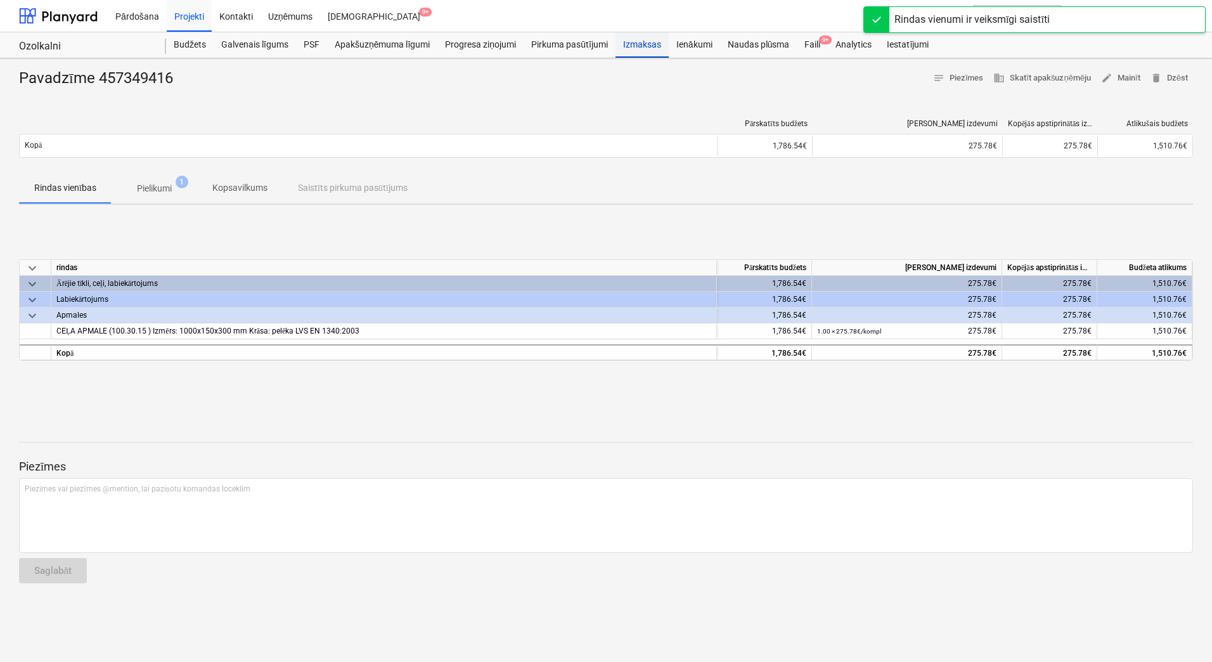
click at [648, 41] on div "Izmaksas" at bounding box center [641, 44] width 53 height 25
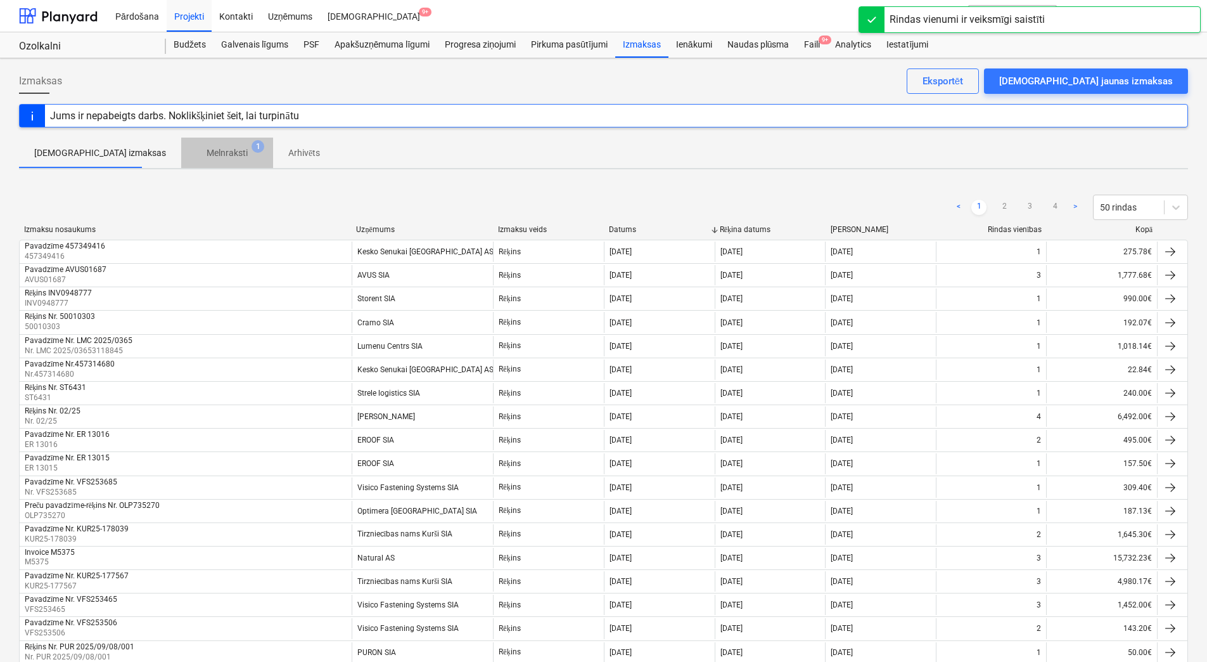
click at [207, 156] on p "Melnraksti" at bounding box center [227, 152] width 41 height 13
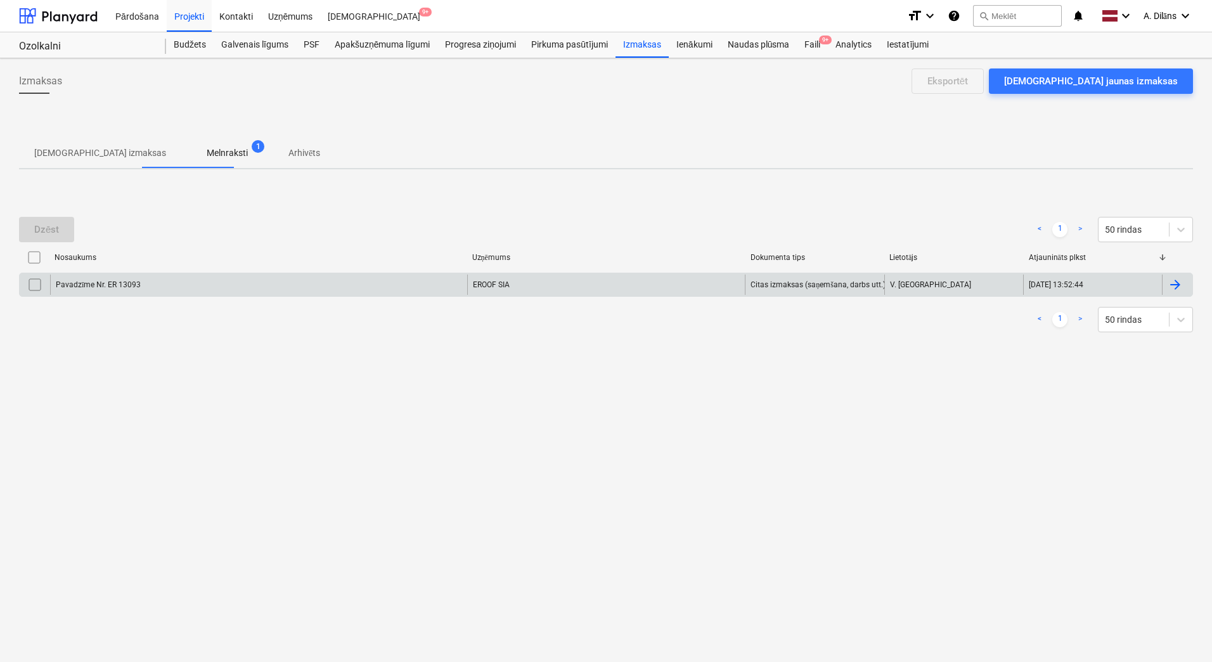
click at [233, 288] on div "Pavadzīme Nr. ER 13093" at bounding box center [258, 284] width 417 height 20
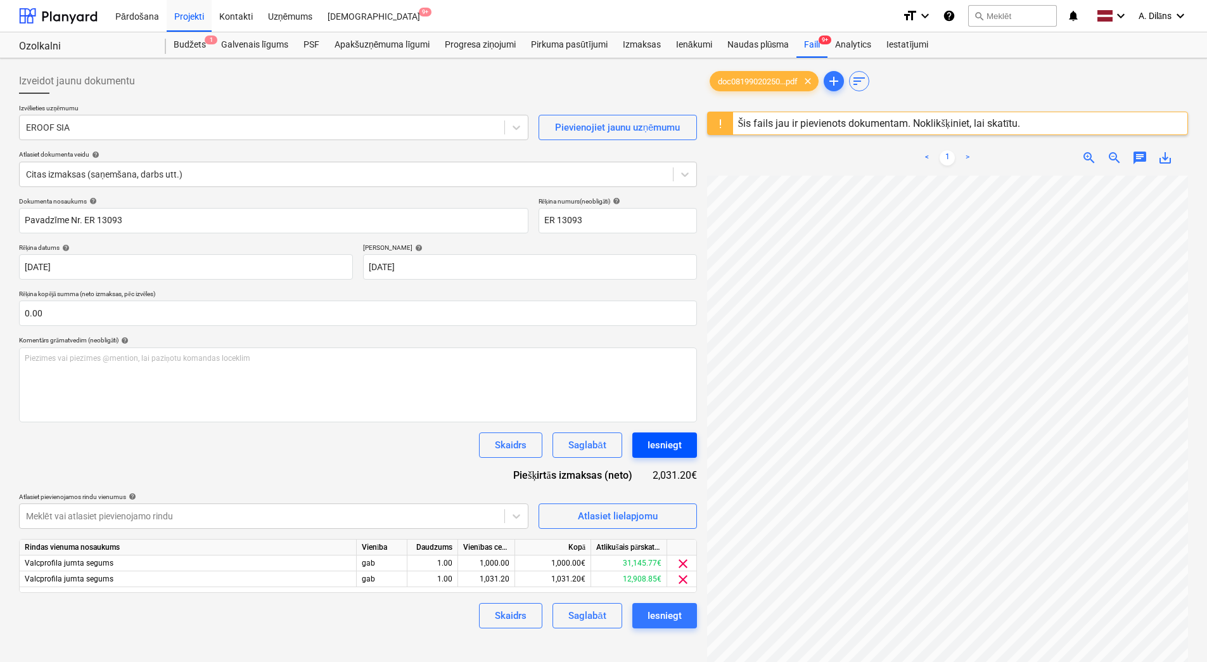
click at [668, 446] on div "Iesniegt" at bounding box center [665, 445] width 34 height 16
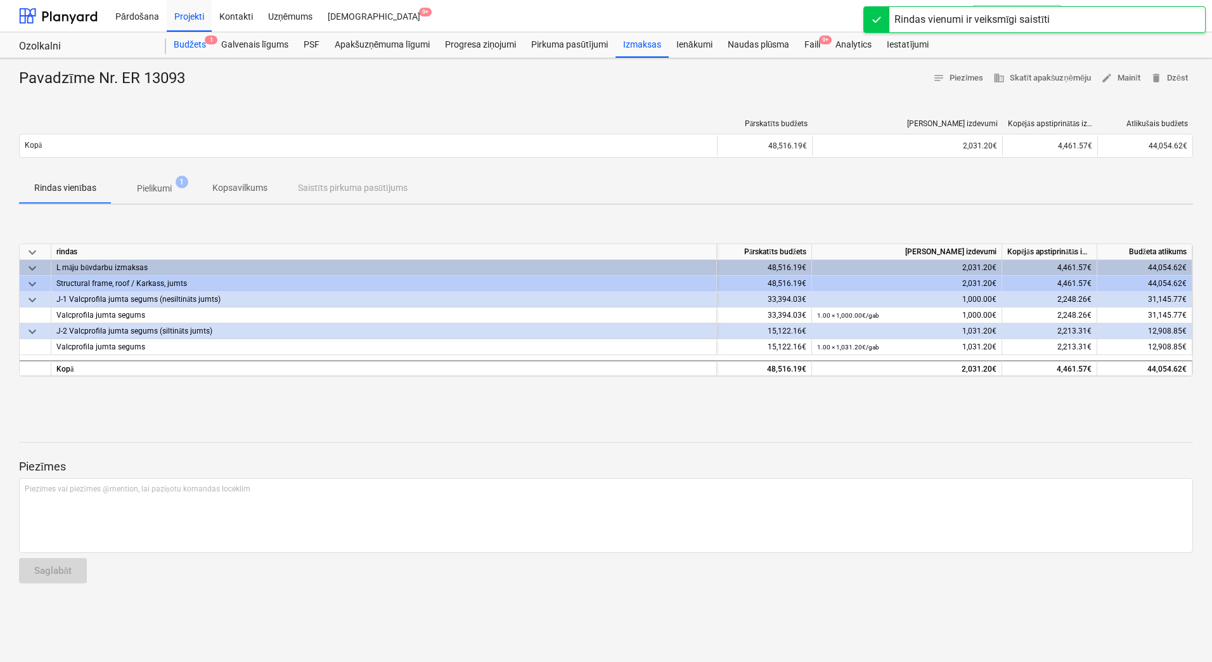
click at [204, 49] on div "Budžets 1" at bounding box center [190, 44] width 48 height 25
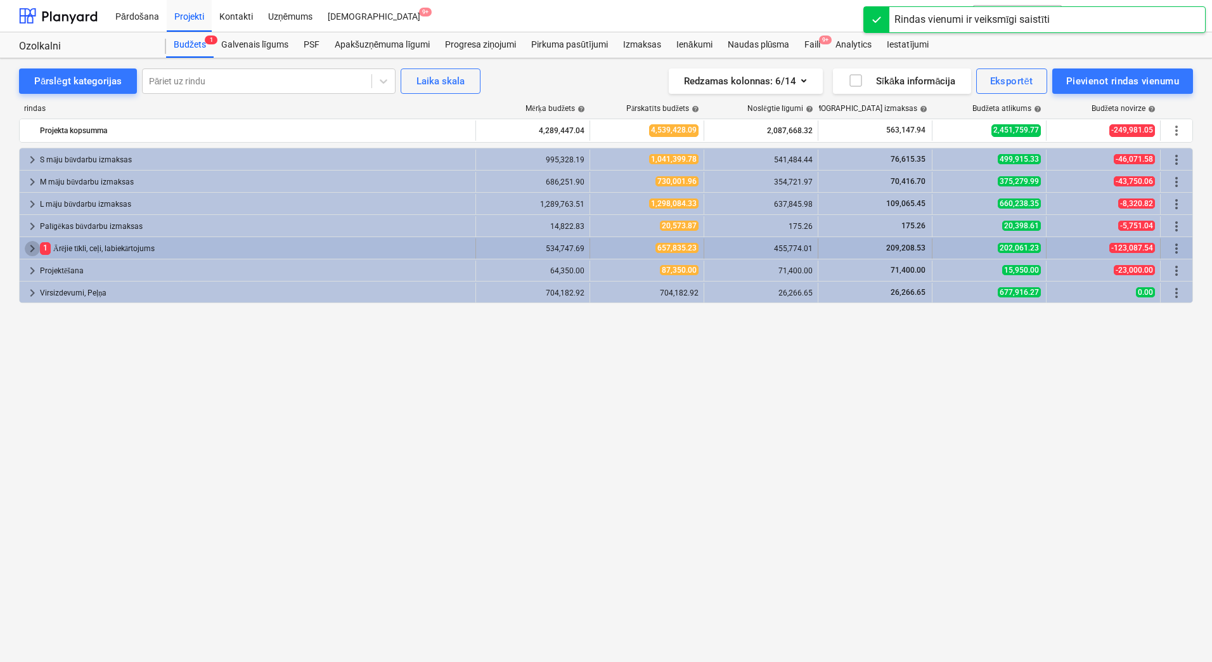
click at [32, 247] on span "keyboard_arrow_right" at bounding box center [32, 248] width 15 height 15
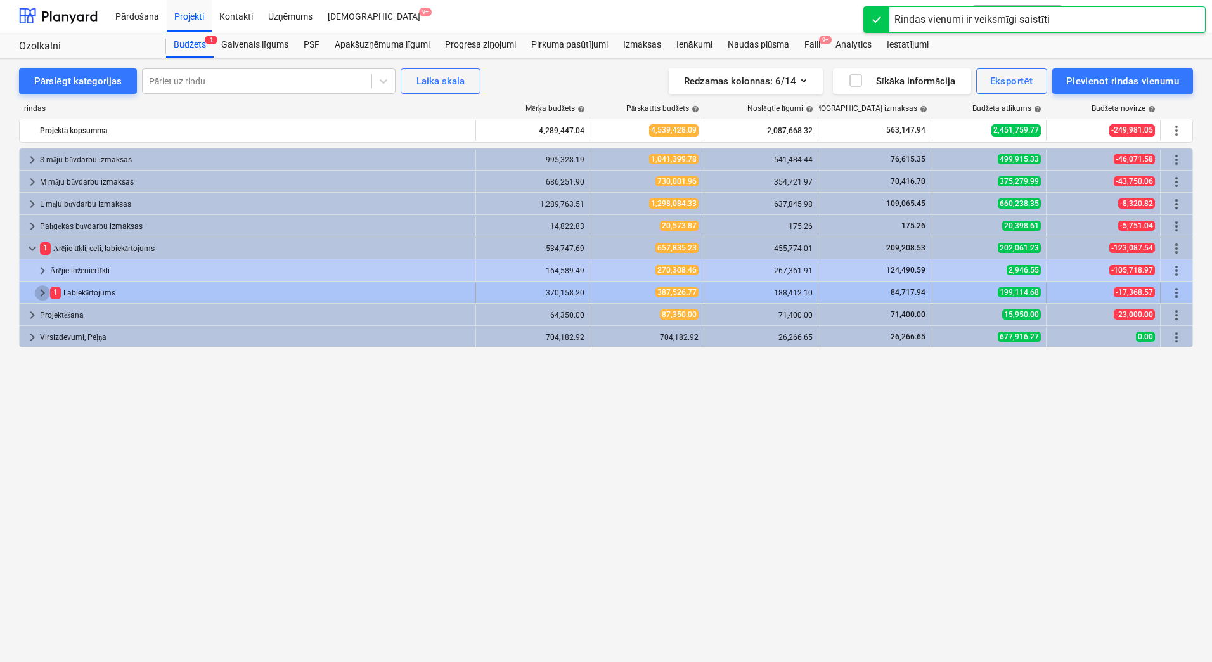
click at [42, 292] on span "keyboard_arrow_right" at bounding box center [42, 292] width 15 height 15
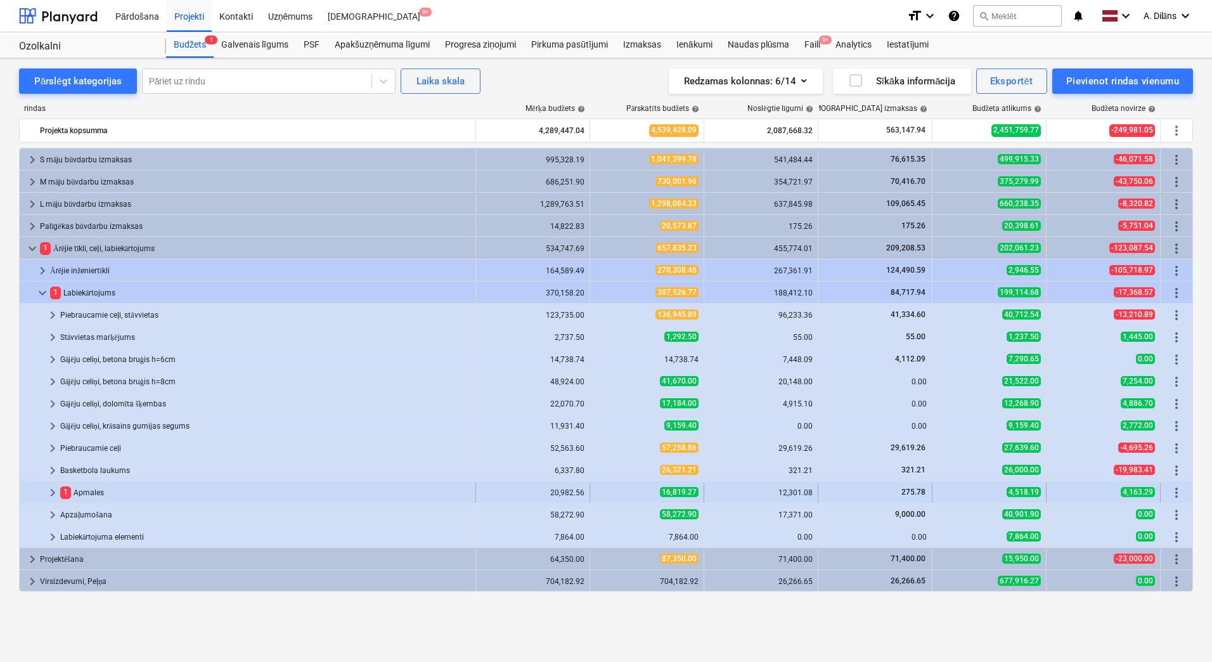
click at [53, 489] on span "keyboard_arrow_right" at bounding box center [52, 492] width 15 height 15
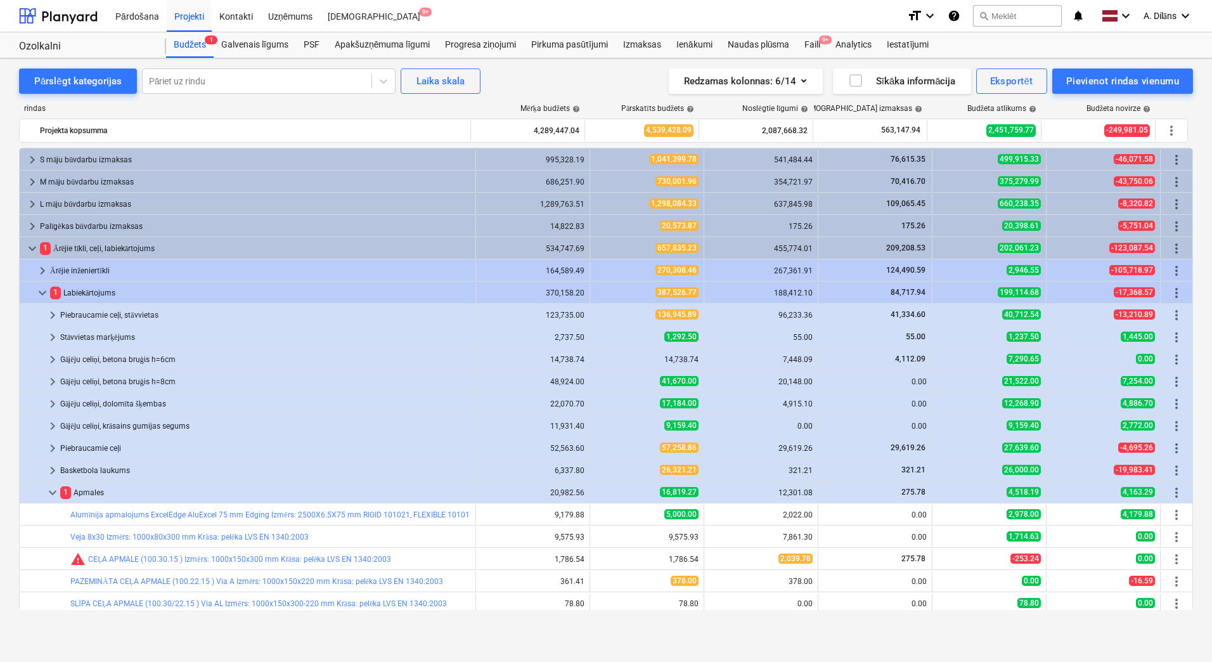
scroll to position [93, 0]
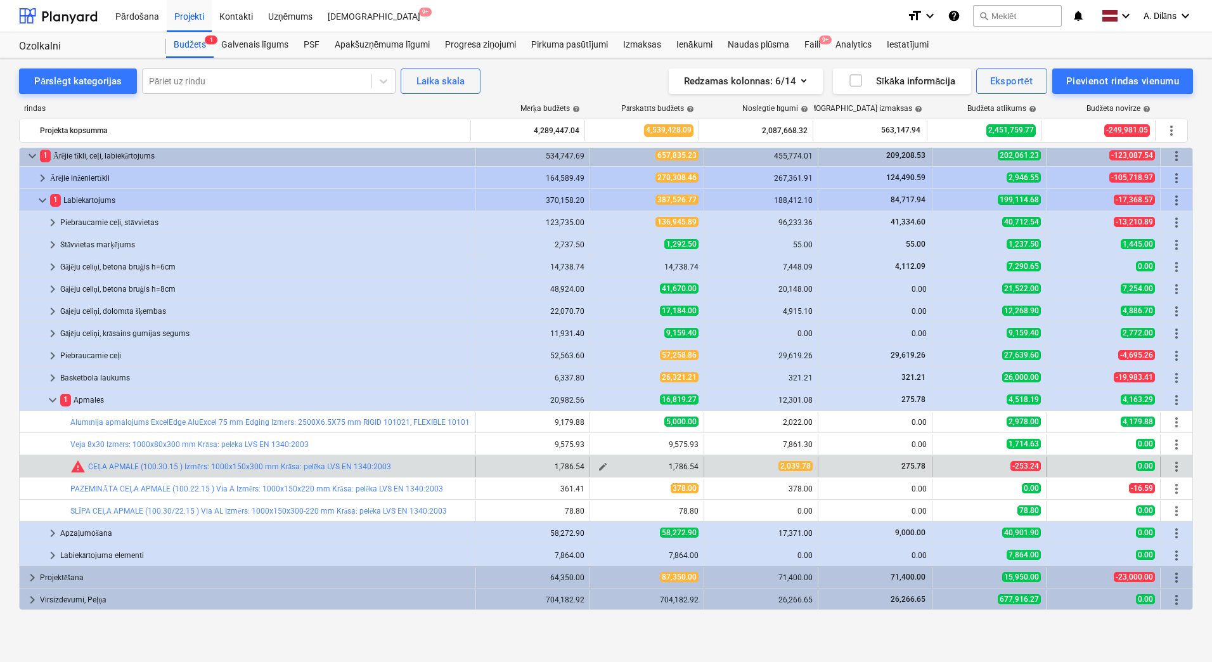
click at [598, 465] on span "edit" at bounding box center [603, 466] width 10 height 10
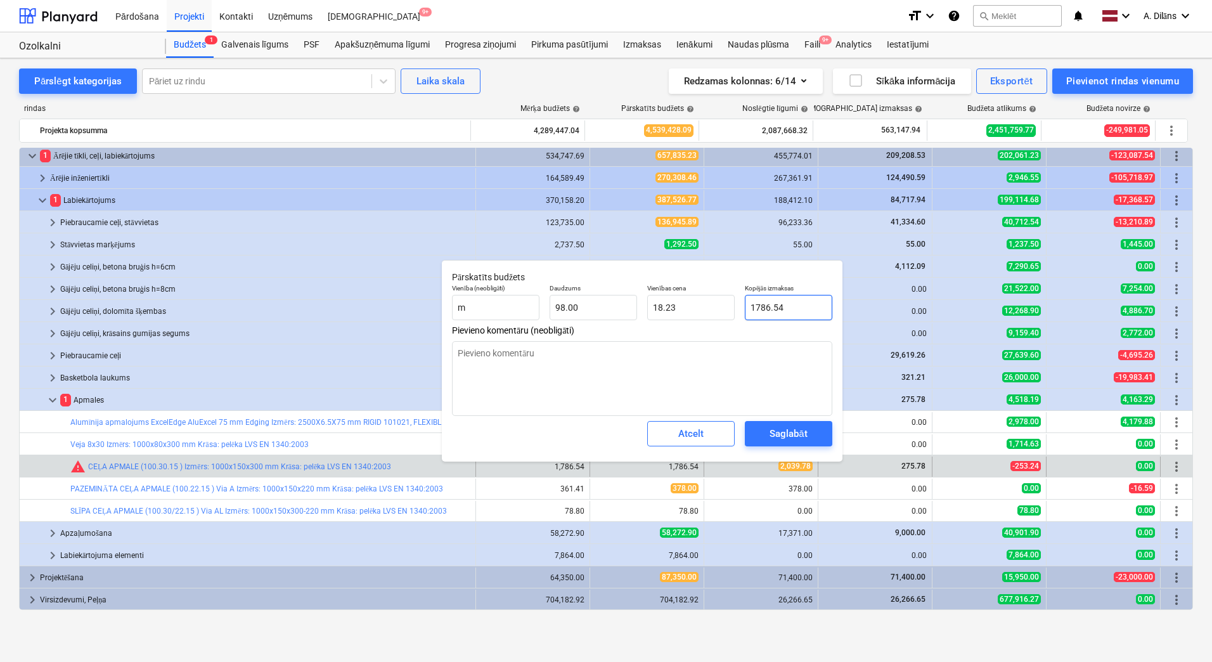
drag, startPoint x: 806, startPoint y: 305, endPoint x: 740, endPoint y: 304, distance: 65.3
click at [740, 304] on div "Kopējās izmaksas 1786.54" at bounding box center [789, 302] width 98 height 46
click at [783, 428] on div "Saglabāt" at bounding box center [787, 433] width 37 height 16
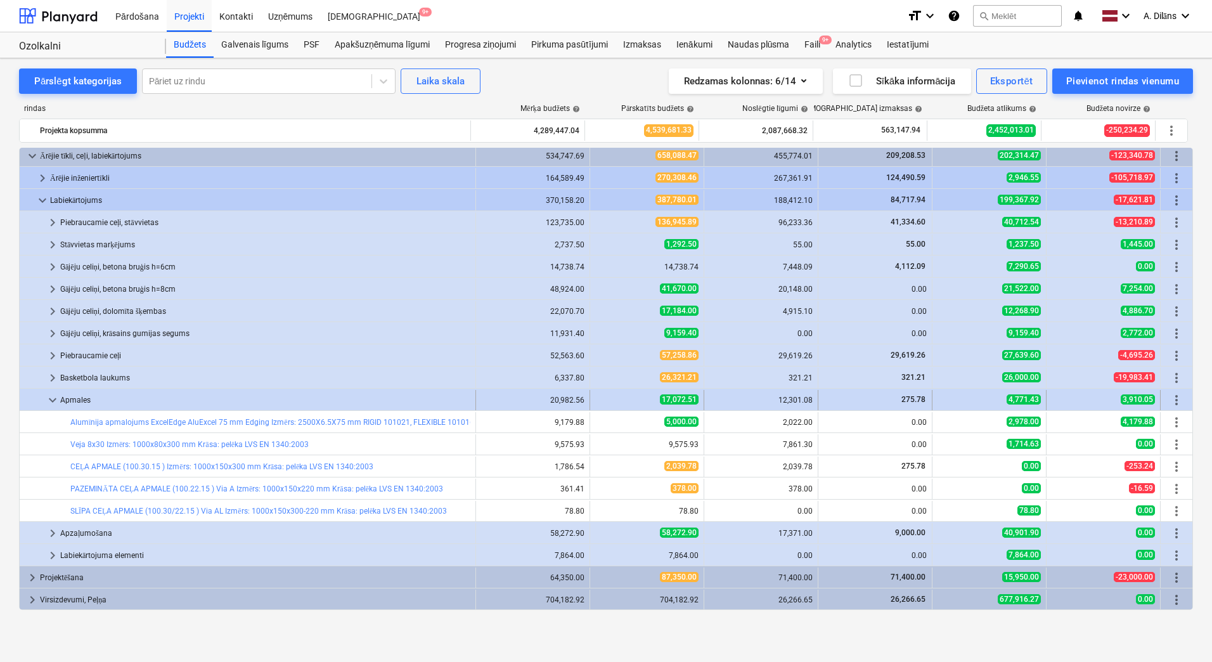
click at [56, 402] on span "keyboard_arrow_down" at bounding box center [52, 399] width 15 height 15
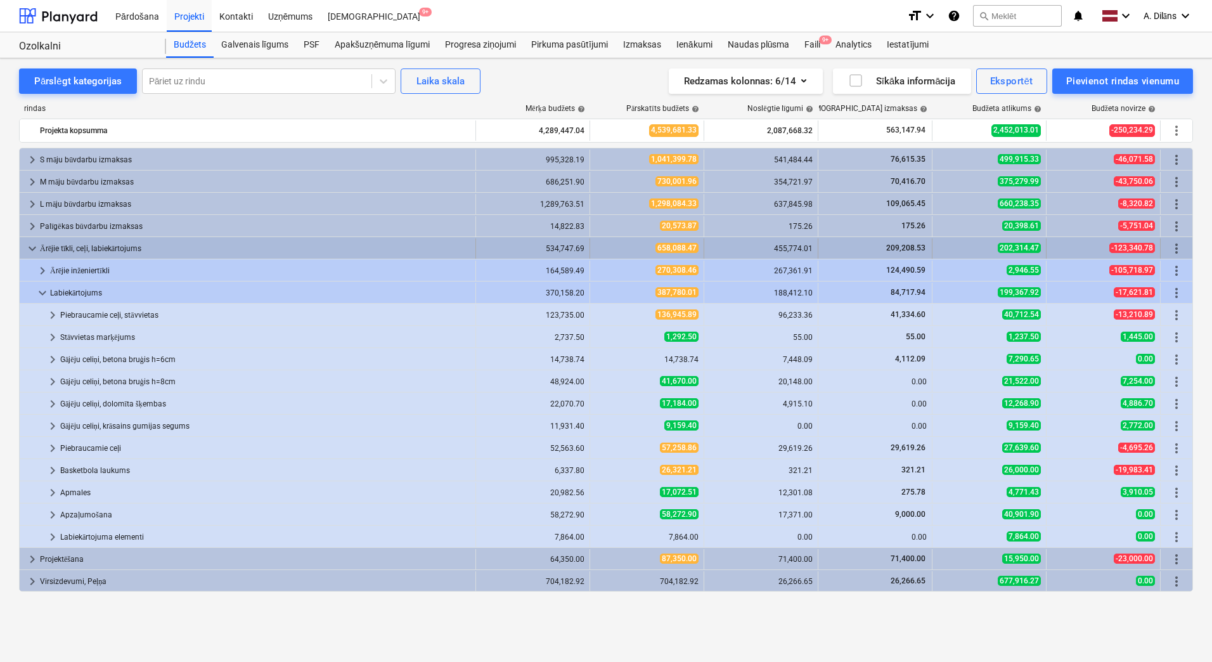
scroll to position [0, 0]
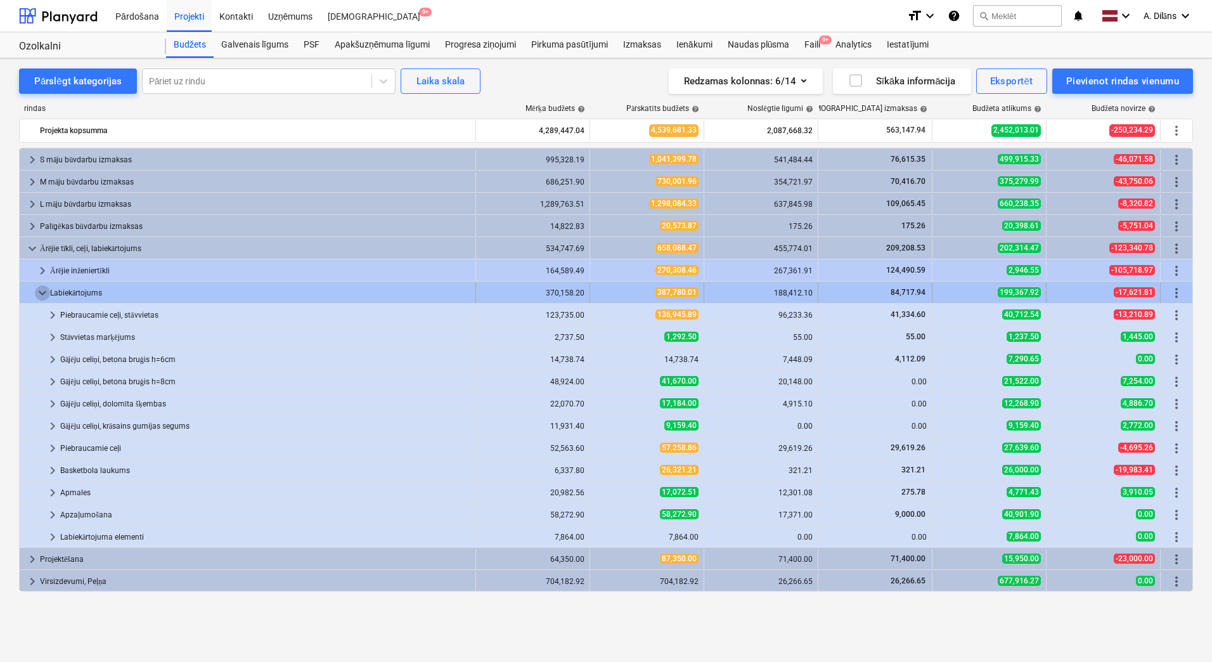
click at [44, 289] on span "keyboard_arrow_down" at bounding box center [42, 292] width 15 height 15
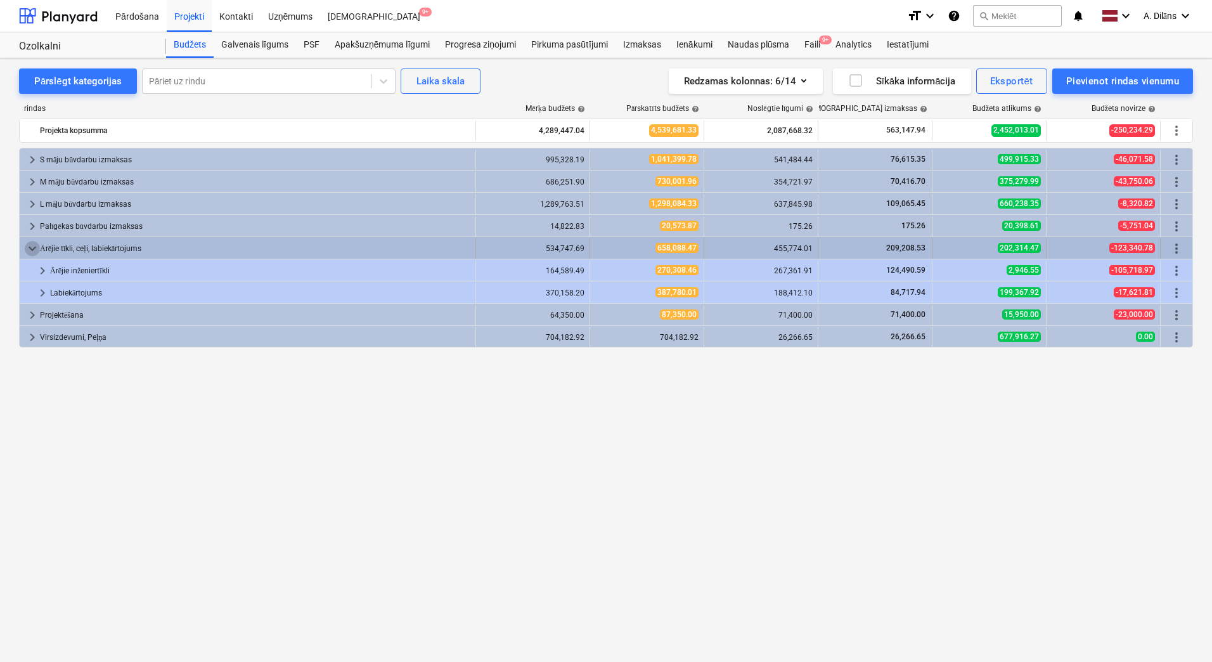
click at [34, 249] on span "keyboard_arrow_down" at bounding box center [32, 248] width 15 height 15
